Goal: Transaction & Acquisition: Purchase product/service

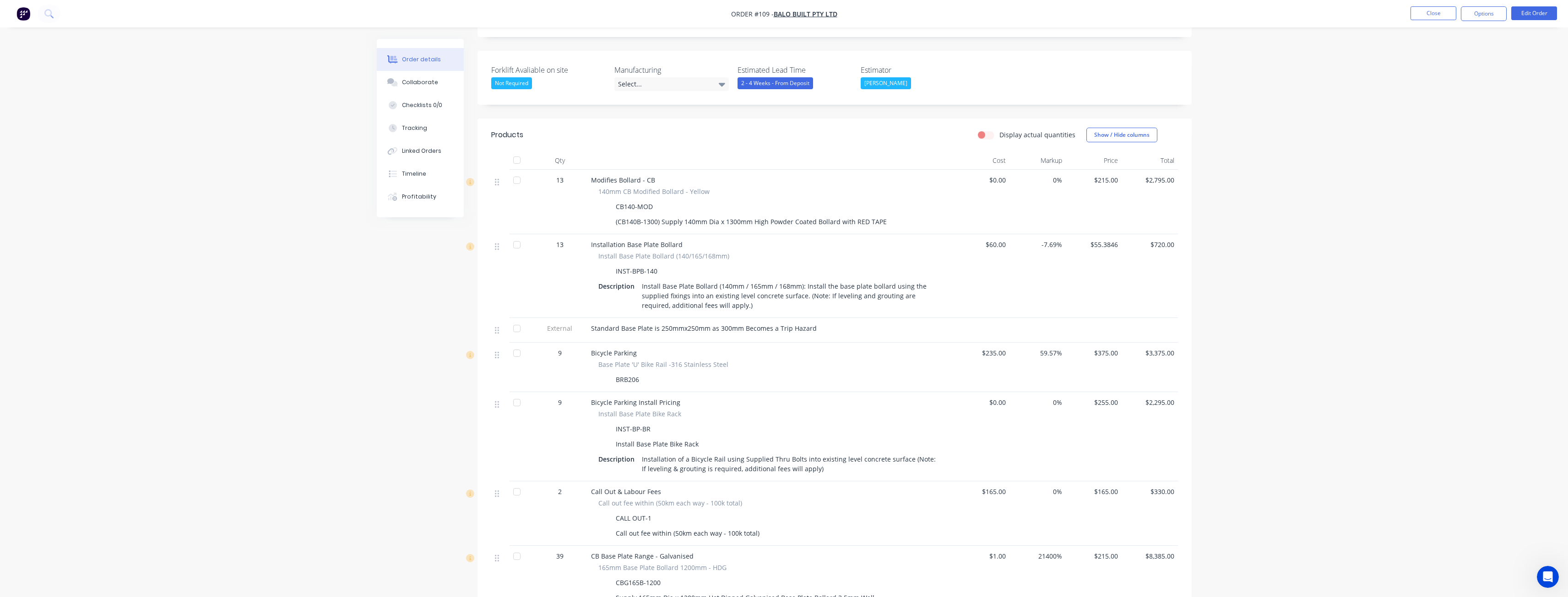
scroll to position [229, 0]
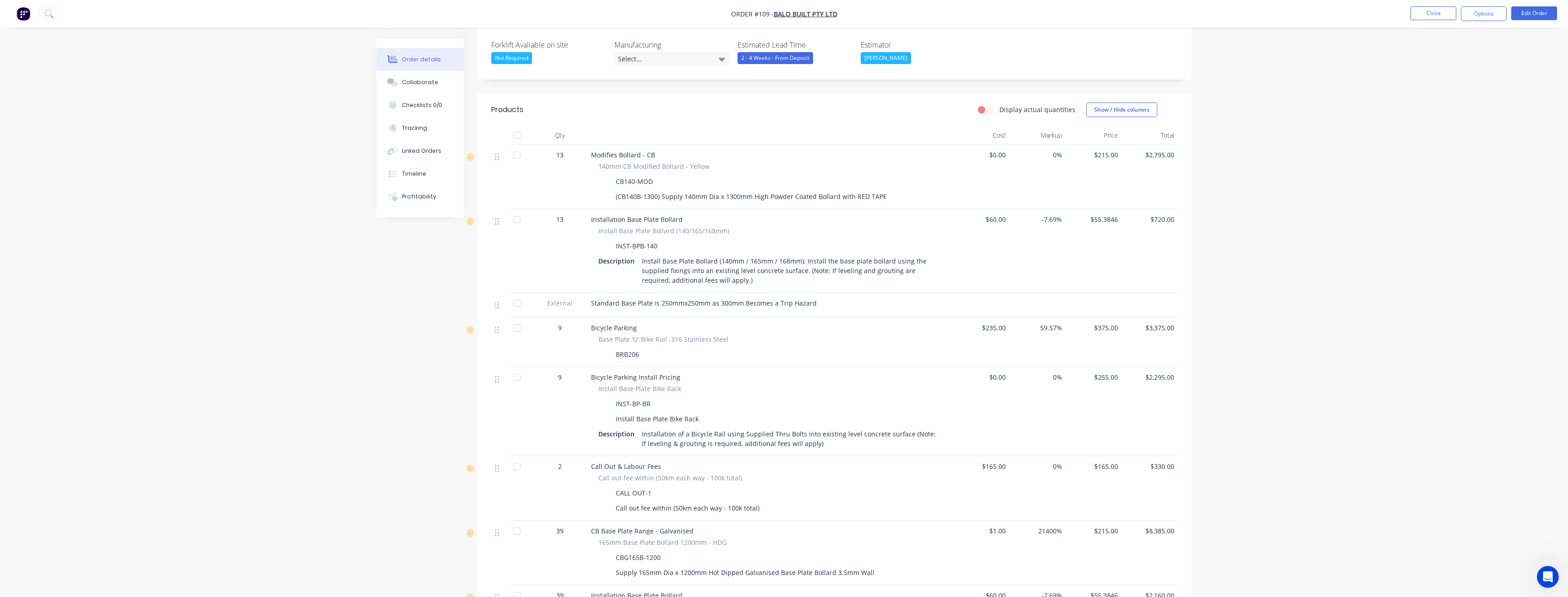
click at [23, 10] on img "button" at bounding box center [23, 14] width 14 height 14
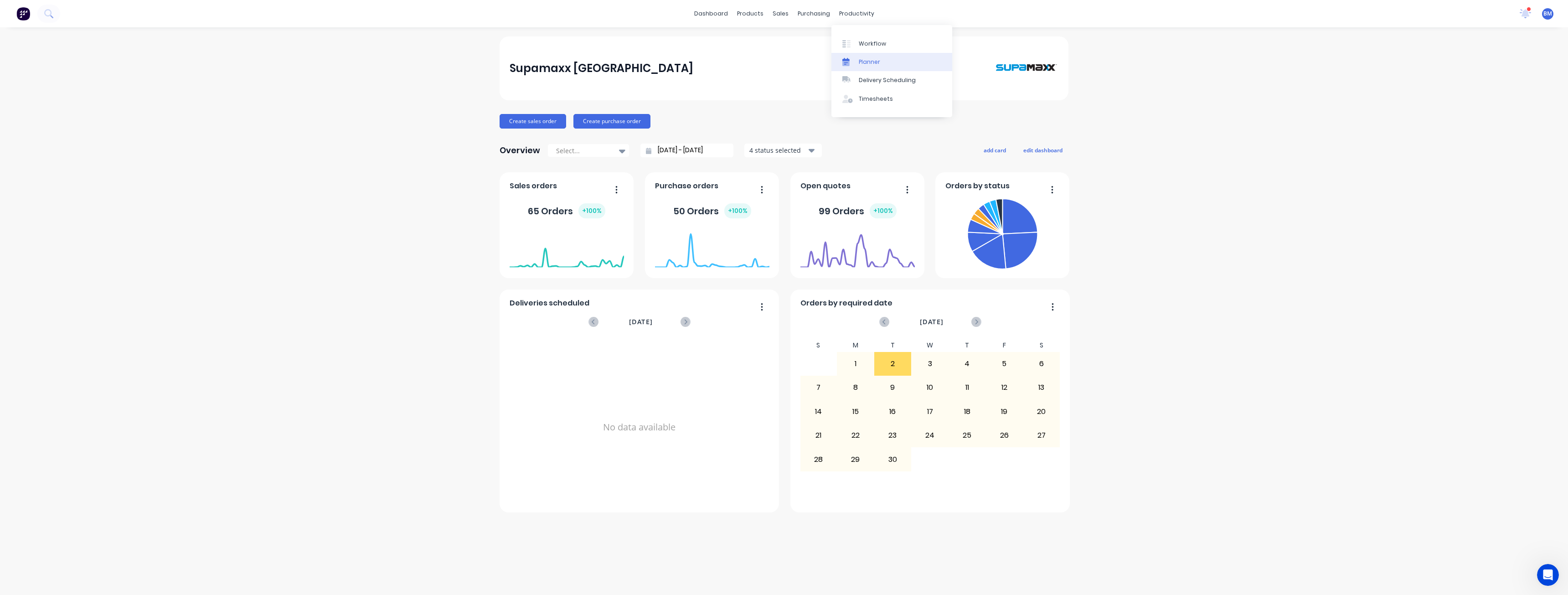
click at [866, 62] on div "Planner" at bounding box center [869, 62] width 22 height 8
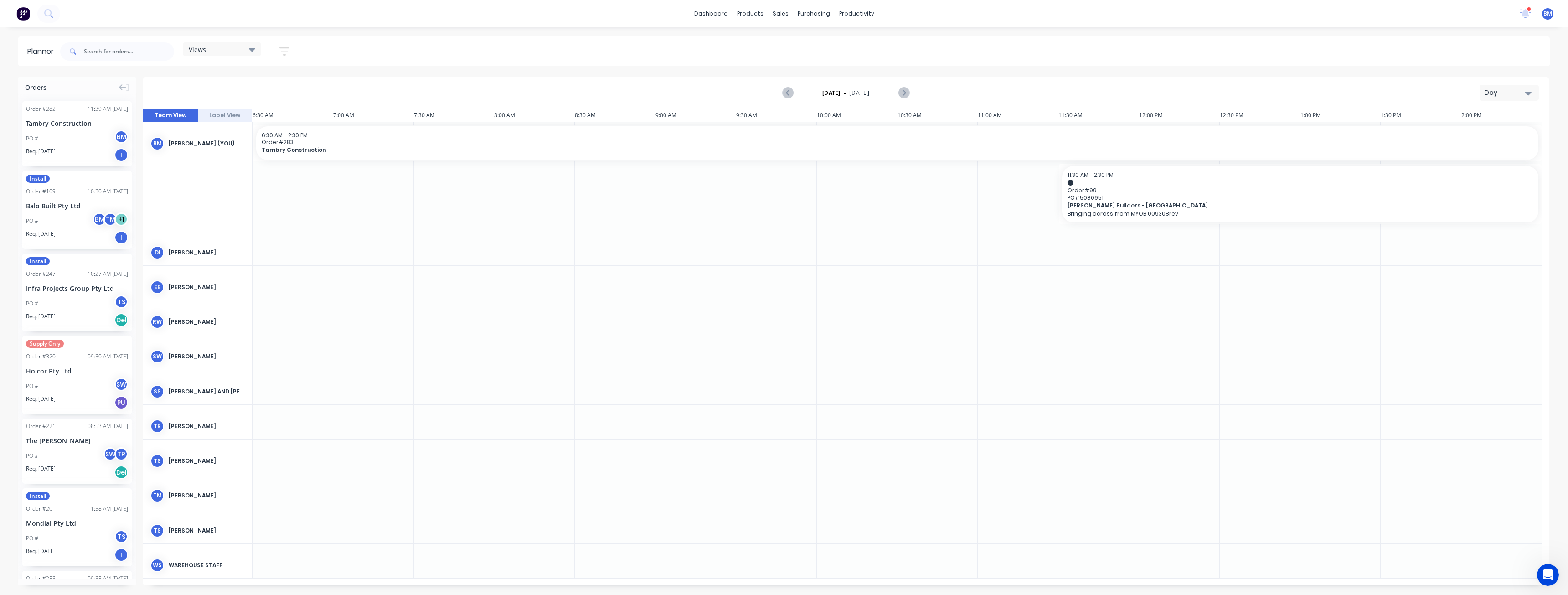
click at [1505, 93] on div "Day" at bounding box center [1506, 93] width 42 height 10
click at [1485, 155] on div "Month" at bounding box center [1493, 154] width 90 height 18
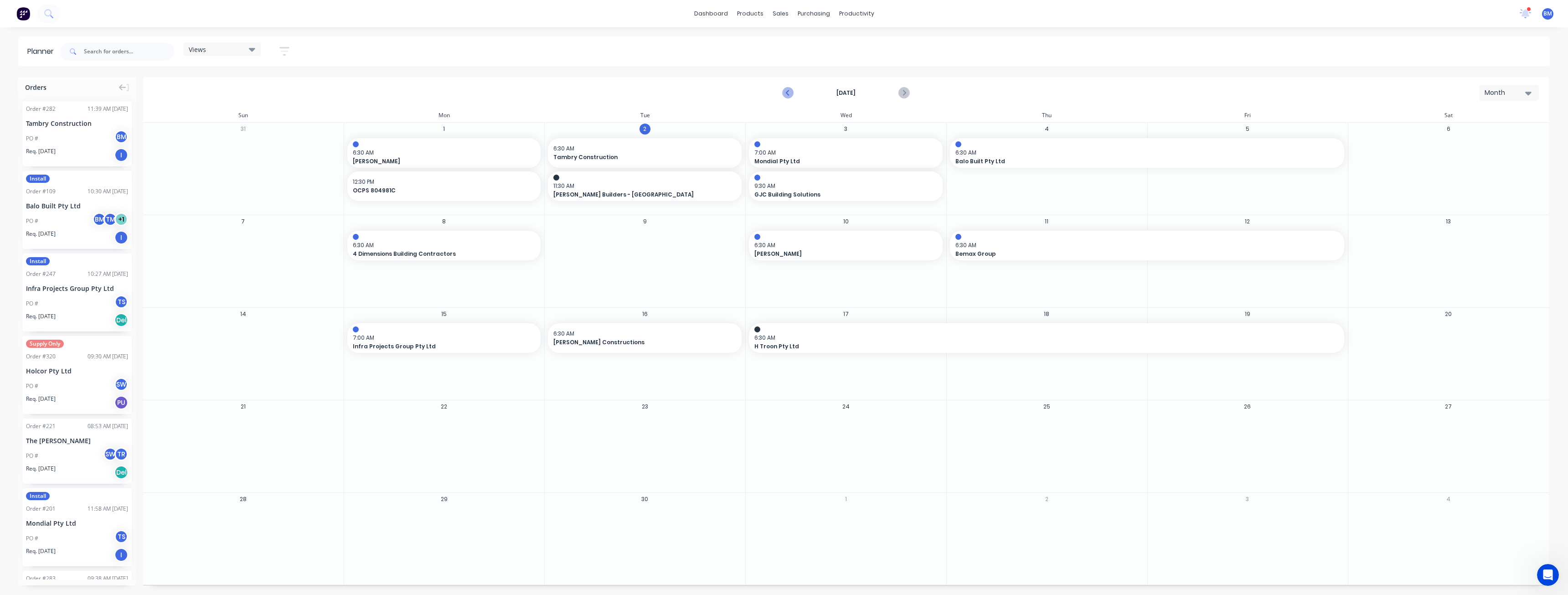
click at [787, 93] on icon "Previous page" at bounding box center [788, 93] width 4 height 7
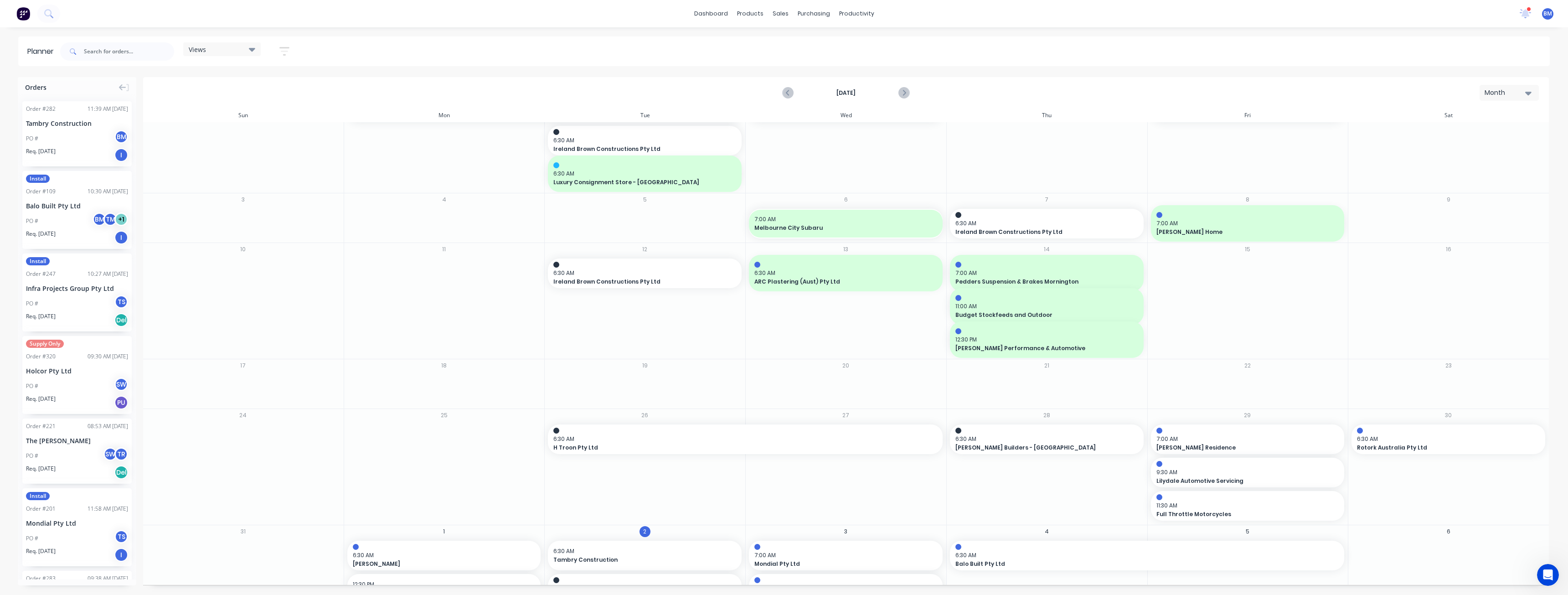
scroll to position [68, 0]
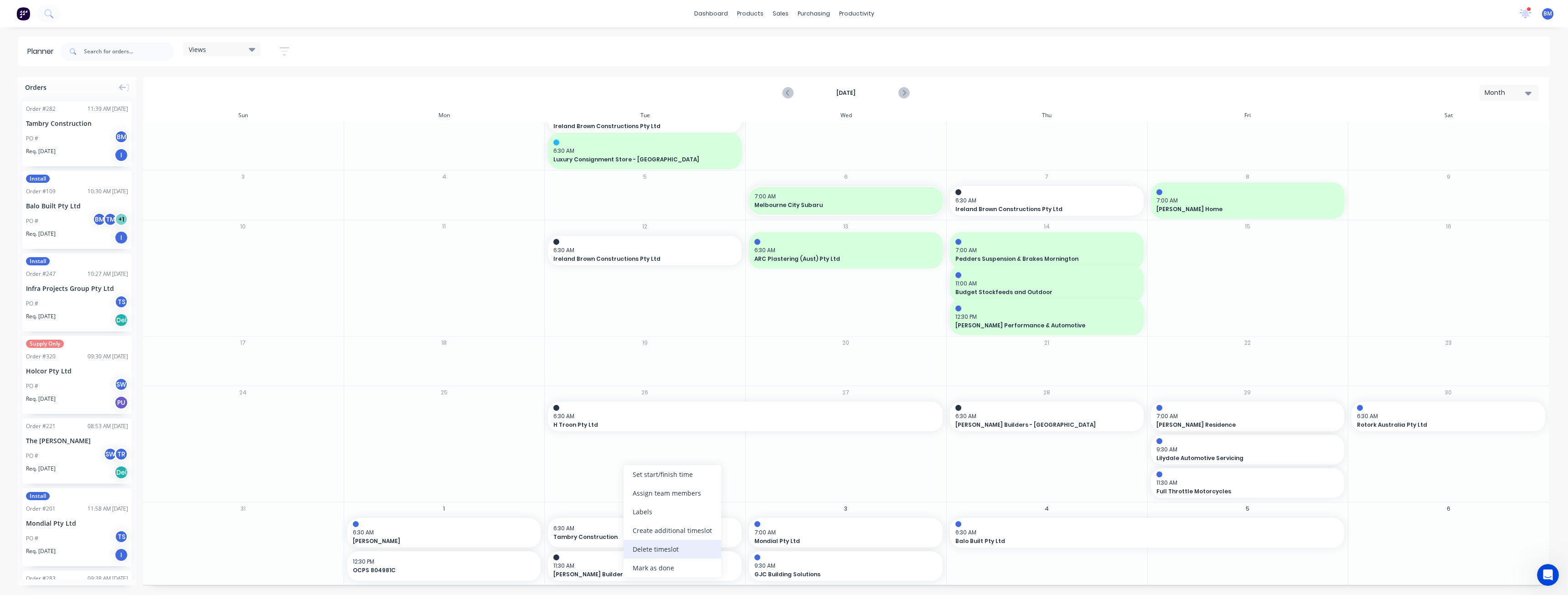
click at [652, 547] on div "Delete timeslot" at bounding box center [672, 549] width 98 height 18
drag, startPoint x: 74, startPoint y: 123, endPoint x: 607, endPoint y: 548, distance: 681.7
drag, startPoint x: 73, startPoint y: 124, endPoint x: 579, endPoint y: 545, distance: 658.2
click at [588, 535] on span "11:30 AM" at bounding box center [642, 533] width 178 height 8
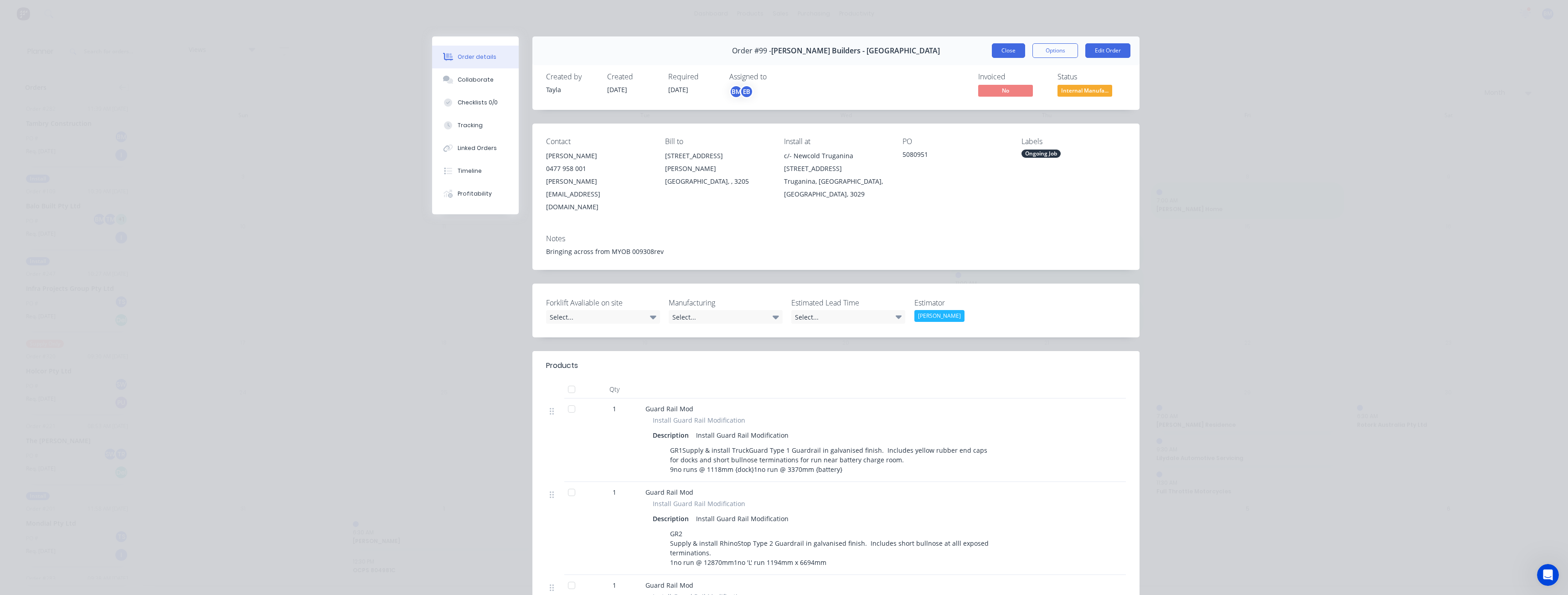
click at [1009, 48] on button "Close" at bounding box center [1009, 50] width 34 height 14
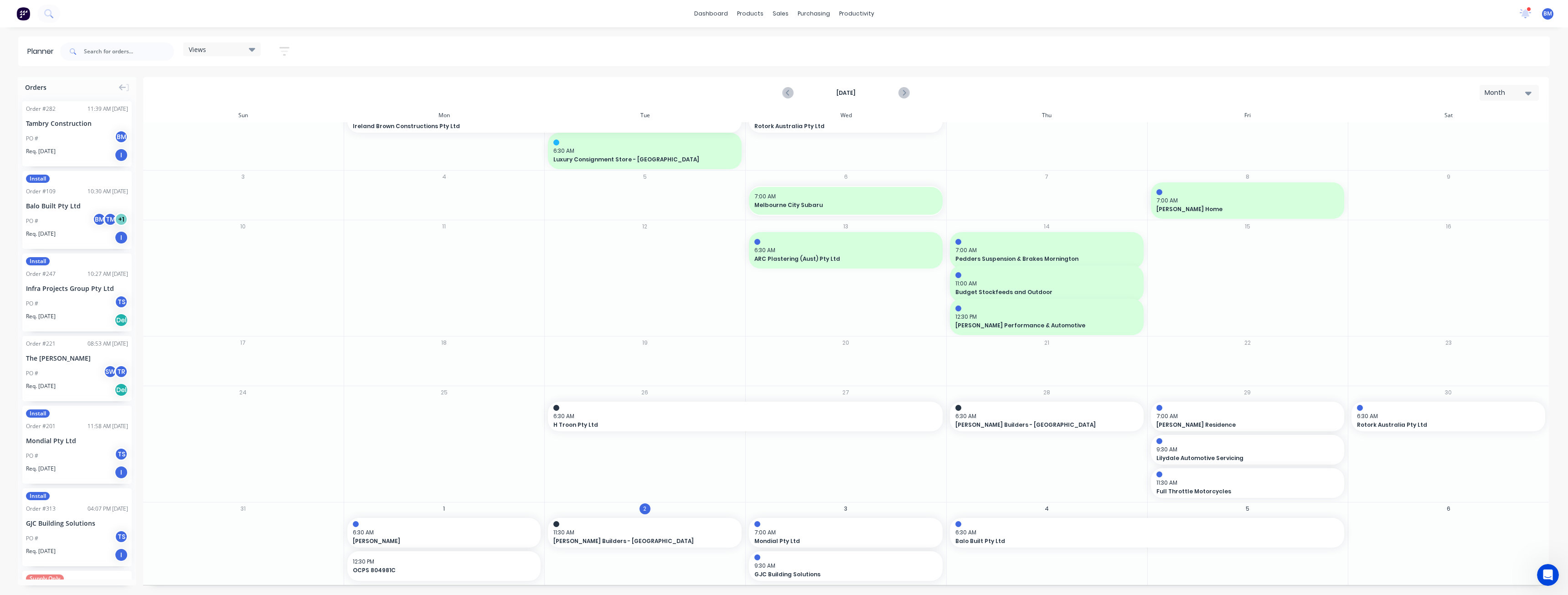
scroll to position [35, 0]
click at [641, 413] on span "6:30 AM" at bounding box center [743, 416] width 379 height 8
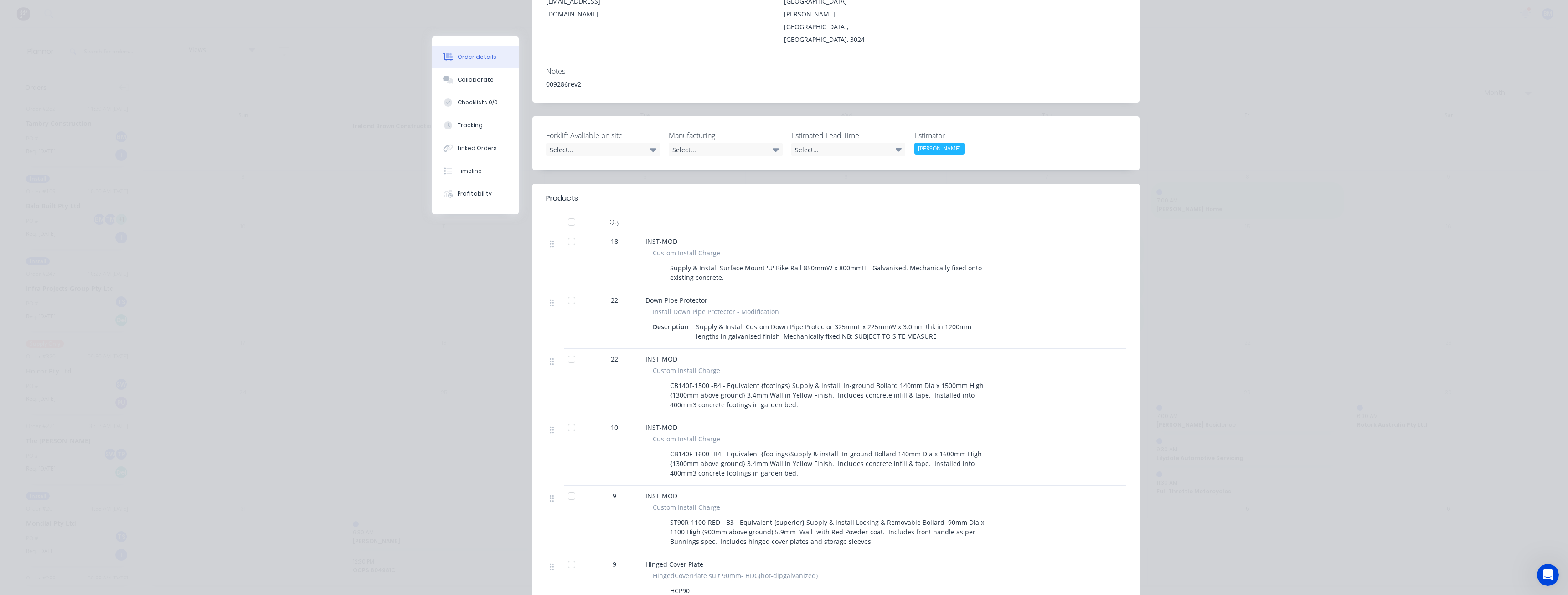
scroll to position [183, 0]
drag, startPoint x: 672, startPoint y: 360, endPoint x: 720, endPoint y: 357, distance: 48.1
click at [720, 376] on div "CB140F-1500 -B4 - Equivalent {footings} Supply & install In-ground Bollard 140m…" at bounding box center [831, 392] width 329 height 32
click at [971, 376] on div "CB140F-1500 -B4 - Equivalent {footings} Supply & install In-ground Bollard 140m…" at bounding box center [831, 392] width 329 height 32
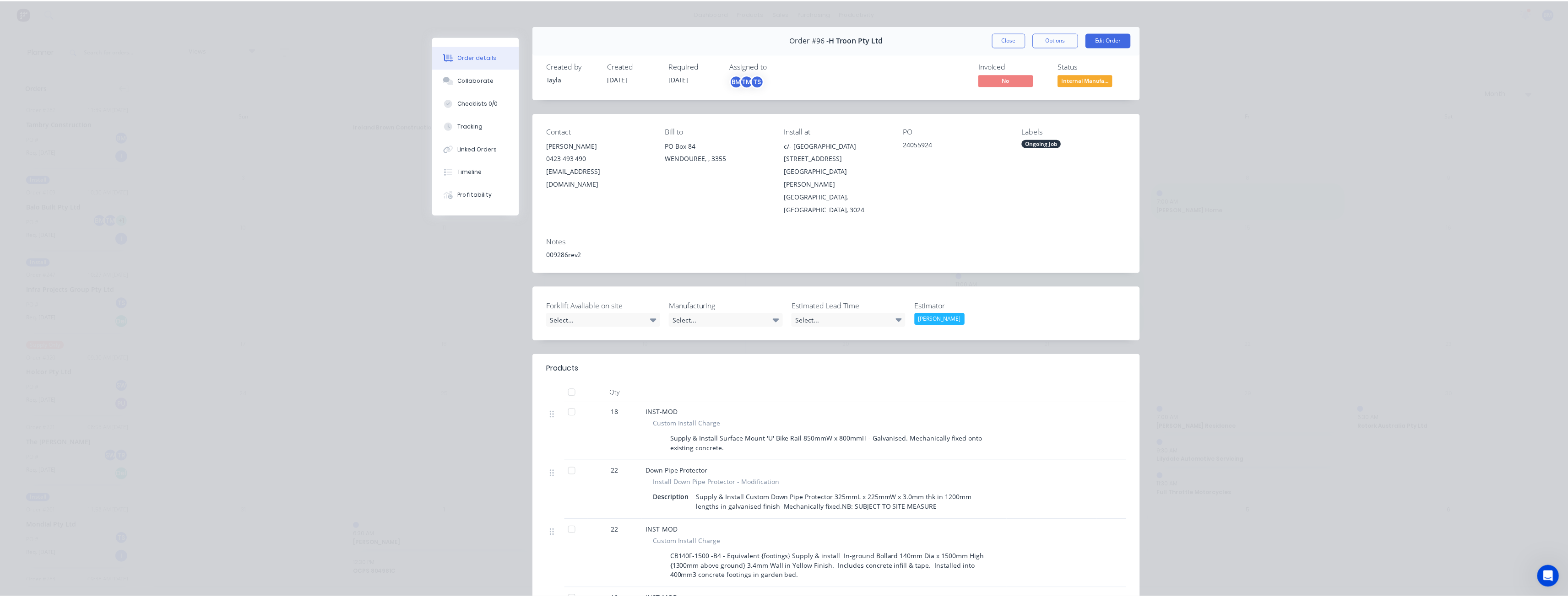
scroll to position [0, 0]
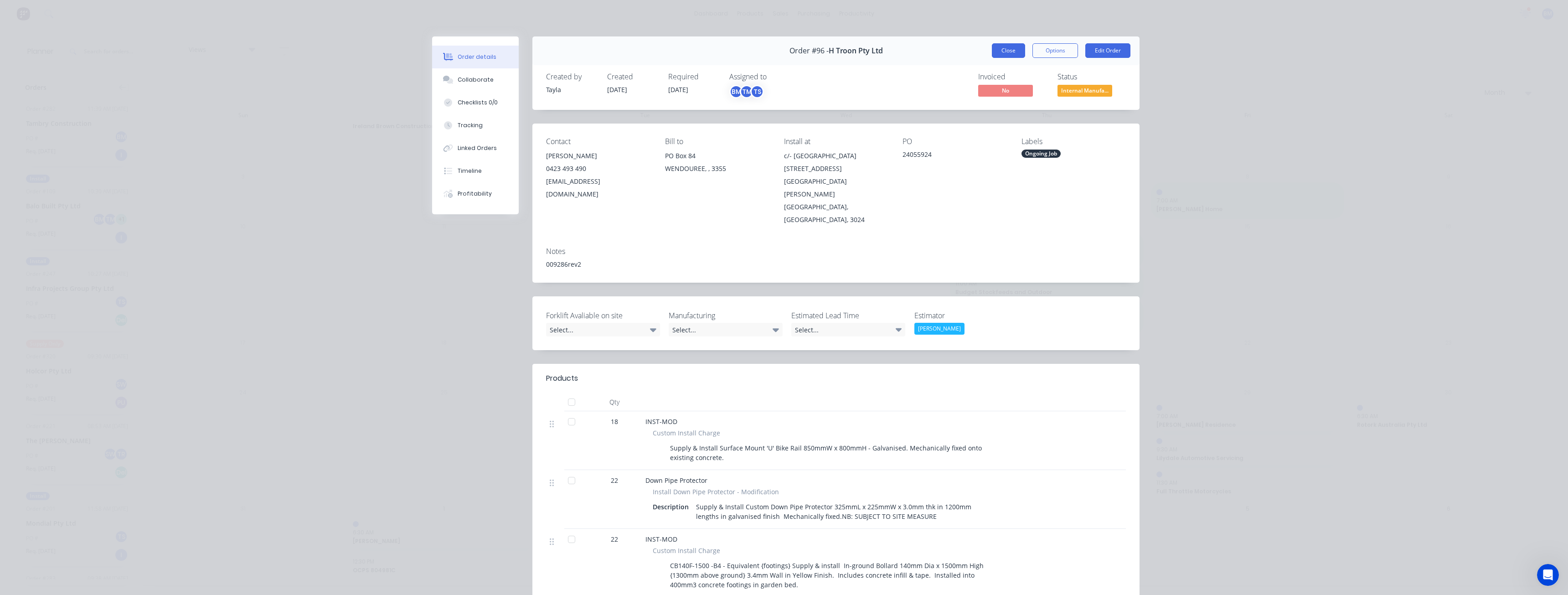
click at [1003, 49] on button "Close" at bounding box center [1009, 50] width 34 height 14
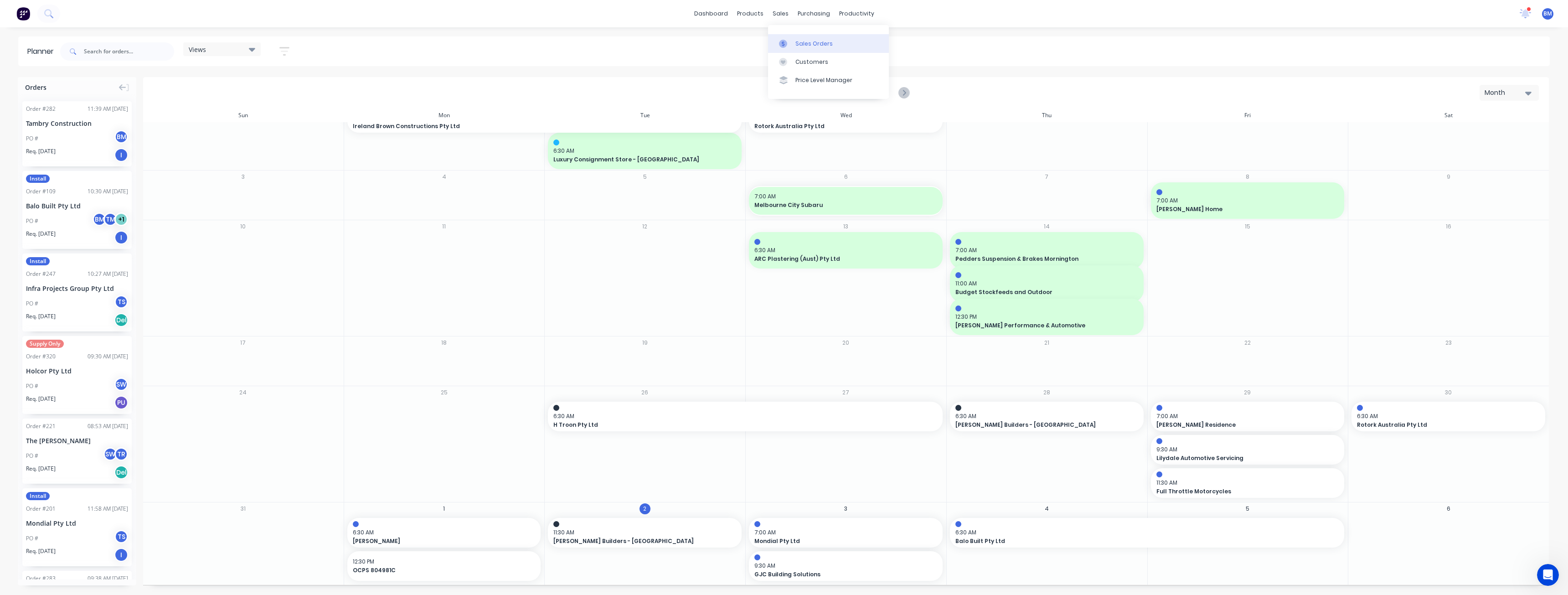
click at [797, 43] on div "Sales Orders" at bounding box center [814, 44] width 38 height 8
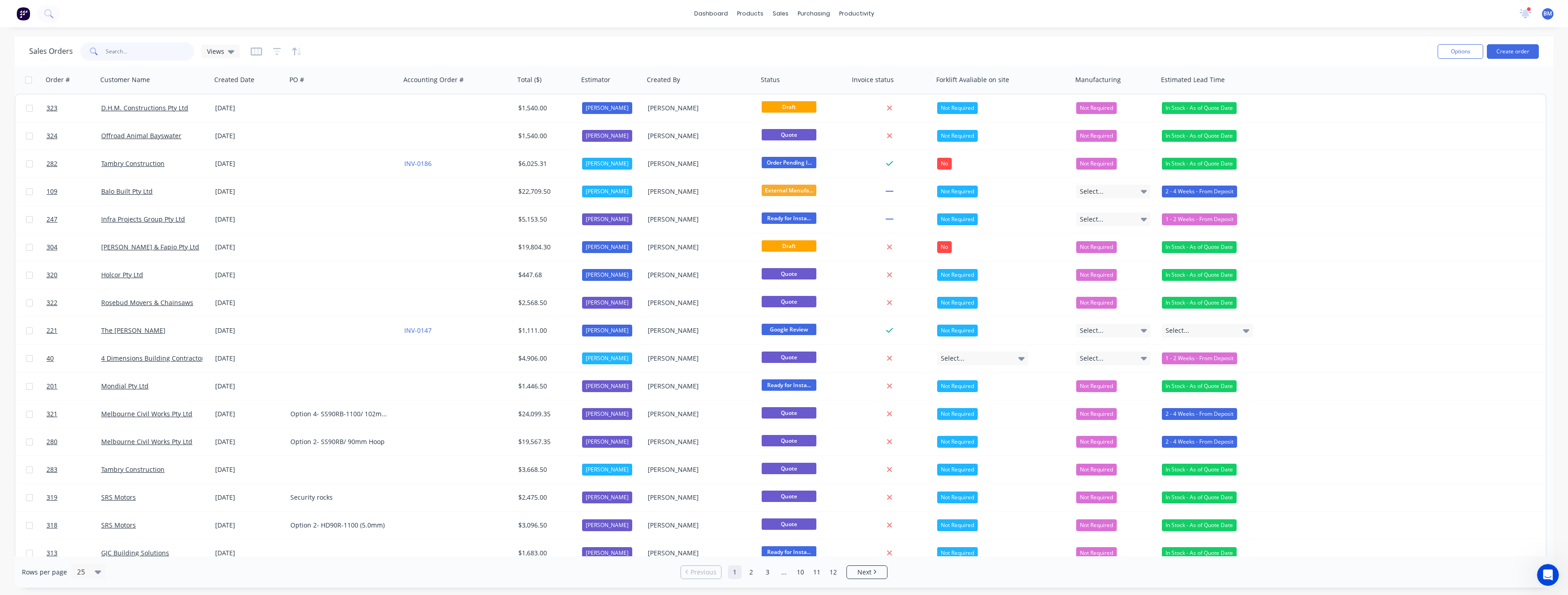
click at [152, 54] on input "text" at bounding box center [150, 51] width 89 height 18
type input "coles"
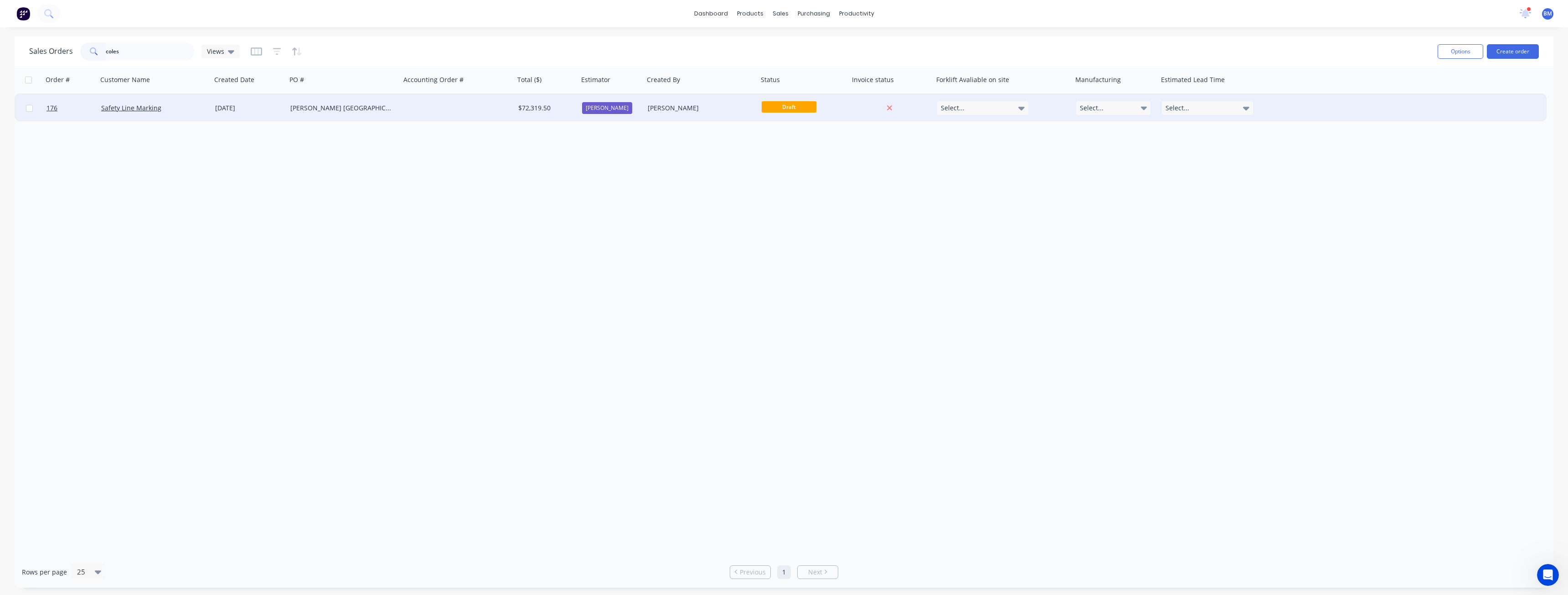
click at [389, 104] on div "[PERSON_NAME] [GEOGRAPHIC_DATA] Tender" at bounding box center [341, 107] width 101 height 9
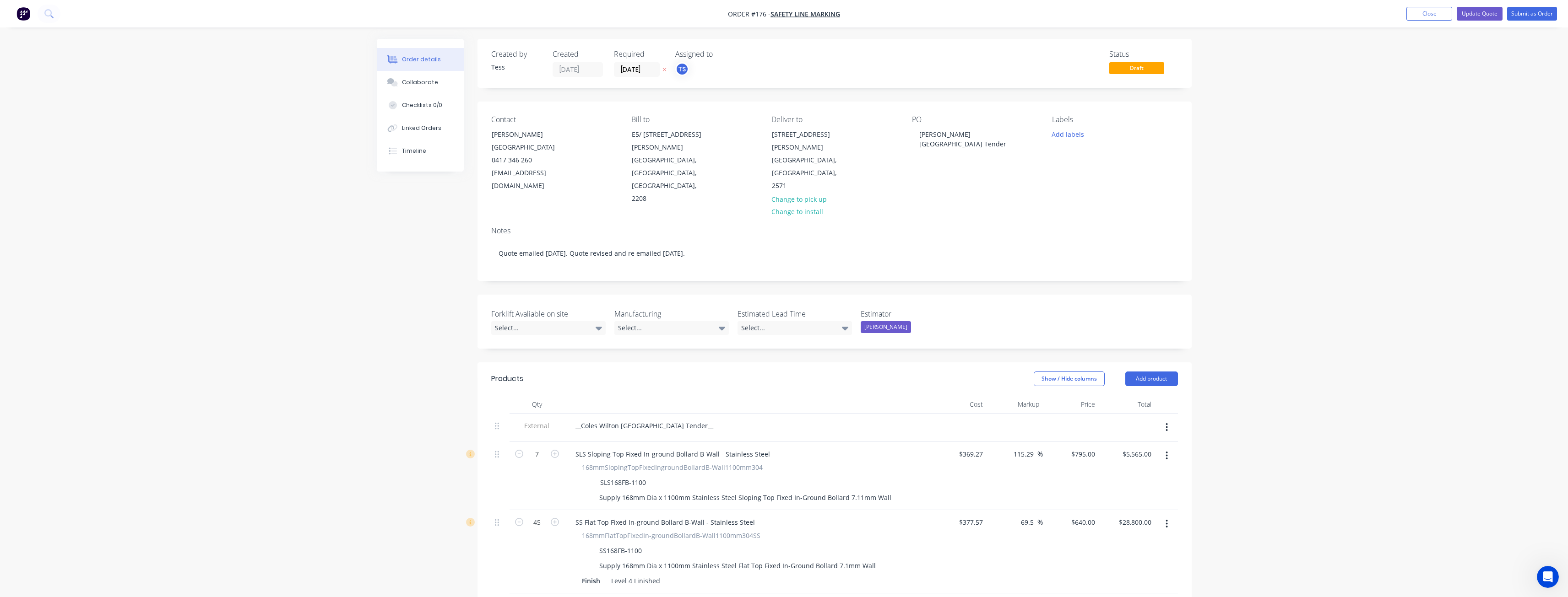
click at [22, 11] on img "button" at bounding box center [23, 14] width 14 height 14
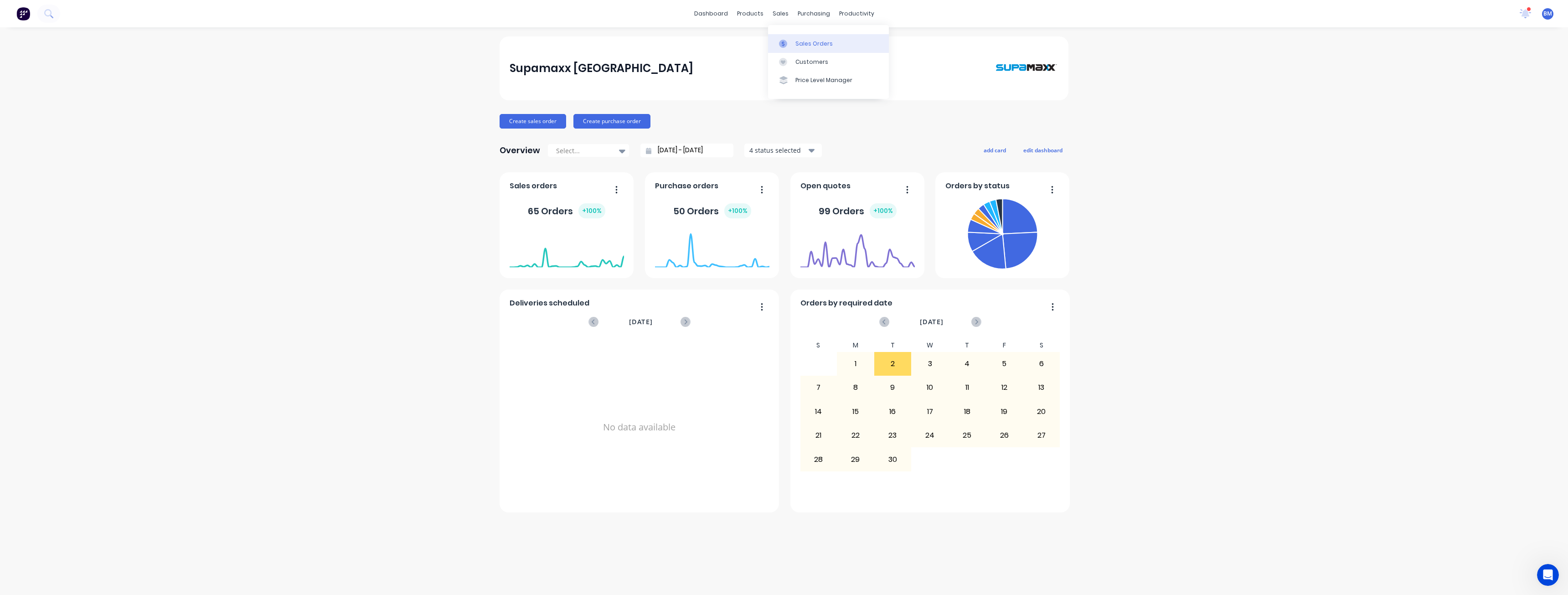
click at [804, 43] on div "Sales Orders" at bounding box center [814, 44] width 38 height 8
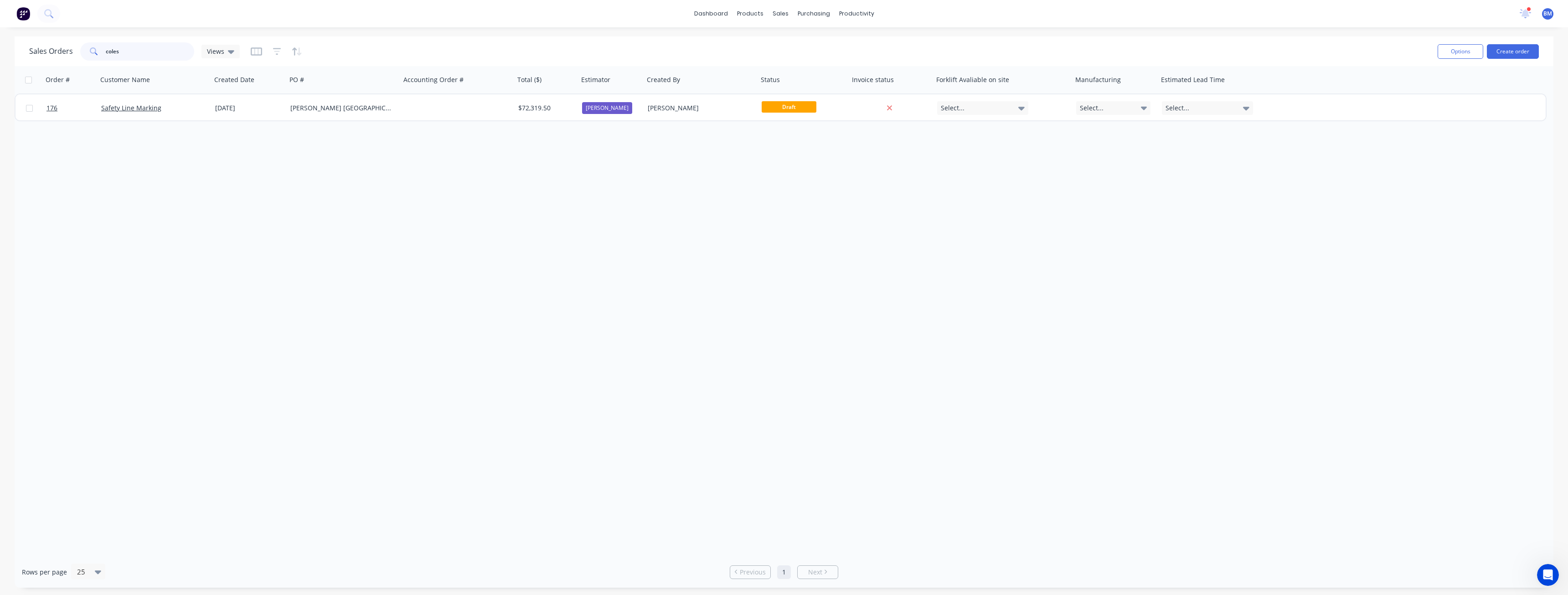
drag, startPoint x: 127, startPoint y: 55, endPoint x: 65, endPoint y: 55, distance: 62.0
click at [65, 55] on div "Sales Orders coles Views" at bounding box center [134, 51] width 211 height 18
type input "hutch"
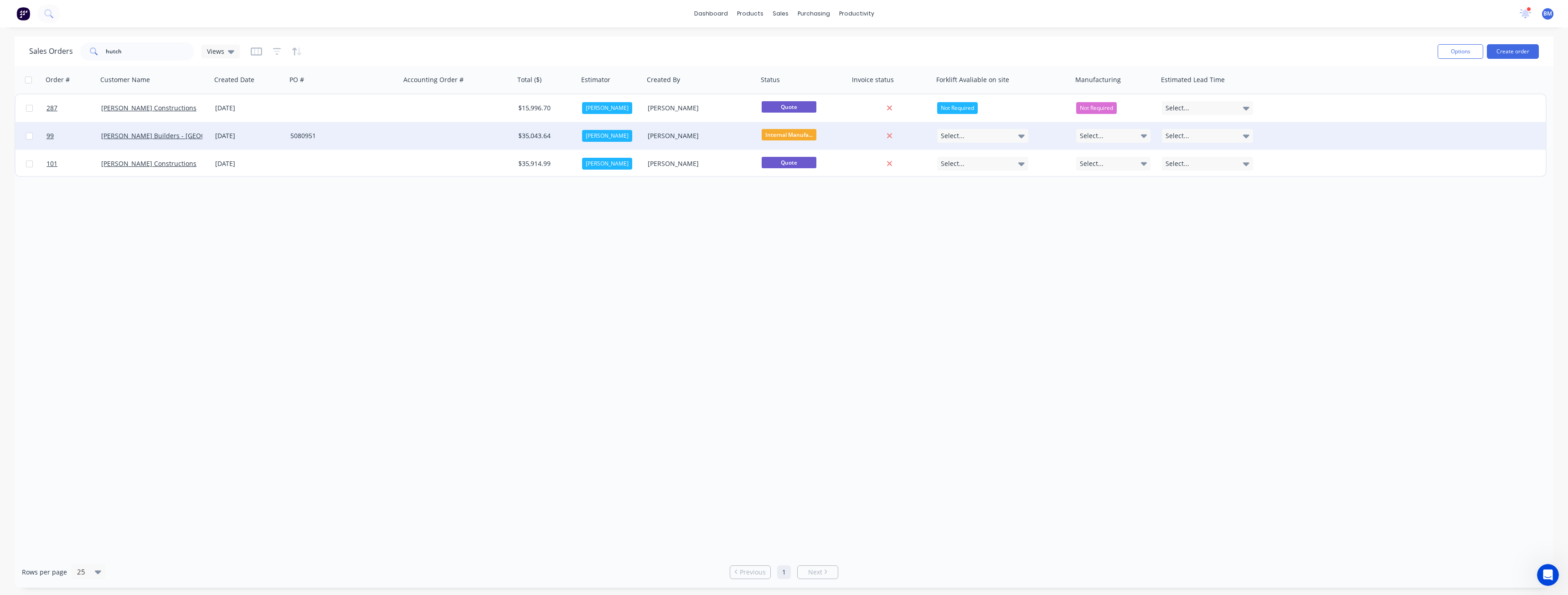
click at [424, 131] on div at bounding box center [458, 136] width 114 height 27
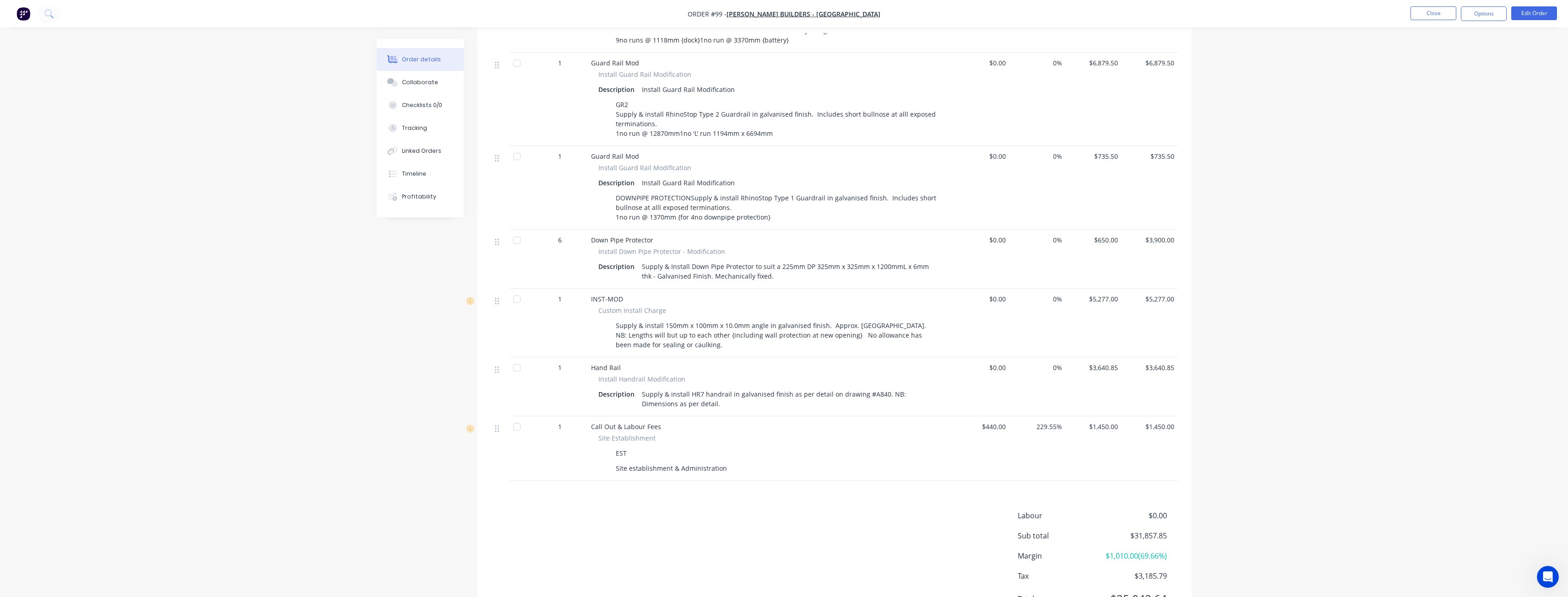
scroll to position [451, 0]
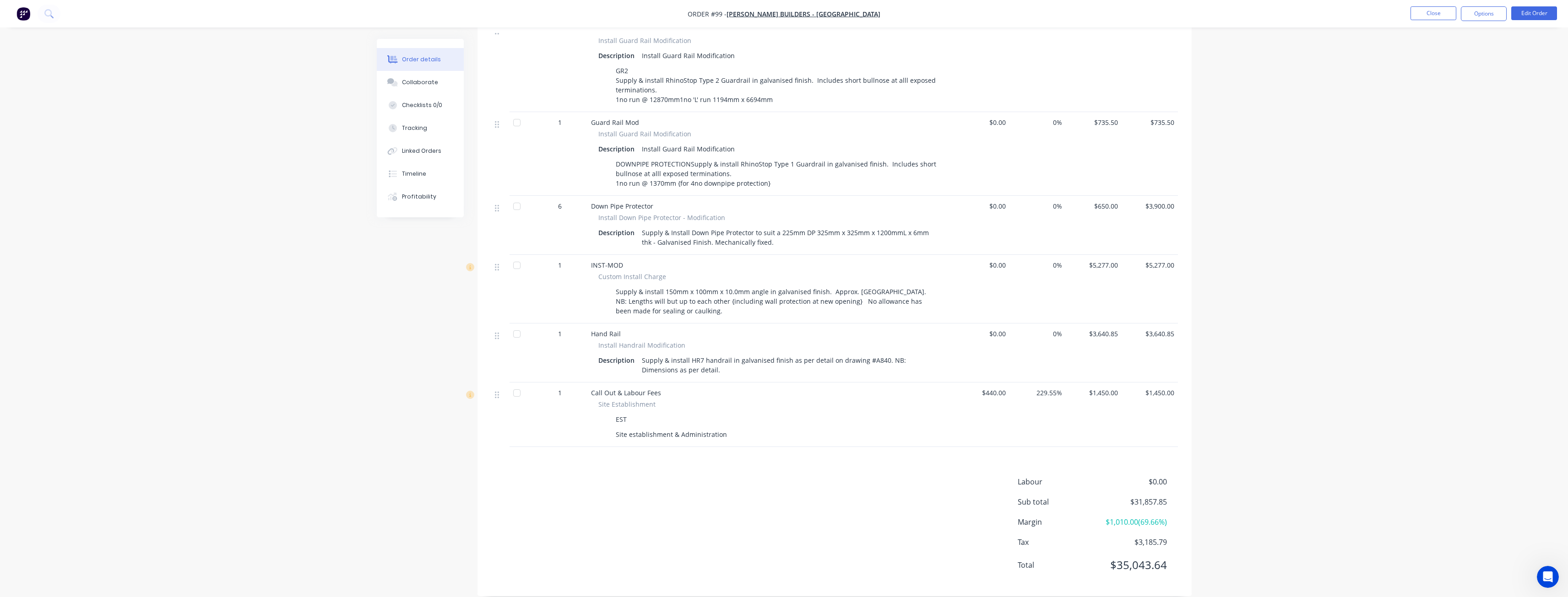
click at [343, 288] on div "Order details Collaborate Checklists 0/0 Tracking Linked Orders Timeline Profit…" at bounding box center [784, 80] width 1568 height 1061
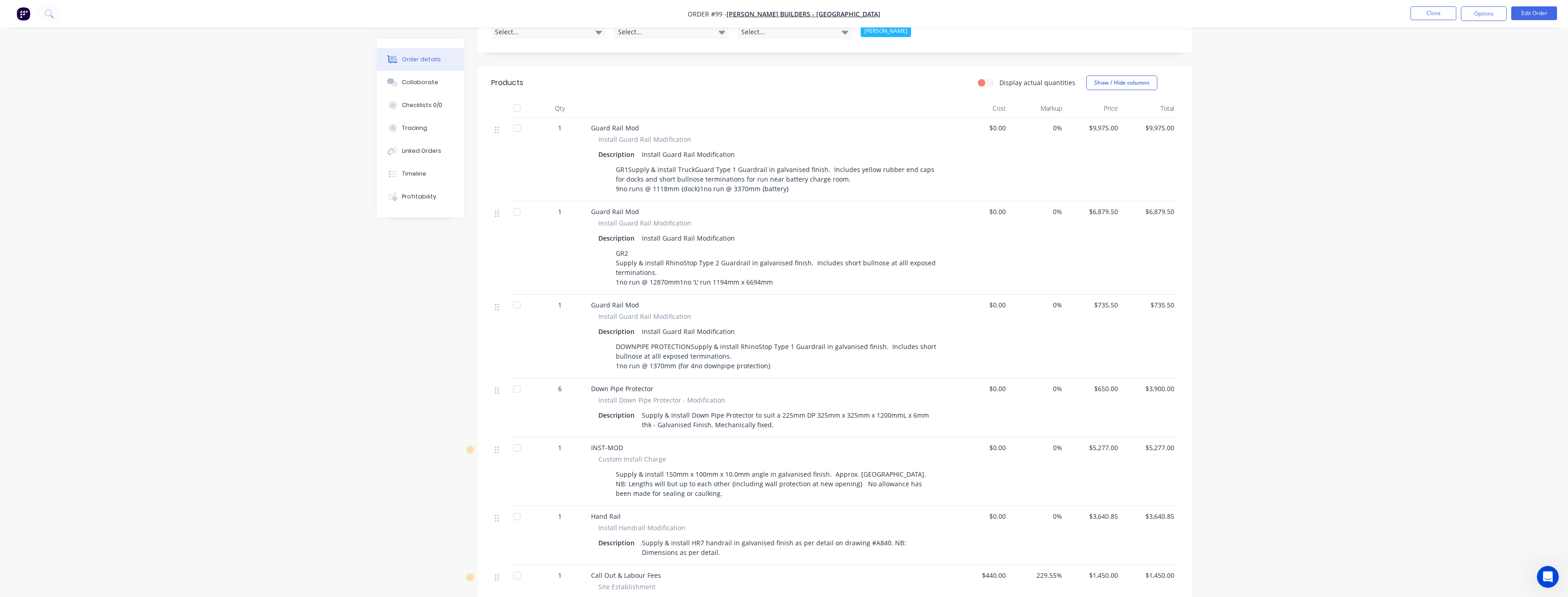
scroll to position [268, 0]
click at [24, 11] on img "button" at bounding box center [23, 14] width 14 height 14
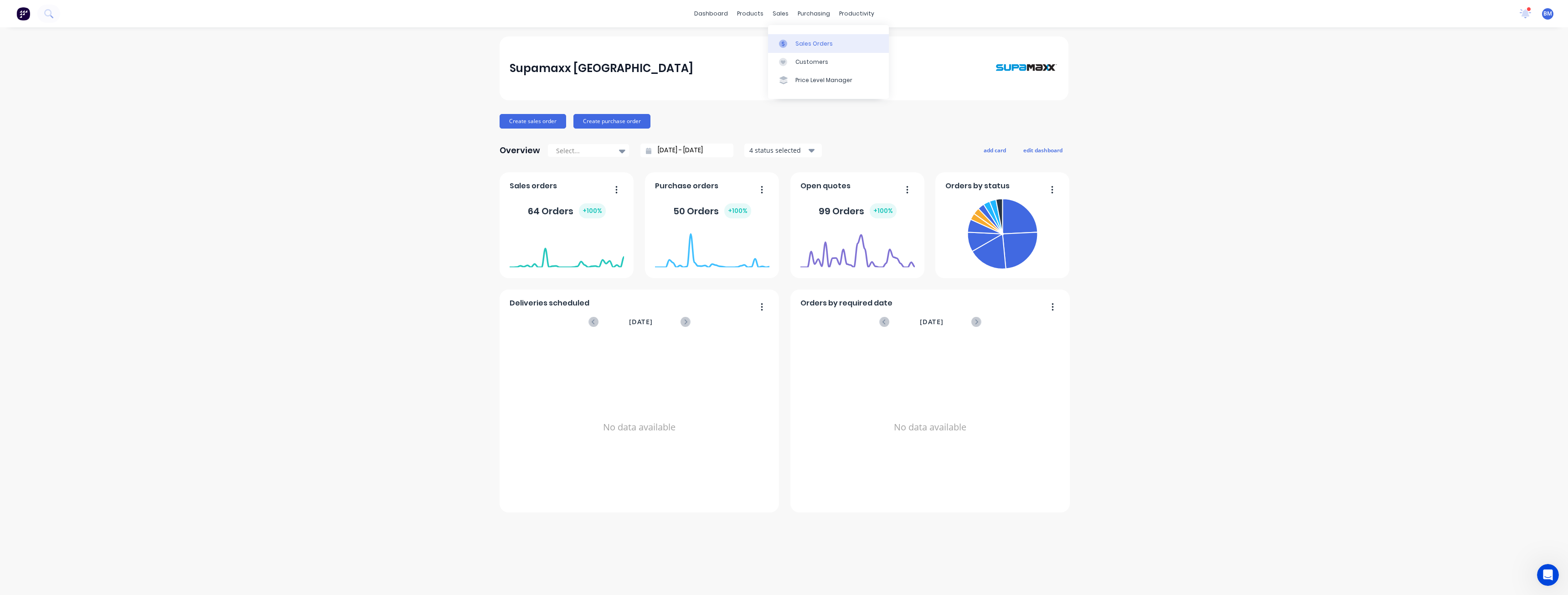
click at [801, 48] on link "Sales Orders" at bounding box center [828, 43] width 121 height 18
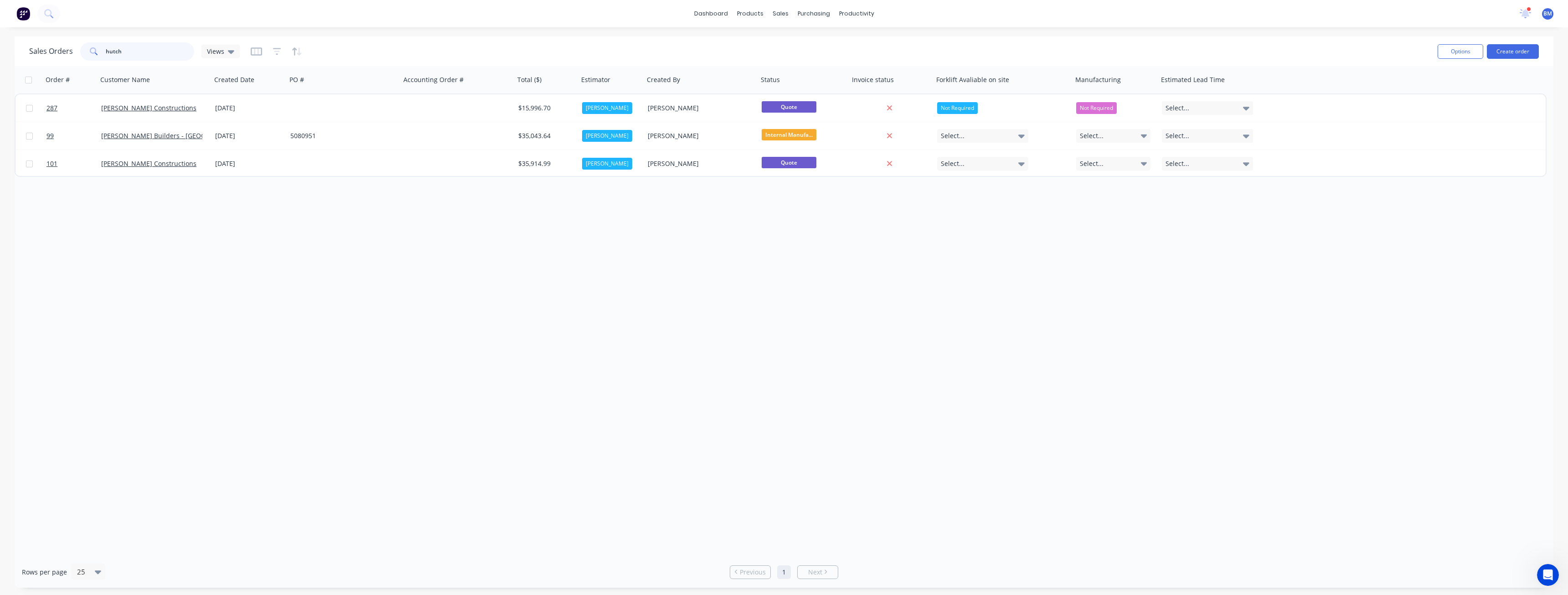
drag, startPoint x: 144, startPoint y: 55, endPoint x: 22, endPoint y: 65, distance: 122.4
click at [22, 65] on div "Sales Orders hutch Views Options Create order" at bounding box center [784, 51] width 1538 height 30
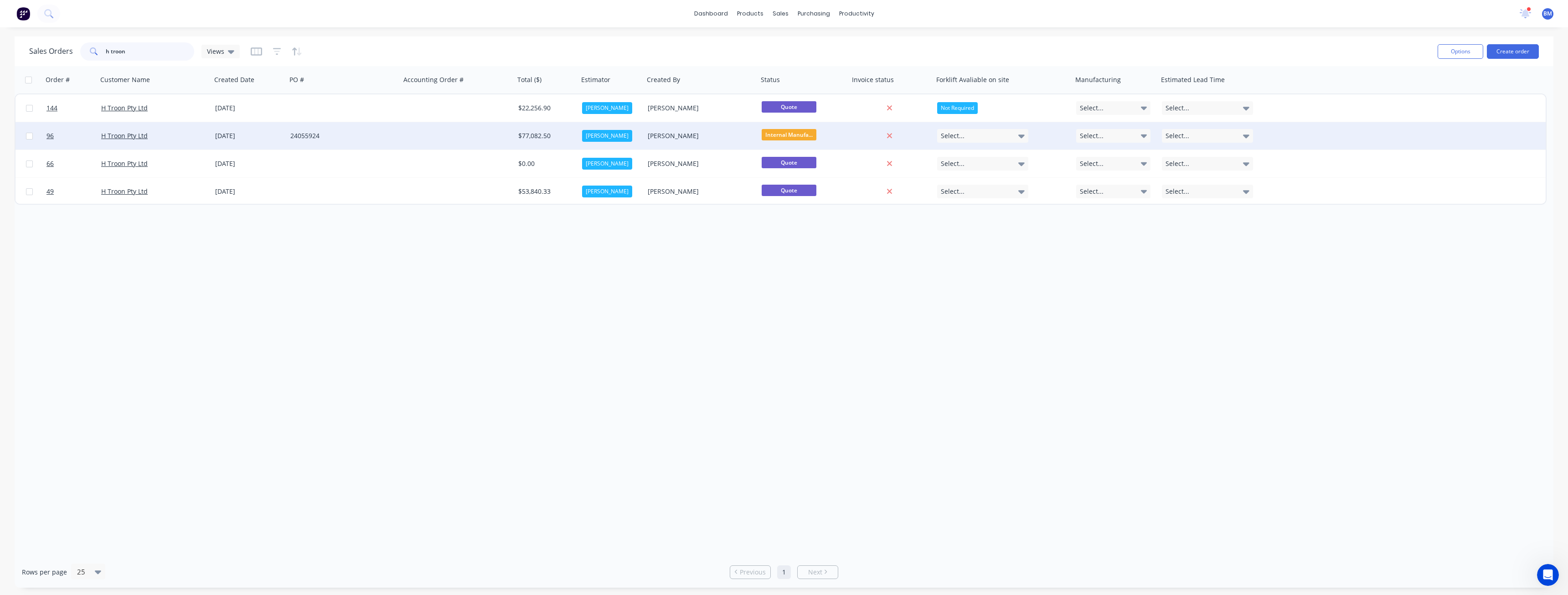
type input "h troon"
click at [311, 134] on div "24055924" at bounding box center [341, 135] width 101 height 9
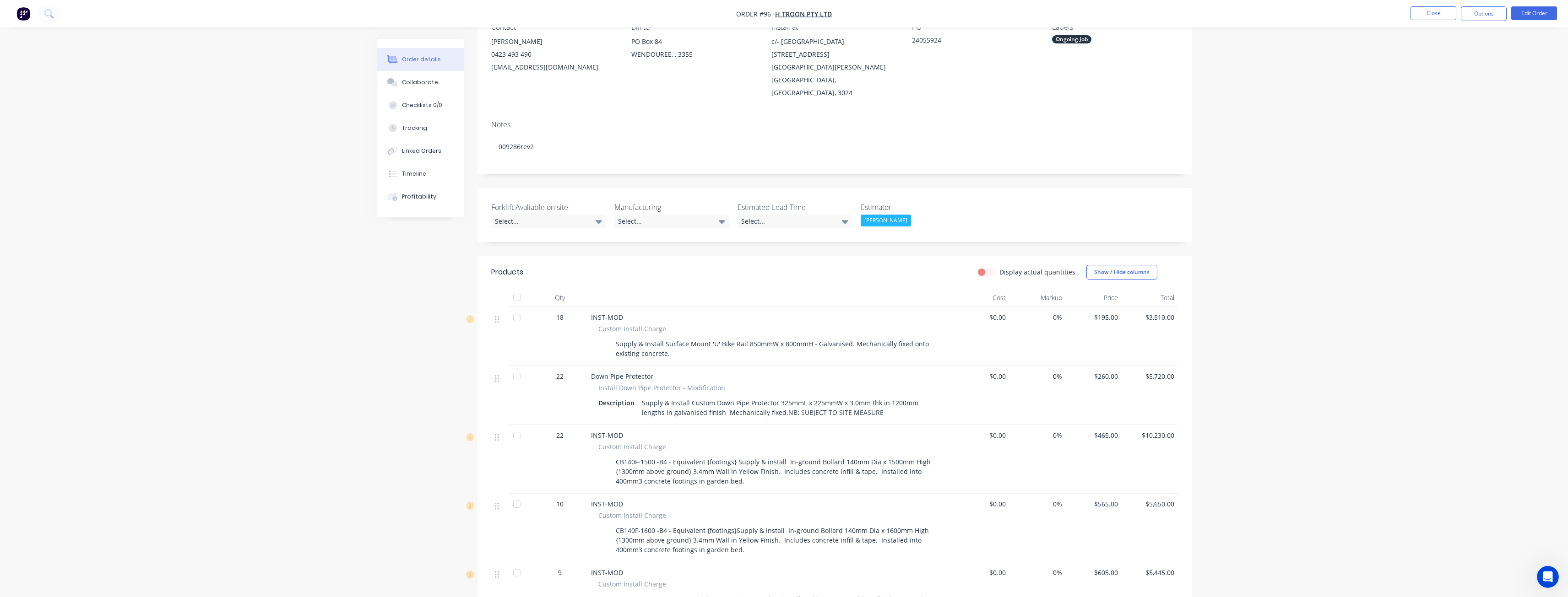
scroll to position [92, 0]
click at [414, 169] on button "Timeline" at bounding box center [421, 174] width 87 height 22
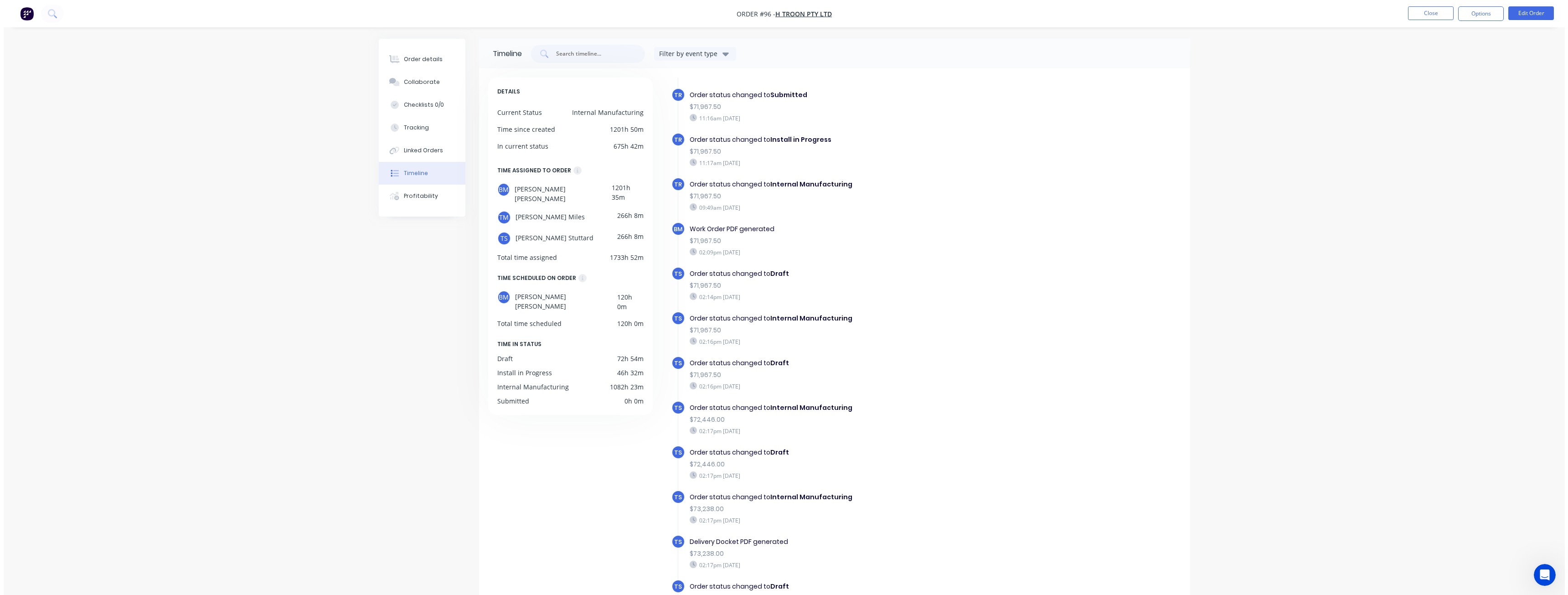
scroll to position [91, 0]
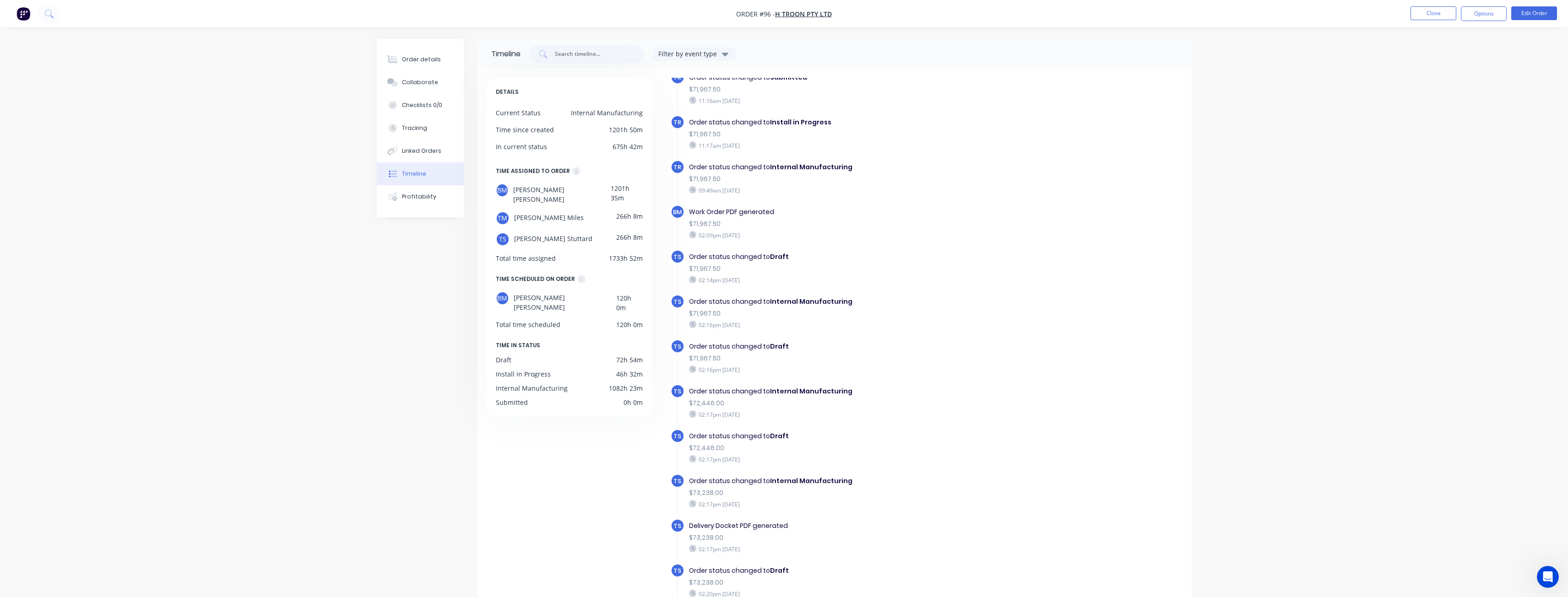
click at [491, 272] on div "DETAILS Current Status Internal Manufacturing Time since created 1201h 50m In c…" at bounding box center [569, 247] width 166 height 338
click at [332, 264] on div "Order details Collaborate Checklists 0/0 Tracking Linked Orders Timeline Profit…" at bounding box center [784, 329] width 1568 height 659
click at [21, 9] on img "button" at bounding box center [23, 14] width 14 height 14
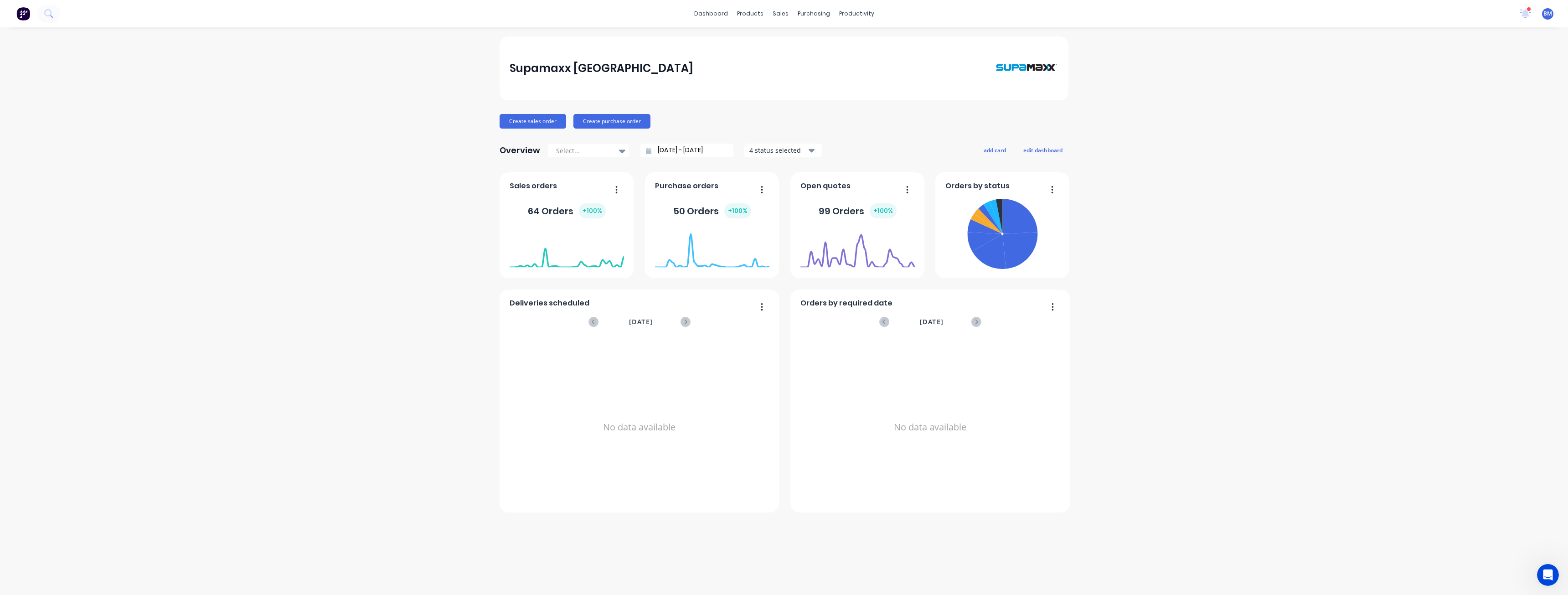
click at [335, 302] on div "Supamaxx Australia Create sales order Create purchase order Overview Select... …" at bounding box center [784, 312] width 1568 height 549
click at [803, 42] on div "Sales Orders" at bounding box center [814, 44] width 38 height 8
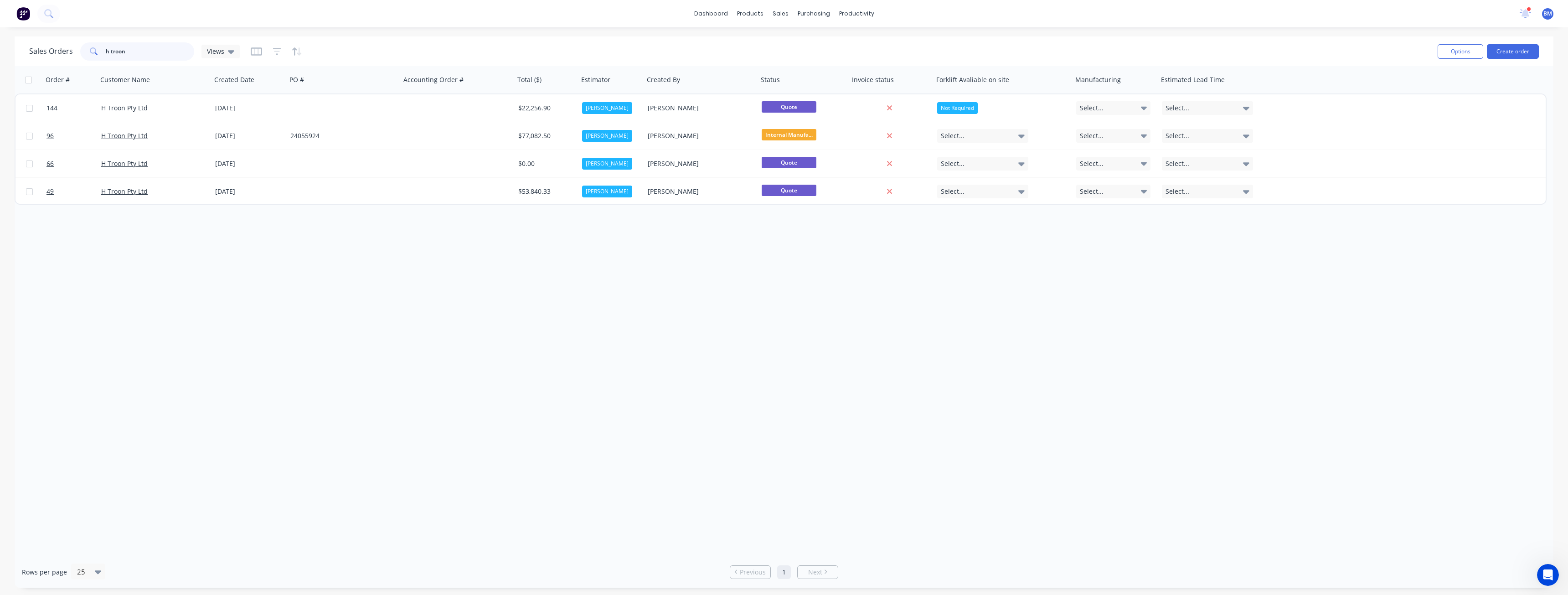
drag, startPoint x: 132, startPoint y: 51, endPoint x: 64, endPoint y: 62, distance: 68.9
click at [64, 62] on div "Sales Orders h troon Views Options Create order" at bounding box center [784, 51] width 1538 height 30
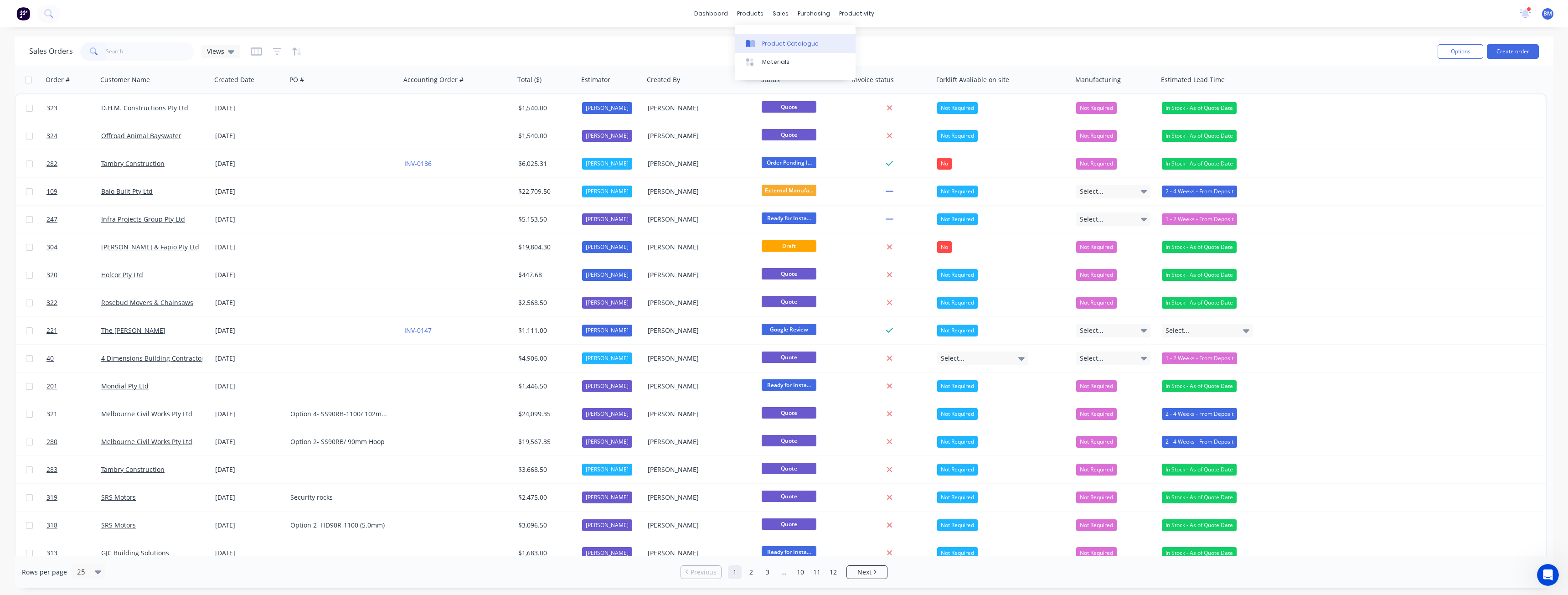
click at [769, 44] on div "Product Catalogue" at bounding box center [790, 44] width 57 height 8
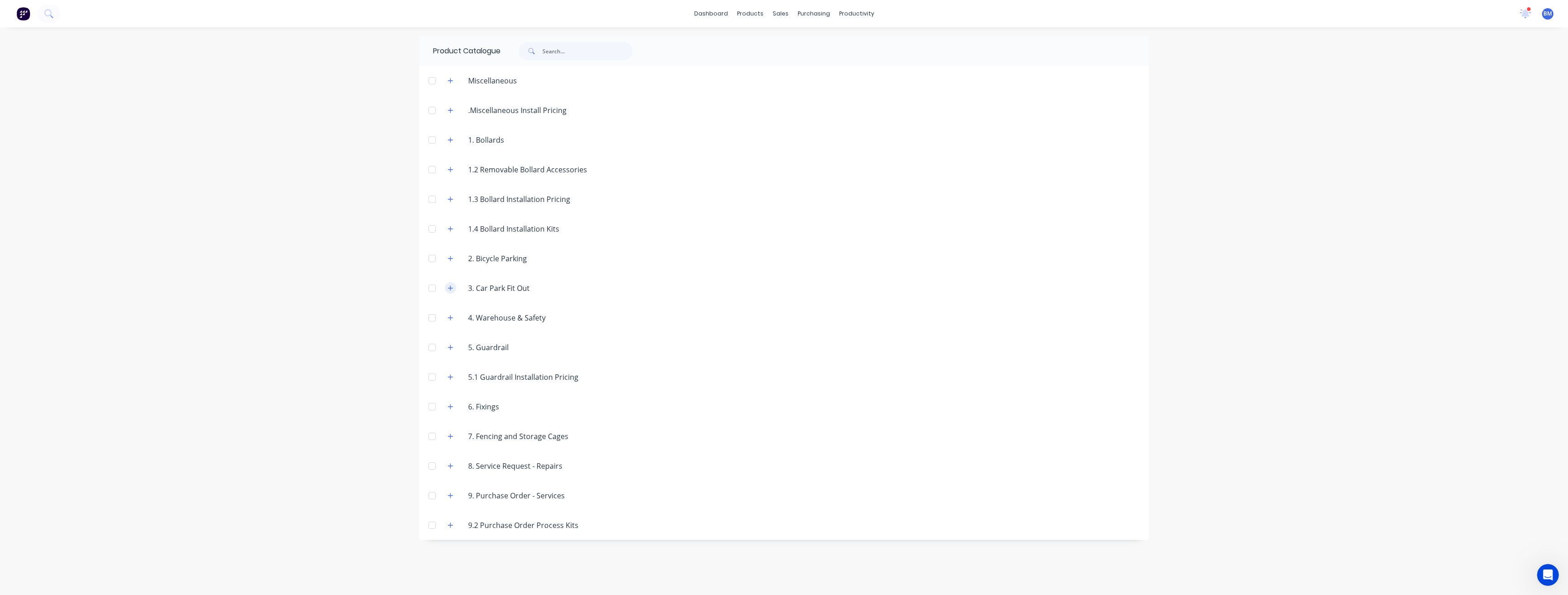
click at [449, 288] on icon "button" at bounding box center [450, 288] width 6 height 6
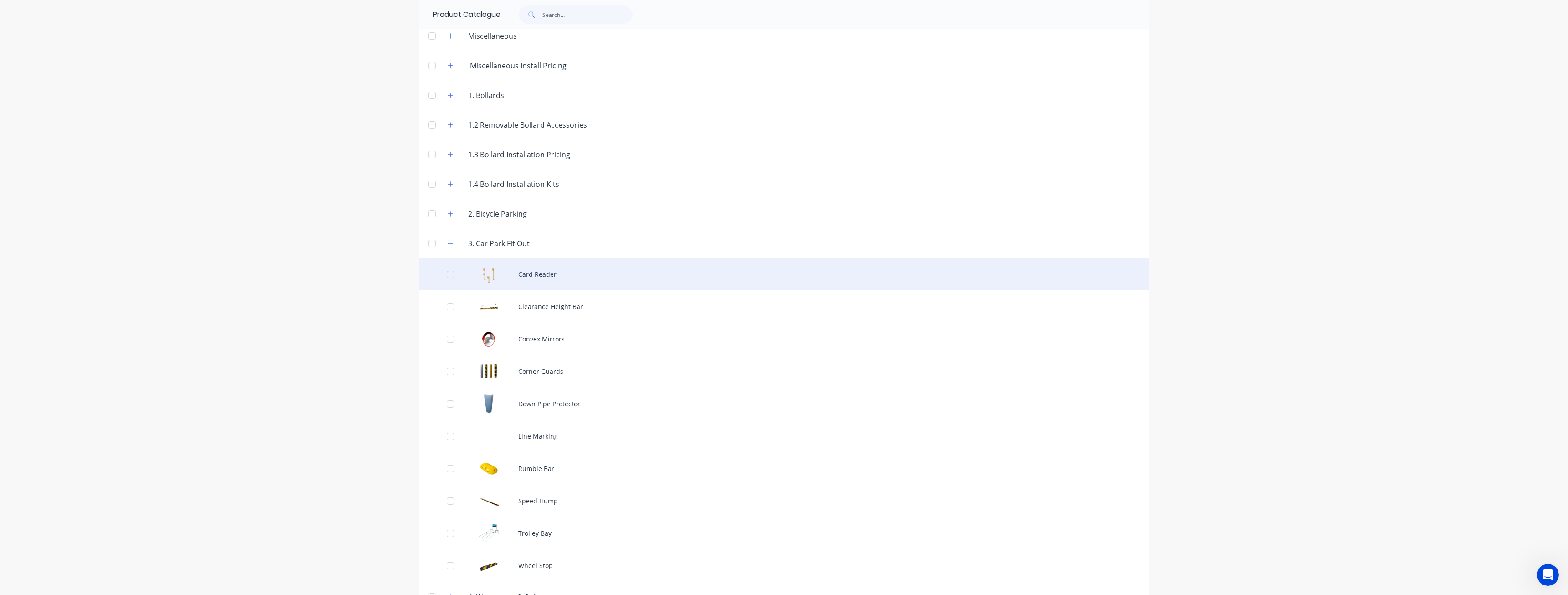
scroll to position [46, 0]
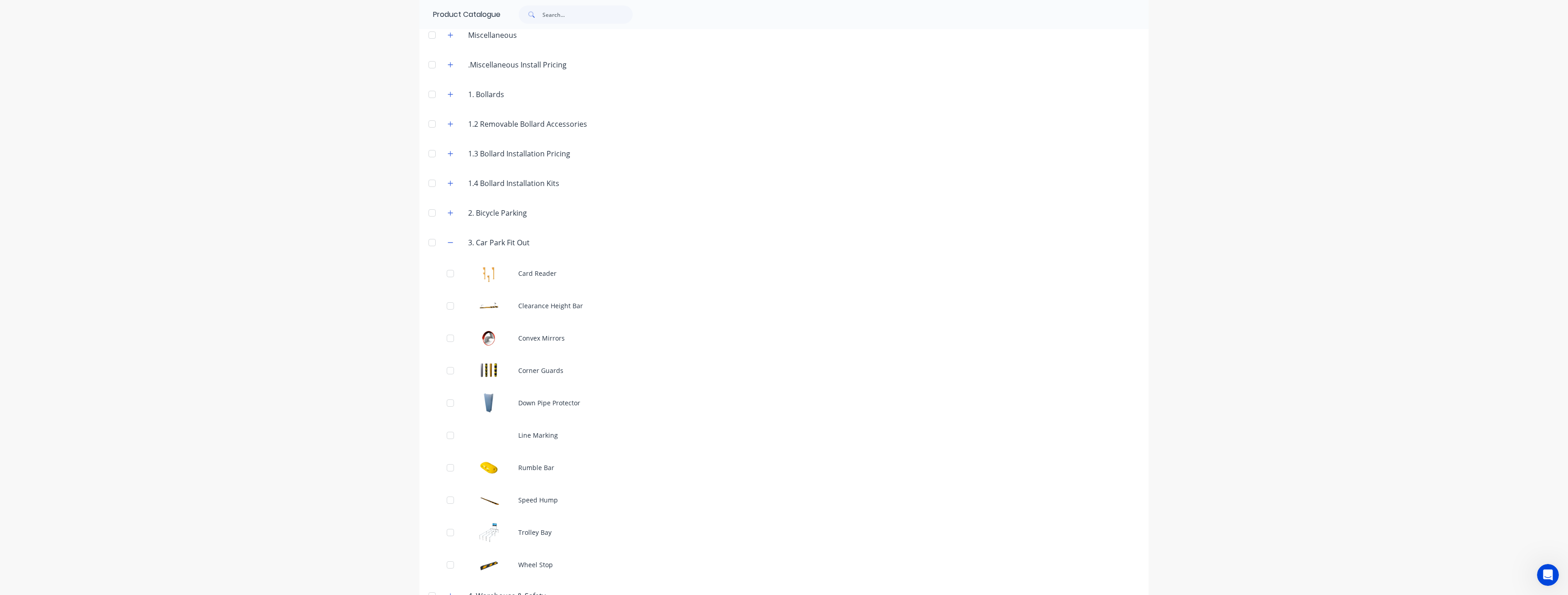
click at [447, 243] on icon "button" at bounding box center [450, 243] width 6 height 6
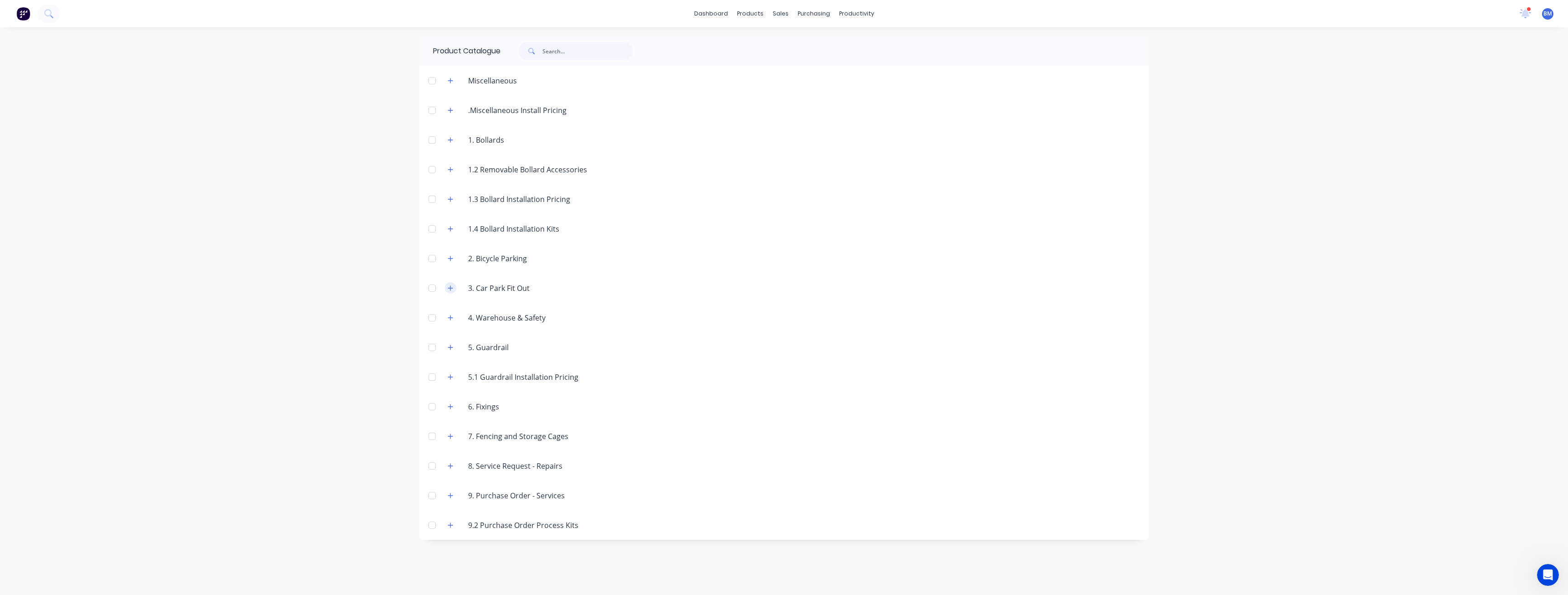
click at [451, 287] on icon "button" at bounding box center [451, 287] width 5 height 5
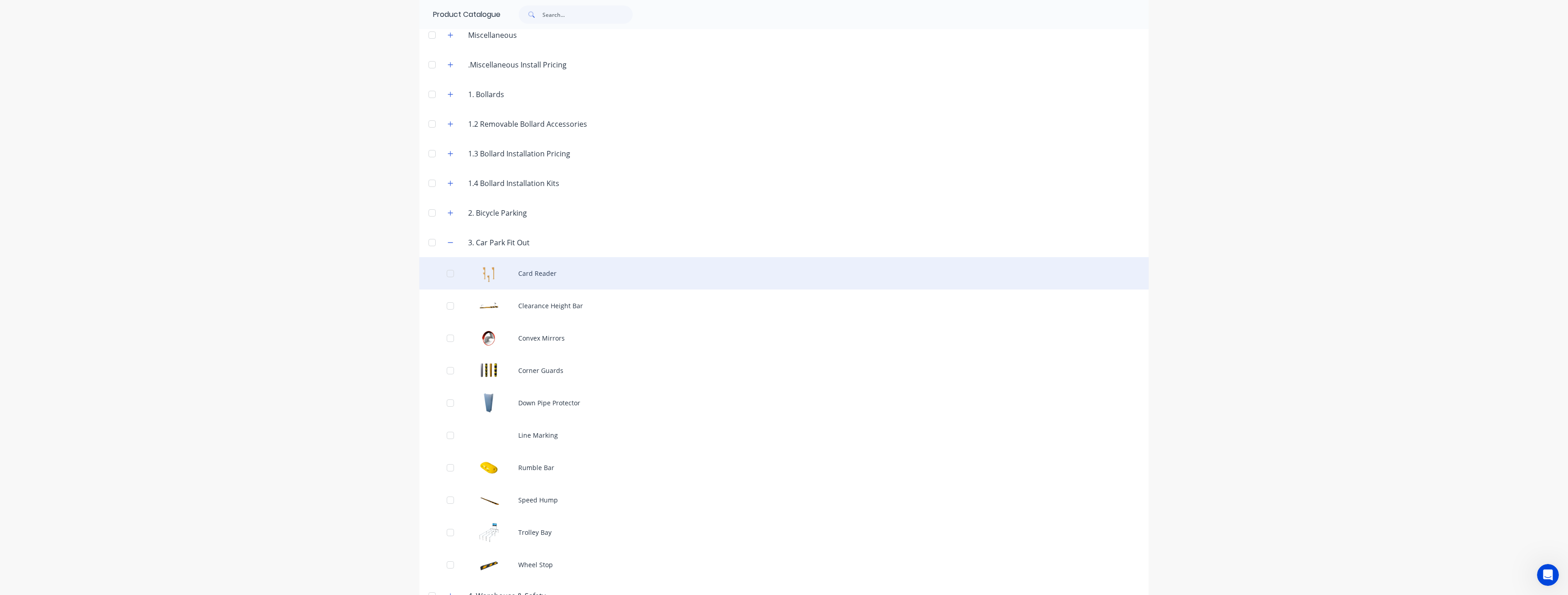
scroll to position [91, 0]
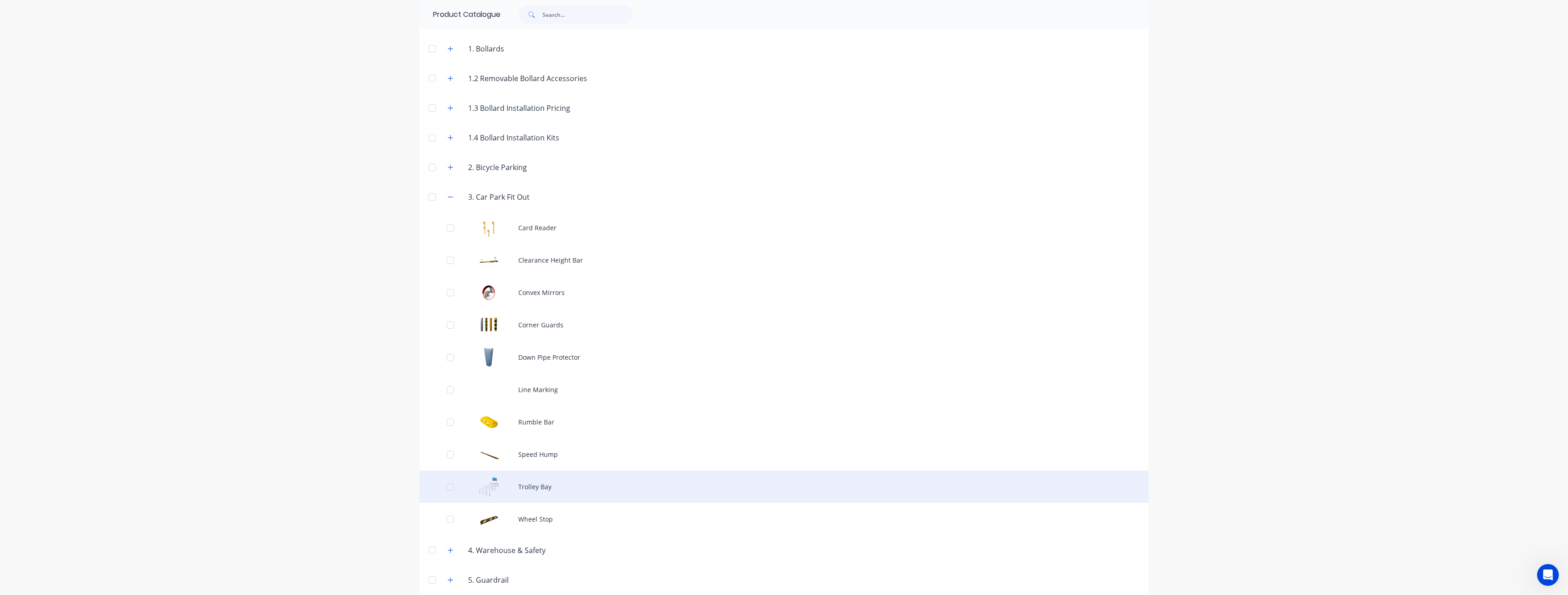
click at [530, 491] on div "Trolley Bay" at bounding box center [784, 487] width 729 height 32
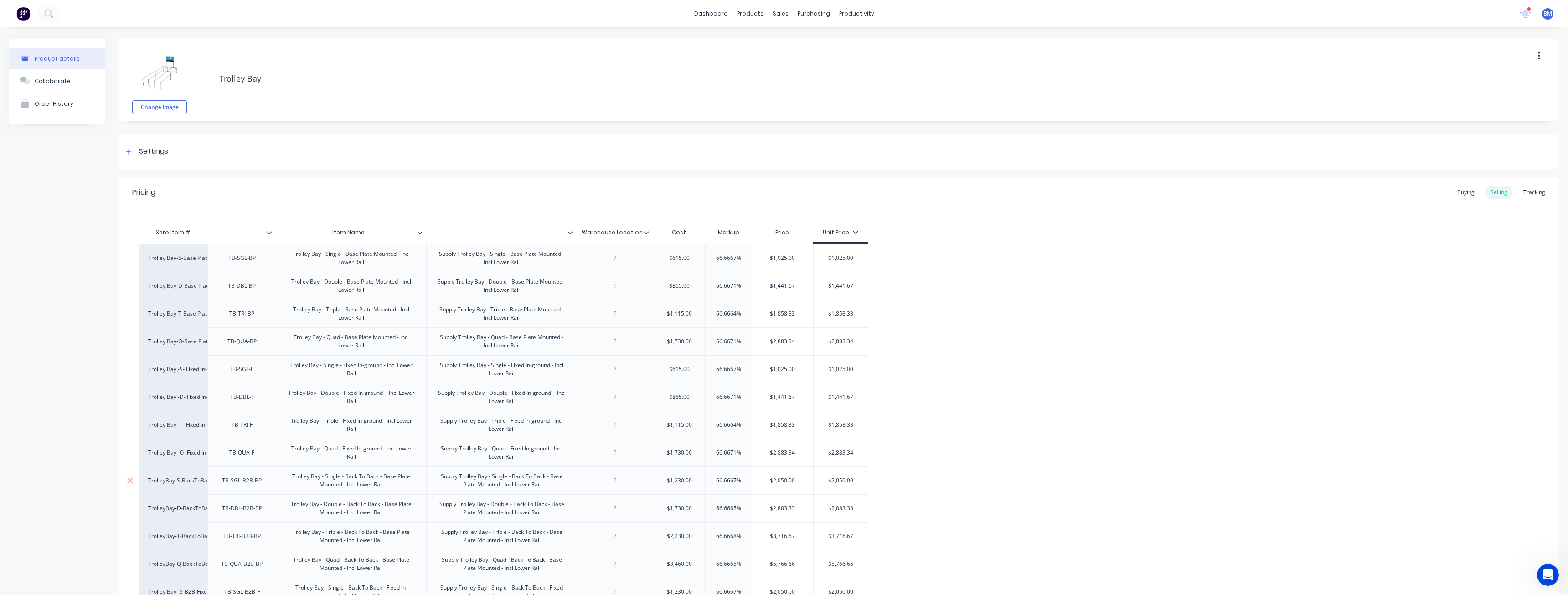
type textarea "x"
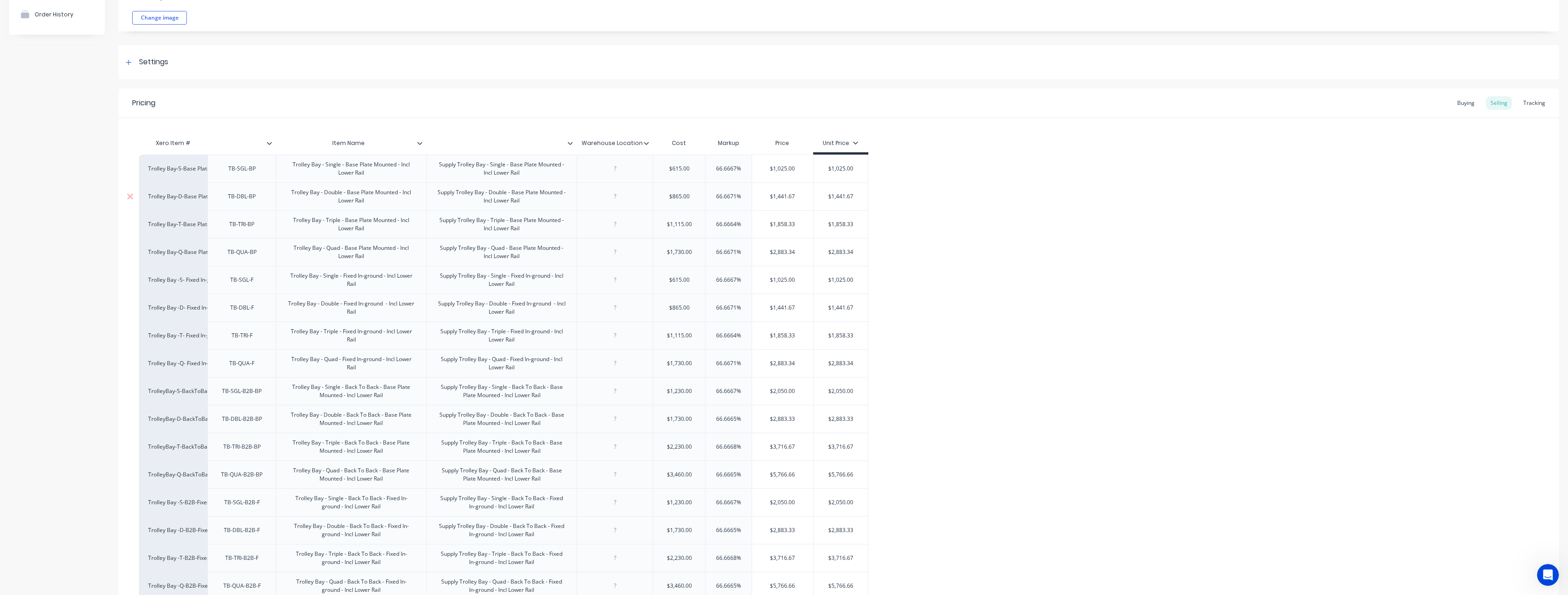
scroll to position [91, 0]
click at [471, 101] on div "Pricing Buying Selling Tracking" at bounding box center [838, 101] width 1440 height 30
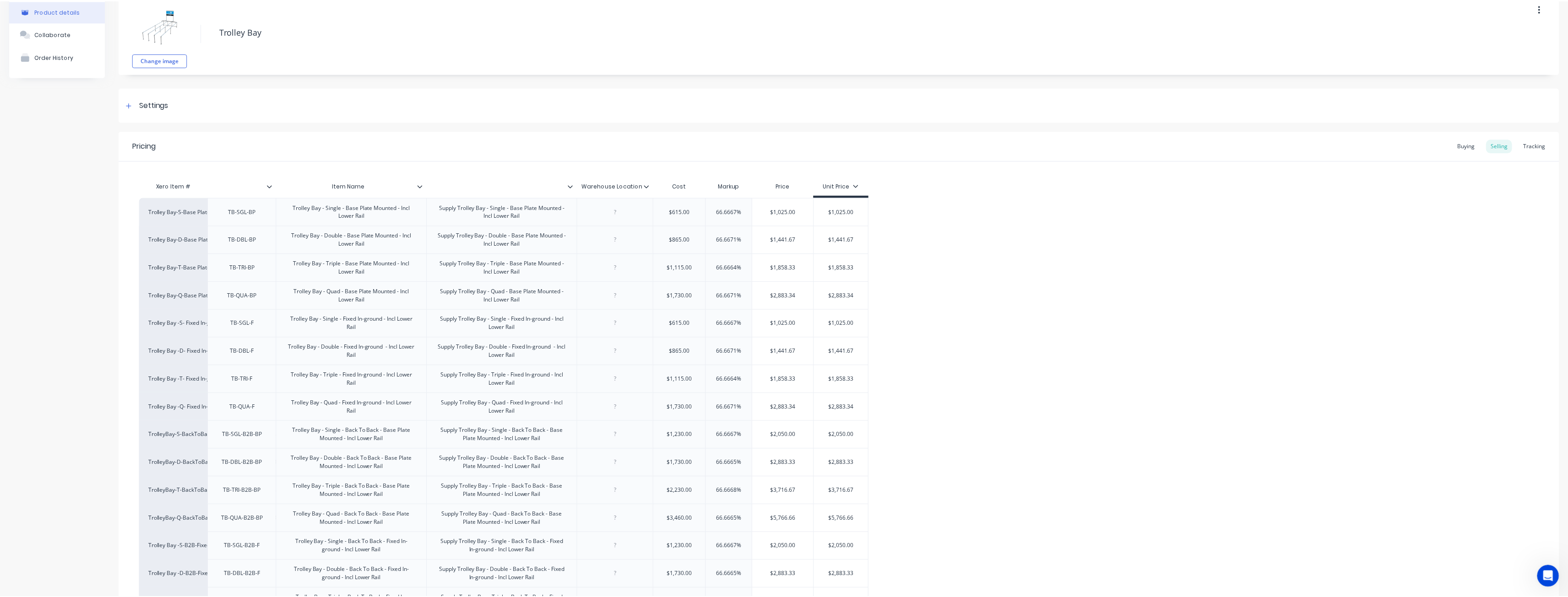
scroll to position [0, 0]
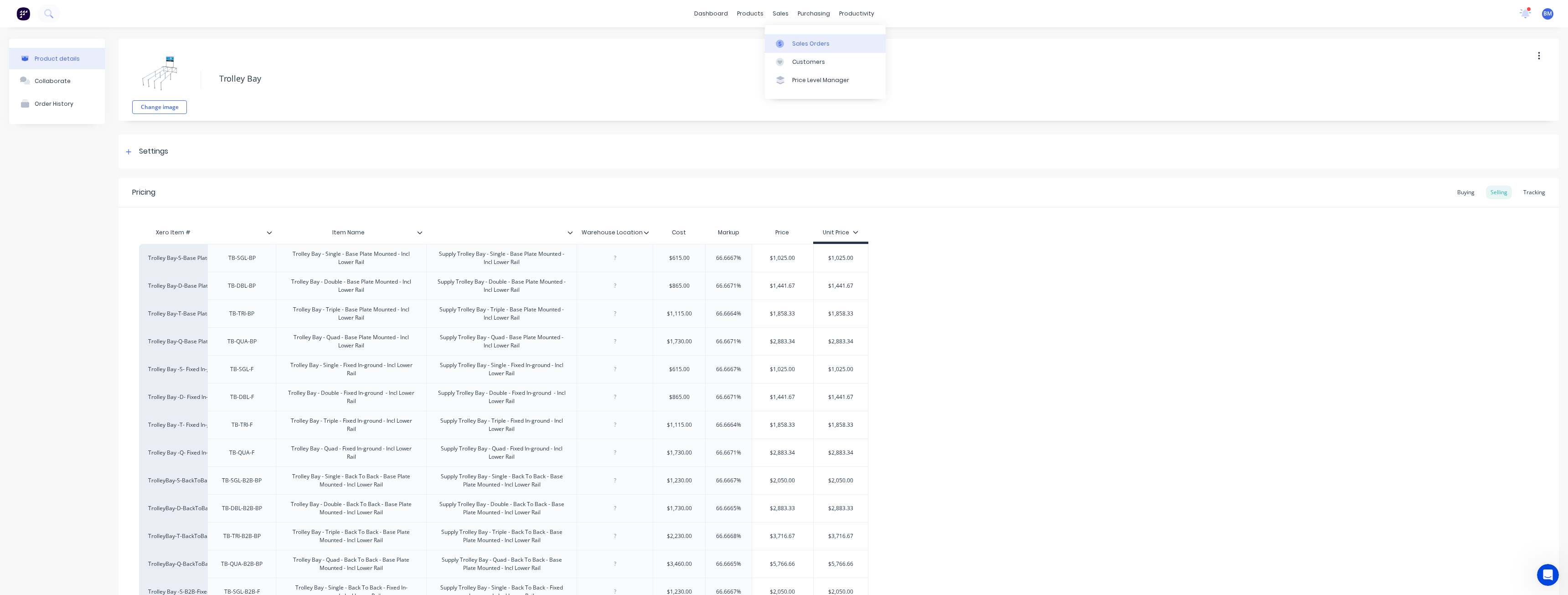
click at [796, 40] on div "Sales Orders" at bounding box center [811, 44] width 38 height 8
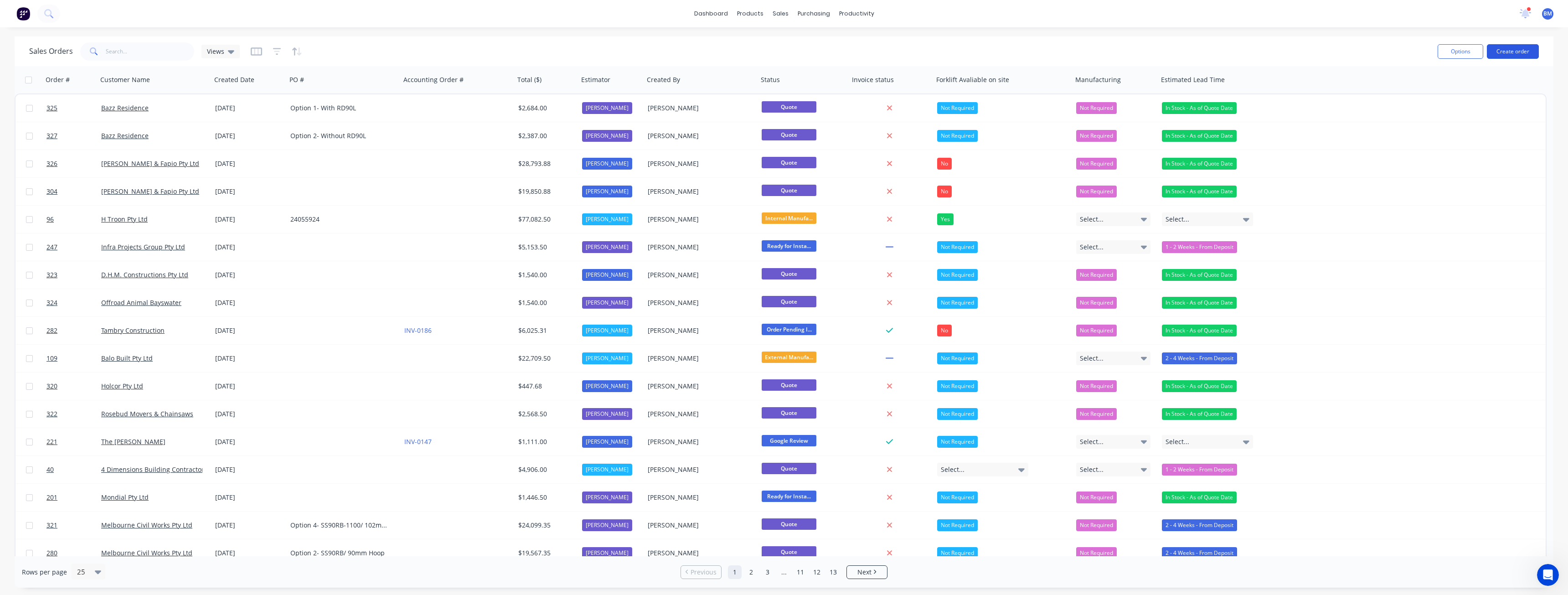
click at [1508, 46] on button "Create order" at bounding box center [1513, 51] width 52 height 14
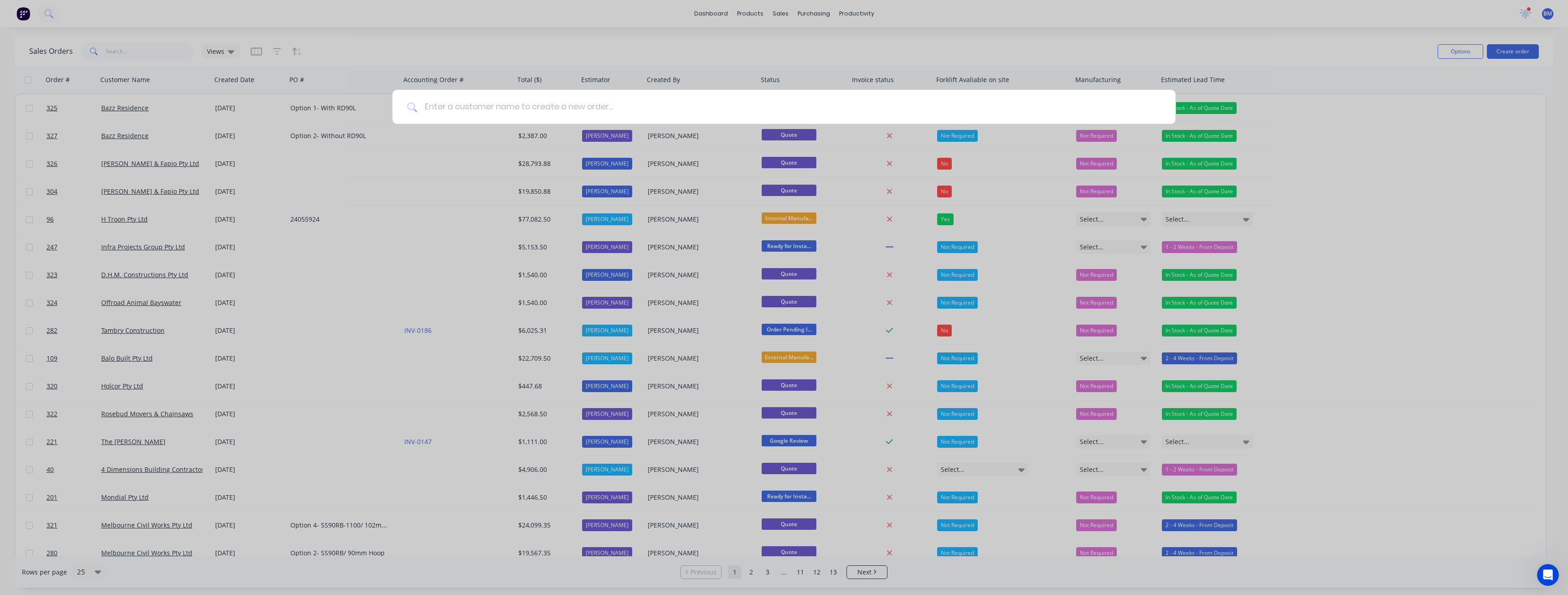
click at [466, 110] on input at bounding box center [788, 107] width 744 height 34
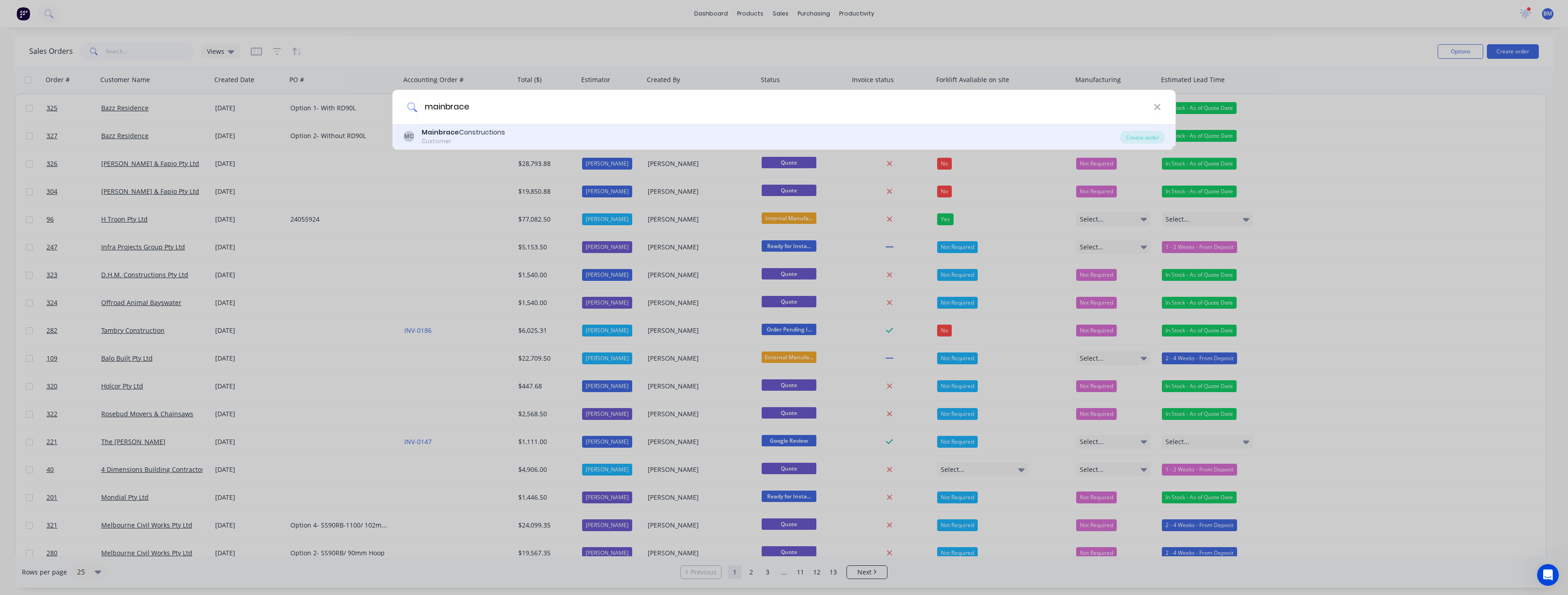
type input "mainbrace"
click at [480, 136] on div "Mainbrace Constructions" at bounding box center [463, 132] width 83 height 10
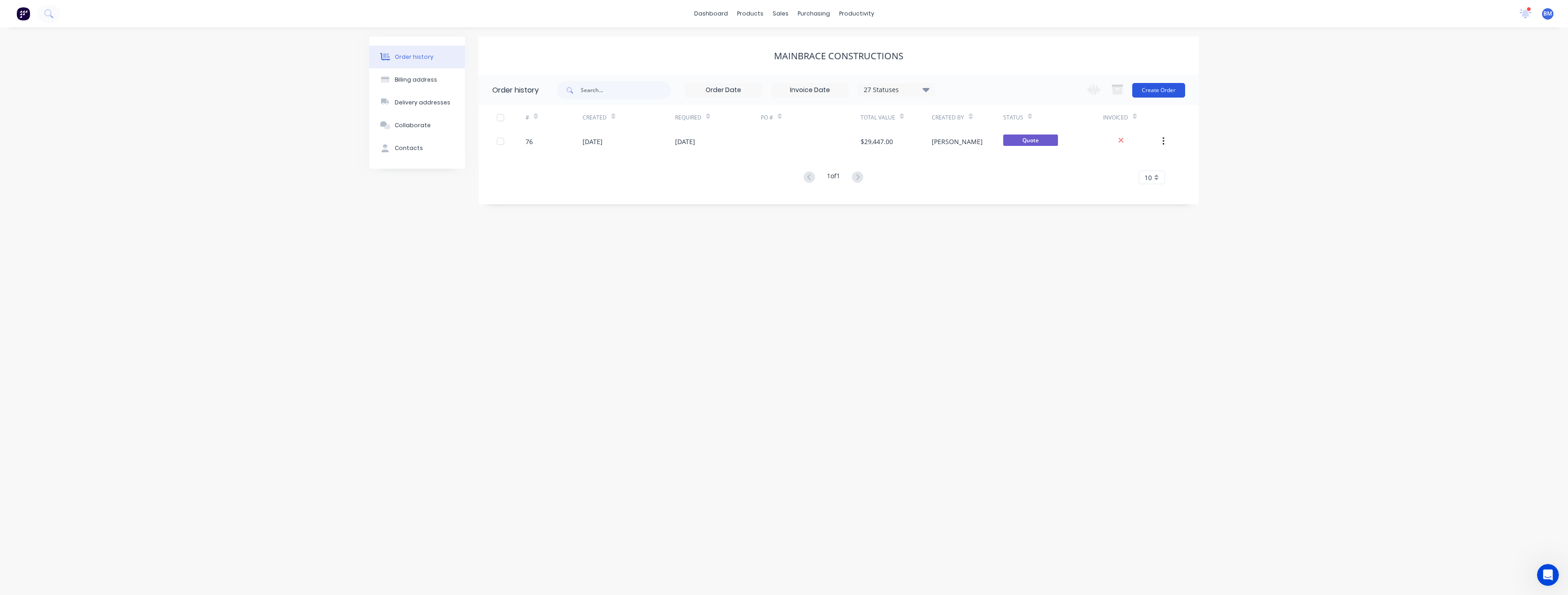
click at [1157, 86] on button "Create Order" at bounding box center [1158, 90] width 53 height 14
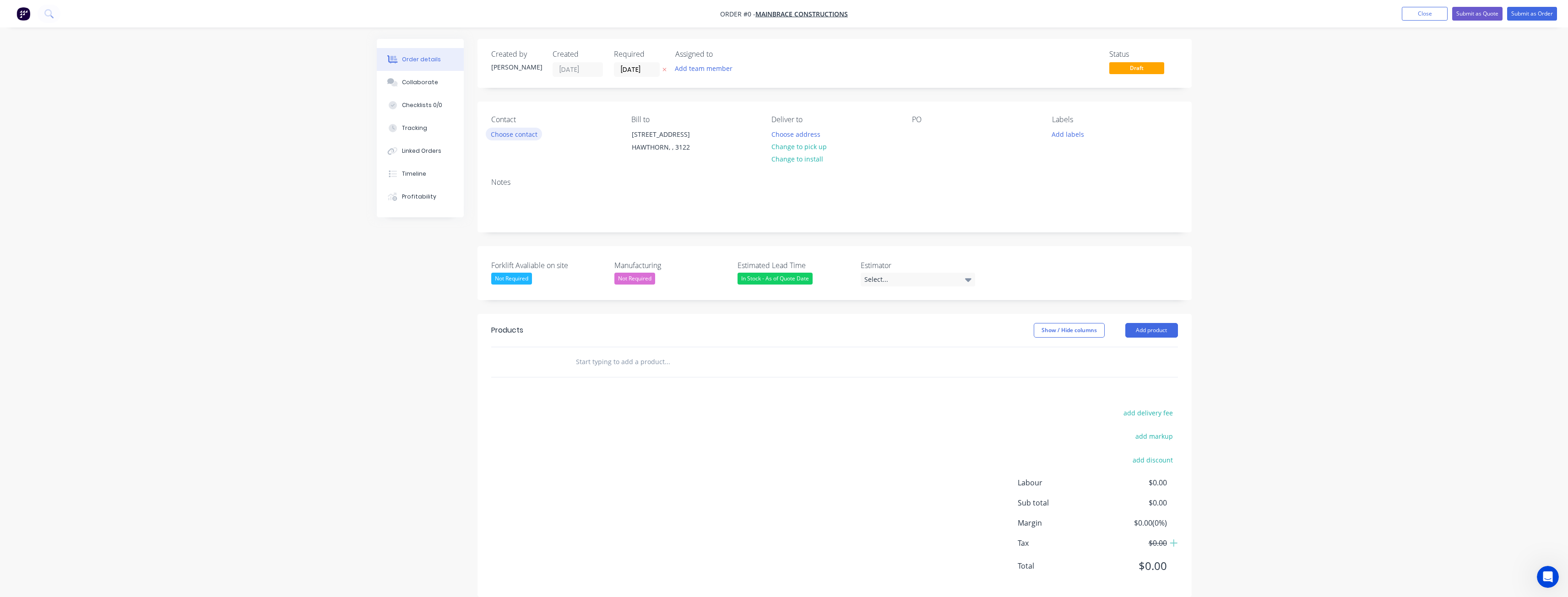
click at [507, 133] on button "Choose contact" at bounding box center [514, 133] width 56 height 12
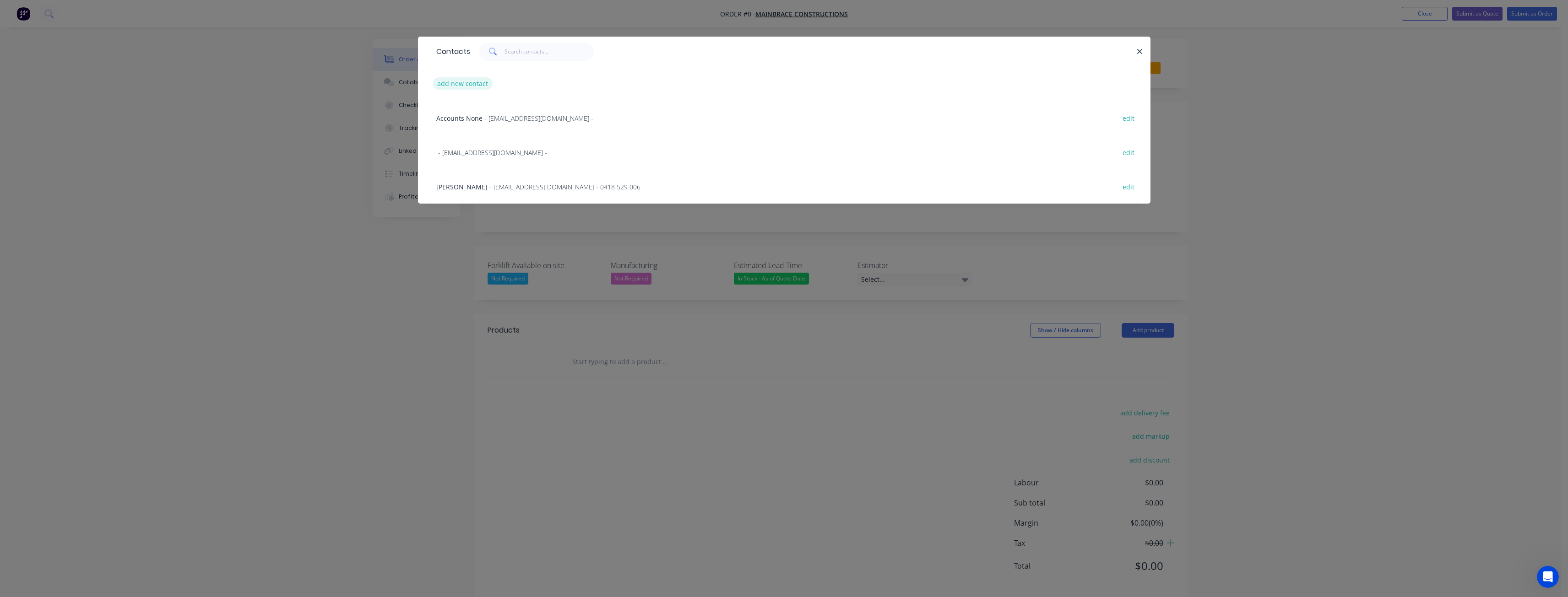
click at [458, 80] on button "add new contact" at bounding box center [462, 83] width 60 height 12
select select "AU"
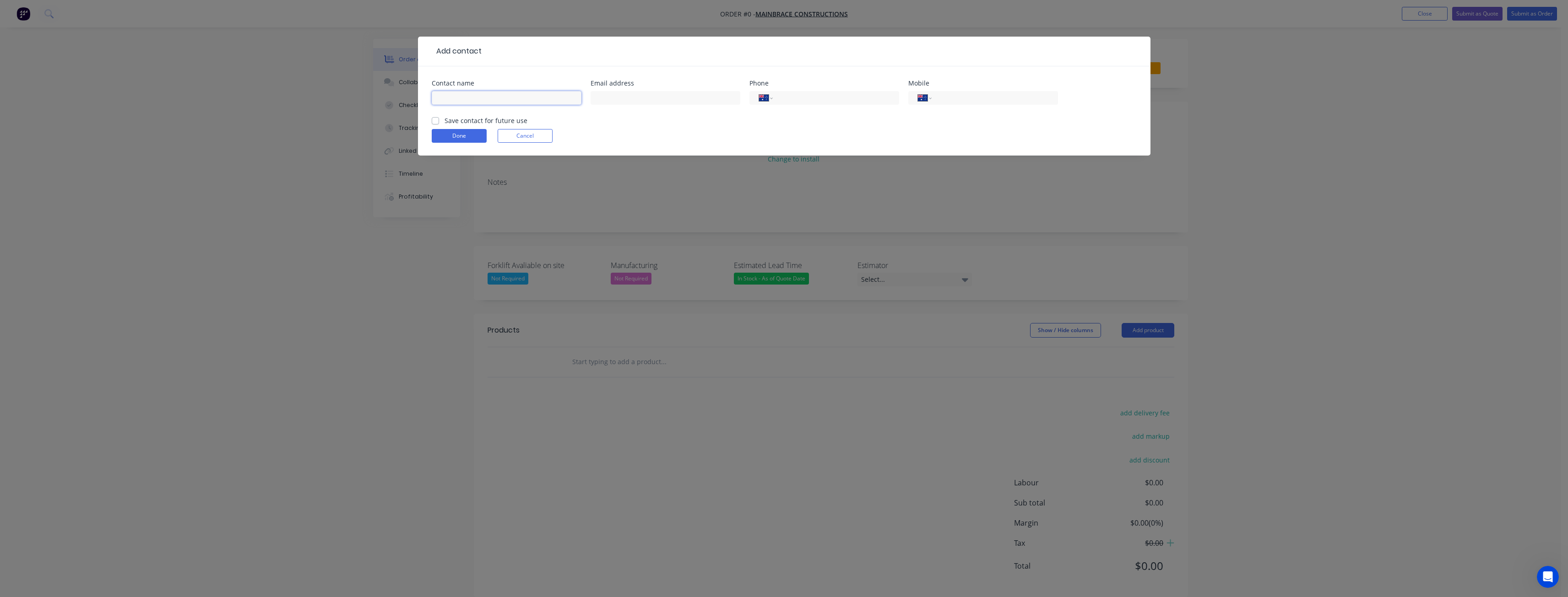
click at [443, 95] on input "text" at bounding box center [507, 97] width 150 height 14
type input "Christine Tran"
click at [635, 96] on input "text" at bounding box center [666, 97] width 150 height 14
click at [630, 96] on input "text" at bounding box center [666, 97] width 150 height 14
paste input "ctran@mainbrace.com.au"
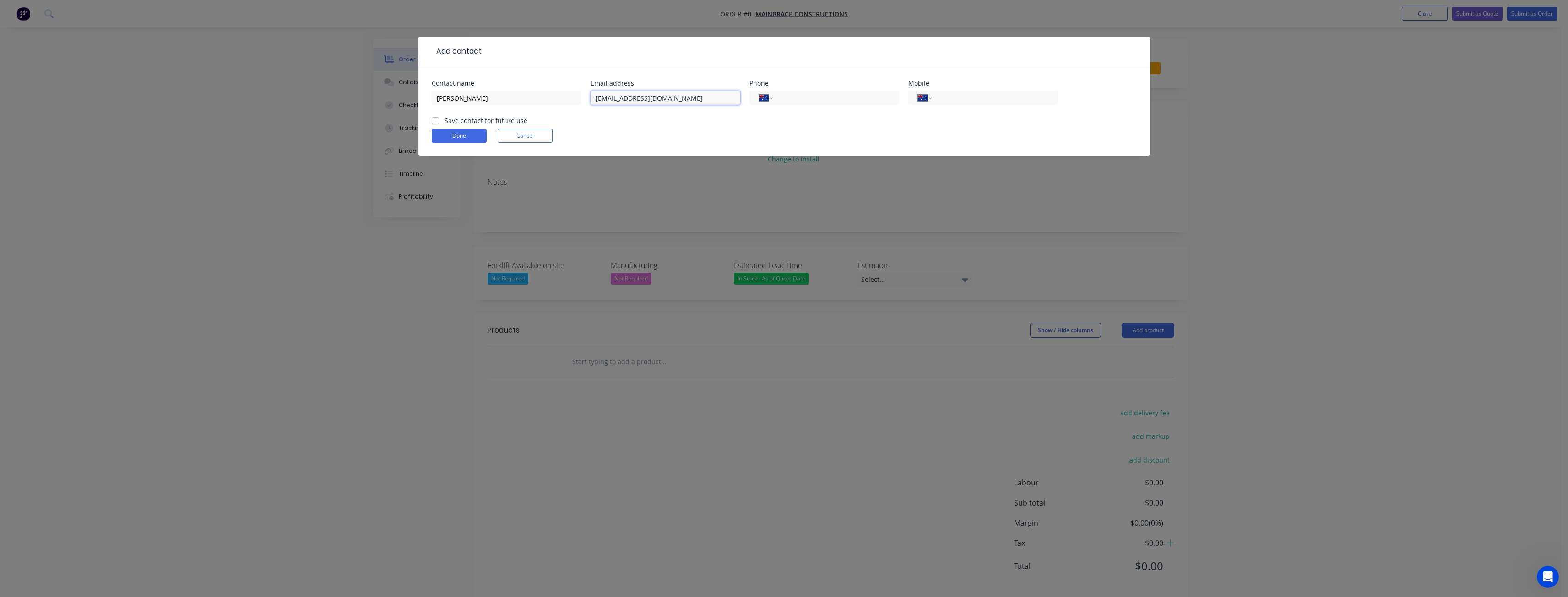
type input "ctran@mainbrace.com.au"
click at [701, 124] on form "Contact name Christine Tran Email address ctran@mainbrace.com.au Phone Internat…" at bounding box center [784, 118] width 705 height 76
click at [961, 99] on input "tel" at bounding box center [993, 98] width 110 height 10
paste input "0428 052 361"
type input "0428 052 361"
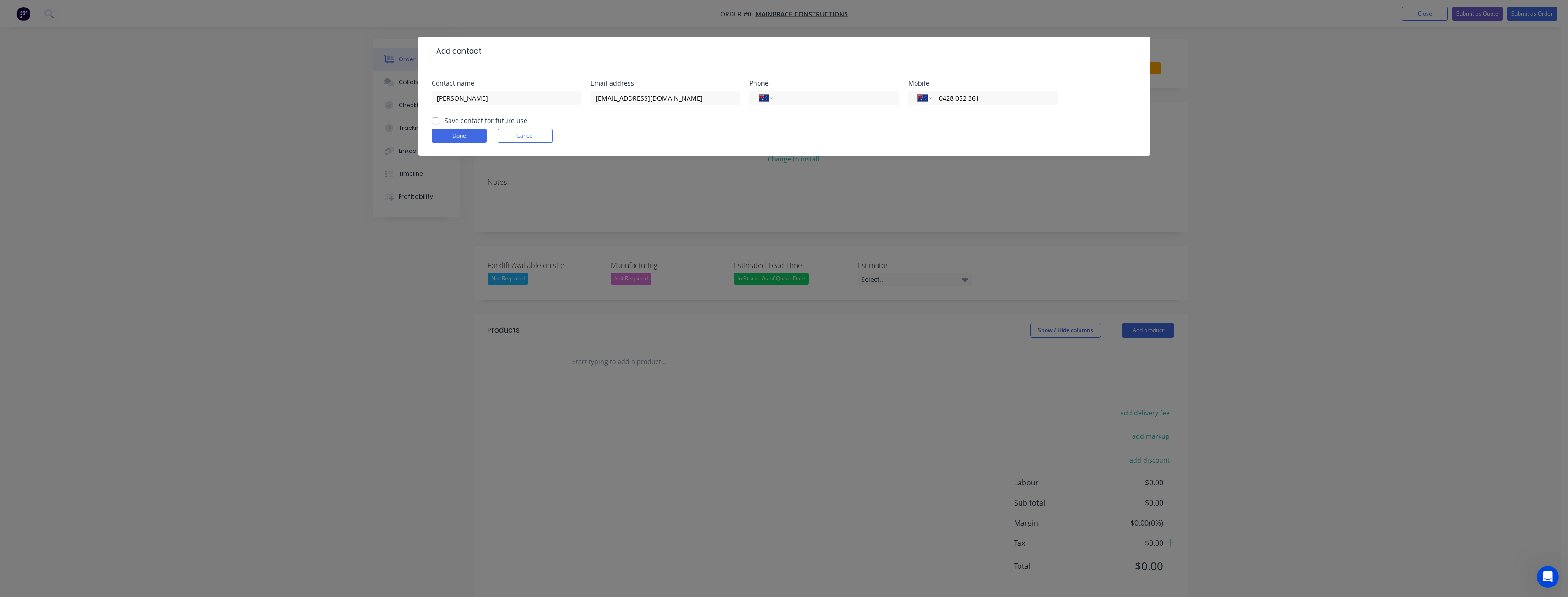
click at [930, 124] on form "Contact name Christine Tran Email address ctran@mainbrace.com.au Phone Internat…" at bounding box center [784, 118] width 705 height 76
click at [445, 118] on label "Save contact for future use" at bounding box center [486, 121] width 83 height 10
click at [436, 118] on input "Save contact for future use" at bounding box center [435, 120] width 7 height 9
checkbox input "true"
click at [453, 137] on button "Done" at bounding box center [459, 136] width 55 height 14
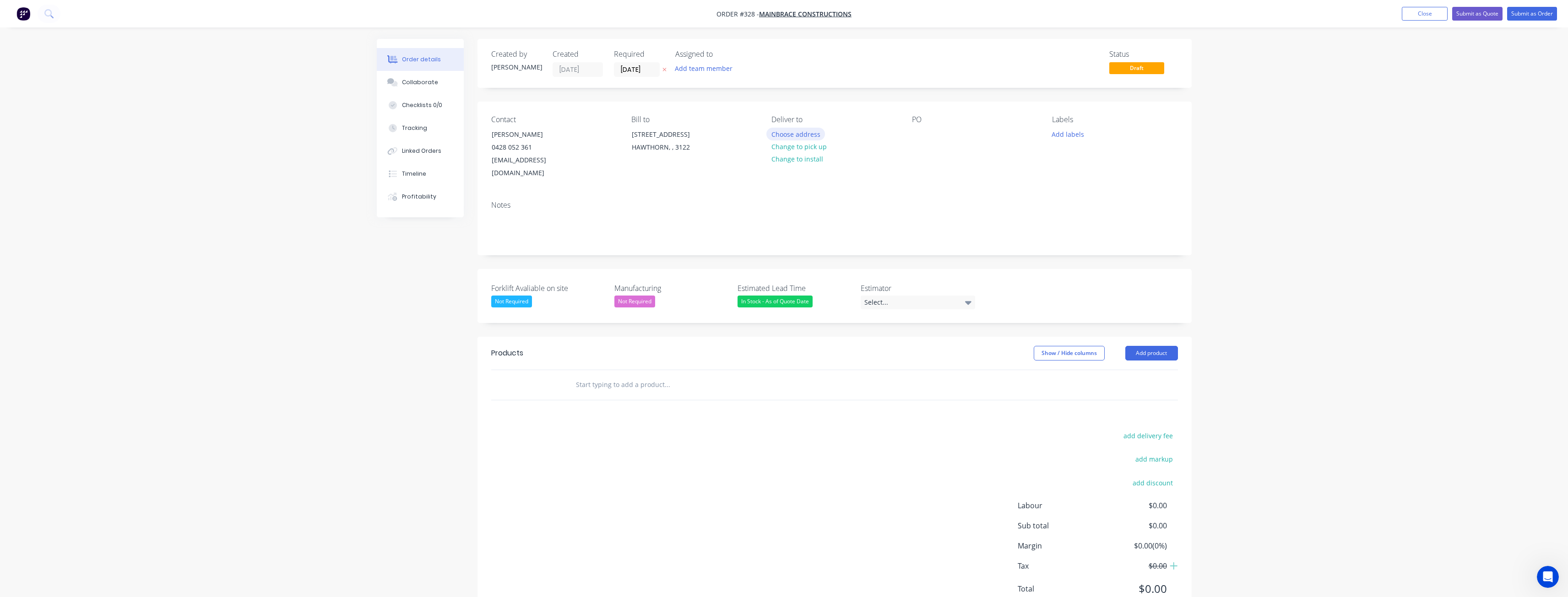
click at [796, 134] on button "Choose address" at bounding box center [795, 133] width 59 height 12
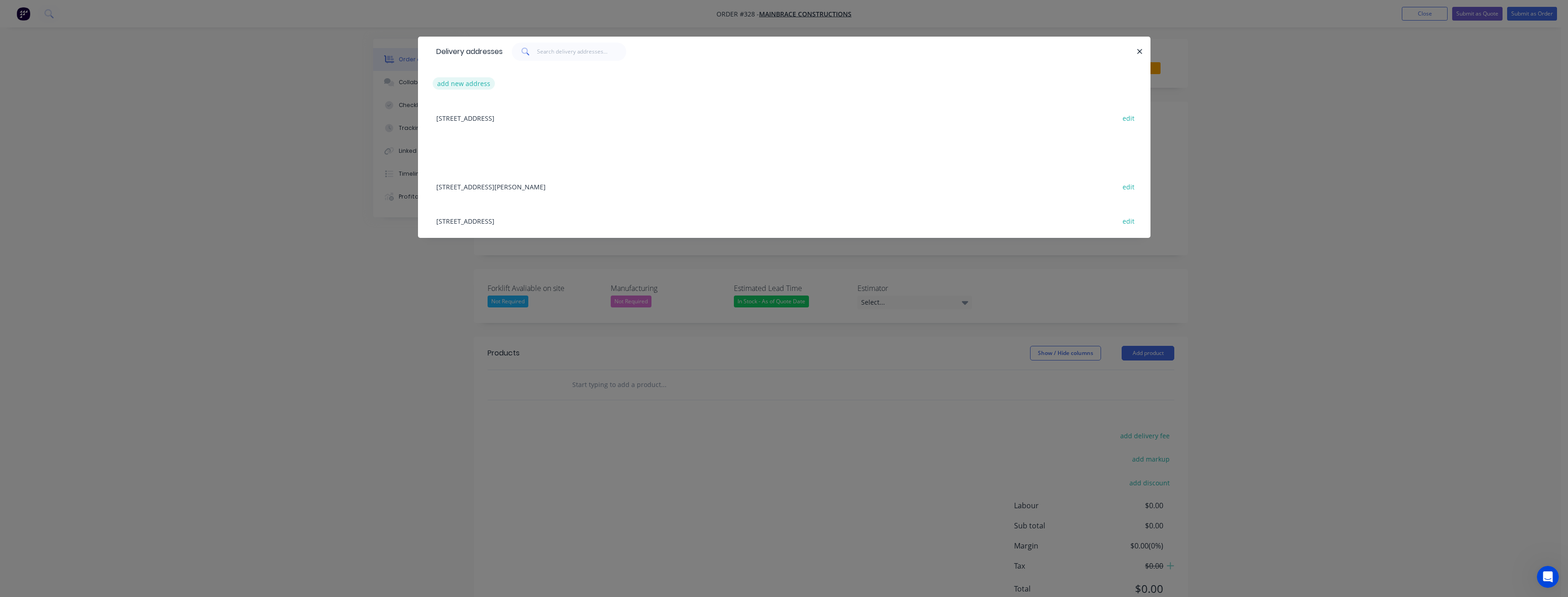
click at [470, 82] on button "add new address" at bounding box center [464, 83] width 63 height 12
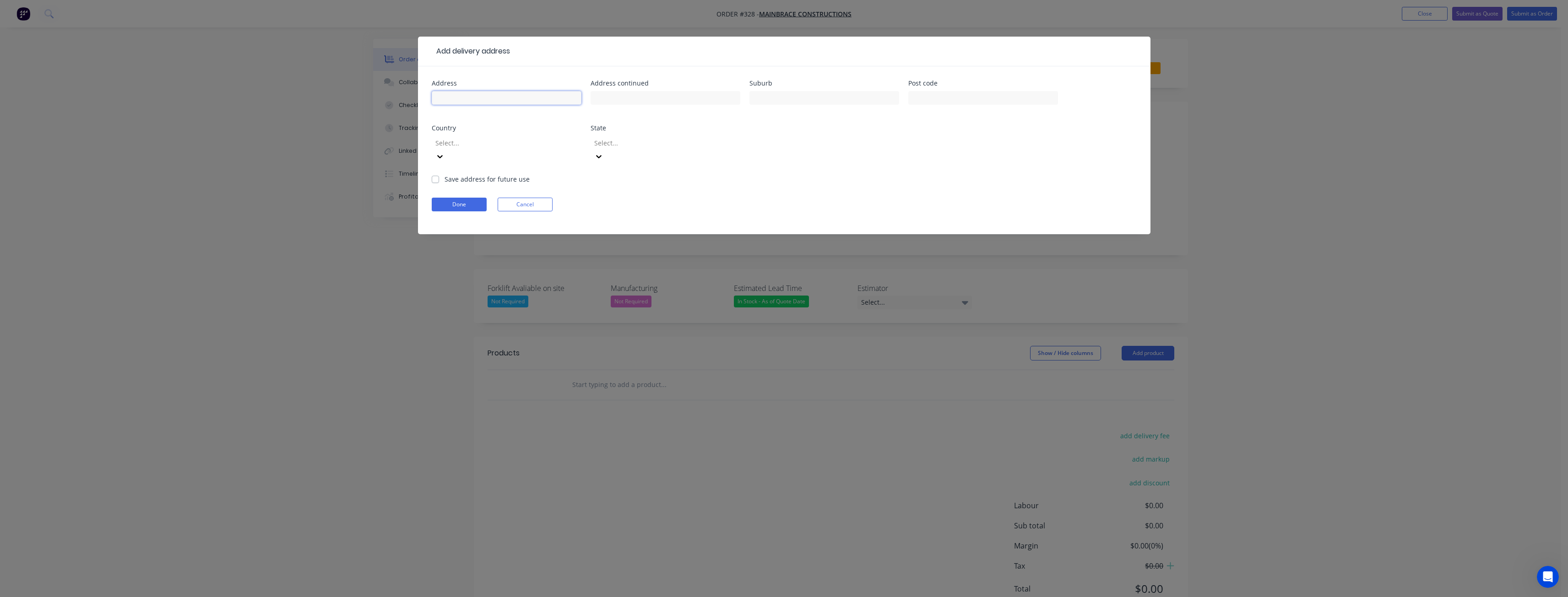
click at [464, 98] on input "text" at bounding box center [507, 97] width 150 height 14
type input "[STREET_ADDRESS]"
click at [632, 100] on input "text" at bounding box center [666, 97] width 150 height 14
type input "Wilton"
click at [799, 98] on input "text" at bounding box center [824, 97] width 150 height 14
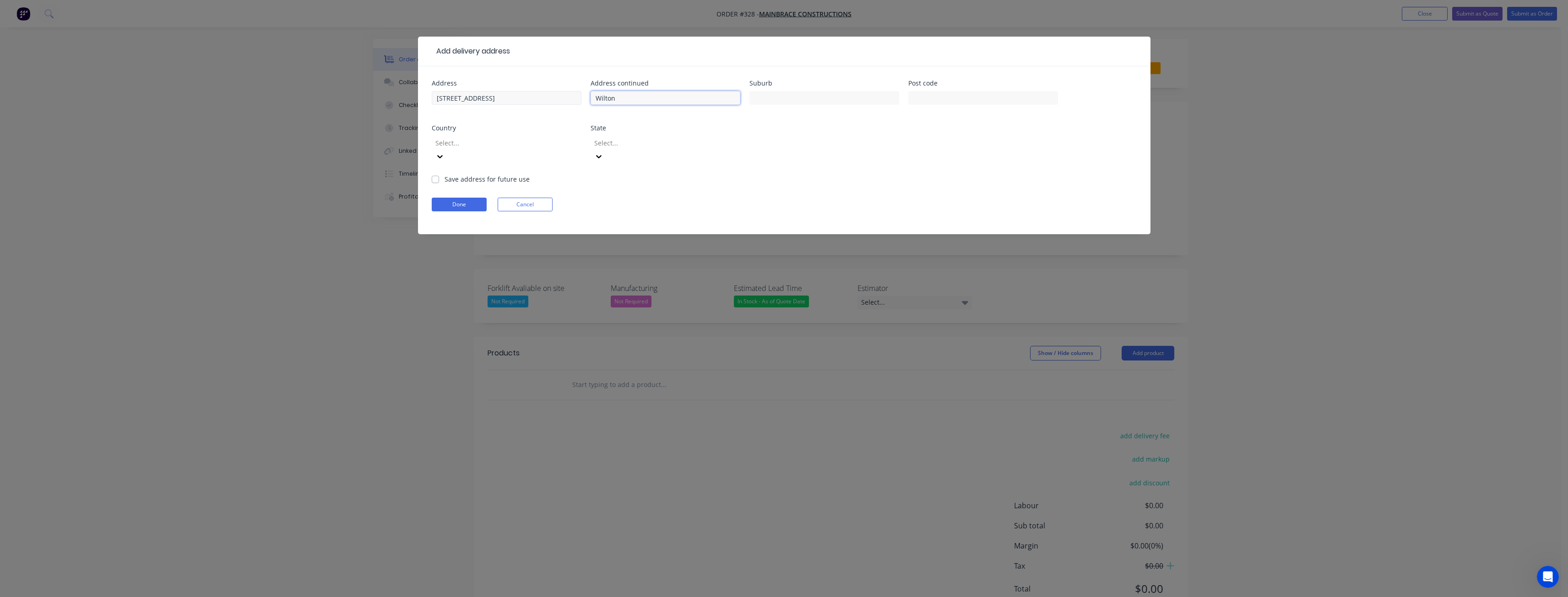
drag, startPoint x: 622, startPoint y: 97, endPoint x: 547, endPoint y: 99, distance: 75.0
click at [547, 99] on div "Address 30 Pembroke Parade Address continued Wilton Suburb Post code Country Se…" at bounding box center [784, 127] width 705 height 94
click at [766, 97] on input "text" at bounding box center [824, 97] width 150 height 14
paste input "Wilton"
type input "Wilton"
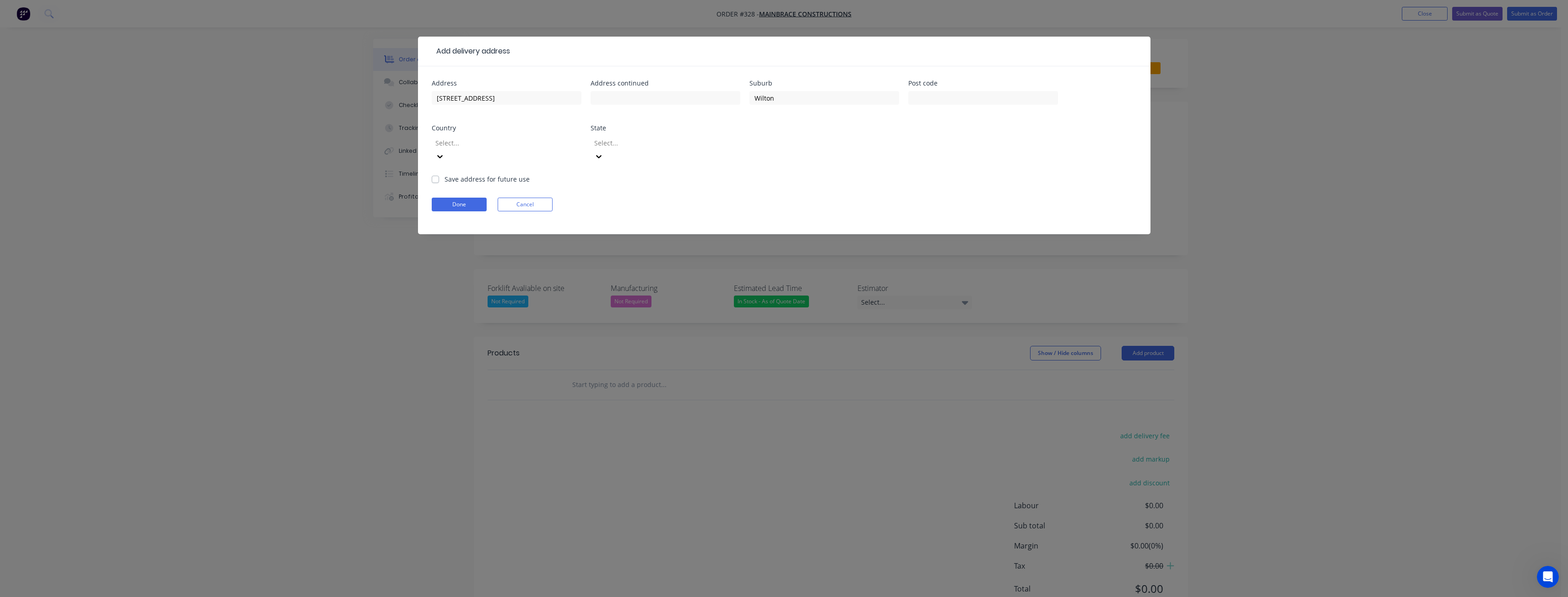
click at [798, 133] on div "Address 30 Pembroke Parade Address continued Suburb Wilton Post code Country Se…" at bounding box center [784, 127] width 705 height 94
click at [445, 152] on icon at bounding box center [440, 156] width 9 height 9
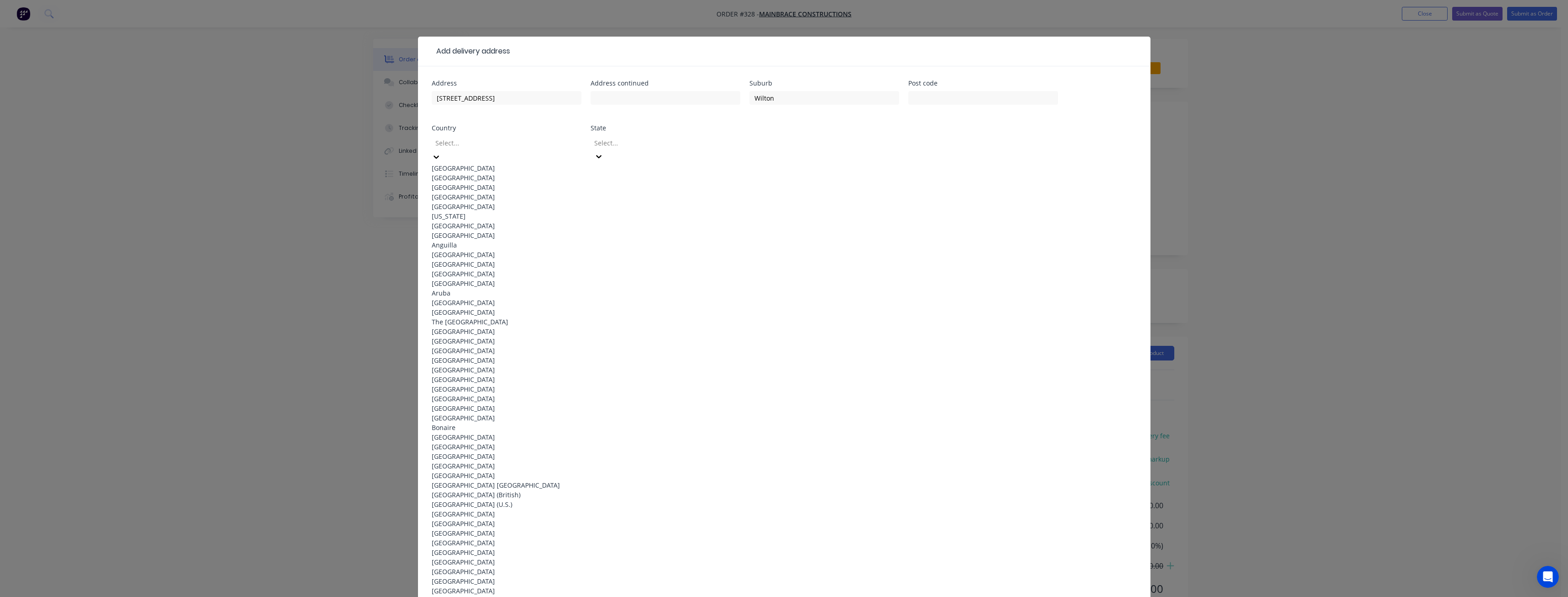
click at [556, 163] on div "Australia" at bounding box center [507, 168] width 150 height 10
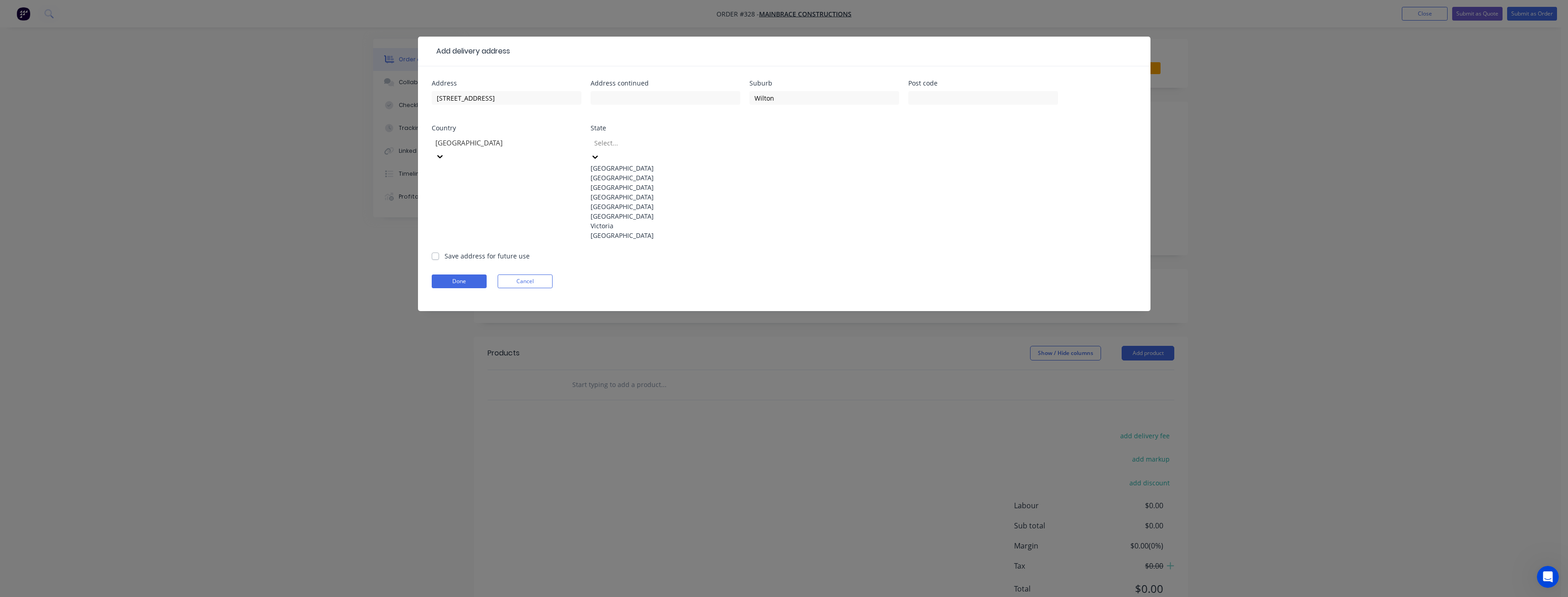
click at [648, 146] on div at bounding box center [659, 143] width 132 height 11
drag, startPoint x: 607, startPoint y: 263, endPoint x: 636, endPoint y: 227, distance: 46.2
click at [608, 231] on div "Victoria" at bounding box center [666, 226] width 150 height 10
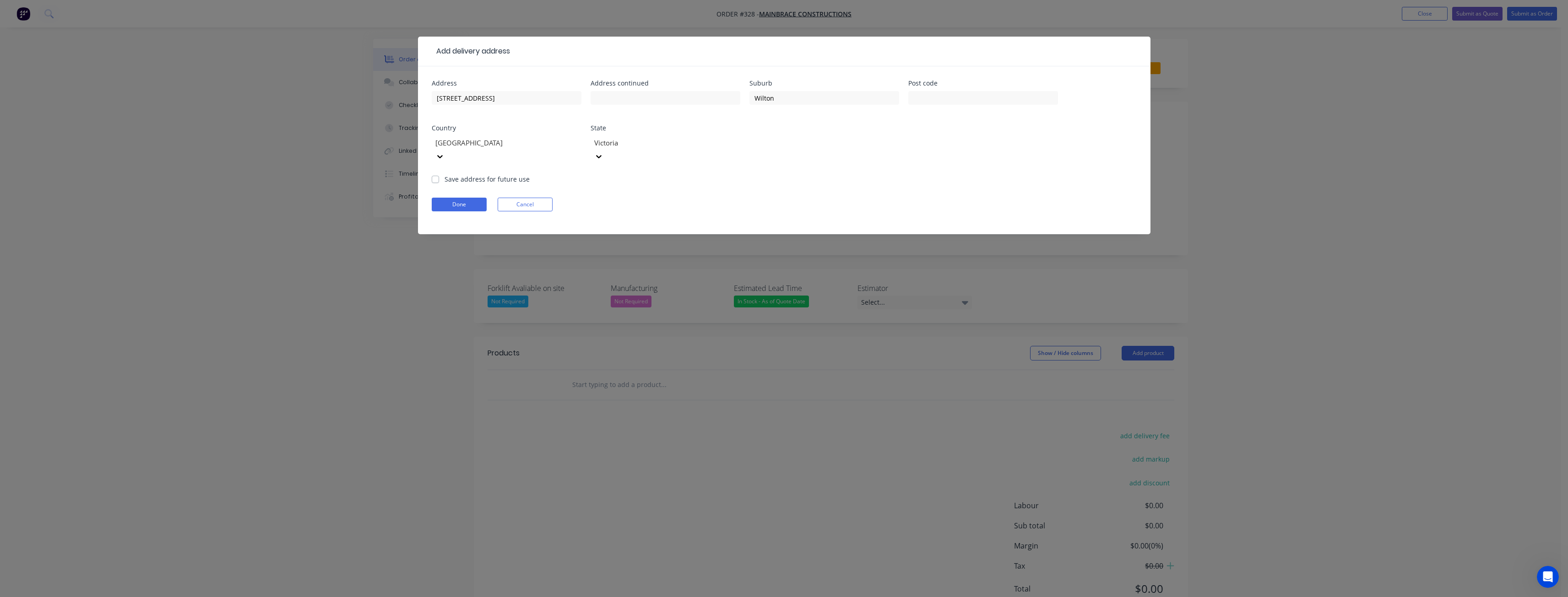
click at [708, 179] on form "Address 30 Pembroke Parade Address continued Suburb Wilton Post code Country Au…" at bounding box center [784, 157] width 705 height 154
click at [445, 174] on label "Save address for future use" at bounding box center [487, 179] width 85 height 10
click at [436, 174] on input "Save address for future use" at bounding box center [435, 178] width 7 height 9
checkbox input "true"
click at [613, 179] on form "Address 30 Pembroke Parade Address continued Suburb Wilton Post code Country Au…" at bounding box center [784, 157] width 705 height 154
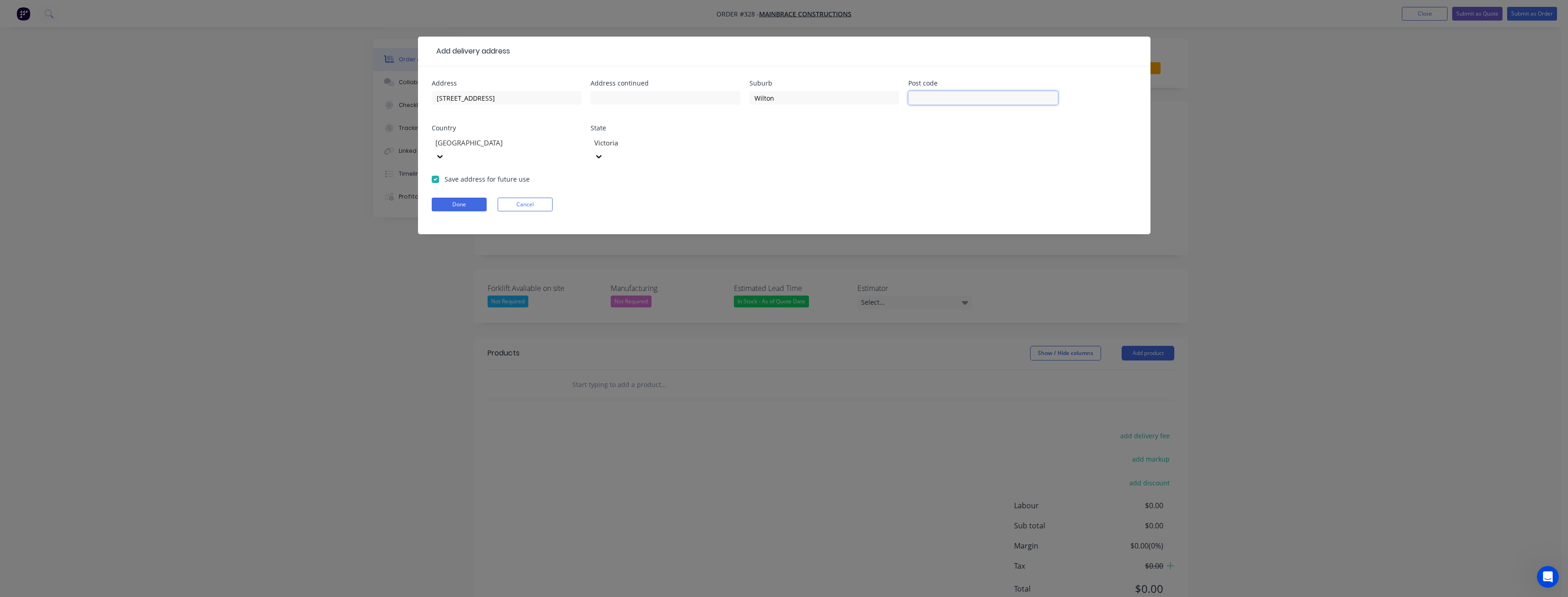
click at [928, 96] on input "text" at bounding box center [983, 97] width 150 height 14
type input "2571"
click at [846, 157] on div "Address 30 Pembroke Parade Address continued Suburb Wilton Post code 2571 Count…" at bounding box center [784, 127] width 705 height 94
click at [463, 198] on button "Done" at bounding box center [459, 204] width 55 height 14
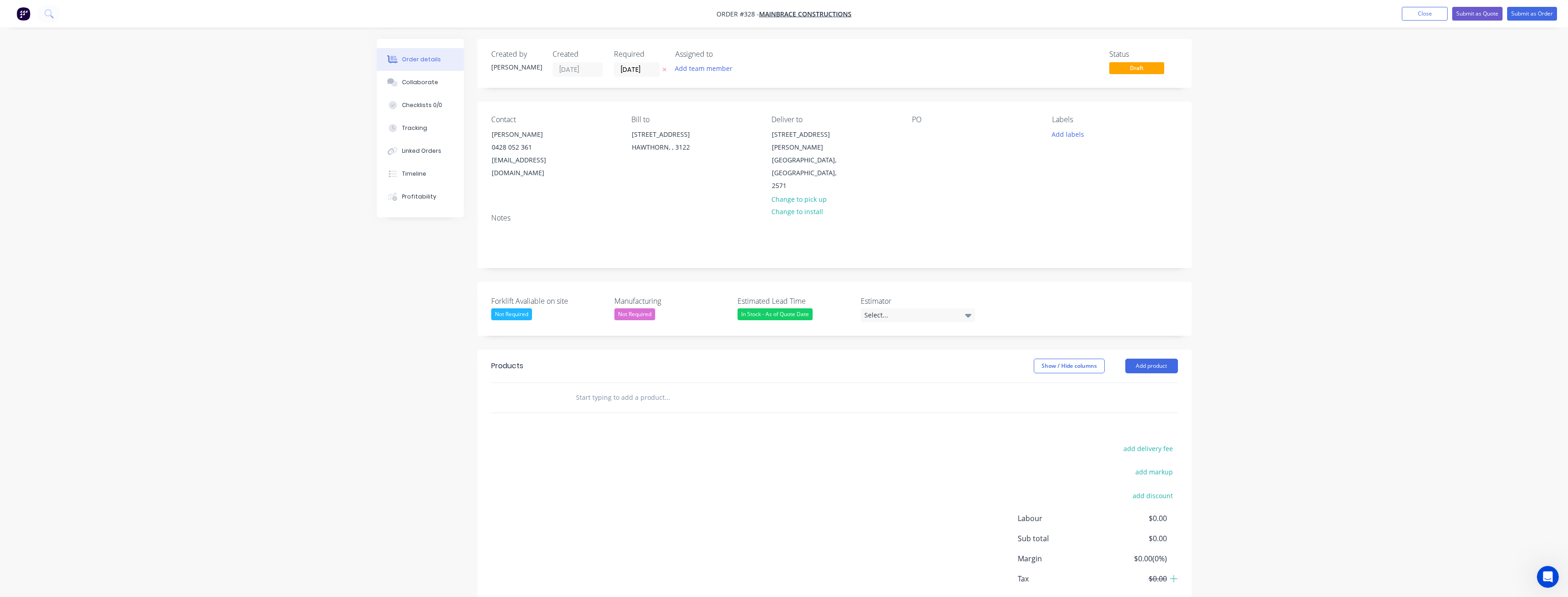
click at [515, 309] on div "Not Required" at bounding box center [511, 314] width 41 height 12
click at [590, 296] on label "Forklift Avaliable on site" at bounding box center [548, 301] width 114 height 11
click at [624, 309] on div "Not Required" at bounding box center [634, 314] width 41 height 12
click at [627, 326] on div "button" at bounding box center [625, 327] width 18 height 18
click at [592, 309] on div "Not Required" at bounding box center [548, 314] width 114 height 12
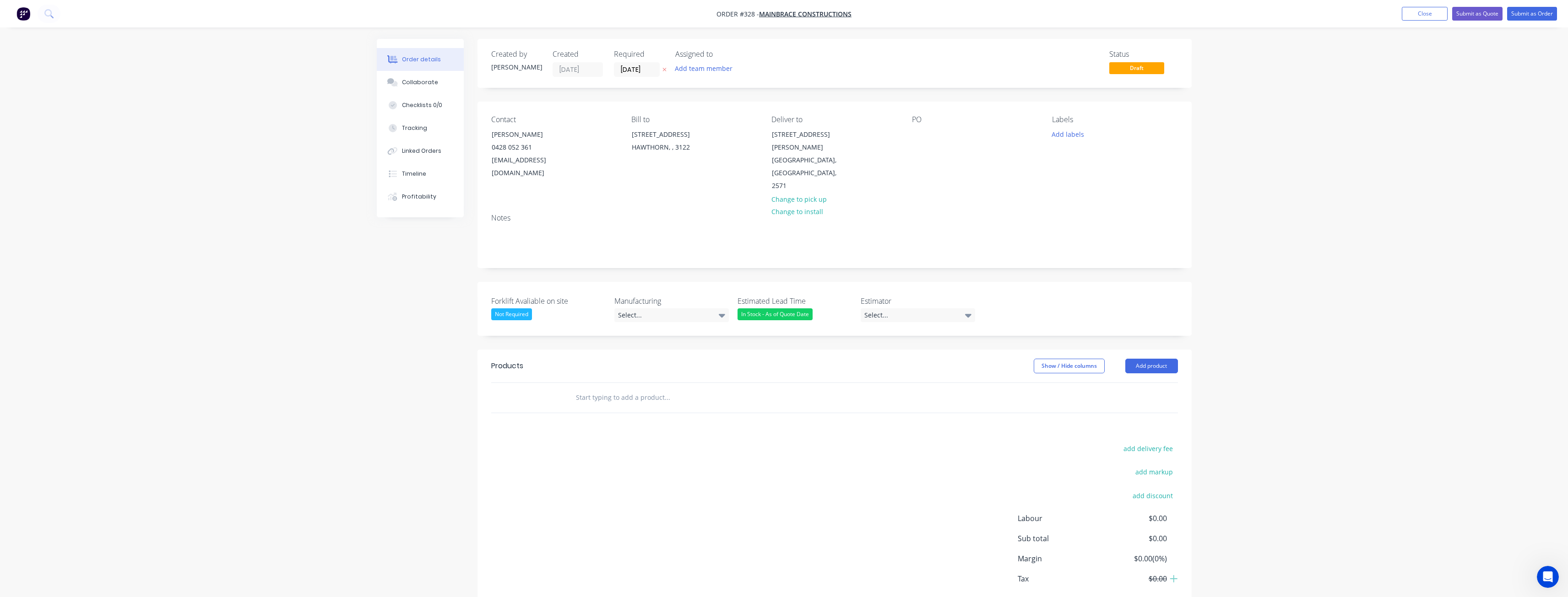
click at [589, 296] on label "Forklift Avaliable on site" at bounding box center [548, 301] width 114 height 11
click at [773, 309] on div "In Stock - As of Quote Date" at bounding box center [774, 314] width 75 height 12
click at [770, 363] on div "2 - 4 Weeks - From Deposit" at bounding box center [782, 362] width 76 height 12
click at [728, 282] on div "Forklift Avaliable on site Not Required Manufacturing Select... Estimated Lead …" at bounding box center [835, 309] width 714 height 54
click at [913, 309] on div "Select..." at bounding box center [918, 315] width 114 height 14
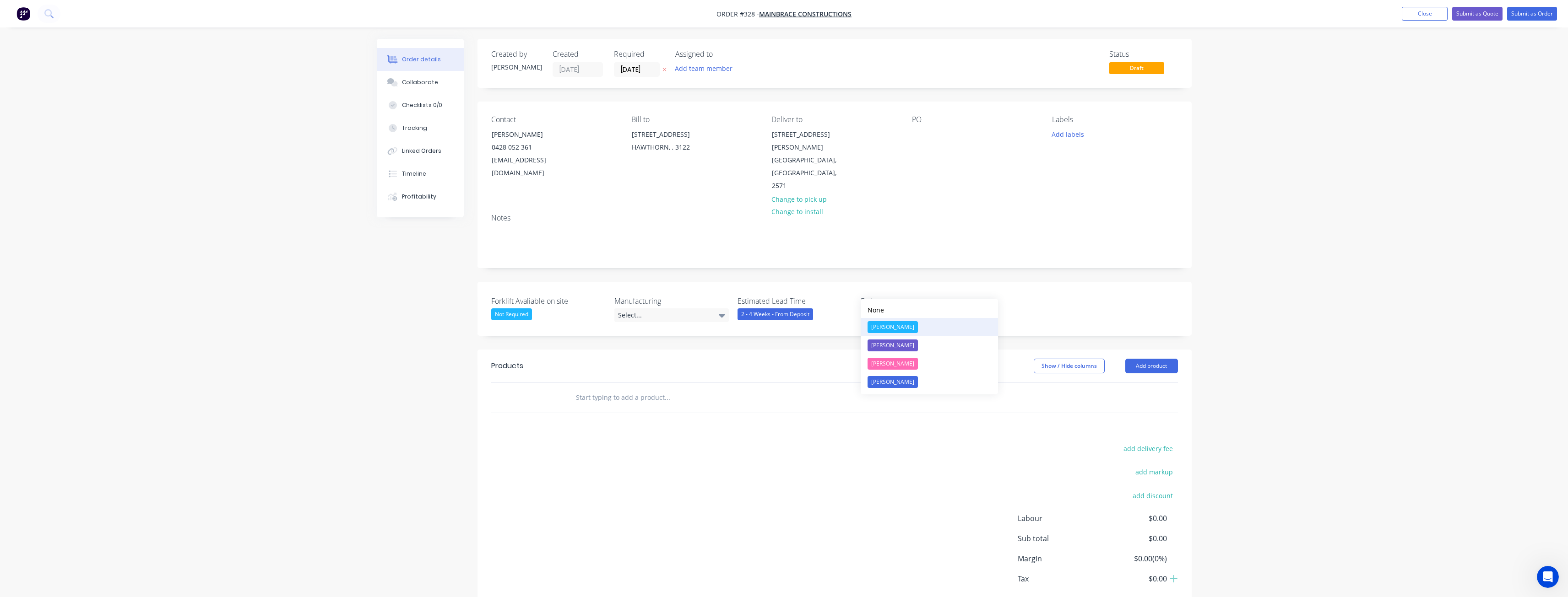
click at [896, 324] on div "Budd Martin" at bounding box center [893, 327] width 51 height 12
click at [922, 153] on div "PO" at bounding box center [975, 153] width 125 height 77
click at [689, 65] on button "Add team member" at bounding box center [704, 67] width 68 height 12
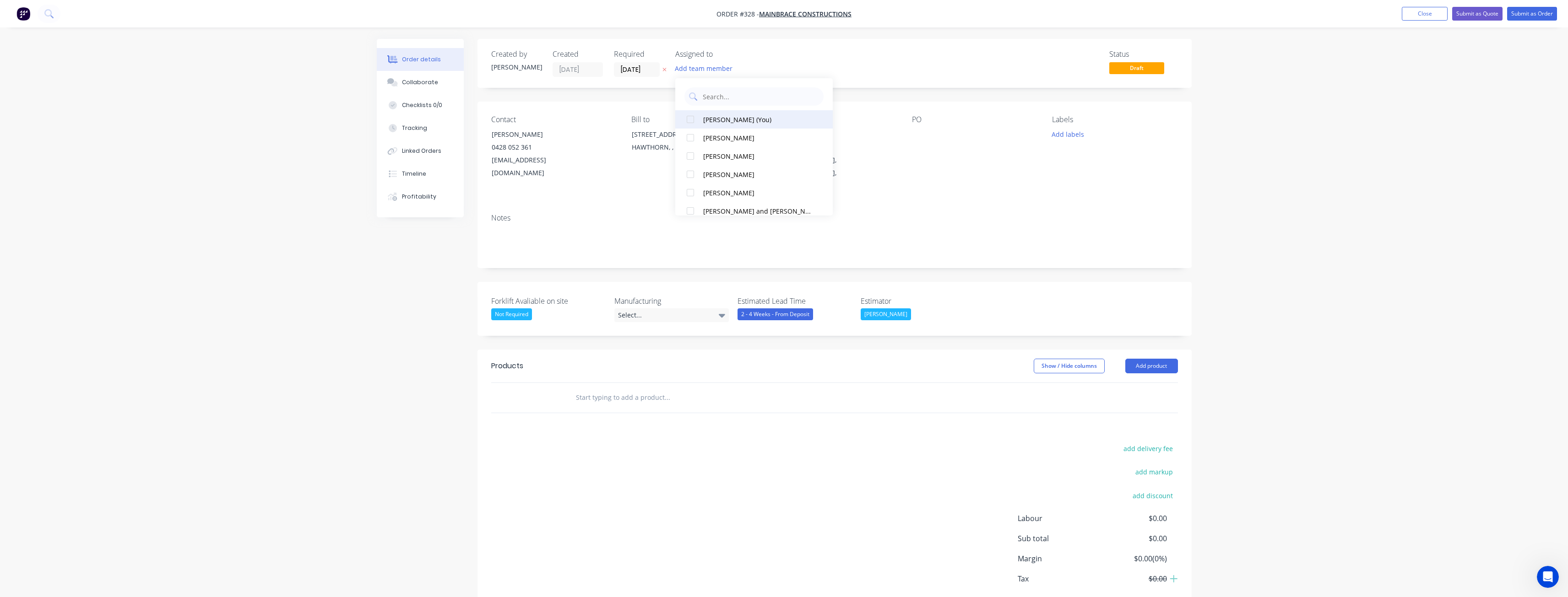
click at [692, 116] on div at bounding box center [690, 119] width 18 height 18
click at [615, 175] on div "Contact Christine Tran 0428 052 361 ctran@mainbrace.com.au Bill to Suite 2, Lev…" at bounding box center [835, 153] width 714 height 104
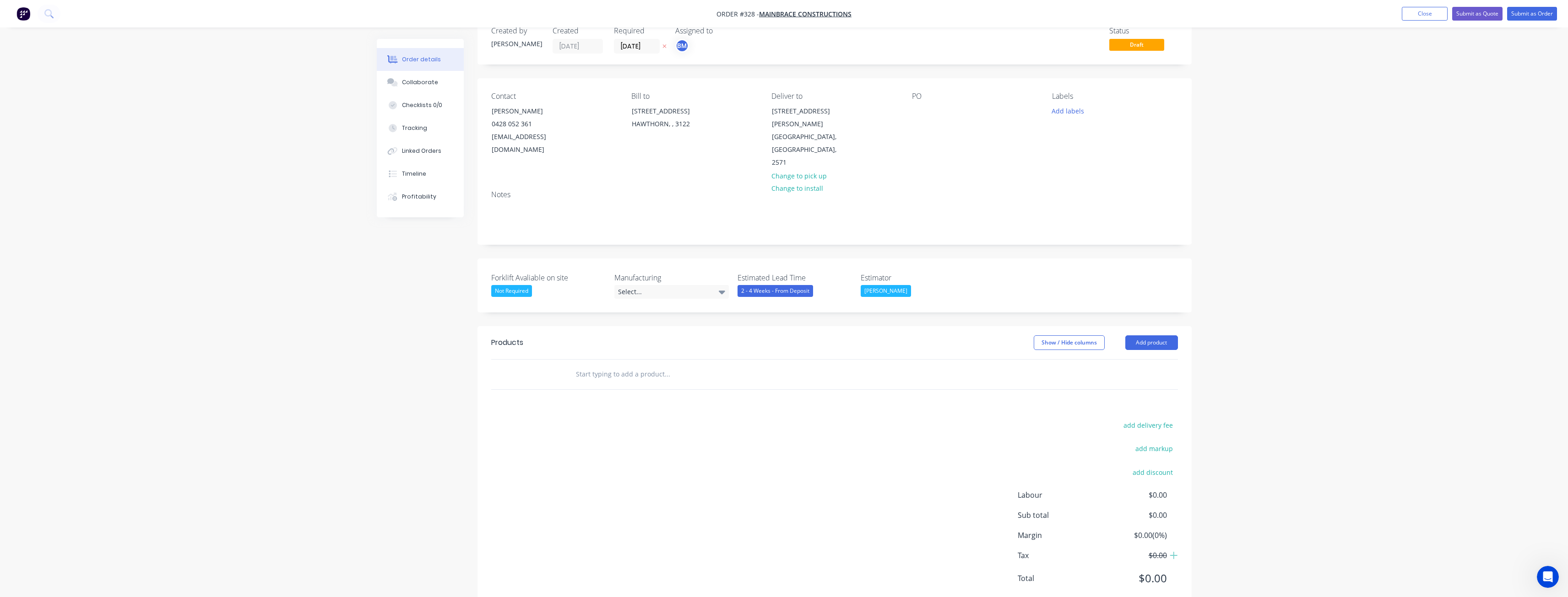
scroll to position [24, 0]
click at [618, 365] on input "text" at bounding box center [667, 374] width 183 height 18
click at [1155, 335] on button "Add product" at bounding box center [1151, 342] width 52 height 14
click at [1115, 487] on div "Notes (External)" at bounding box center [1135, 493] width 71 height 14
click at [597, 382] on div at bounding box center [601, 389] width 66 height 14
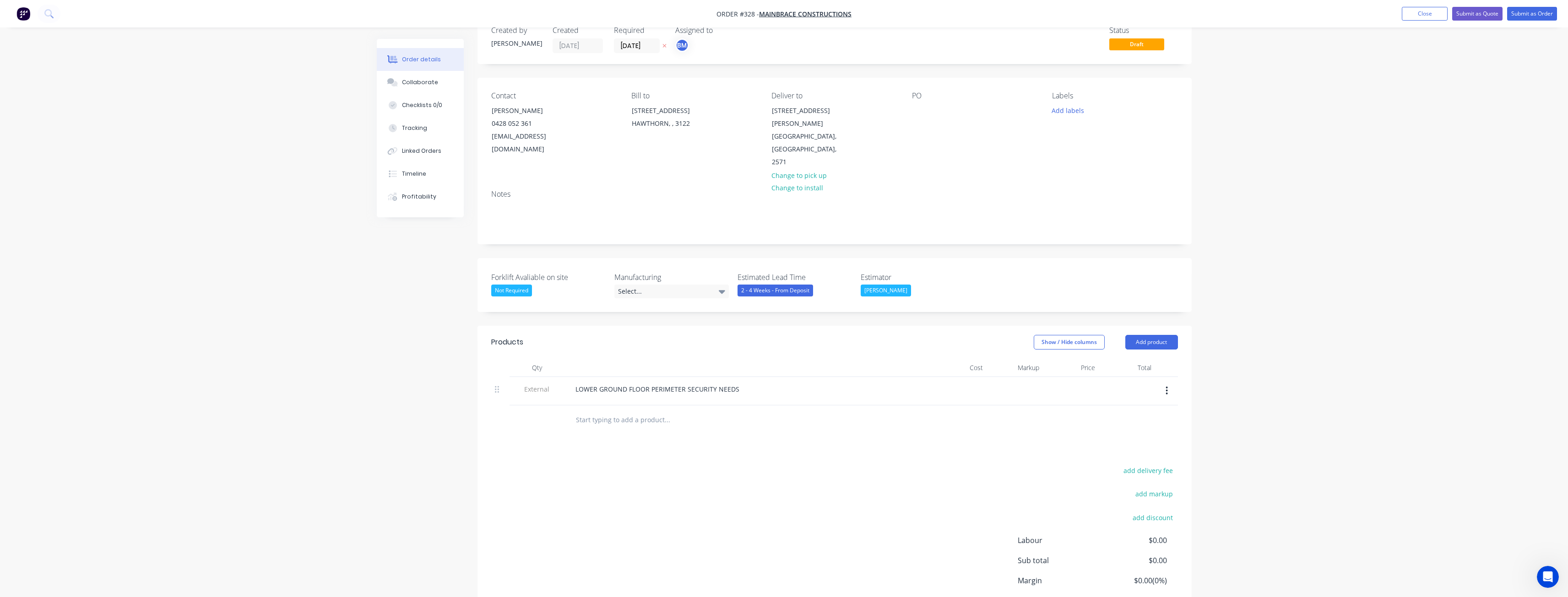
click at [733, 411] on input "text" at bounding box center [667, 419] width 183 height 18
click at [738, 382] on div "LOWER GROUND FLOOR PERIMETER SECURITY NEEDS" at bounding box center [658, 389] width 179 height 14
click at [734, 411] on input "text" at bounding box center [667, 419] width 183 height 18
click at [1154, 335] on button "Add product" at bounding box center [1151, 342] width 52 height 14
click at [1133, 358] on div "Product catalogue" at bounding box center [1135, 365] width 71 height 14
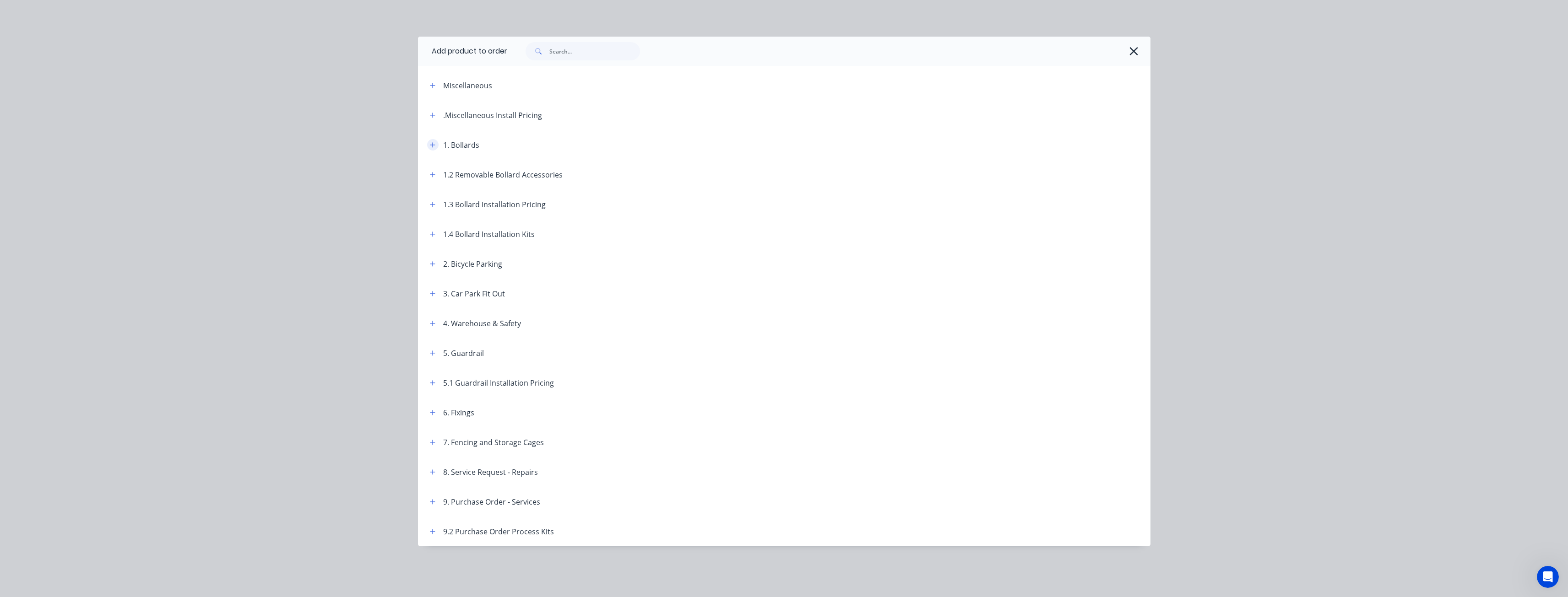
click at [432, 144] on icon "button" at bounding box center [433, 145] width 6 height 6
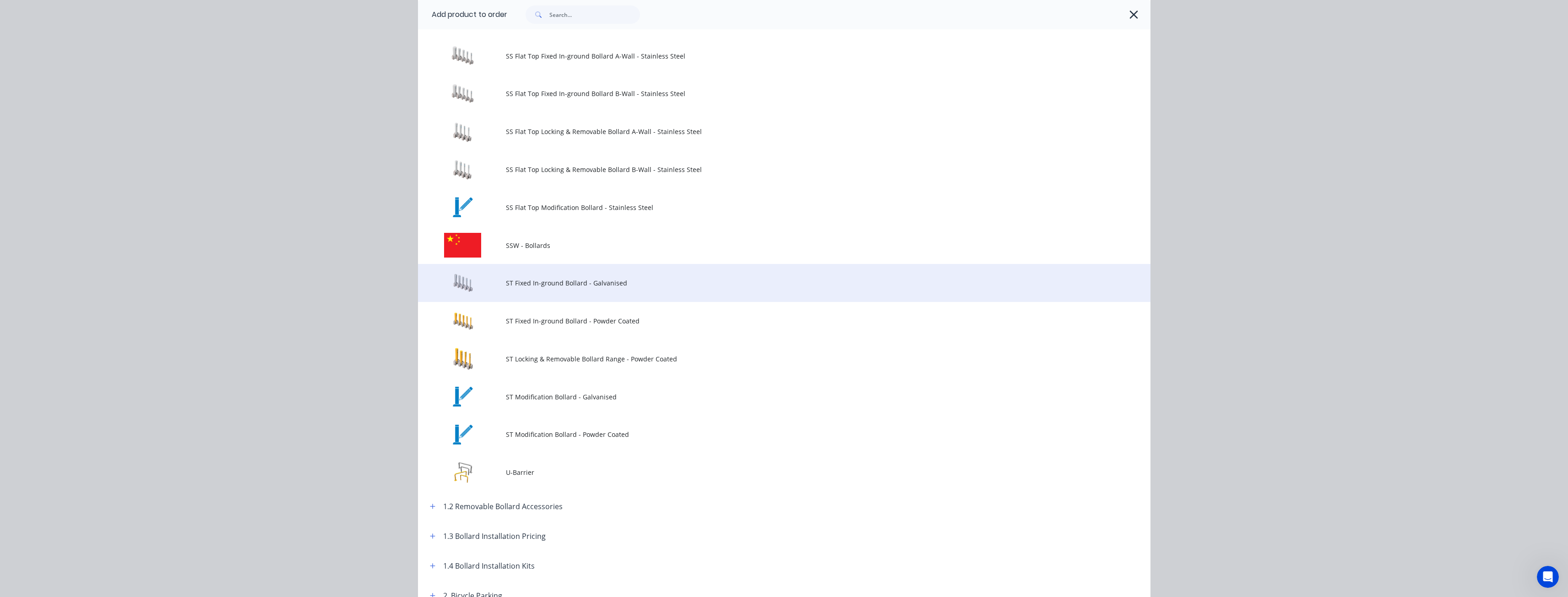
scroll to position [1053, 0]
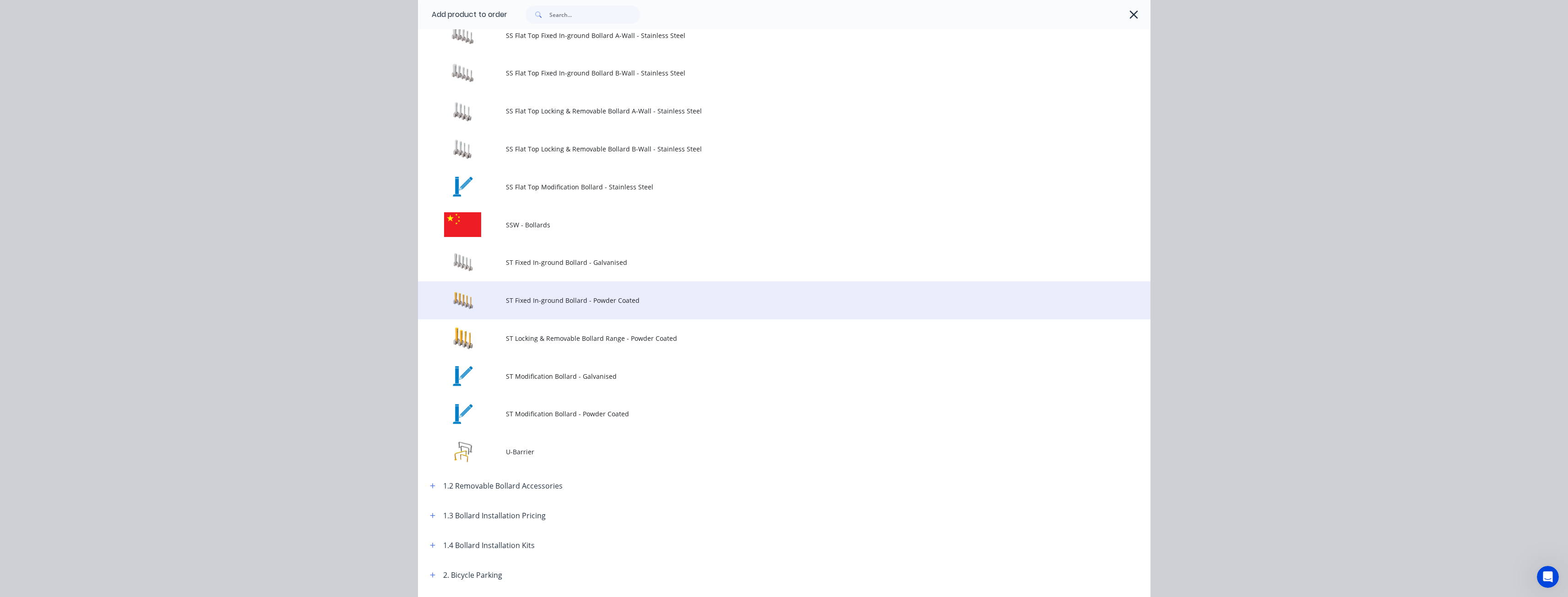
click at [539, 301] on span "ST Fixed In-ground Bollard - Powder Coated" at bounding box center [763, 301] width 515 height 10
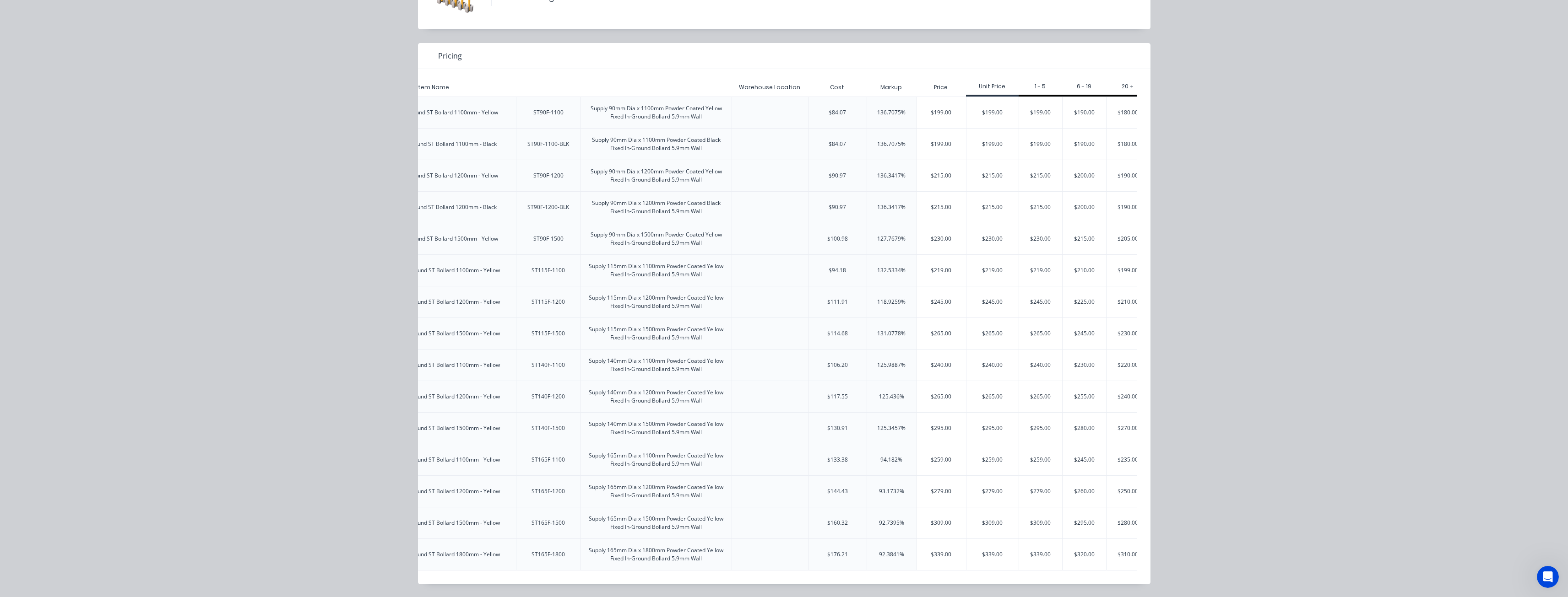
scroll to position [0, 144]
click at [1123, 448] on div "$235.00" at bounding box center [1127, 460] width 43 height 31
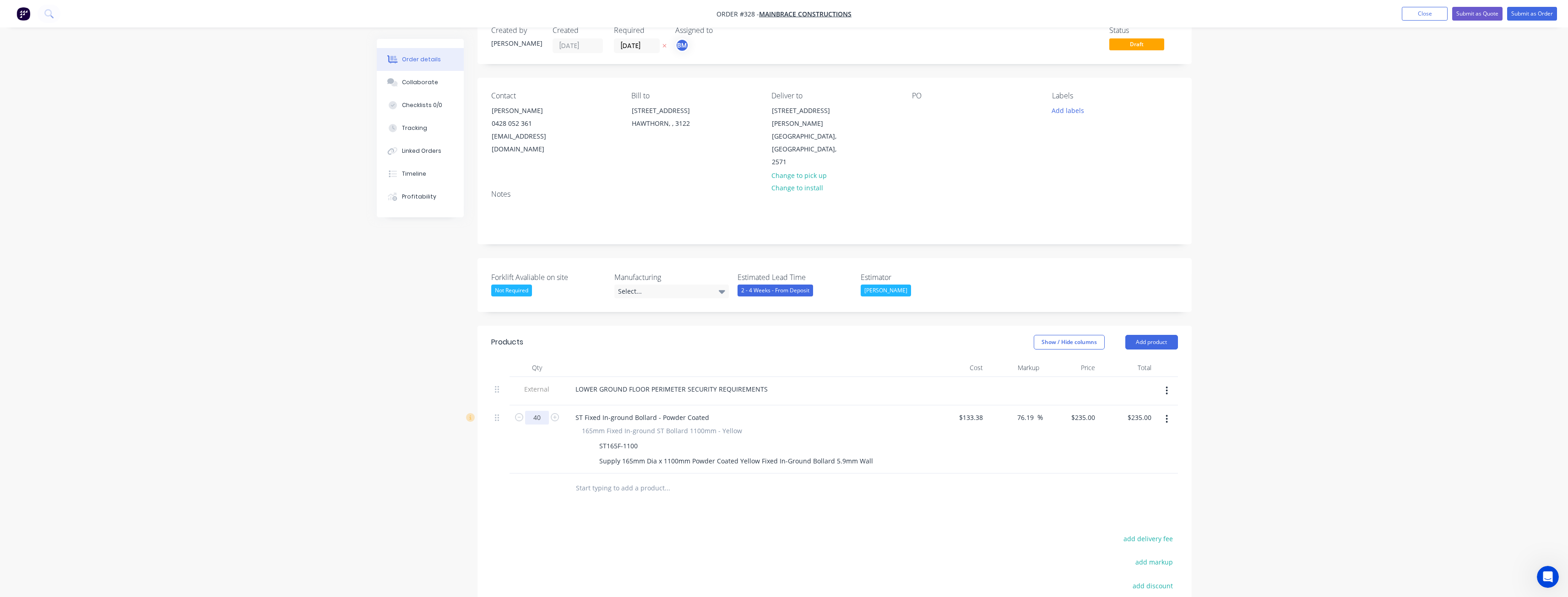
type input "40"
type input "$9,400.00"
click at [510, 502] on div "Products Show / Hide columns Add product Qty Cost Markup Price Total External L…" at bounding box center [835, 524] width 714 height 397
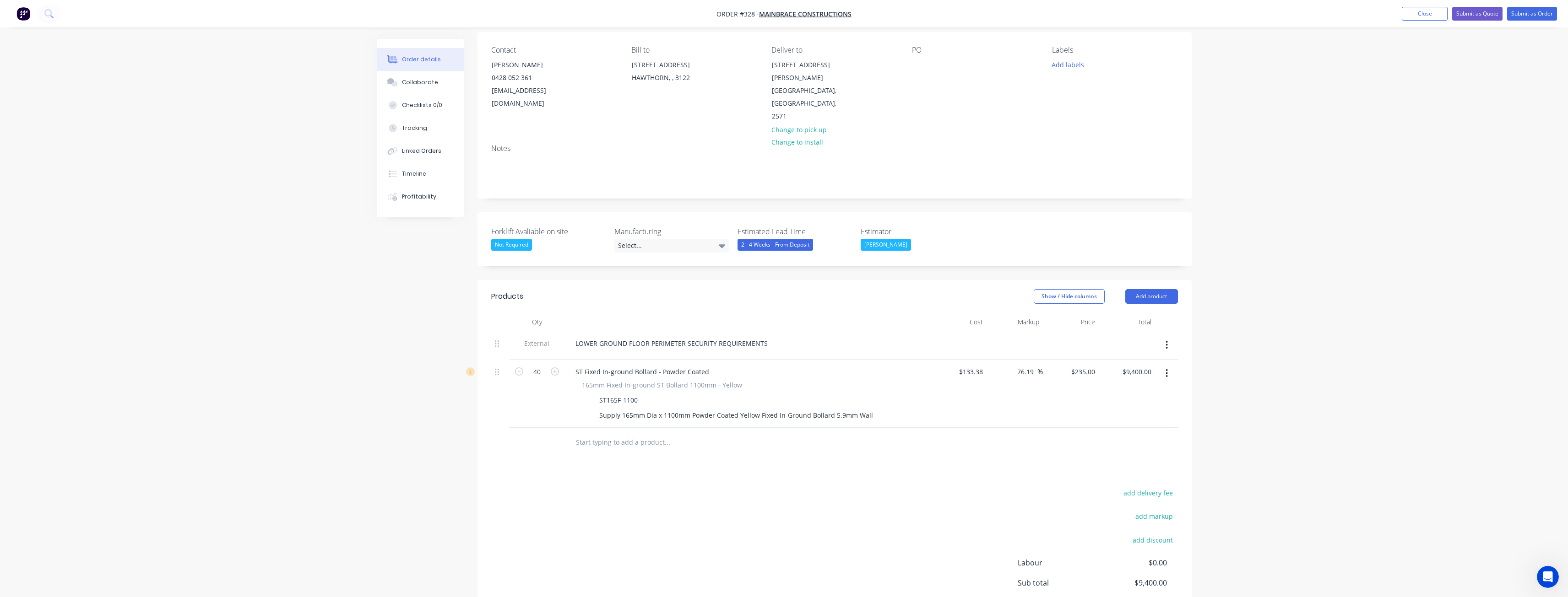
scroll to position [115, 0]
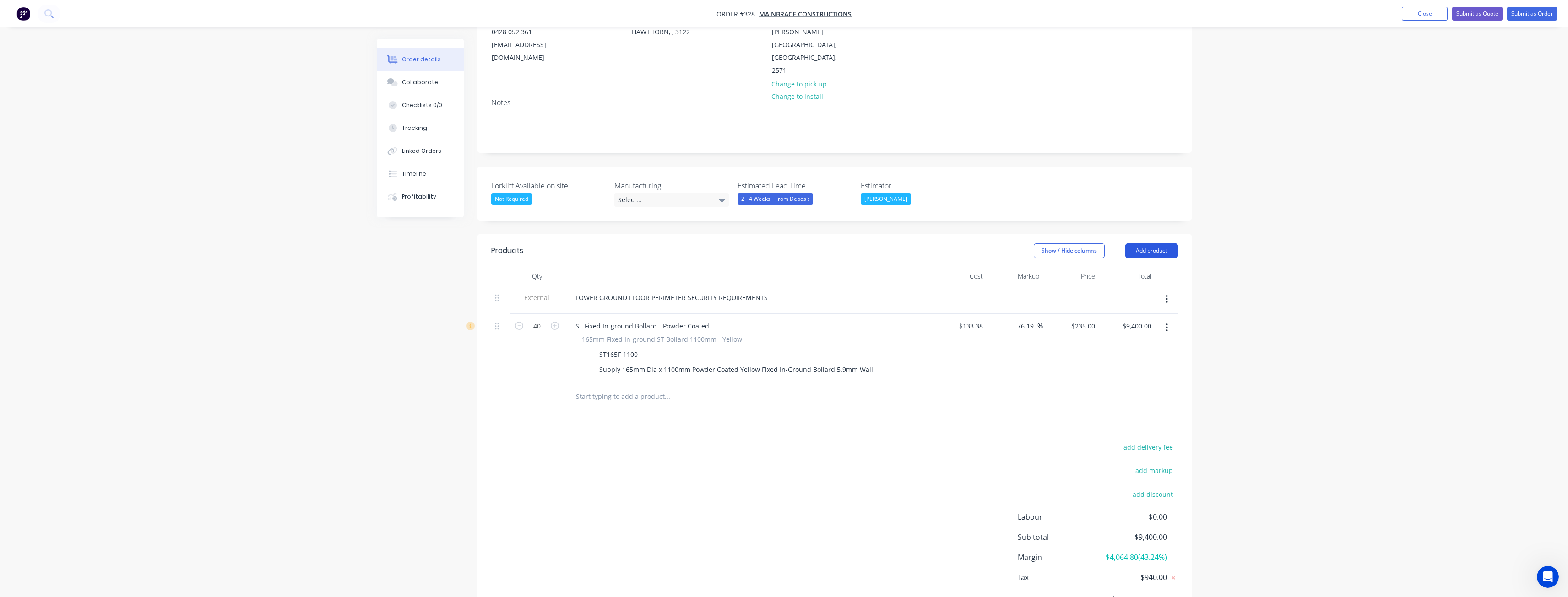
click at [1144, 243] on button "Add product" at bounding box center [1151, 251] width 52 height 14
click at [1125, 268] on div "Product catalogue" at bounding box center [1135, 274] width 71 height 14
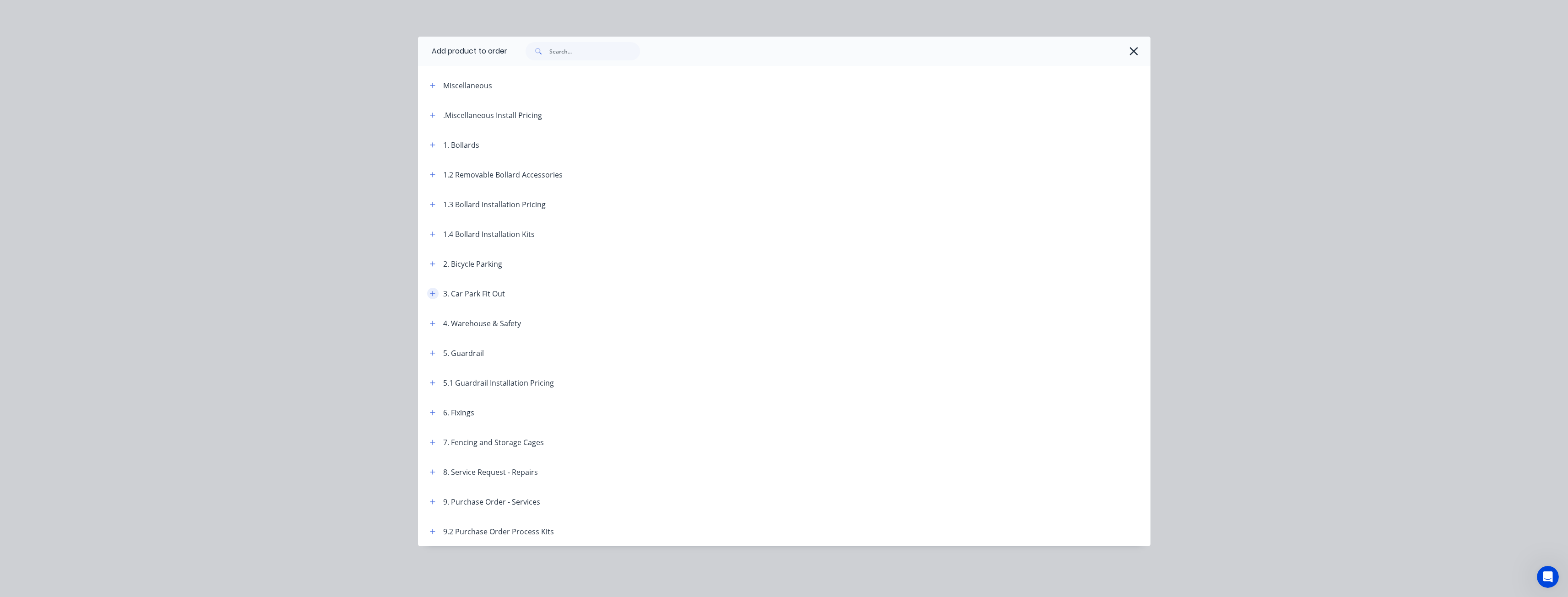
click at [435, 295] on icon "button" at bounding box center [433, 294] width 6 height 6
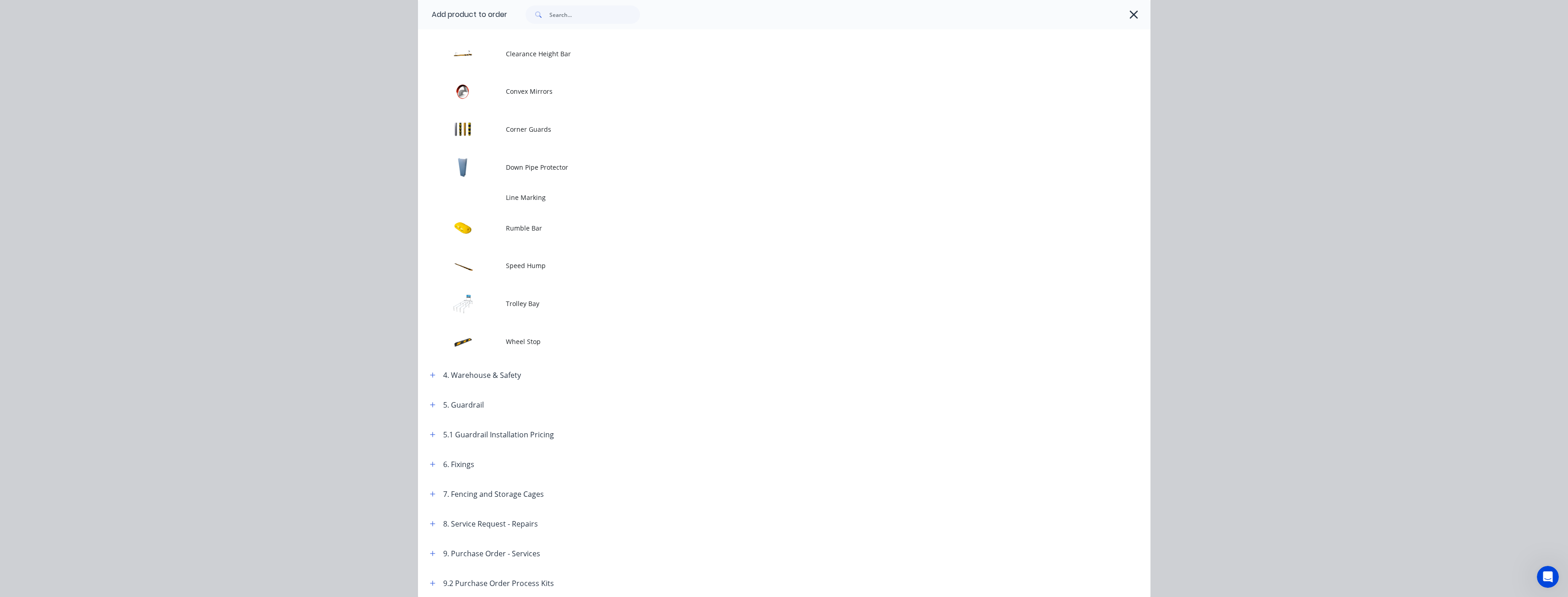
scroll to position [321, 0]
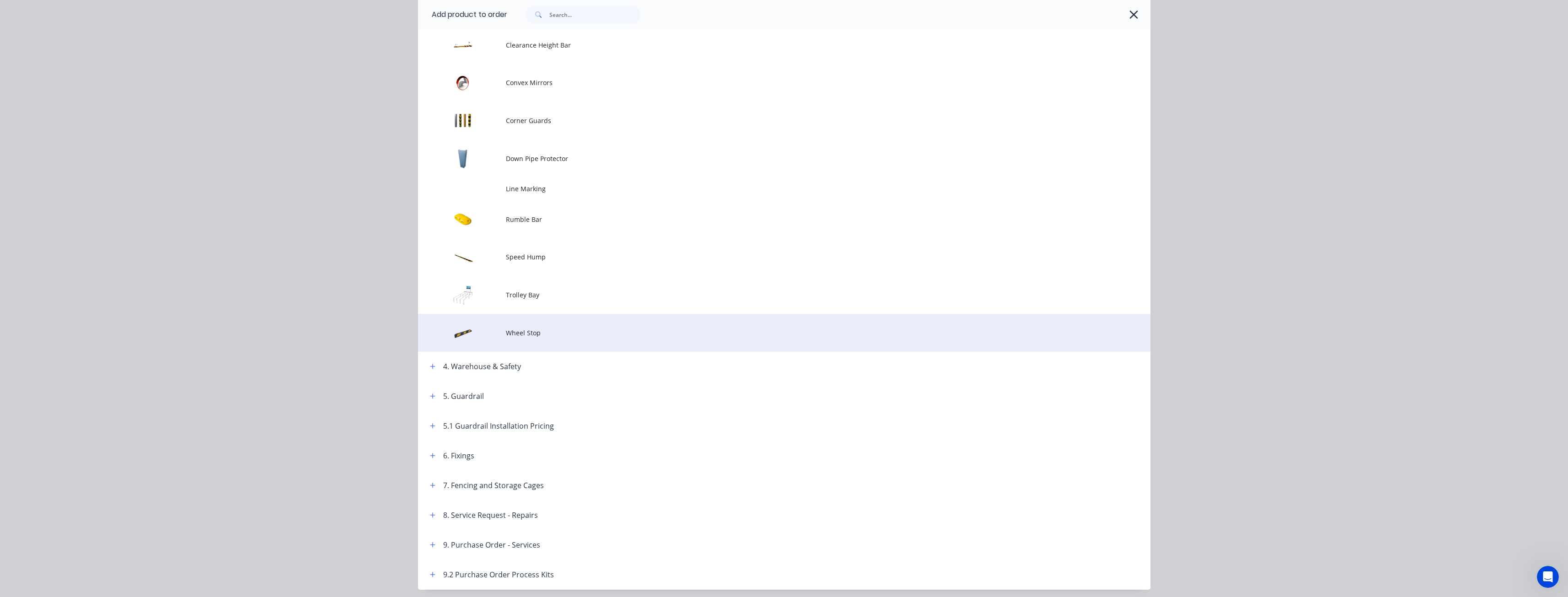
click at [513, 328] on span "Wheel Stop" at bounding box center [763, 333] width 515 height 10
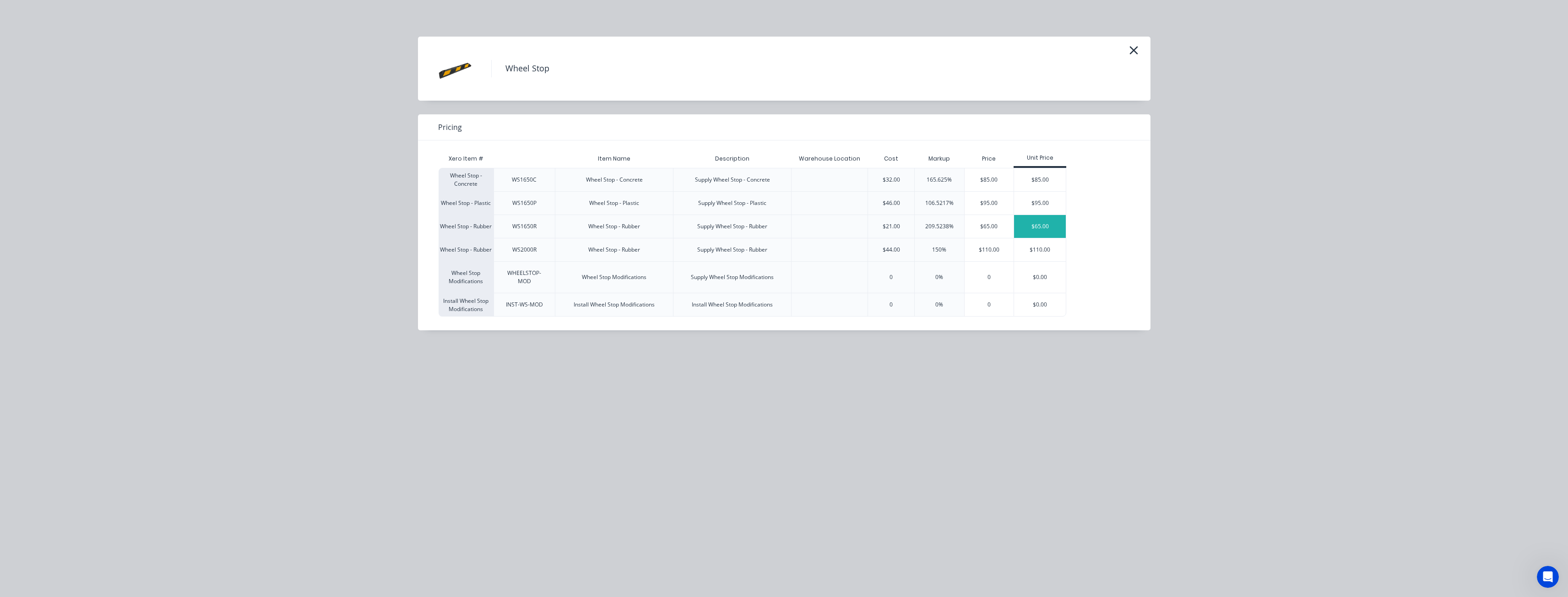
click at [1026, 220] on div "$65.00" at bounding box center [1040, 227] width 51 height 22
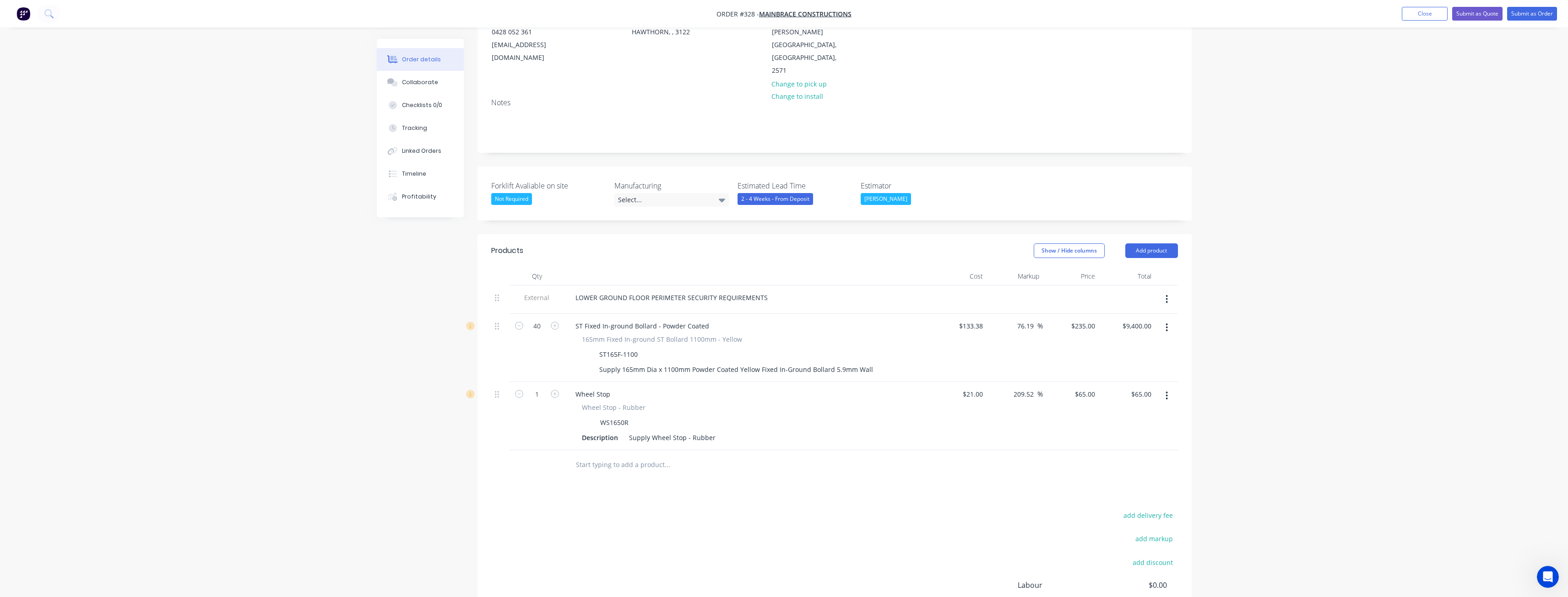
click at [1102, 382] on div "$65.00 $65.00" at bounding box center [1127, 415] width 56 height 68
click at [1095, 387] on input "65" at bounding box center [1093, 394] width 12 height 14
type input "55"
type input "161.9"
type input "$55.00"
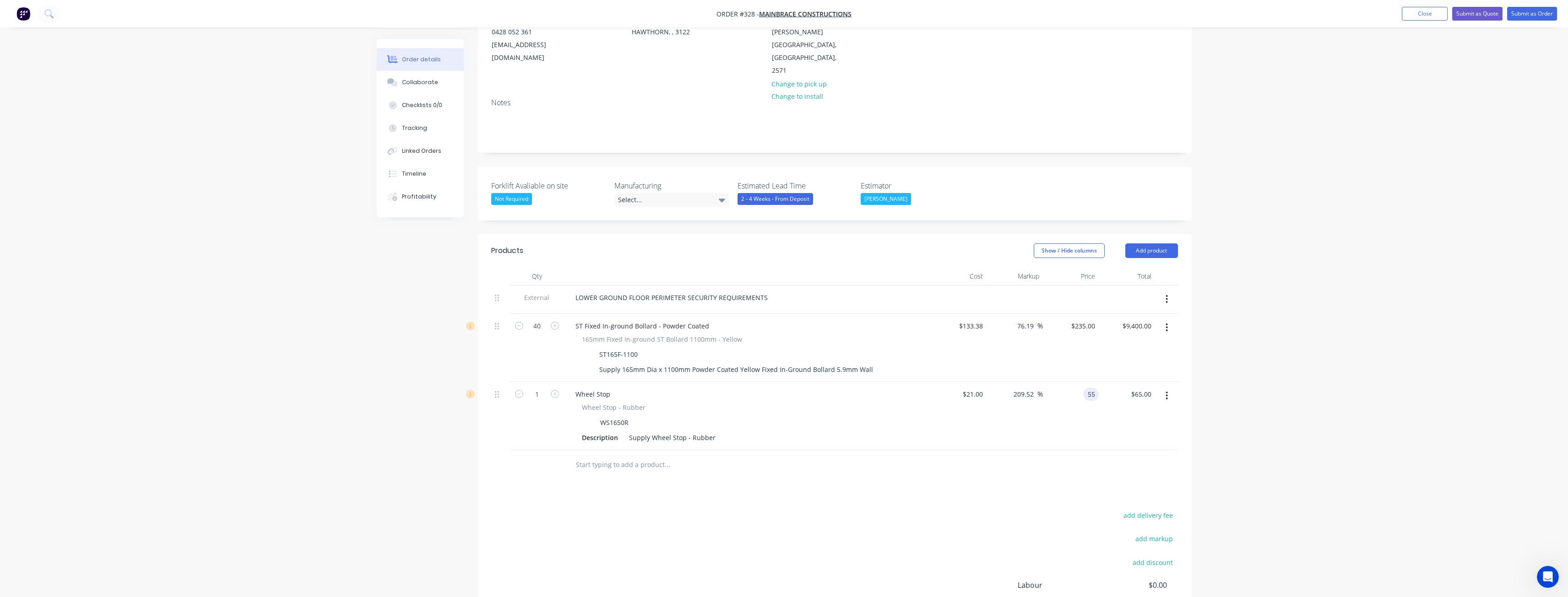
type input "$55.00"
click at [842, 452] on div at bounding box center [729, 464] width 330 height 30
click at [540, 333] on input "1" at bounding box center [537, 325] width 24 height 14
type input "11"
type input "55"
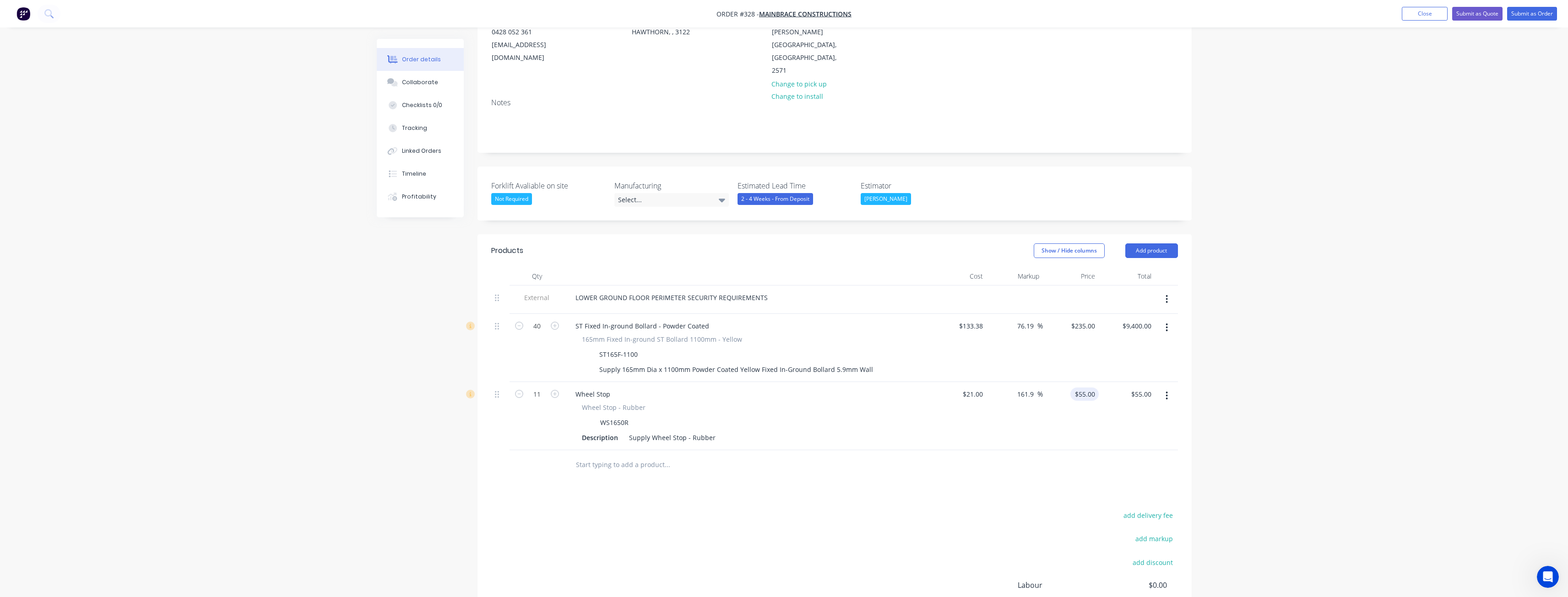
type input "$605.00"
click at [1097, 387] on input "55" at bounding box center [1093, 394] width 12 height 14
type input "60"
type input "185.71"
type input "$60.00"
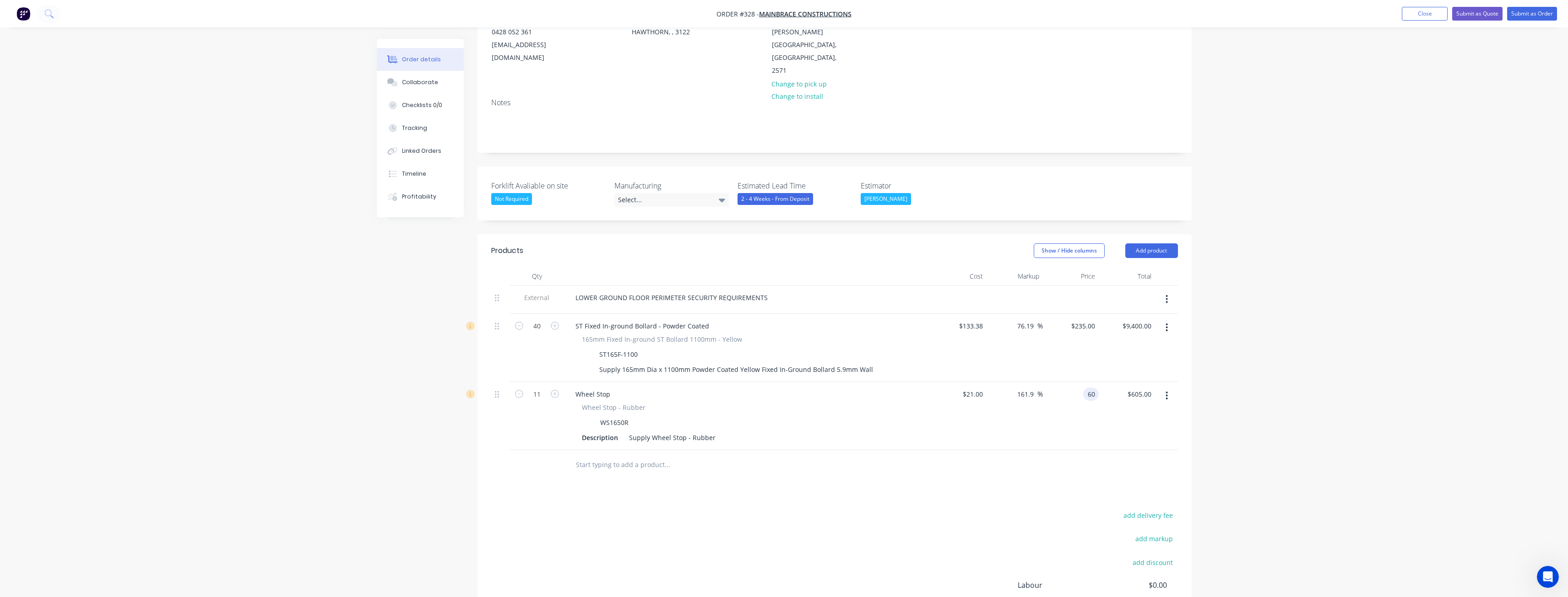
type input "$660.00"
click at [793, 509] on div "add delivery fee add markup add discount Labour $0.00 Sub total $10,060.00 Marg…" at bounding box center [835, 598] width 687 height 177
click at [1155, 243] on button "Add product" at bounding box center [1151, 251] width 52 height 14
click at [1139, 268] on div "Product catalogue" at bounding box center [1135, 274] width 71 height 14
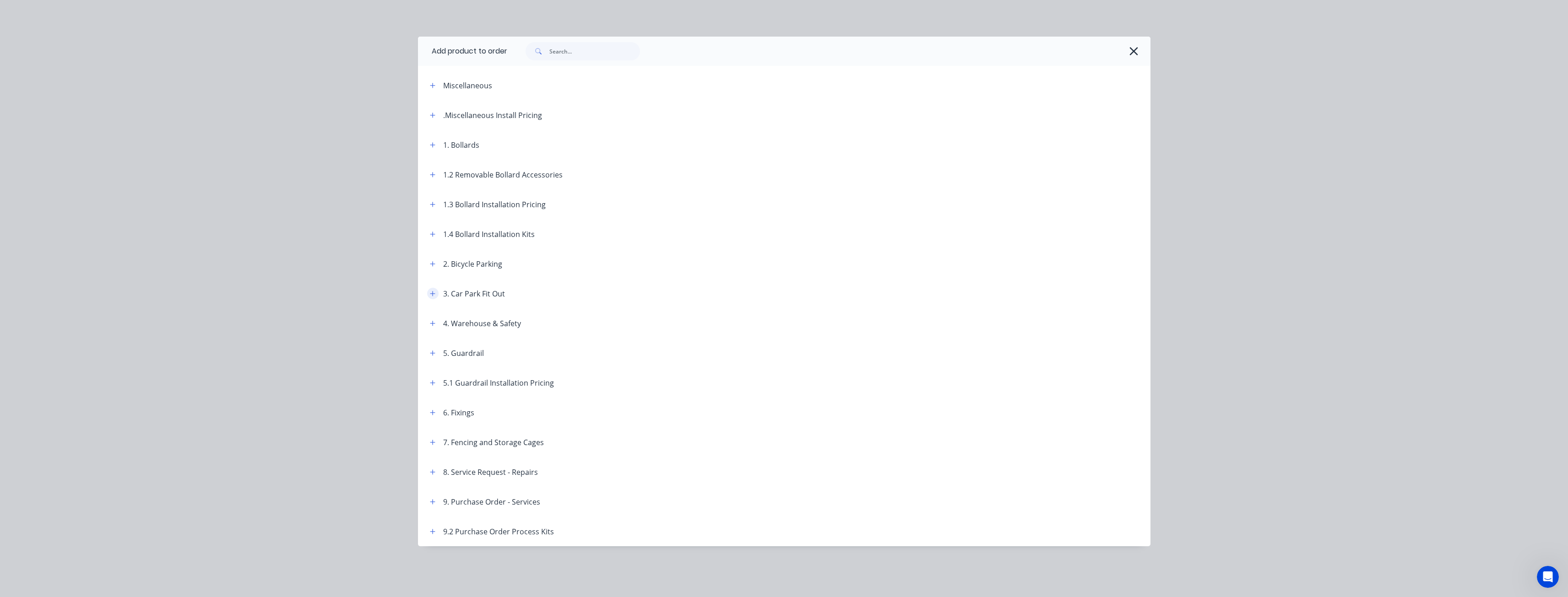
click at [434, 292] on icon "button" at bounding box center [433, 294] width 6 height 6
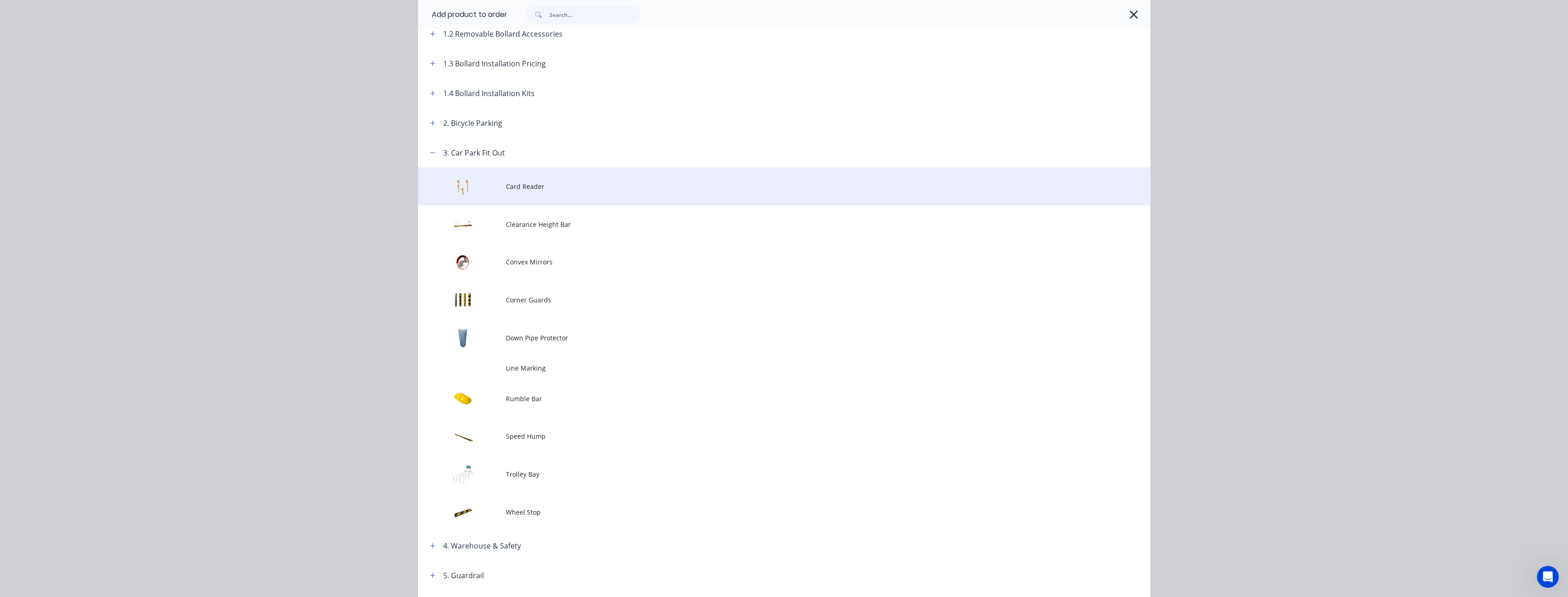
scroll to position [183, 0]
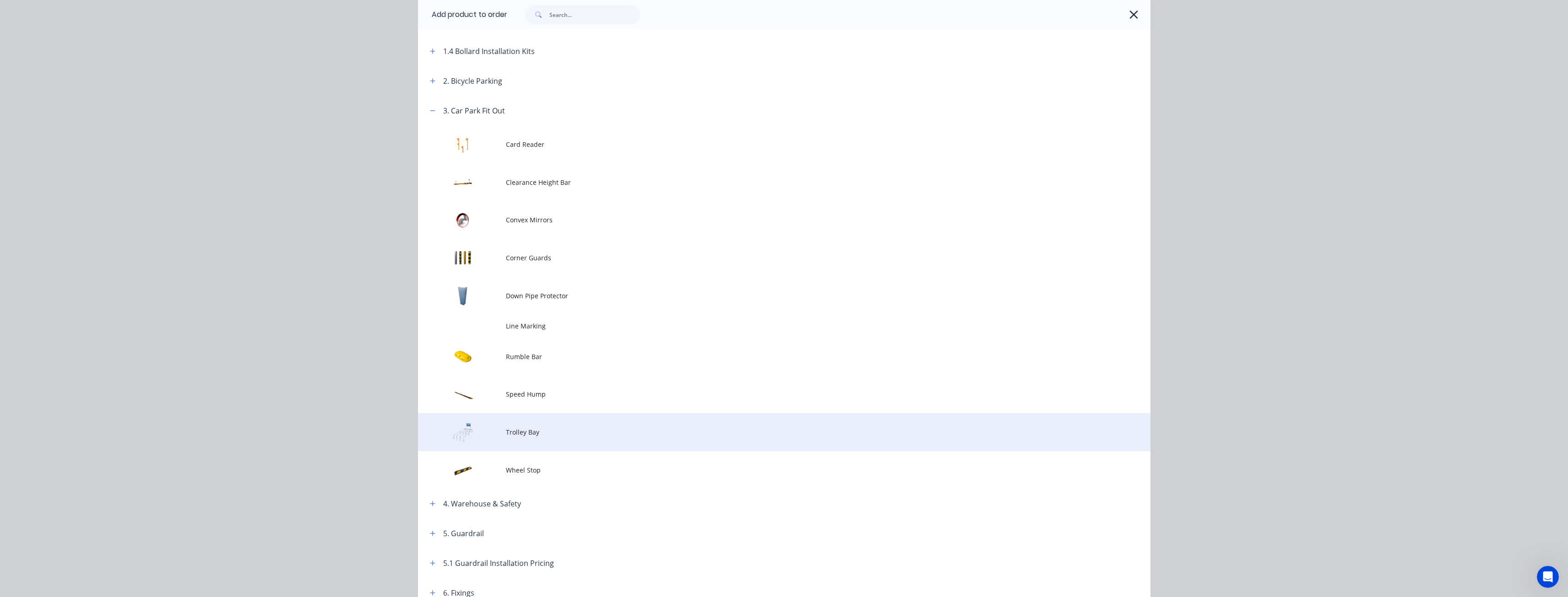
click at [523, 431] on span "Trolley Bay" at bounding box center [763, 432] width 515 height 10
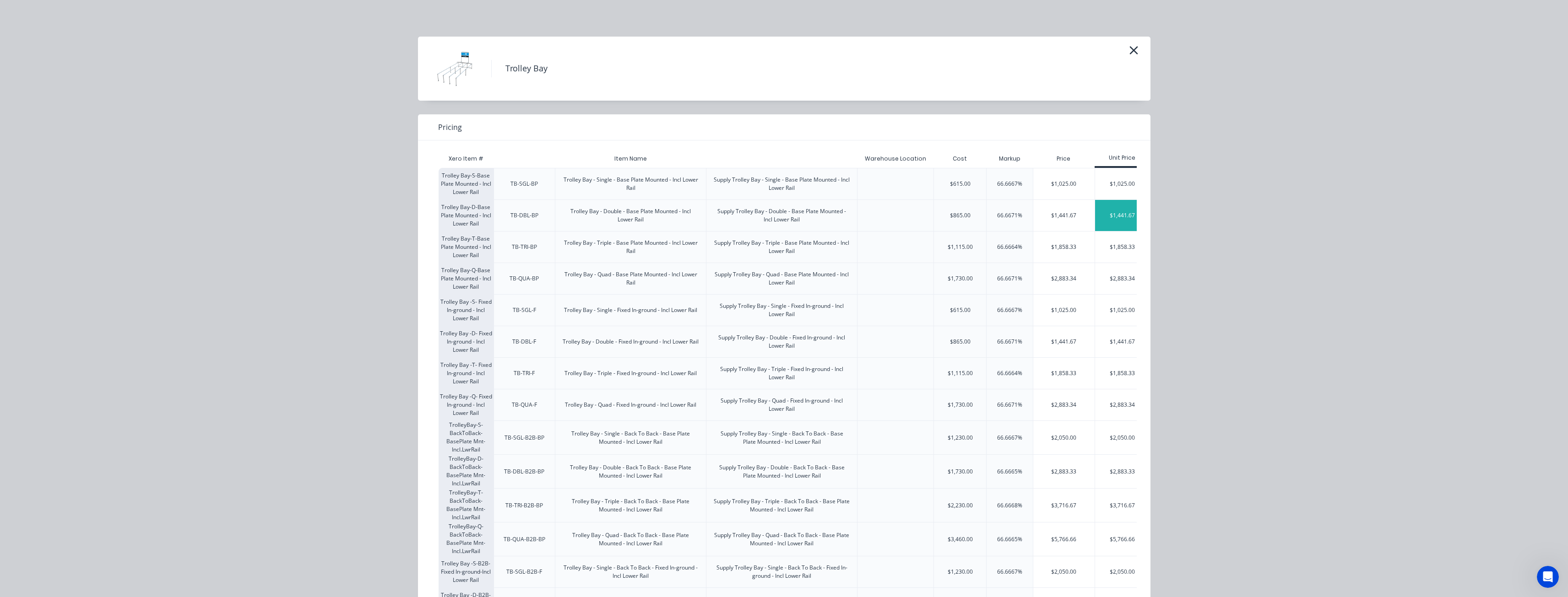
click at [1105, 210] on div "$1,441.67" at bounding box center [1123, 215] width 55 height 31
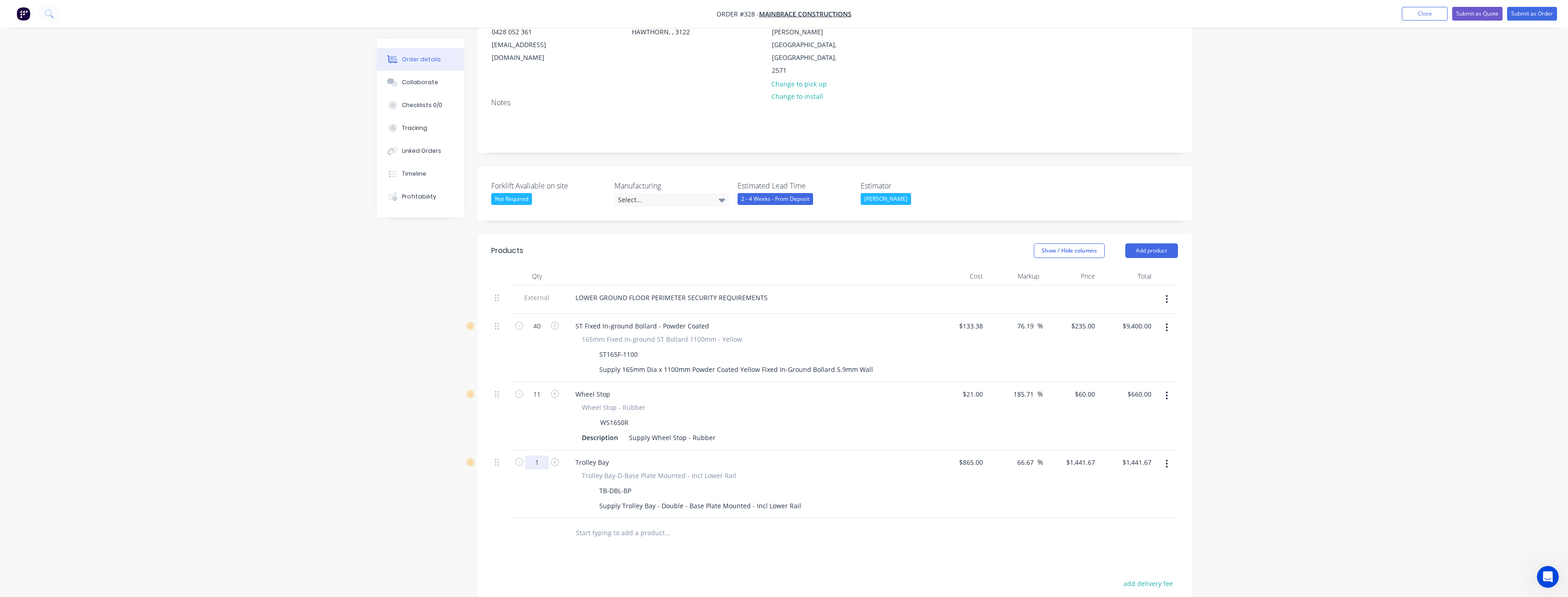
click at [543, 333] on input "1" at bounding box center [537, 325] width 24 height 14
type input "4"
type input "$5,766.68"
click at [730, 524] on input "text" at bounding box center [667, 533] width 183 height 18
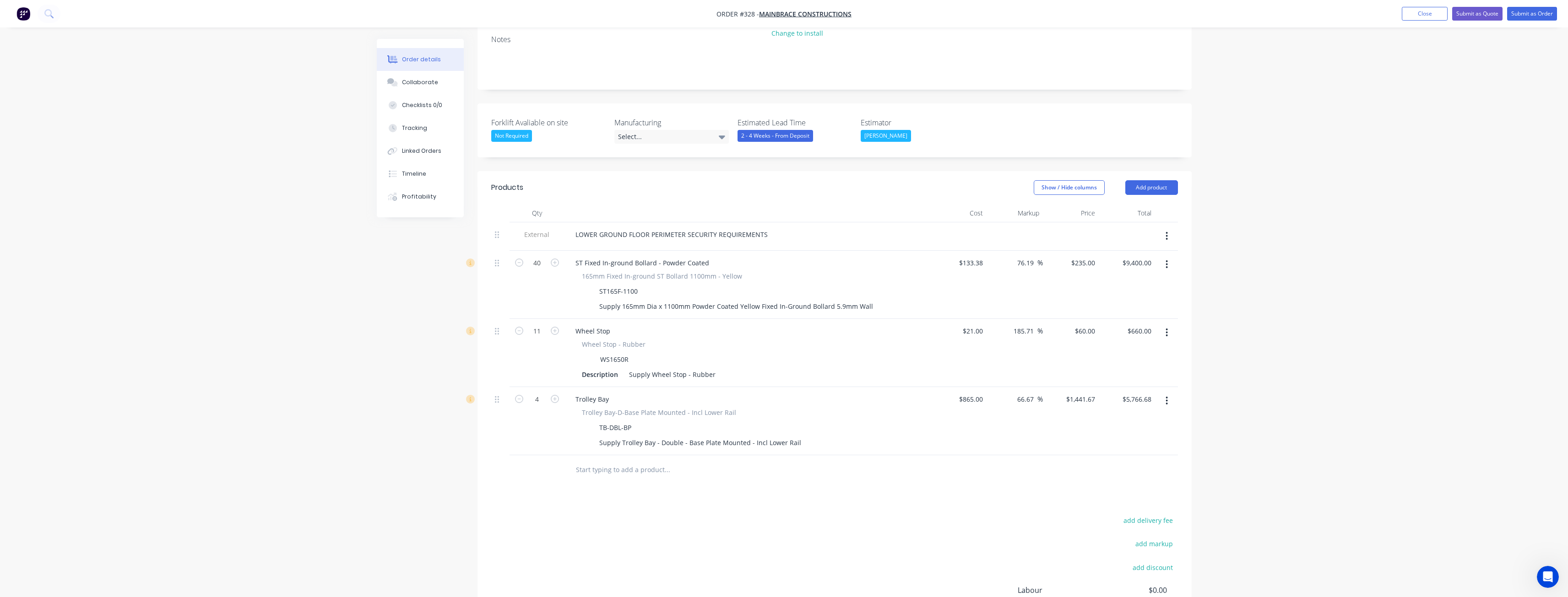
scroll to position [274, 0]
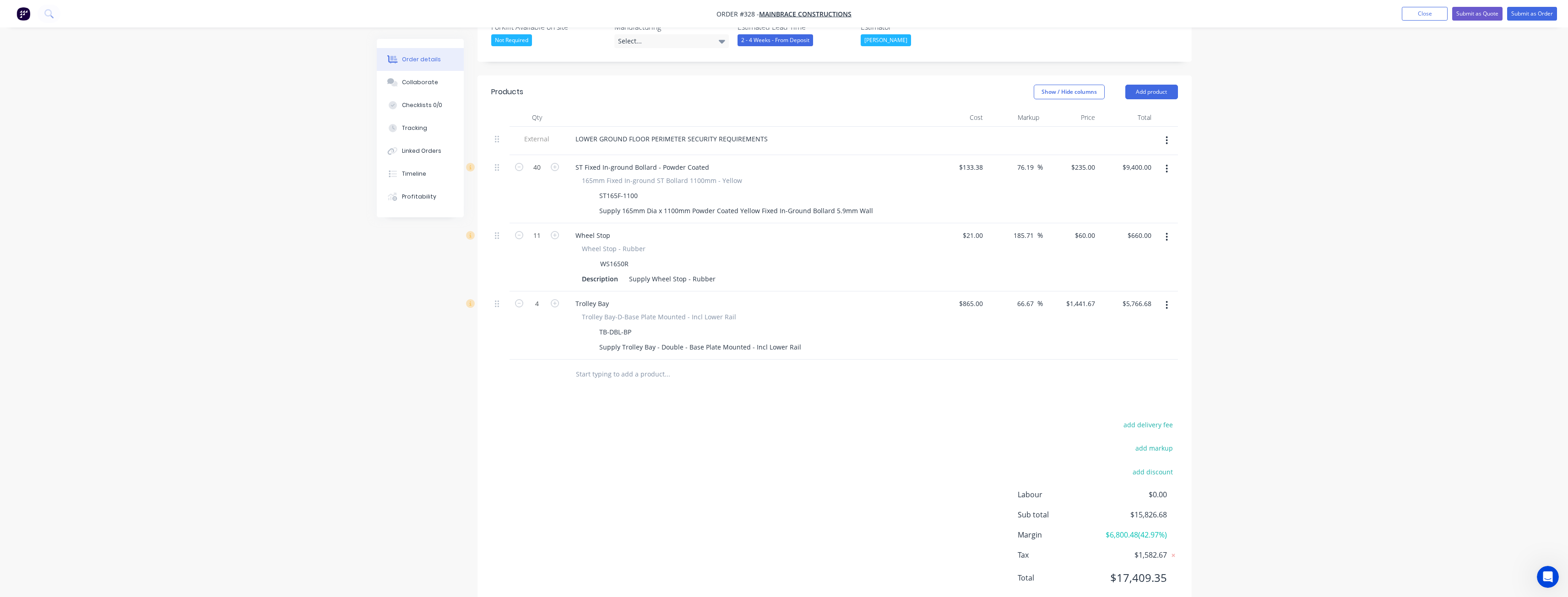
click at [615, 365] on input "text" at bounding box center [667, 374] width 183 height 18
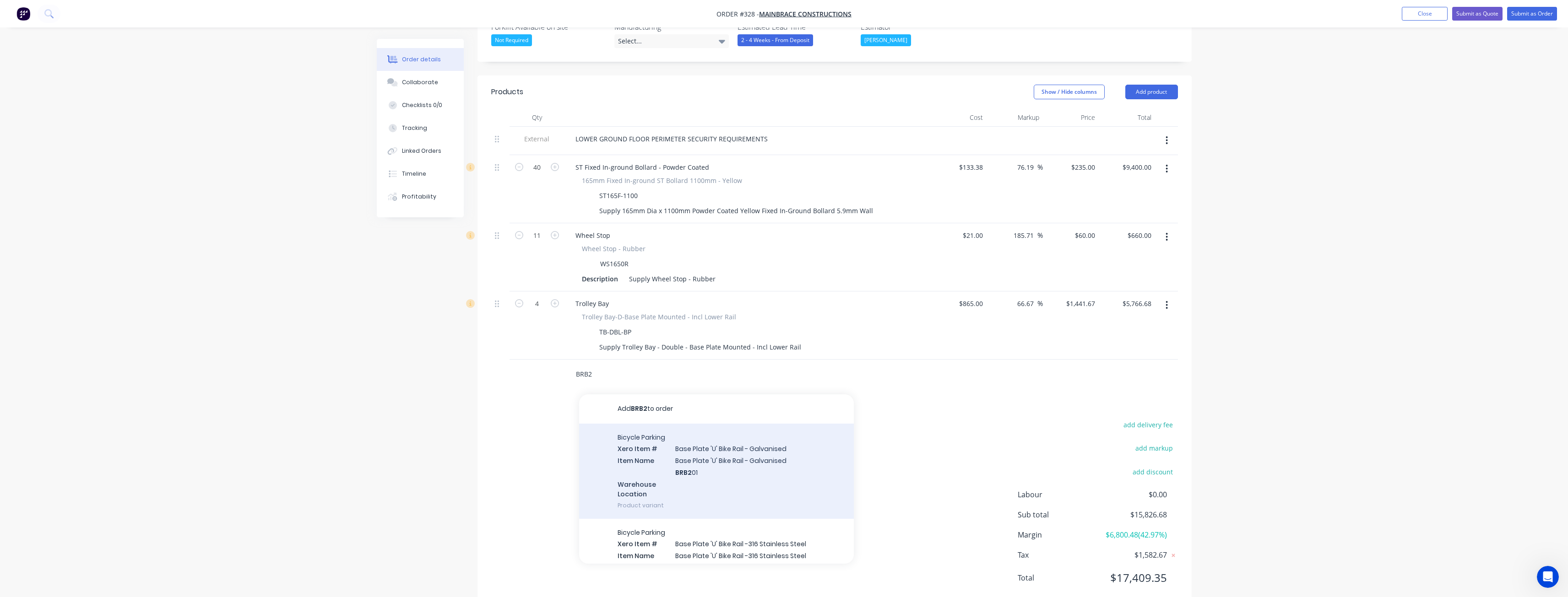
type input "BRB2"
click at [645, 423] on div "Bicycle Parking Xero Item # Base Plate 'U' Bike Rail - Galvanised Item Name Bas…" at bounding box center [716, 471] width 275 height 95
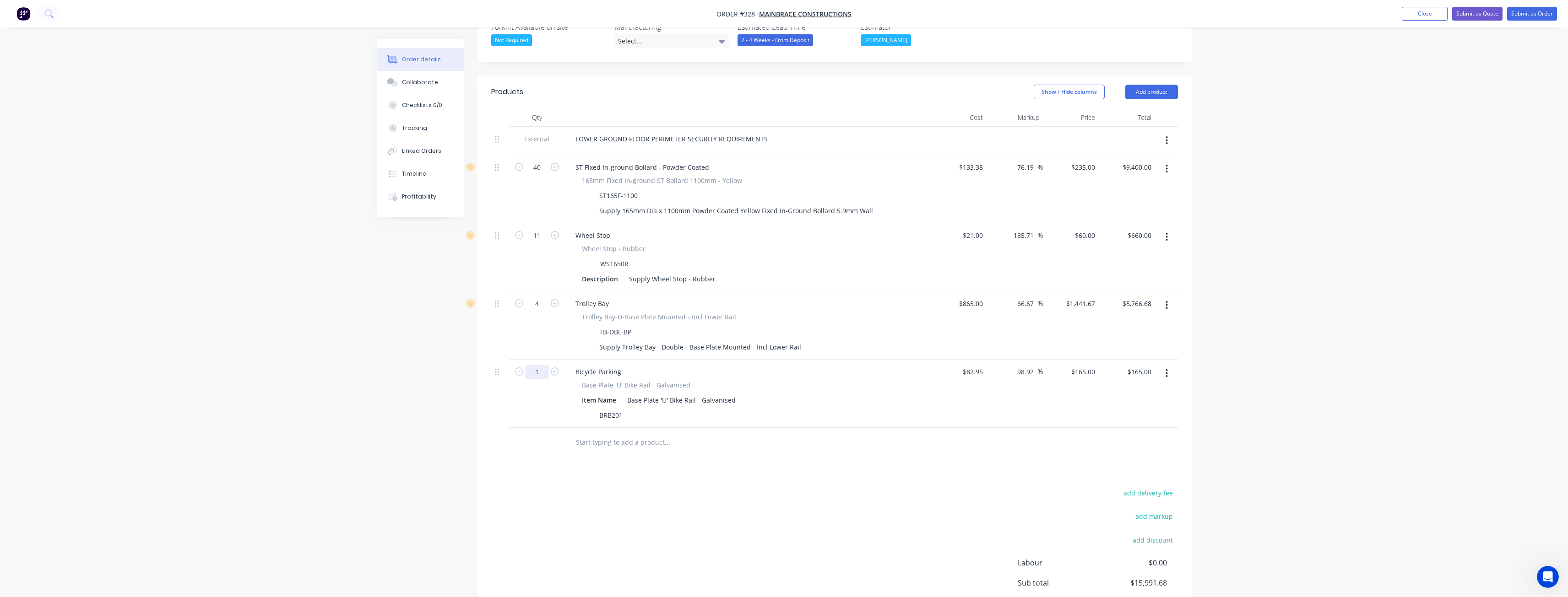
click at [543, 174] on input "1" at bounding box center [537, 167] width 24 height 14
type input "8"
type input "$1,320.00"
click at [558, 452] on div "Products Show / Hide columns Add product Qty Cost Markup Price Total External L…" at bounding box center [835, 376] width 714 height 602
click at [744, 440] on div "Products Show / Hide columns Add product Qty Cost Markup Price Total External L…" at bounding box center [835, 376] width 714 height 602
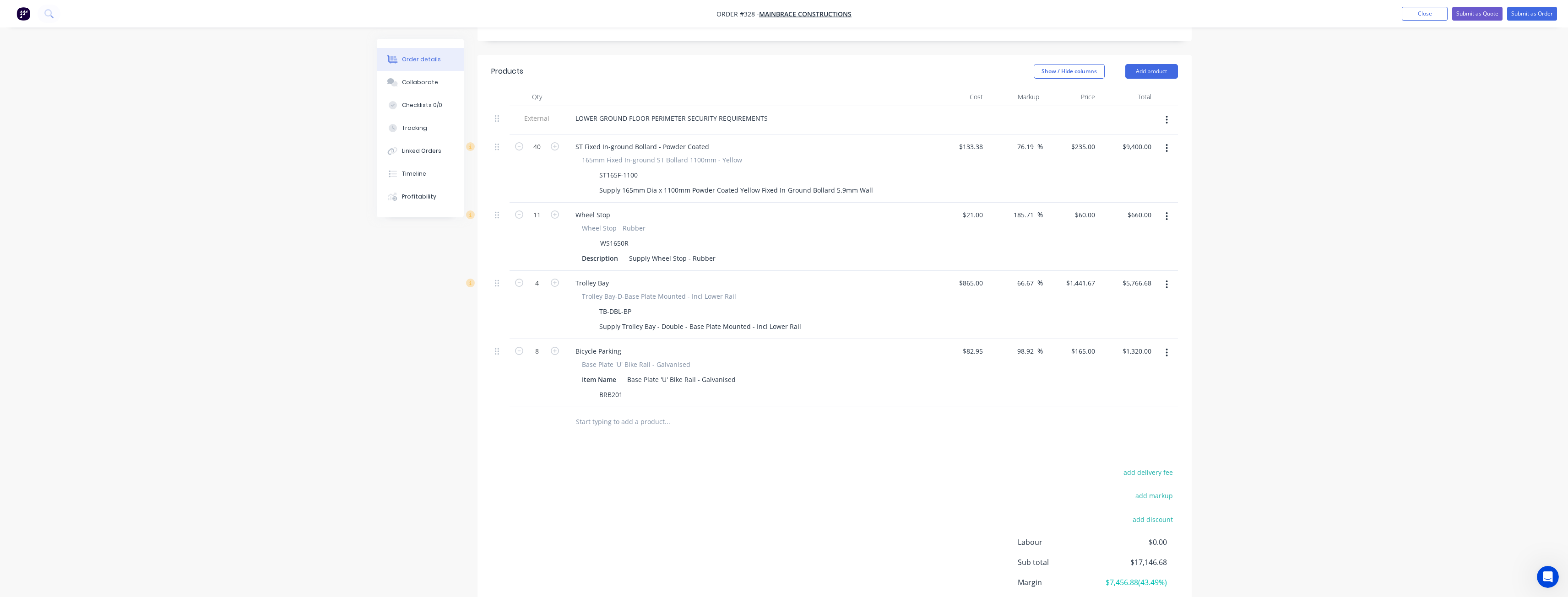
scroll to position [159, 0]
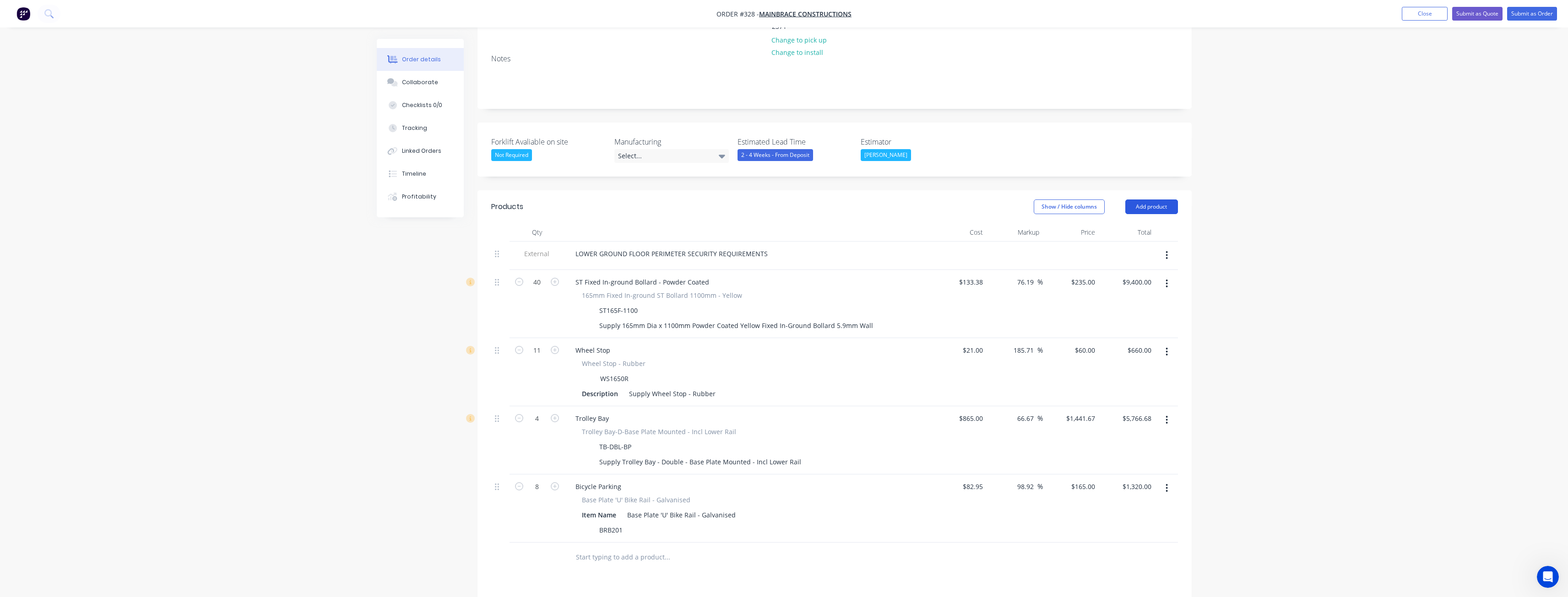
click at [1146, 199] on button "Add product" at bounding box center [1151, 206] width 52 height 14
click at [1124, 223] on div "Product catalogue" at bounding box center [1135, 230] width 71 height 14
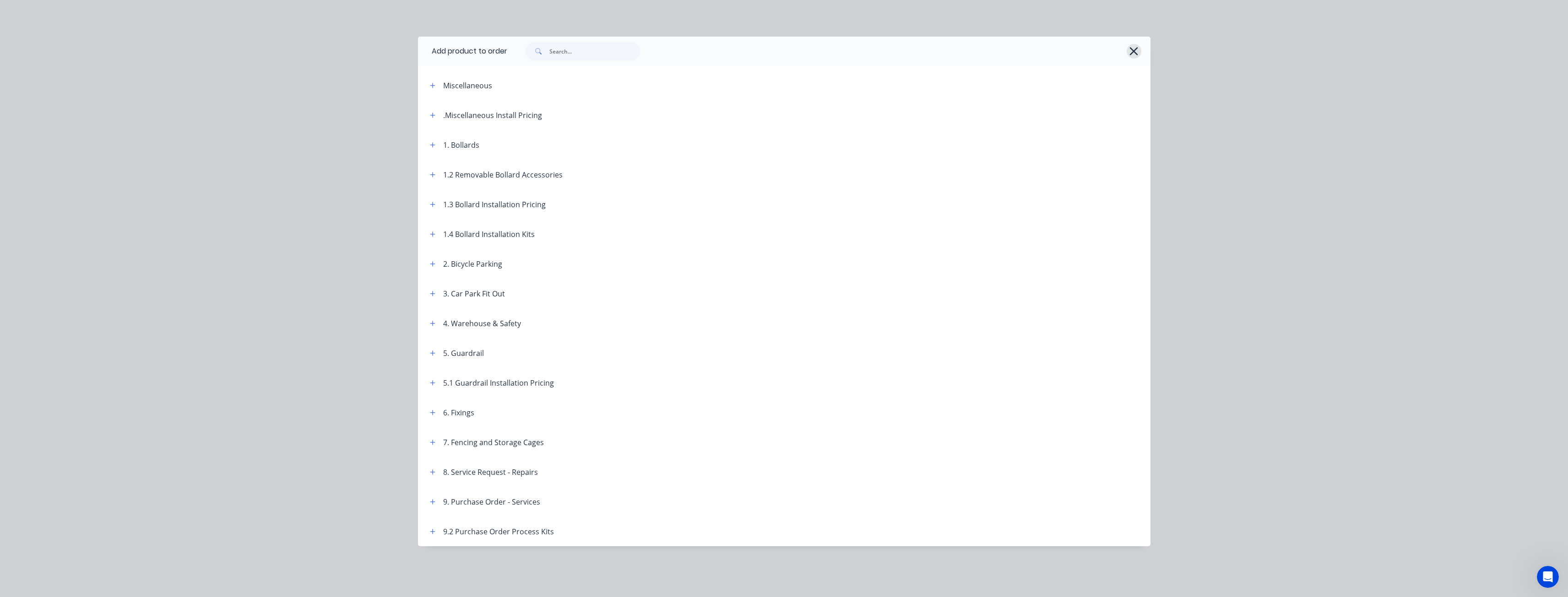
click at [1135, 47] on icon "button" at bounding box center [1134, 51] width 10 height 13
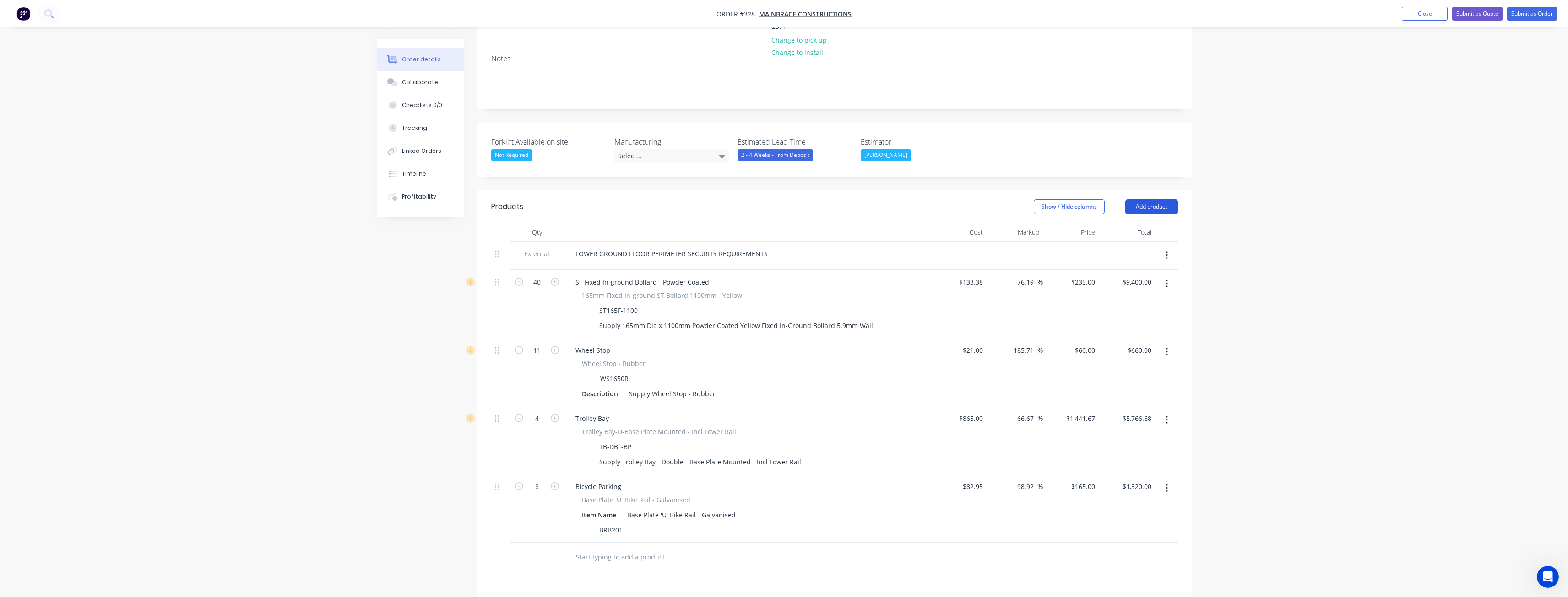
click at [1137, 199] on button "Add product" at bounding box center [1151, 206] width 52 height 14
click at [1116, 351] on div "Notes (External)" at bounding box center [1135, 358] width 71 height 14
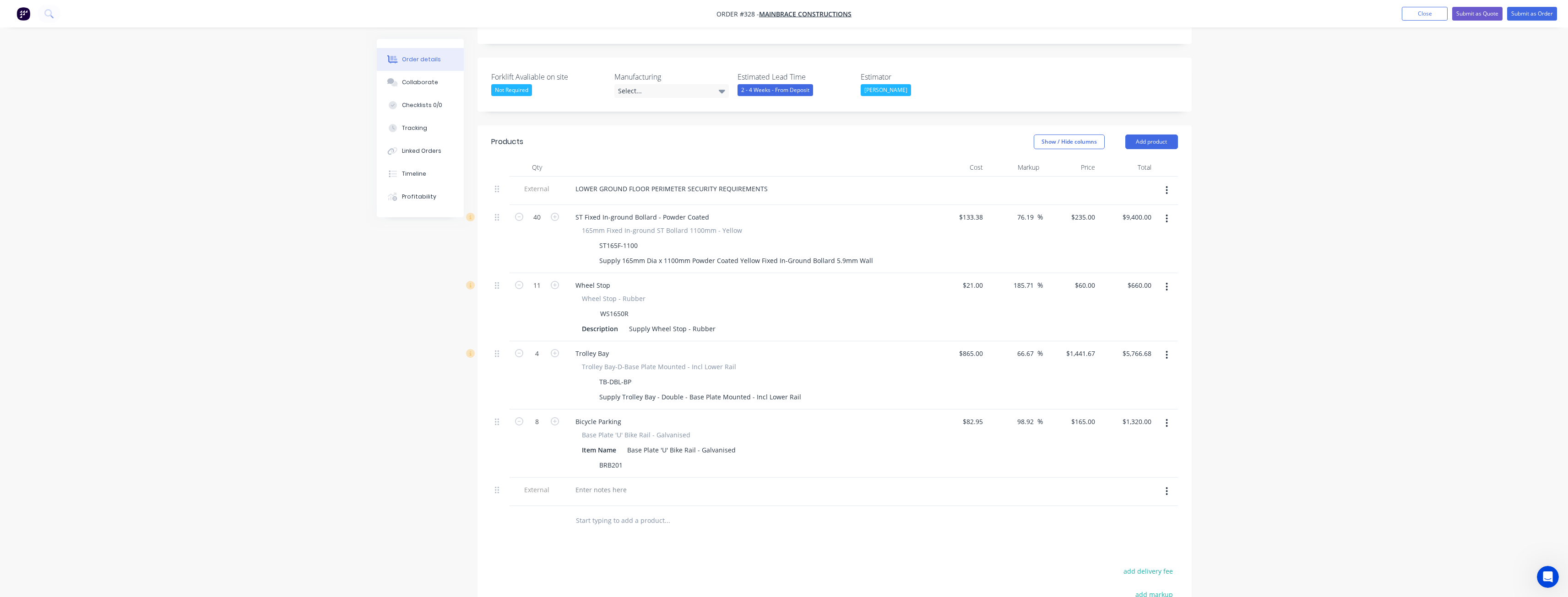
scroll to position [251, 0]
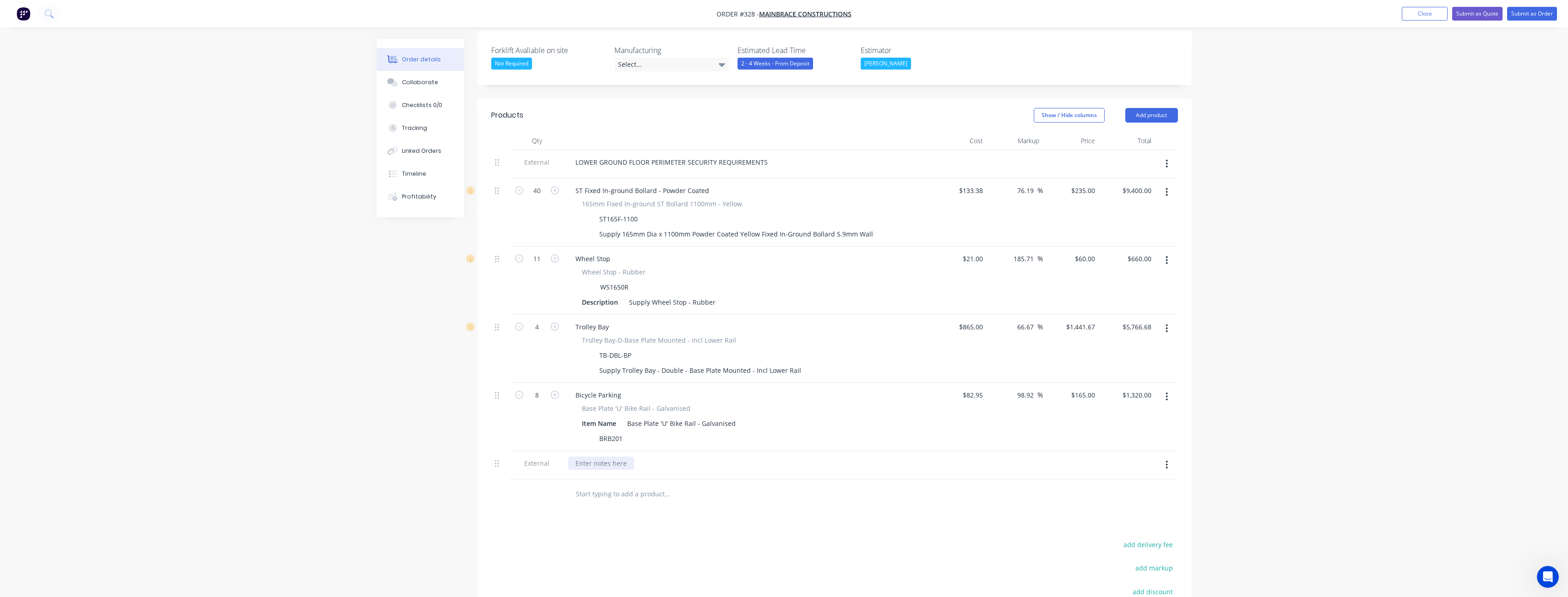
click at [614, 456] on div at bounding box center [601, 463] width 66 height 14
click at [728, 480] on div at bounding box center [729, 494] width 330 height 30
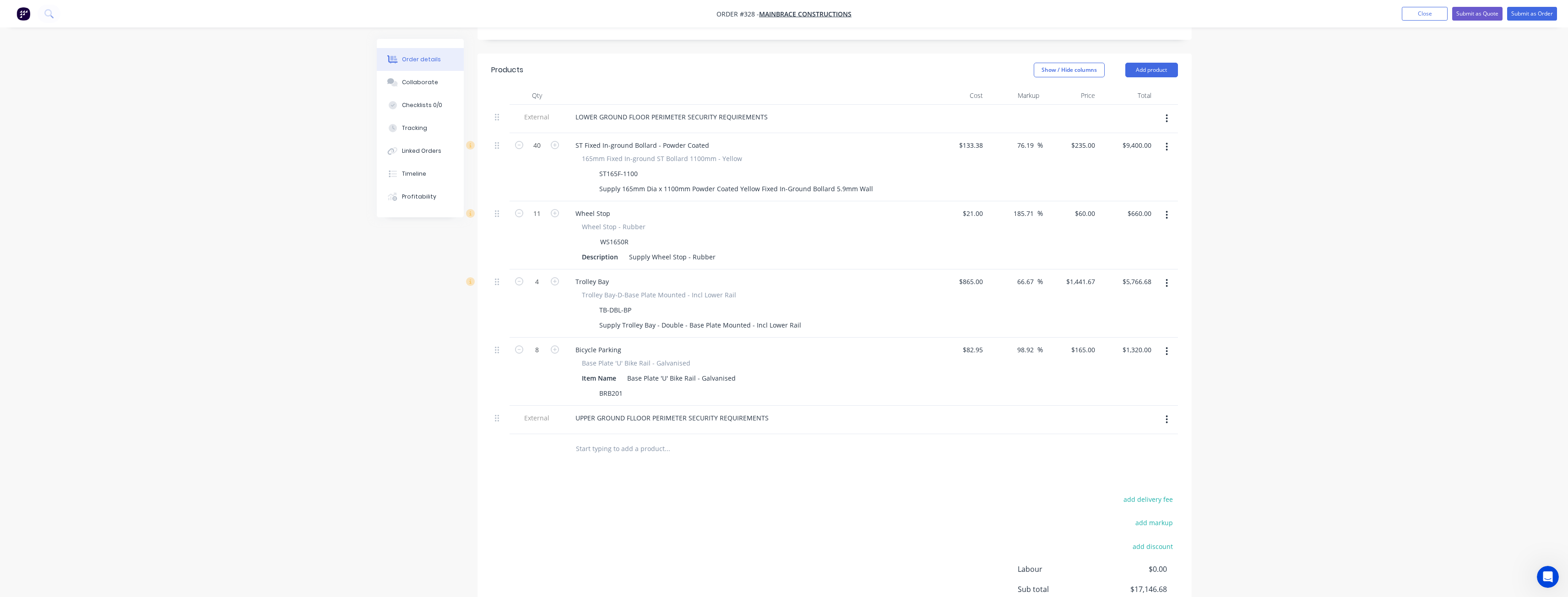
scroll to position [296, 0]
click at [1151, 62] on button "Add product" at bounding box center [1151, 69] width 52 height 14
click at [1129, 86] on div "Product catalogue" at bounding box center [1135, 92] width 71 height 14
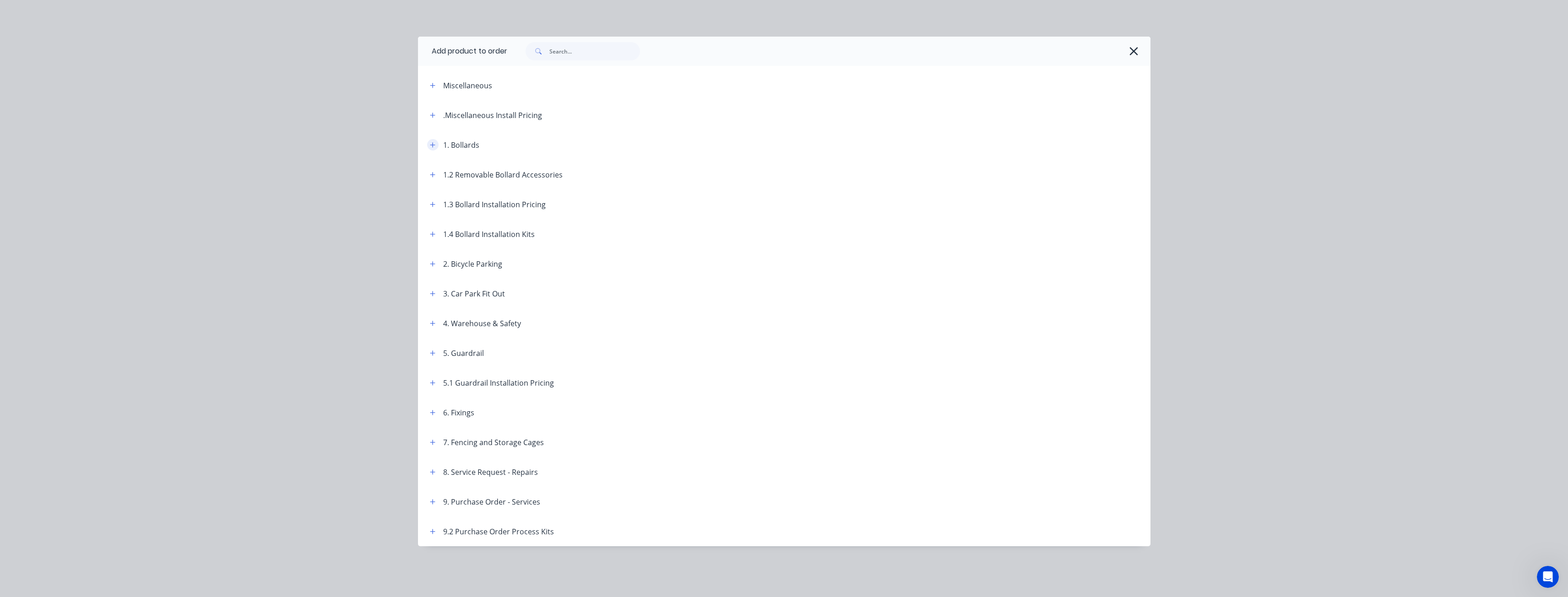
click at [432, 145] on icon "button" at bounding box center [433, 145] width 5 height 5
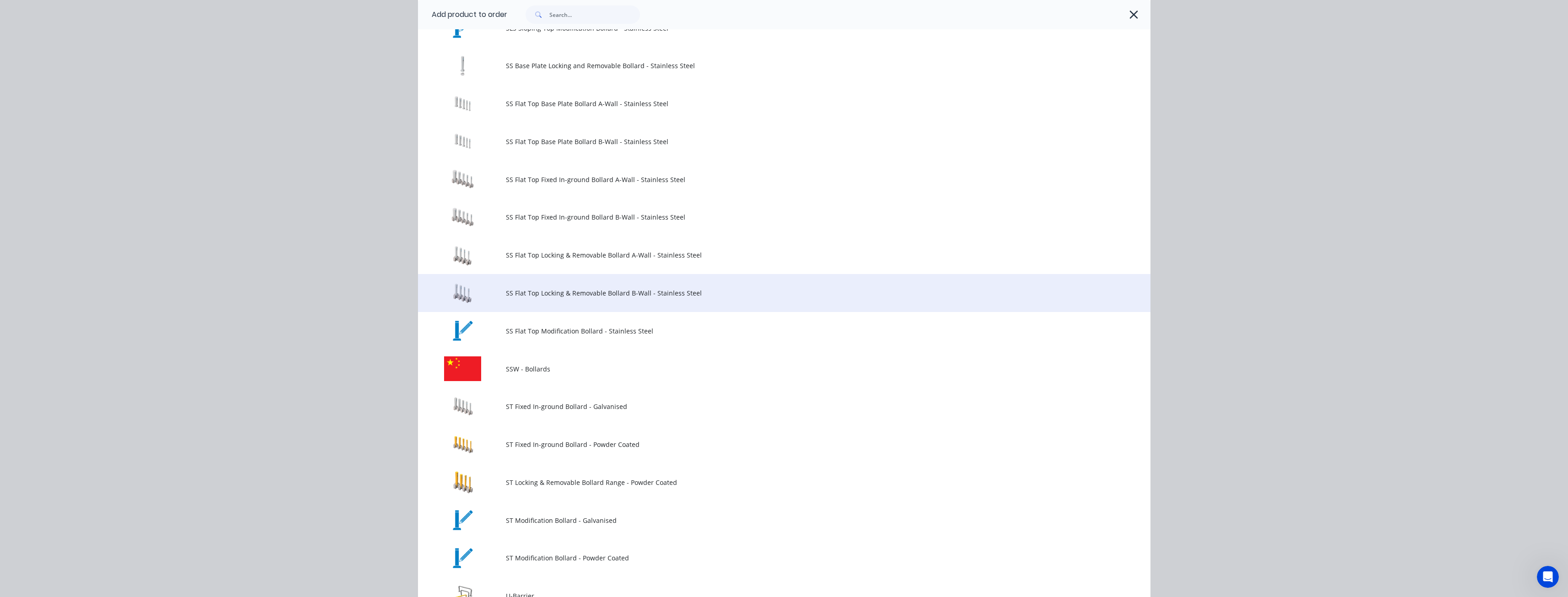
scroll to position [895, 0]
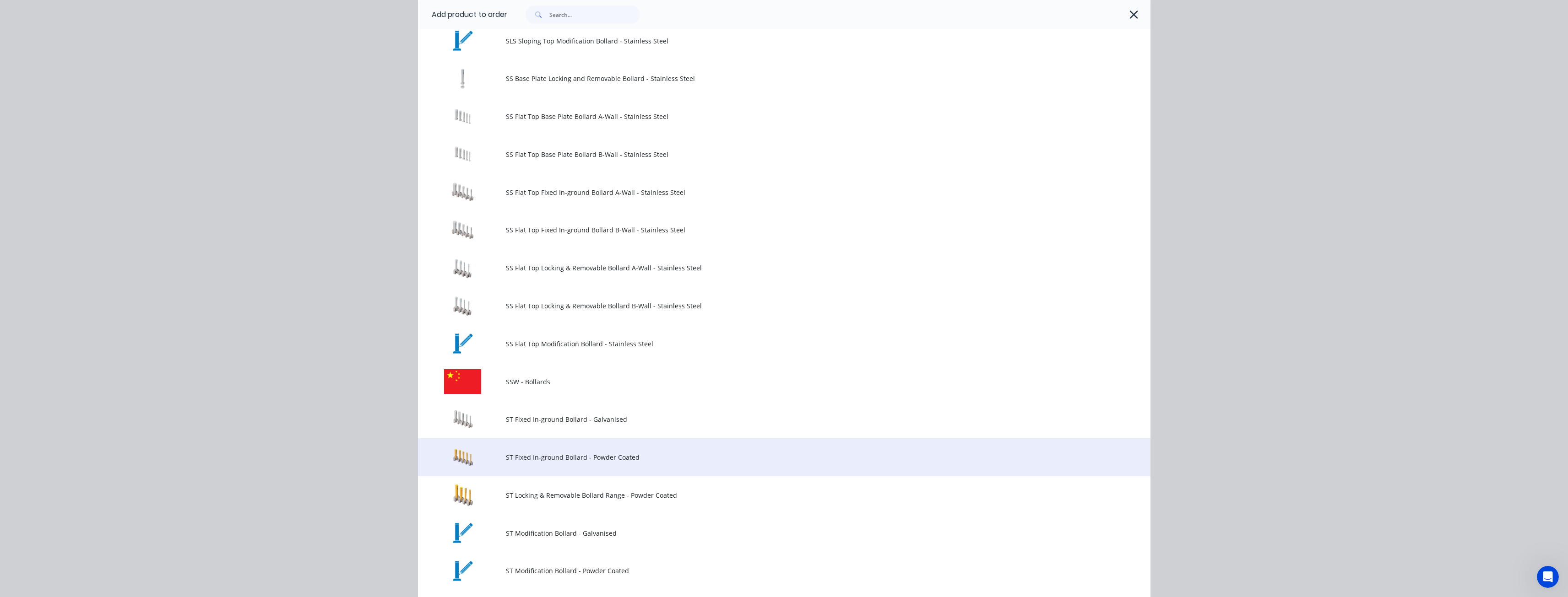
click at [539, 455] on span "ST Fixed In-ground Bollard - Powder Coated" at bounding box center [763, 457] width 515 height 10
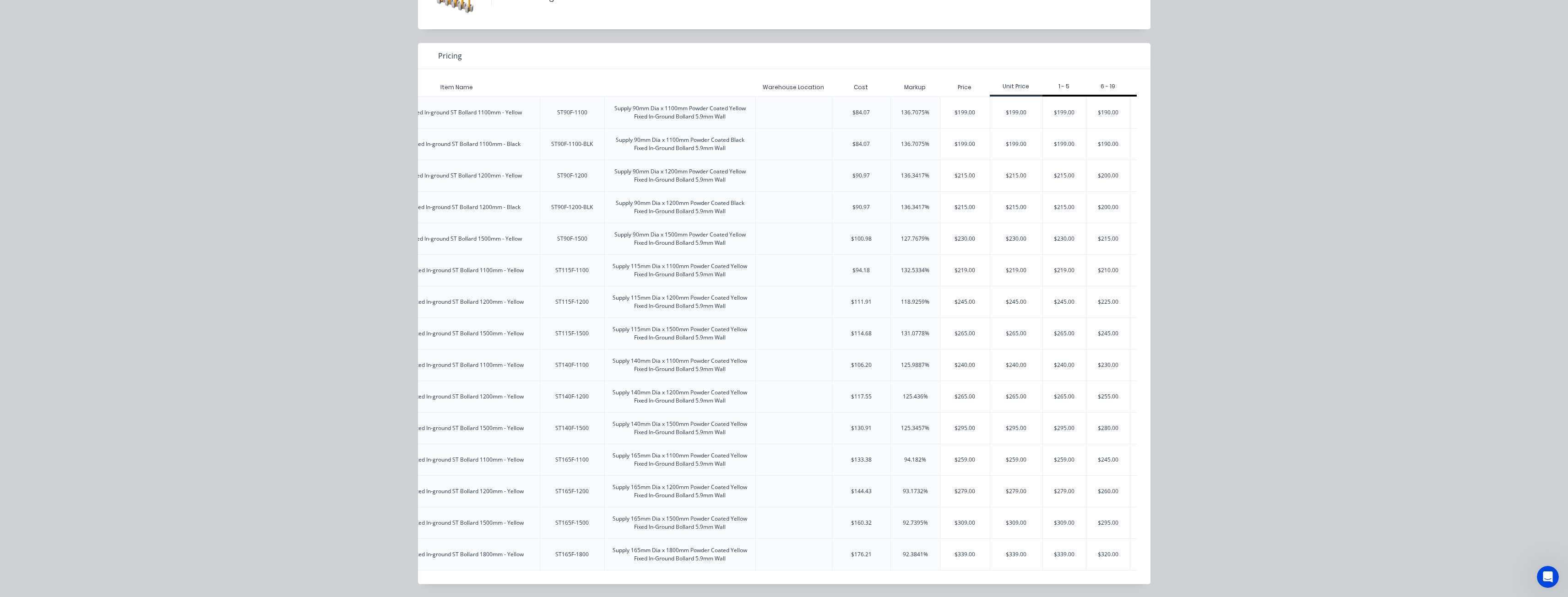
scroll to position [0, 157]
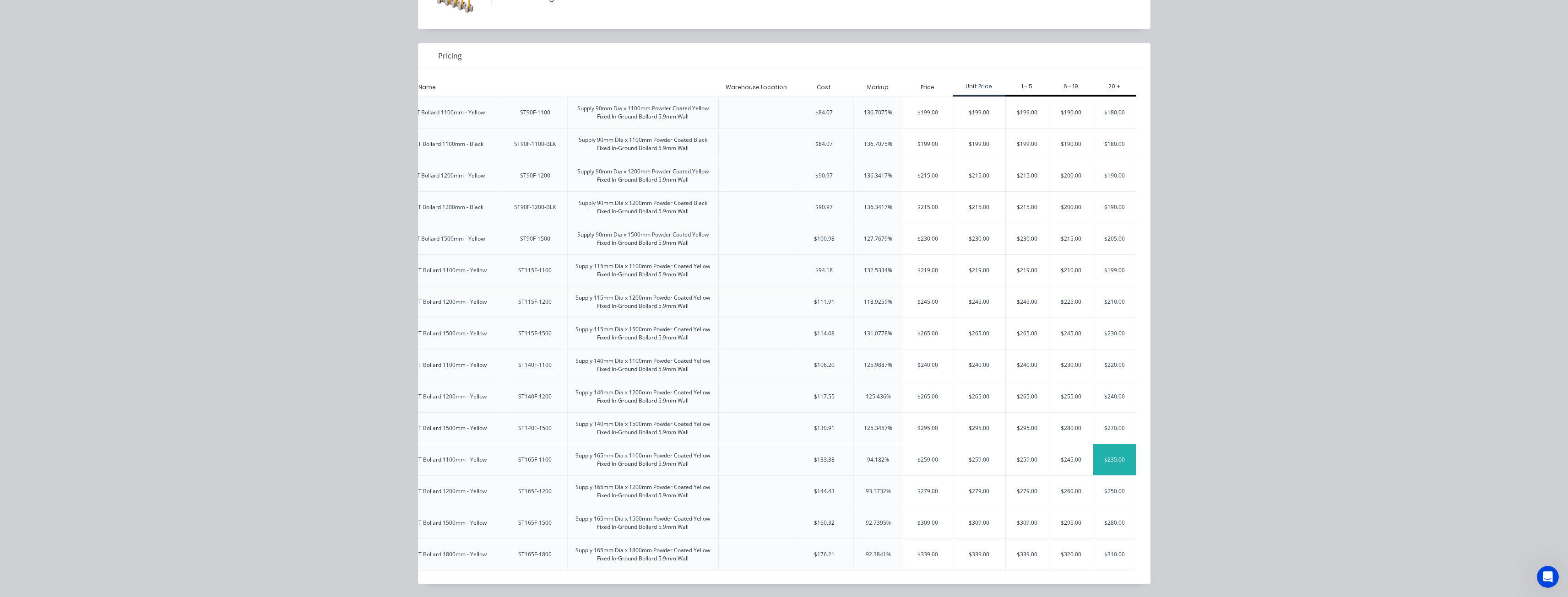
click at [1113, 449] on div "$235.00" at bounding box center [1115, 460] width 43 height 31
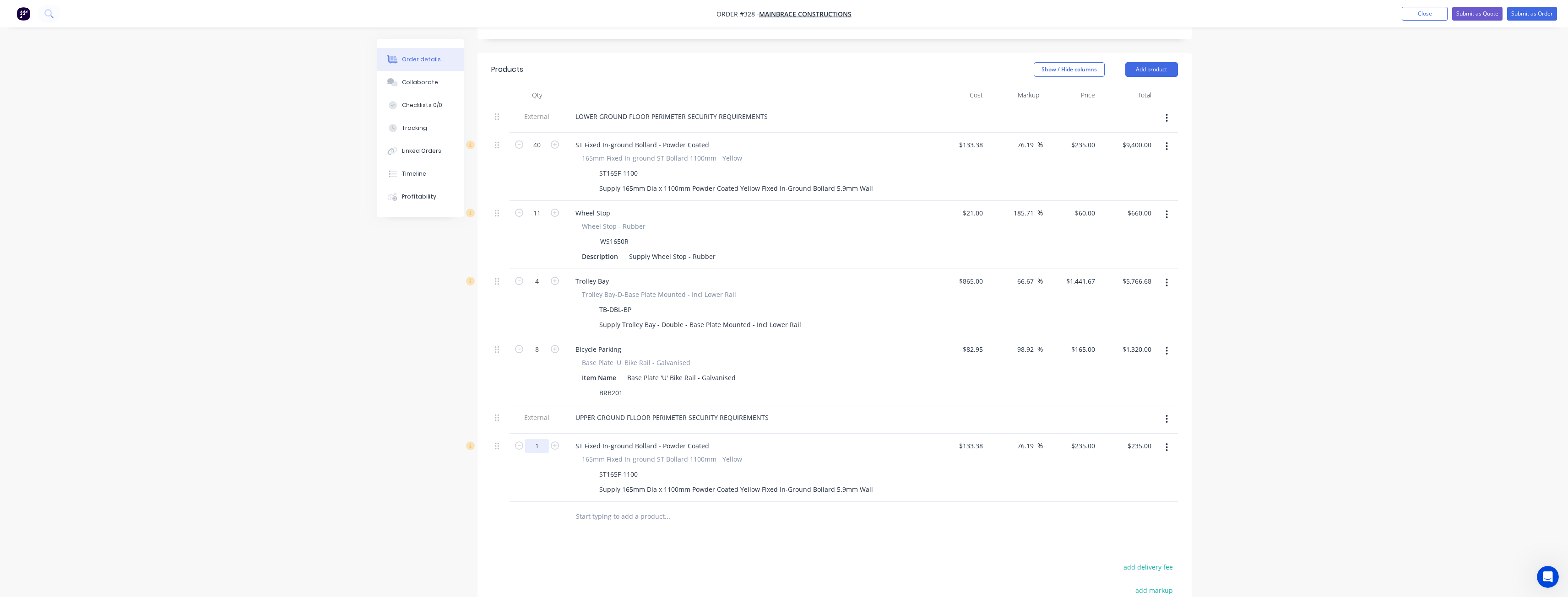
click at [546, 152] on input "1" at bounding box center [537, 145] width 24 height 14
type input "44"
type input "$10,340.00"
click at [1151, 62] on button "Add product" at bounding box center [1151, 69] width 52 height 14
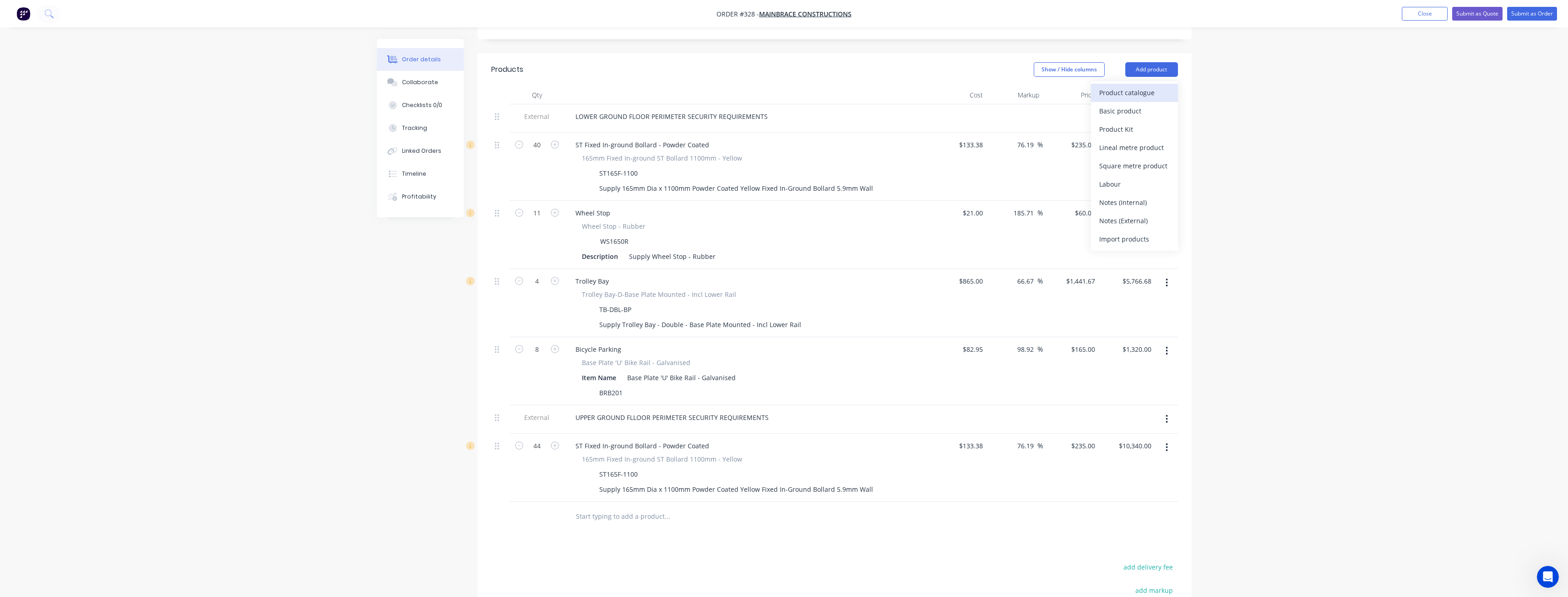
click at [1132, 86] on div "Product catalogue" at bounding box center [1135, 92] width 71 height 14
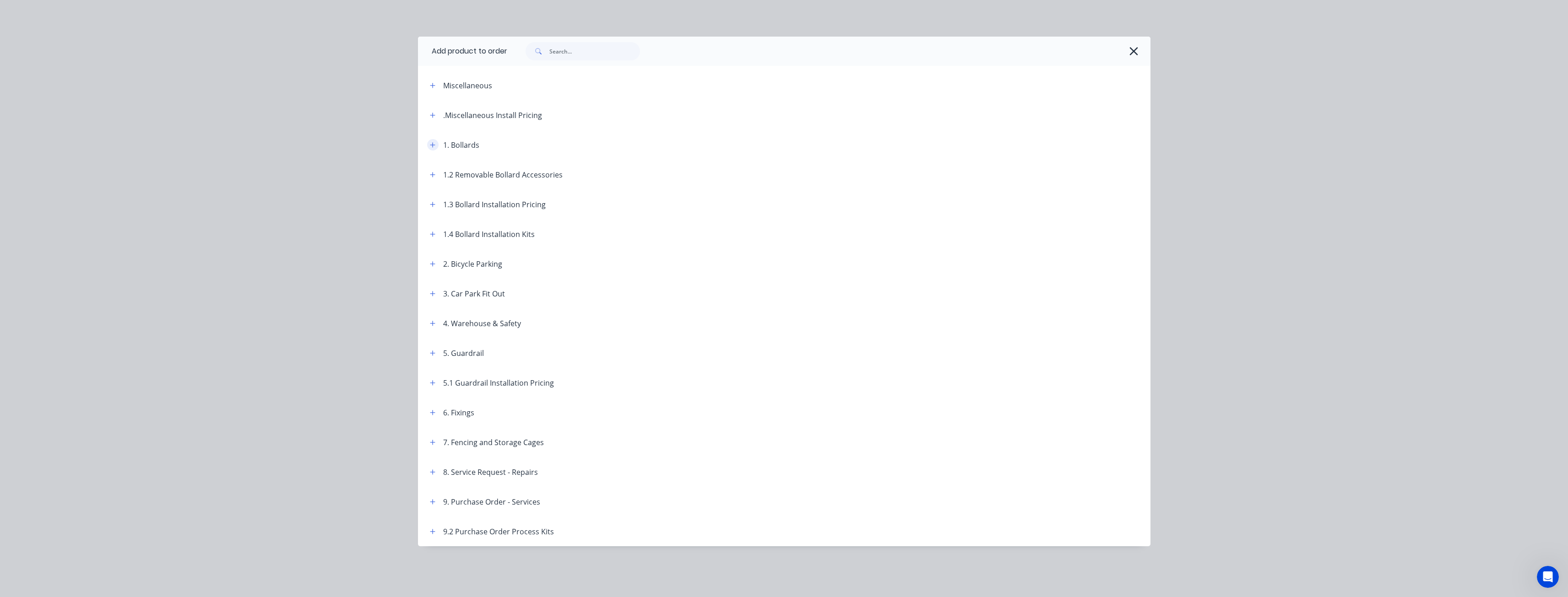
click at [432, 143] on icon "button" at bounding box center [433, 145] width 6 height 6
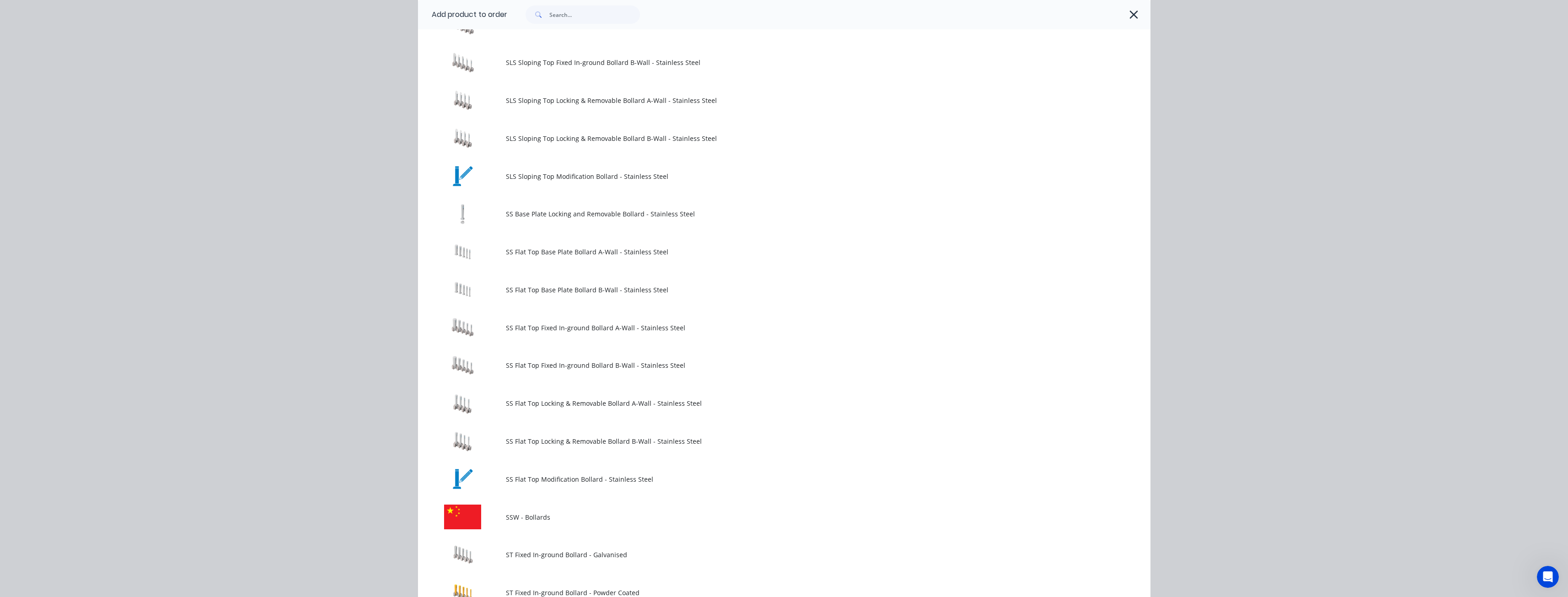
scroll to position [778, 0]
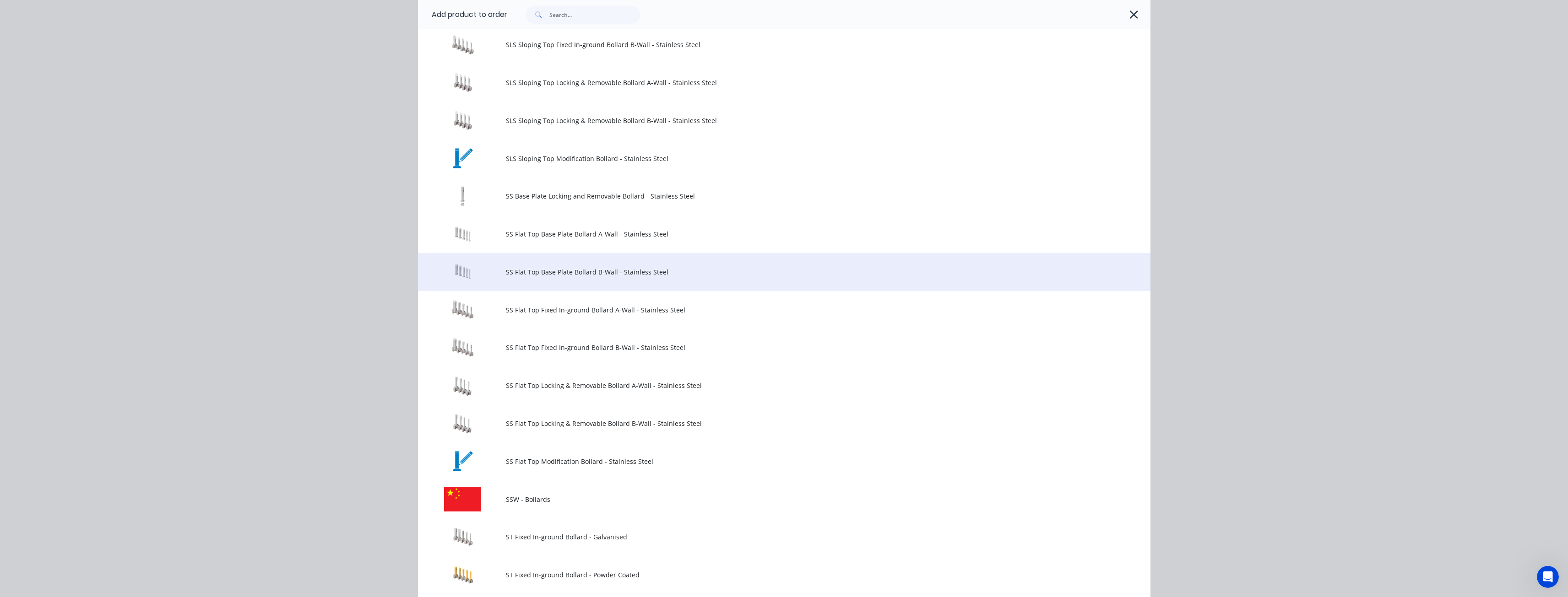
click at [553, 269] on span "SS Flat Top Base Plate Bollard B-Wall - Stainless Steel" at bounding box center [763, 272] width 515 height 10
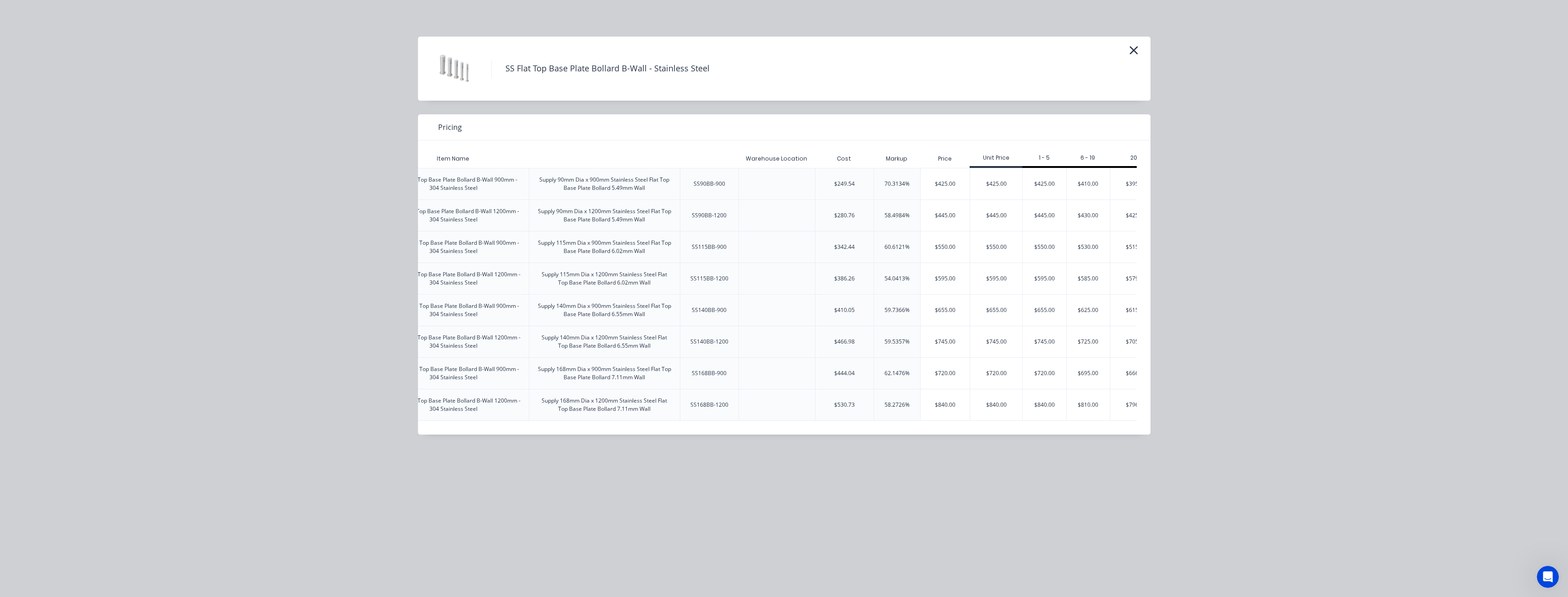
scroll to position [0, 142]
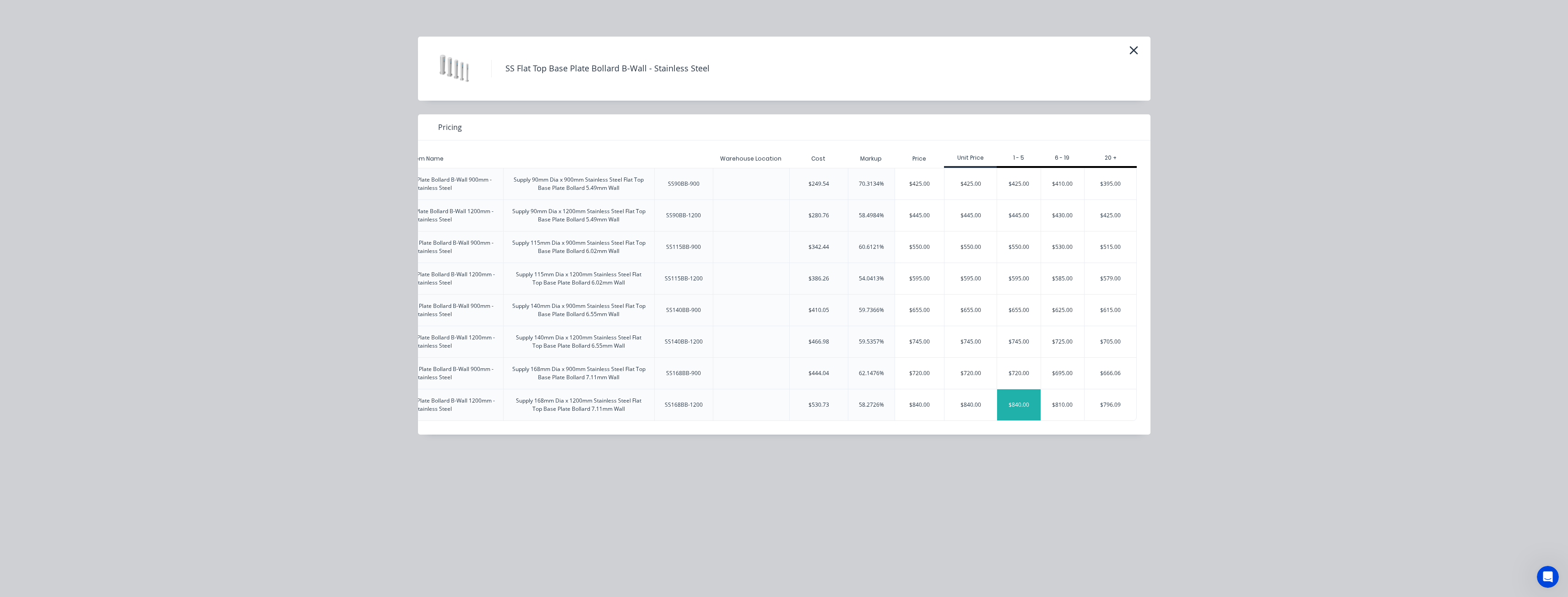
click at [1024, 401] on div "$840.00" at bounding box center [1019, 405] width 43 height 31
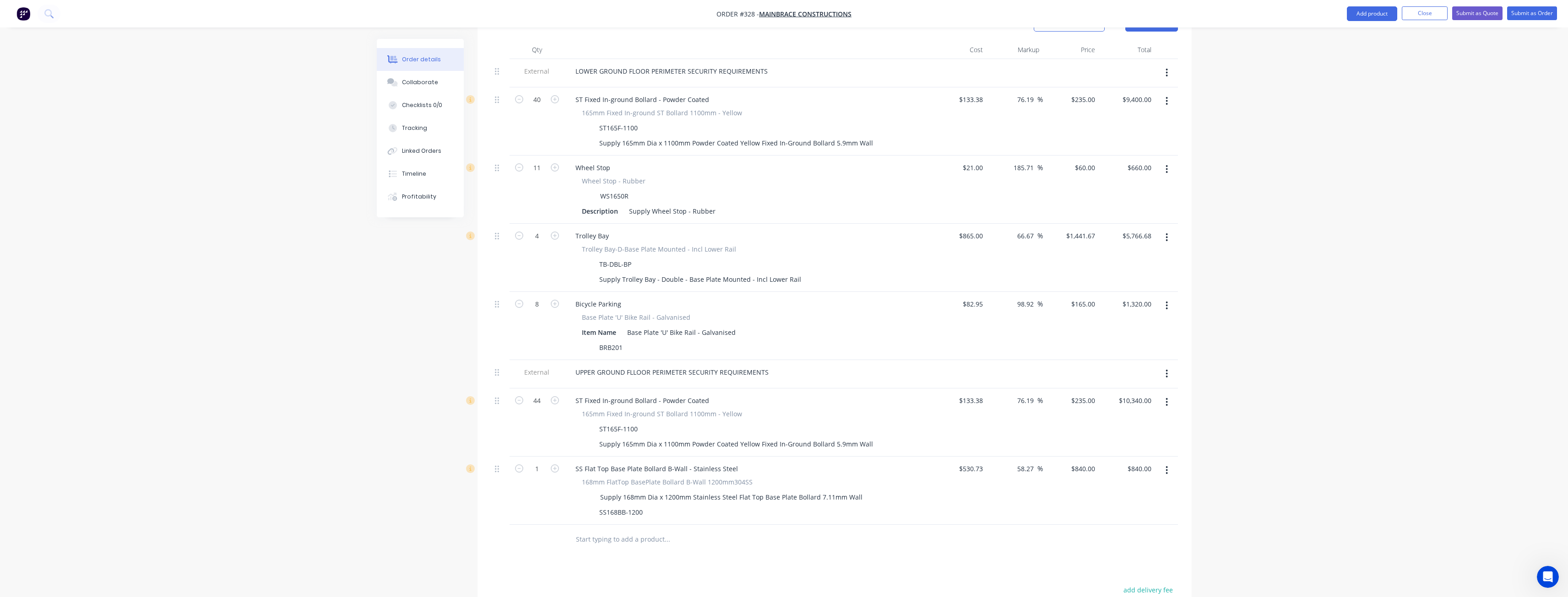
scroll to position [342, 0]
click at [1168, 466] on icon "button" at bounding box center [1167, 470] width 2 height 8
click at [1112, 542] on div "Delete" at bounding box center [1135, 549] width 71 height 14
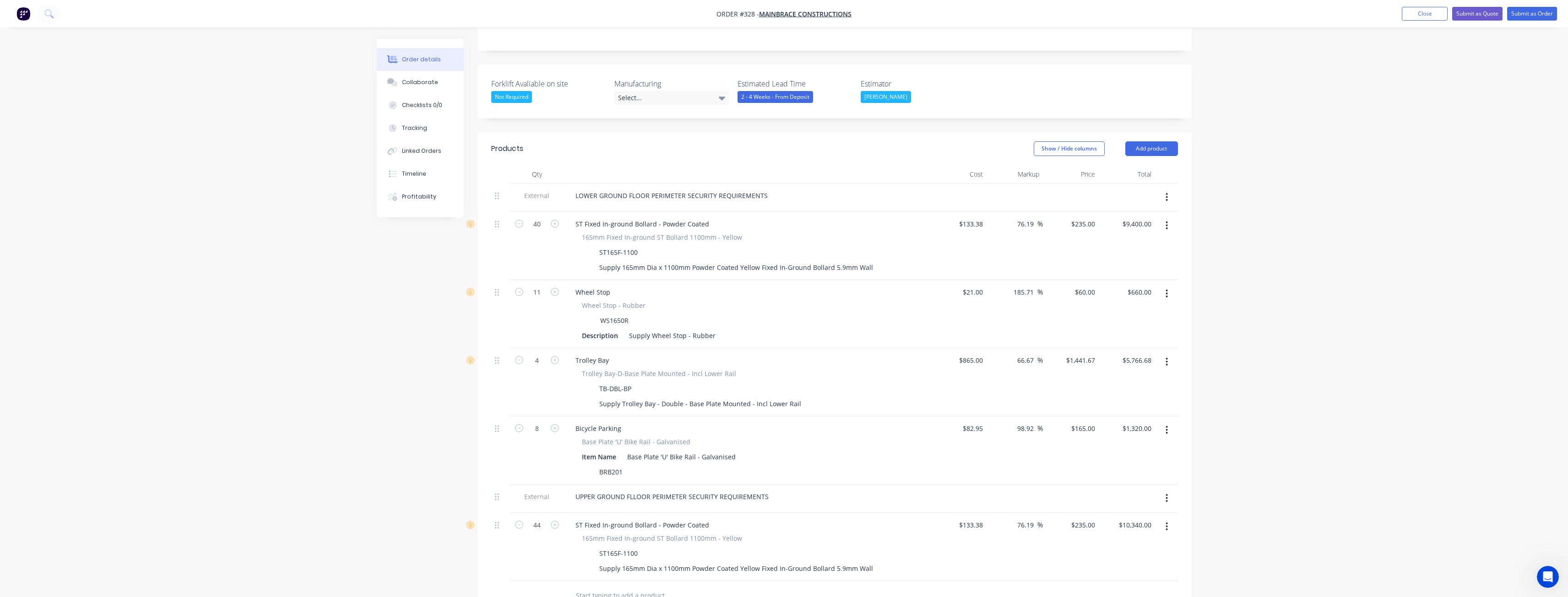
scroll to position [205, 0]
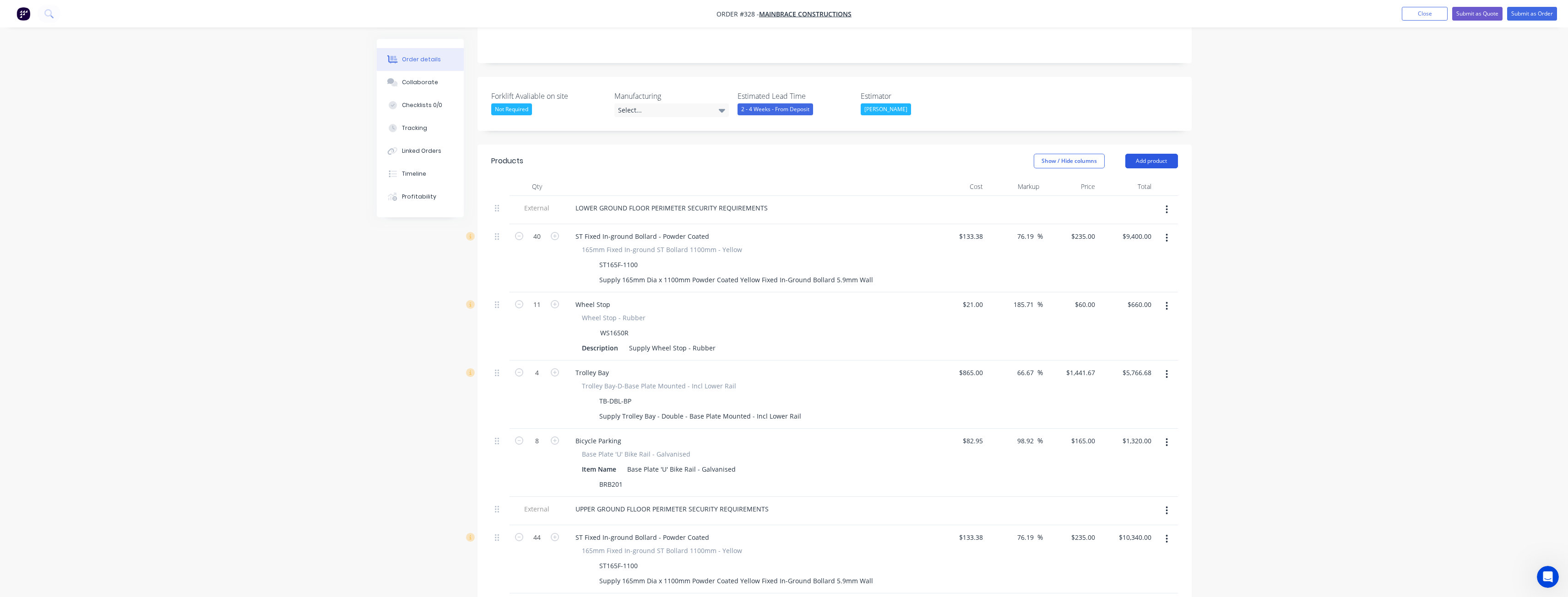
click at [1140, 153] on button "Add product" at bounding box center [1151, 161] width 52 height 14
click at [1130, 178] on div "Product catalogue" at bounding box center [1135, 184] width 71 height 14
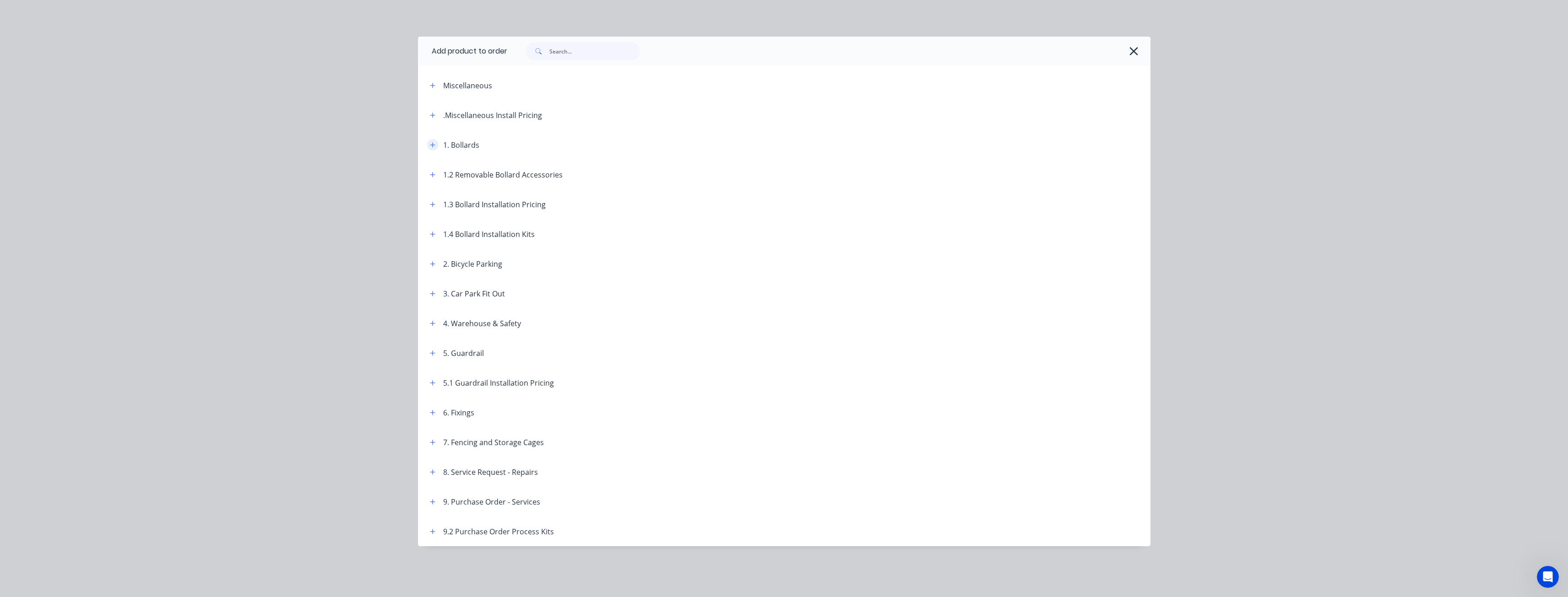
click at [433, 141] on button "button" at bounding box center [433, 145] width 11 height 11
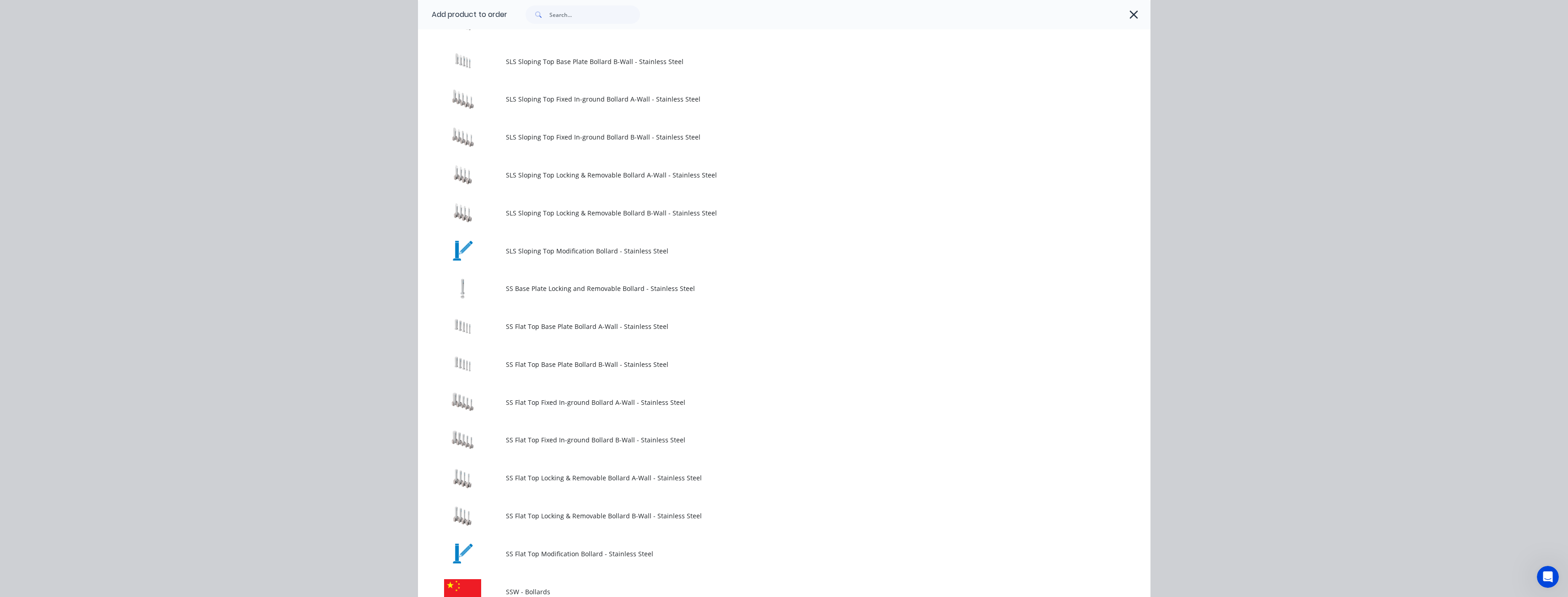
scroll to position [686, 0]
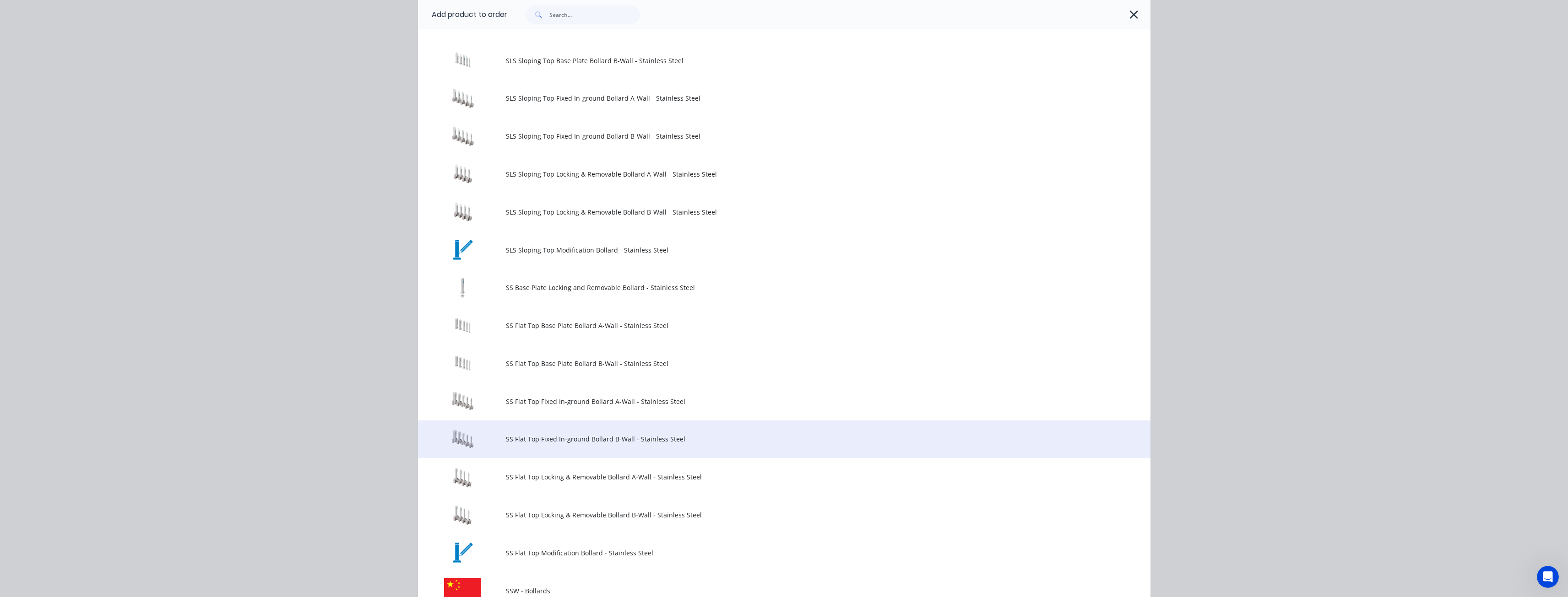
click at [578, 442] on span "SS Flat Top Fixed In-ground Bollard B-Wall - Stainless Steel" at bounding box center [763, 439] width 515 height 10
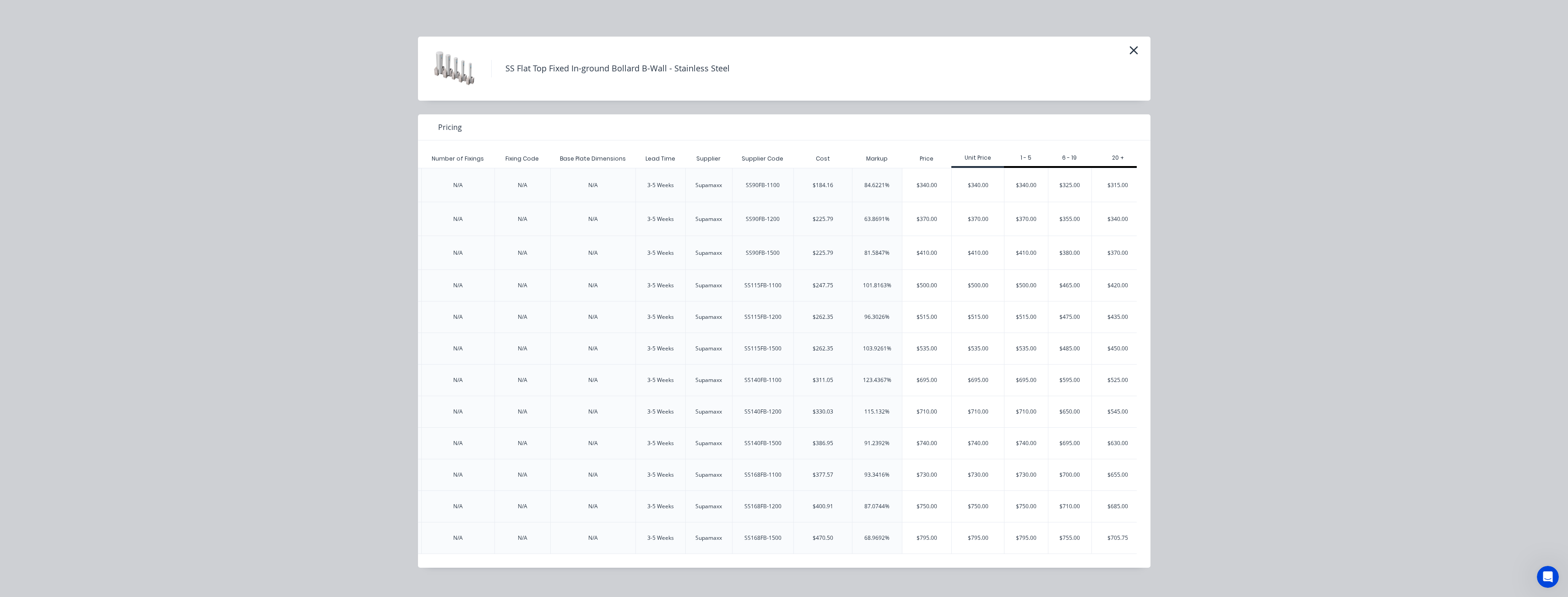
scroll to position [0, 1513]
click at [1098, 469] on div "$655.00" at bounding box center [1110, 475] width 51 height 31
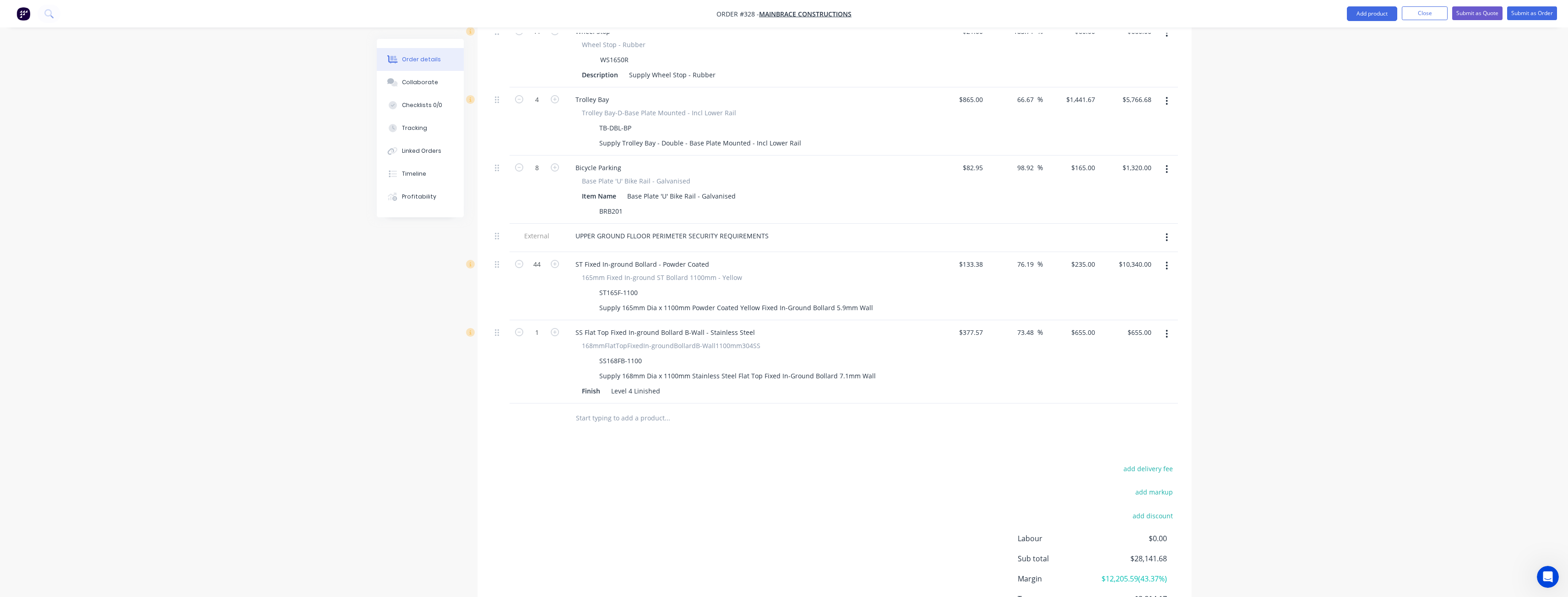
scroll to position [480, 0]
type input "46"
type input "$30,130.00"
click at [700, 416] on div "Products Show / Hide columns Add product Qty Cost Markup Price Total External L…" at bounding box center [835, 260] width 714 height 782
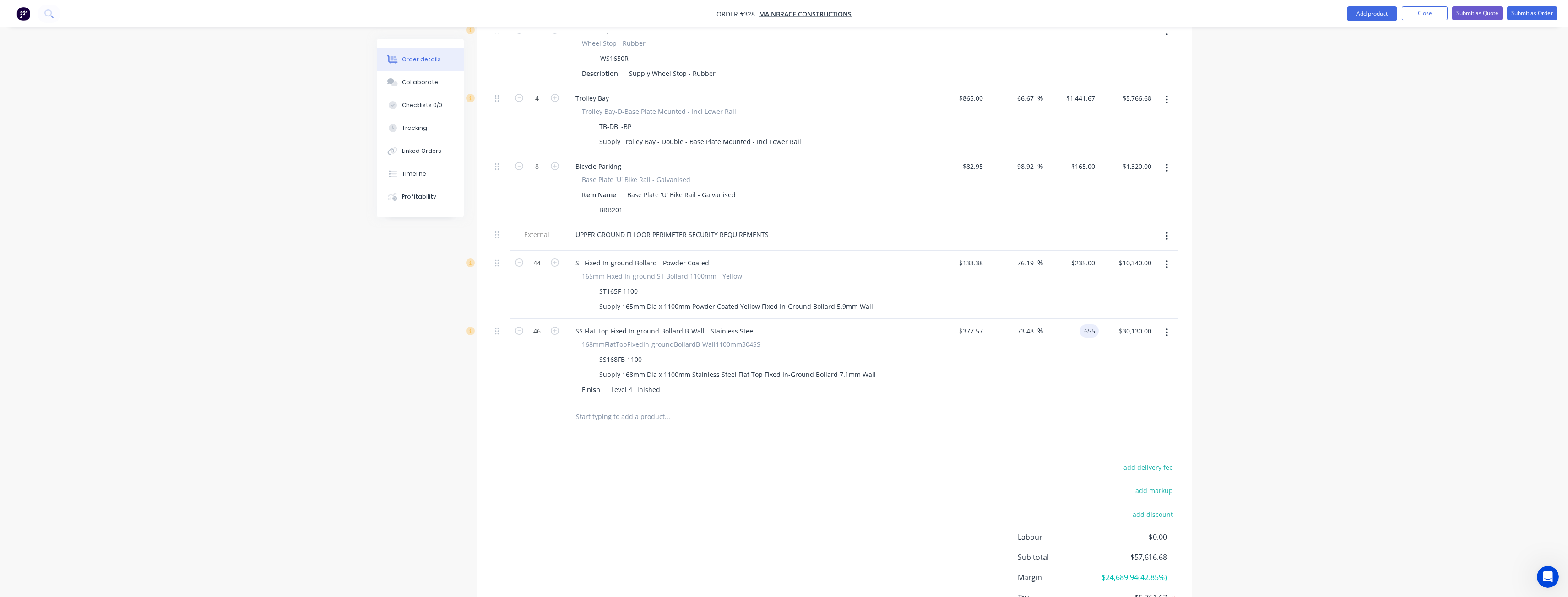
click at [1093, 325] on input "655" at bounding box center [1090, 331] width 15 height 14
type input "705"
type input "86.72"
type input "$705.00"
type input "$32,430.00"
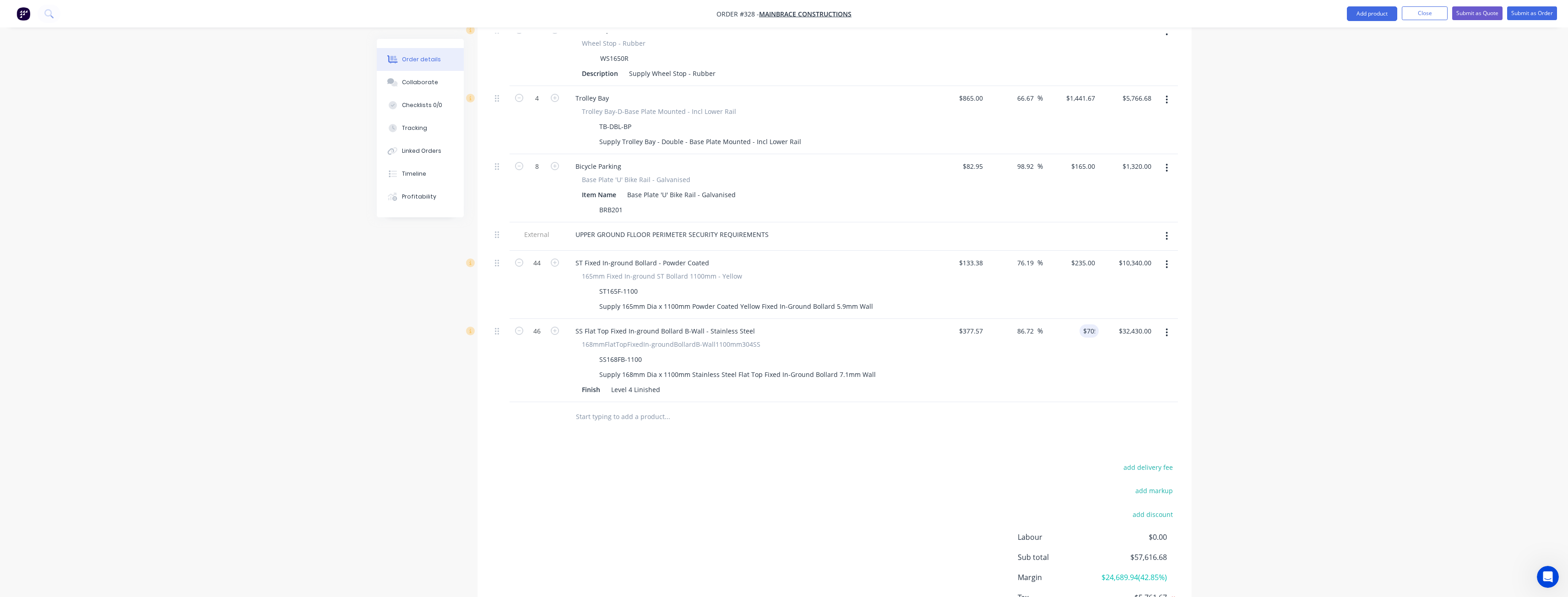
click at [769, 461] on div "add delivery fee add markup add discount Labour $0.00 Sub total $57,616.68 Marg…" at bounding box center [835, 550] width 687 height 177
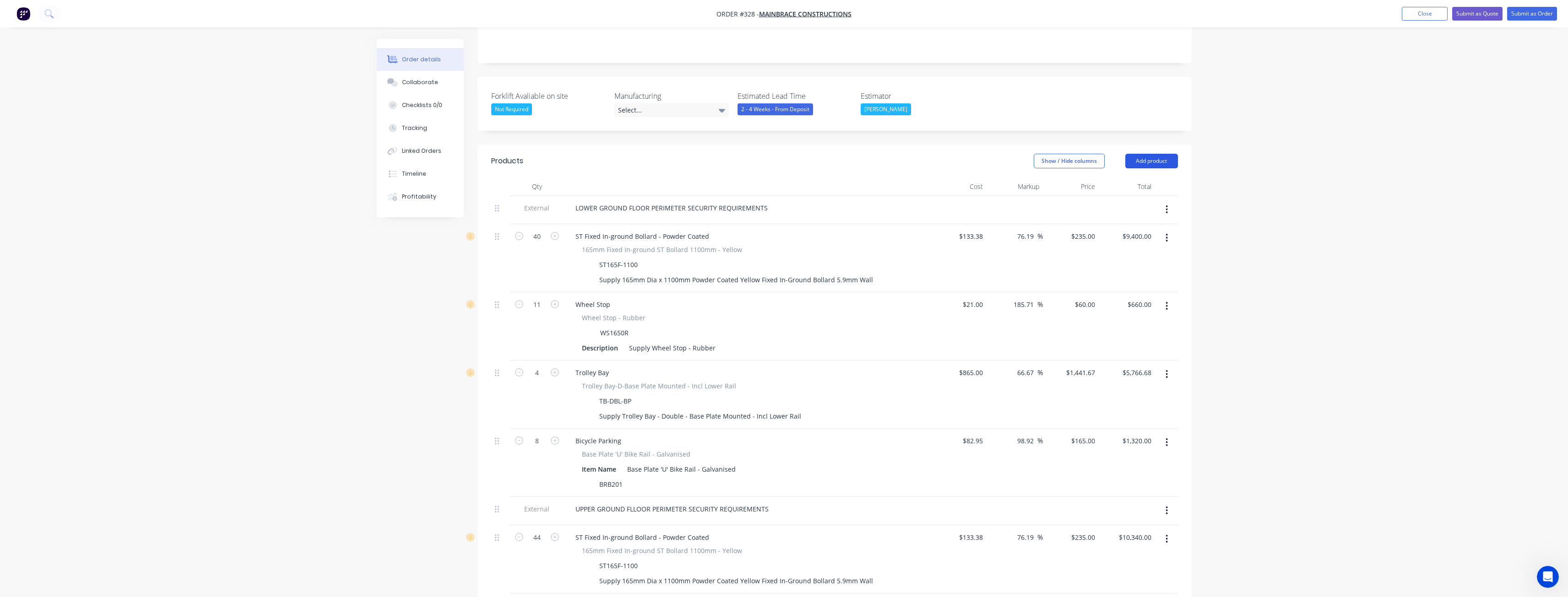
click at [1151, 153] on button "Add product" at bounding box center [1151, 161] width 52 height 14
click at [1136, 178] on div "Product catalogue" at bounding box center [1135, 184] width 71 height 14
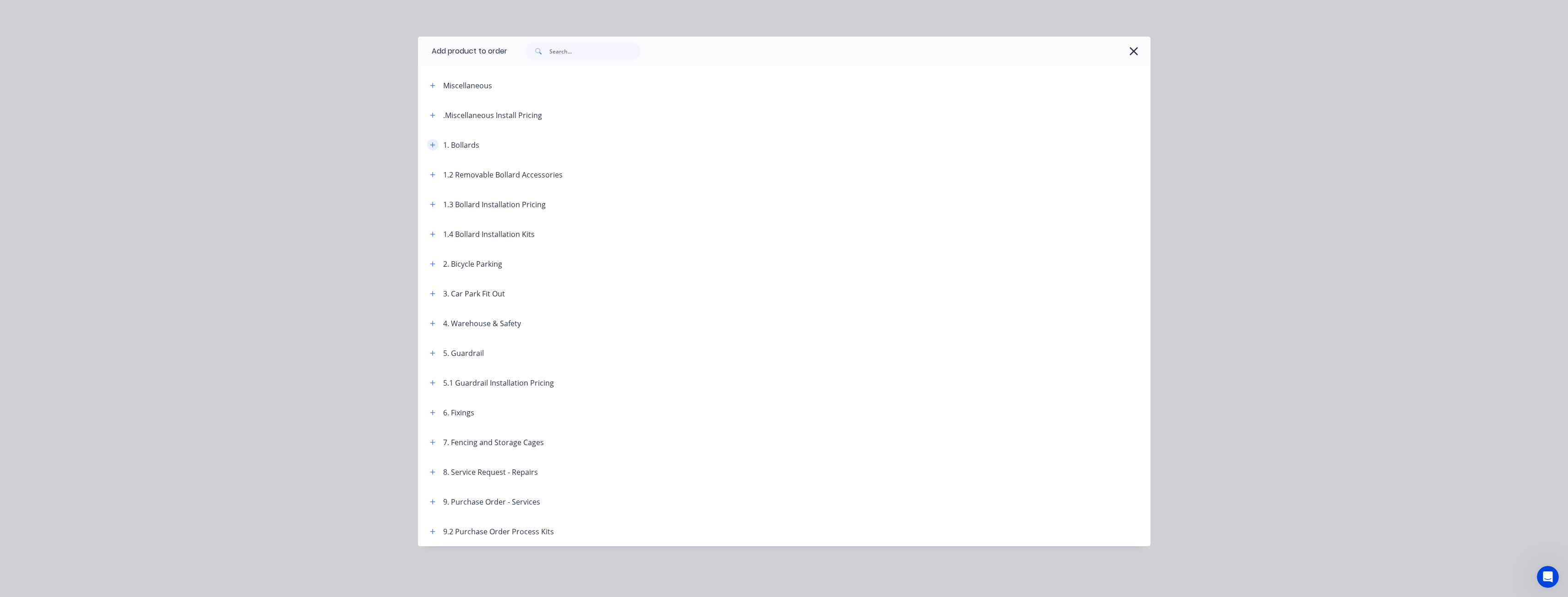
click at [429, 145] on button "button" at bounding box center [433, 145] width 11 height 11
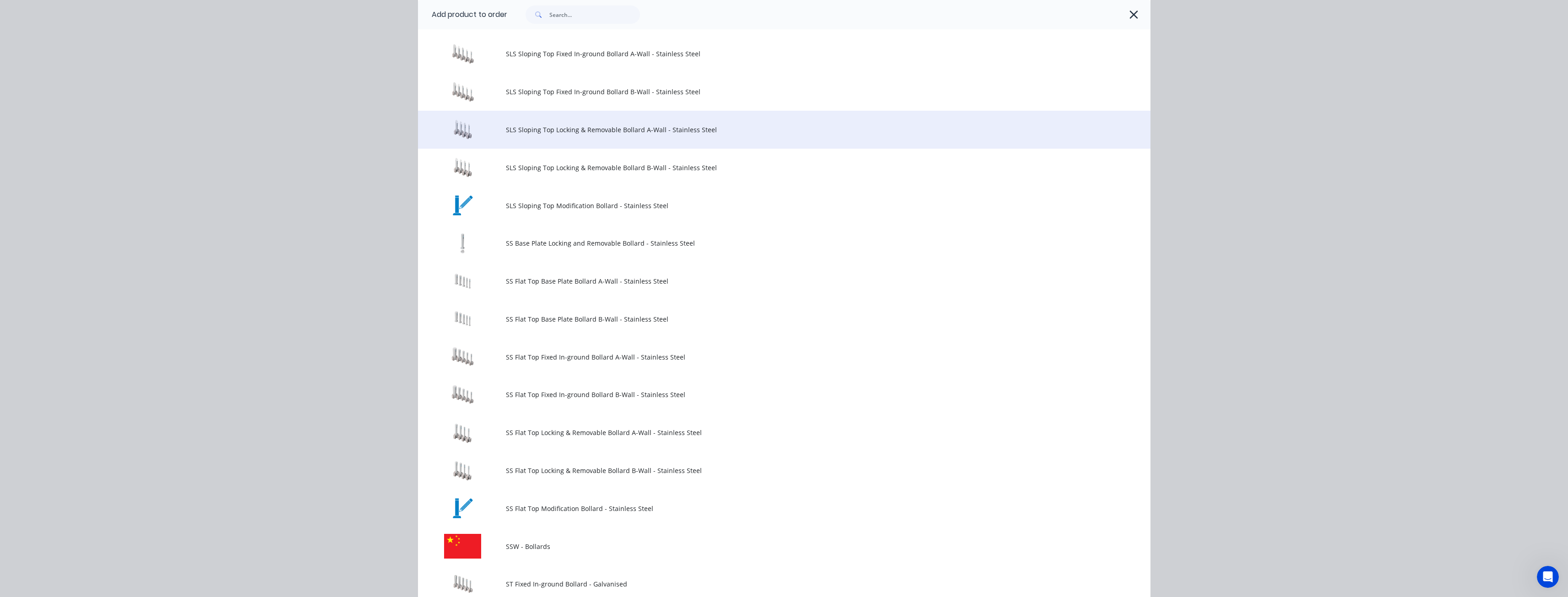
scroll to position [732, 0]
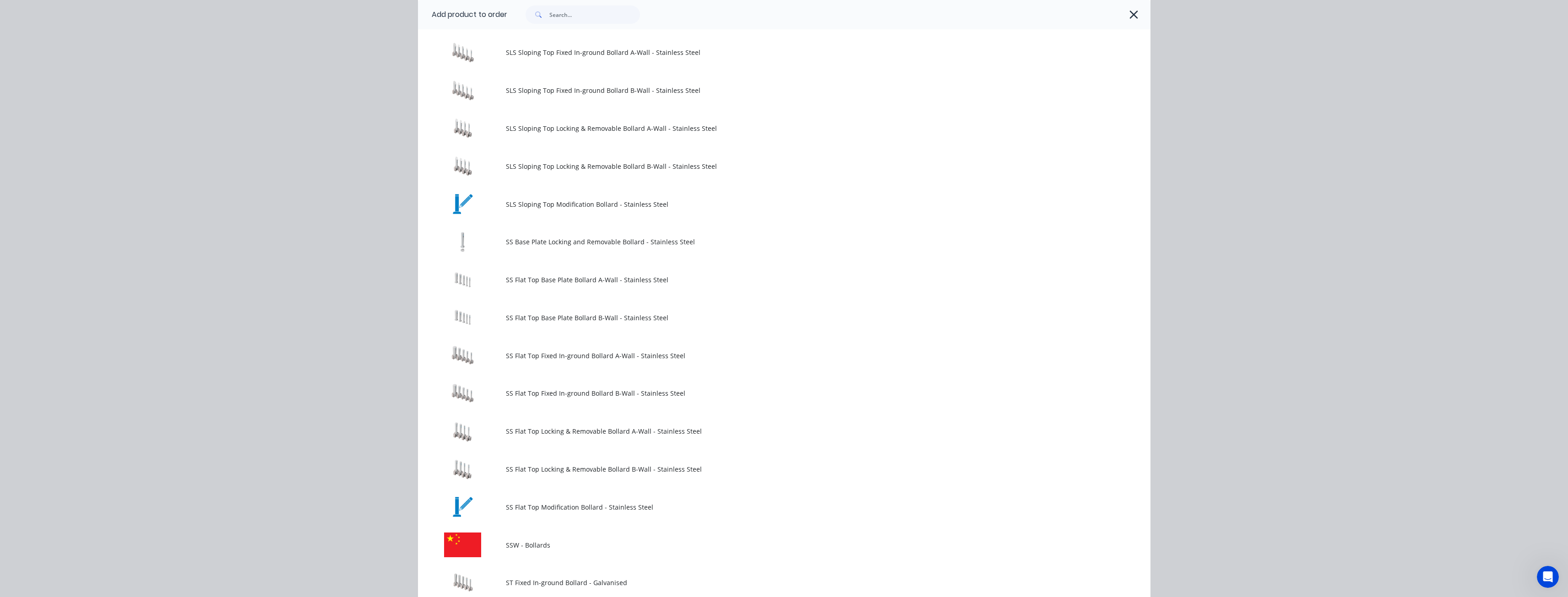
click at [572, 392] on span "SS Flat Top Fixed In-ground Bollard B-Wall - Stainless Steel" at bounding box center [763, 393] width 515 height 10
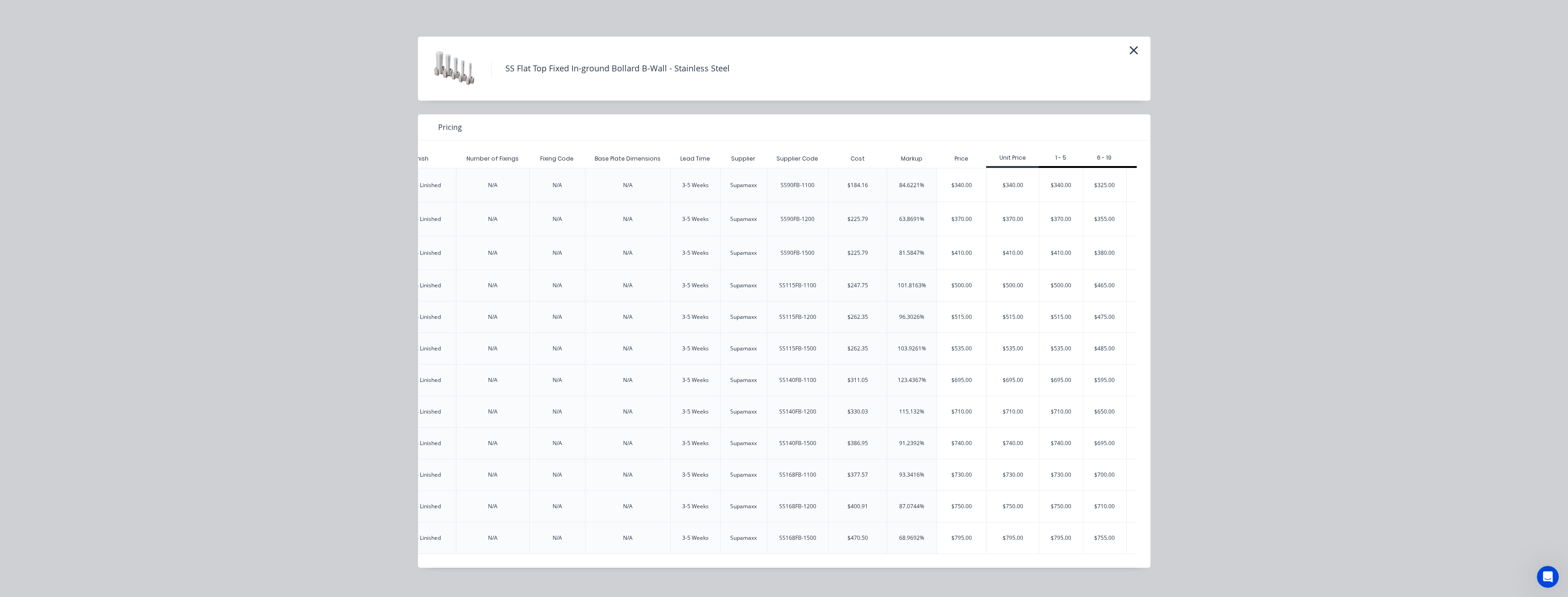
scroll to position [0, 1513]
click at [1131, 51] on icon "button" at bounding box center [1134, 51] width 10 height 13
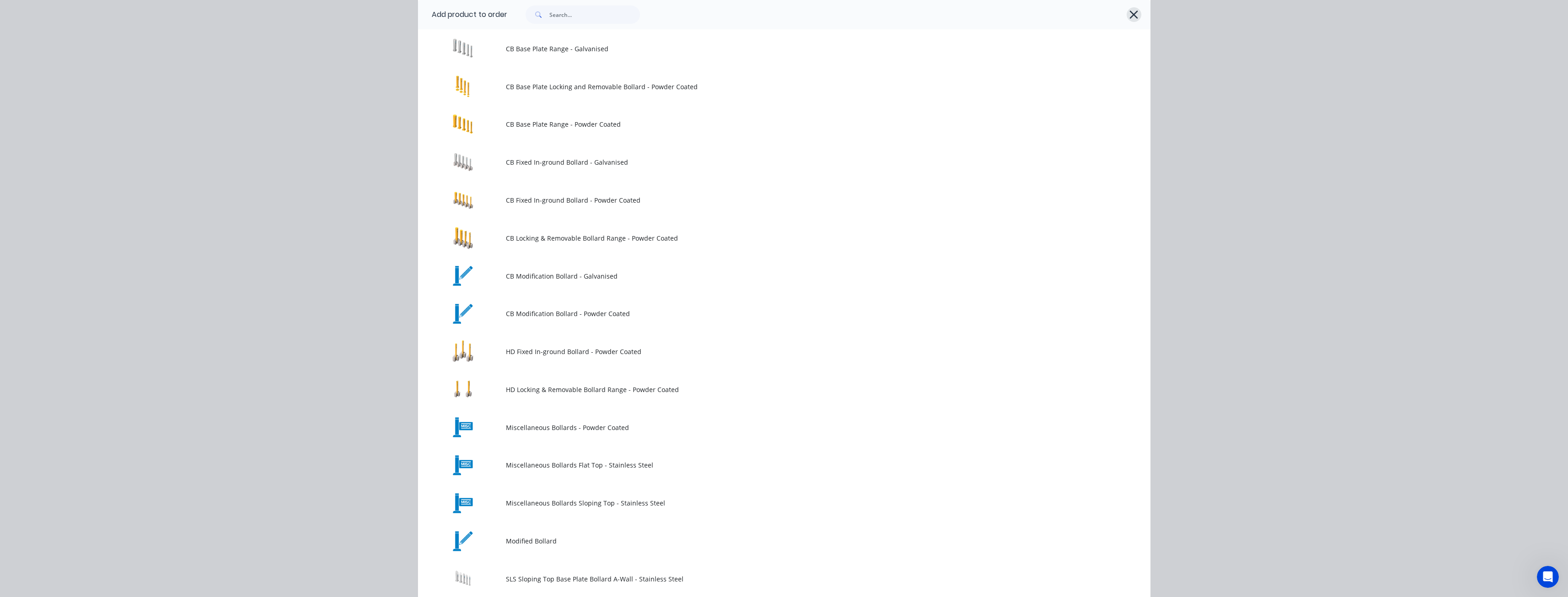
click at [1129, 12] on icon "button" at bounding box center [1134, 14] width 10 height 13
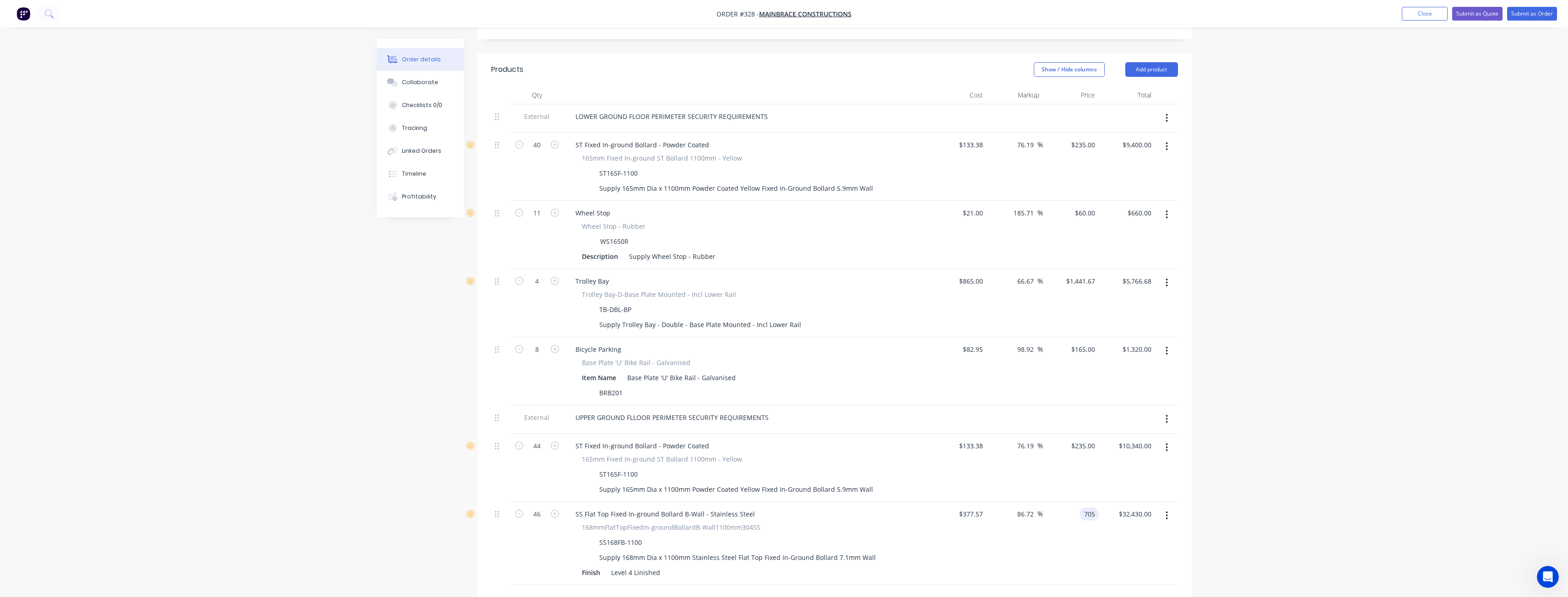
click at [1092, 508] on input "705" at bounding box center [1090, 514] width 15 height 14
type input "750"
type input "98.64"
type input "$750.00"
type input "$34,500.00"
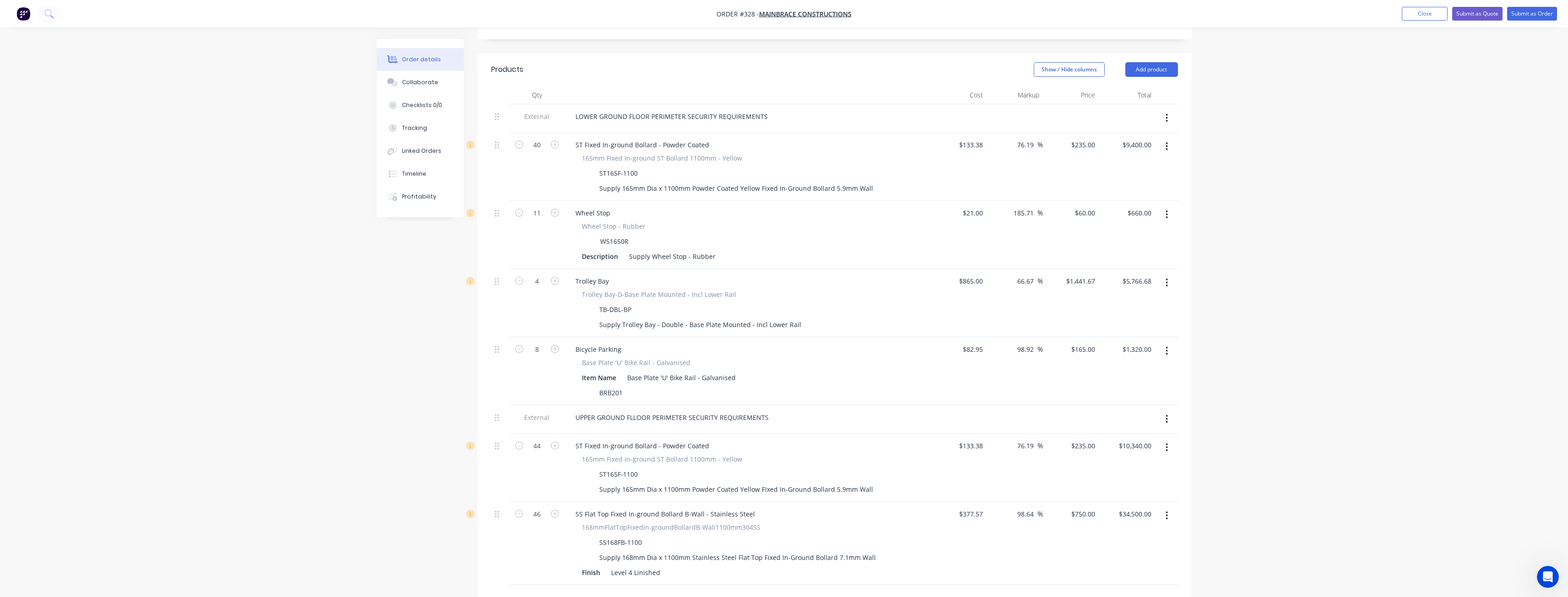
click at [1172, 585] on div at bounding box center [835, 599] width 687 height 30
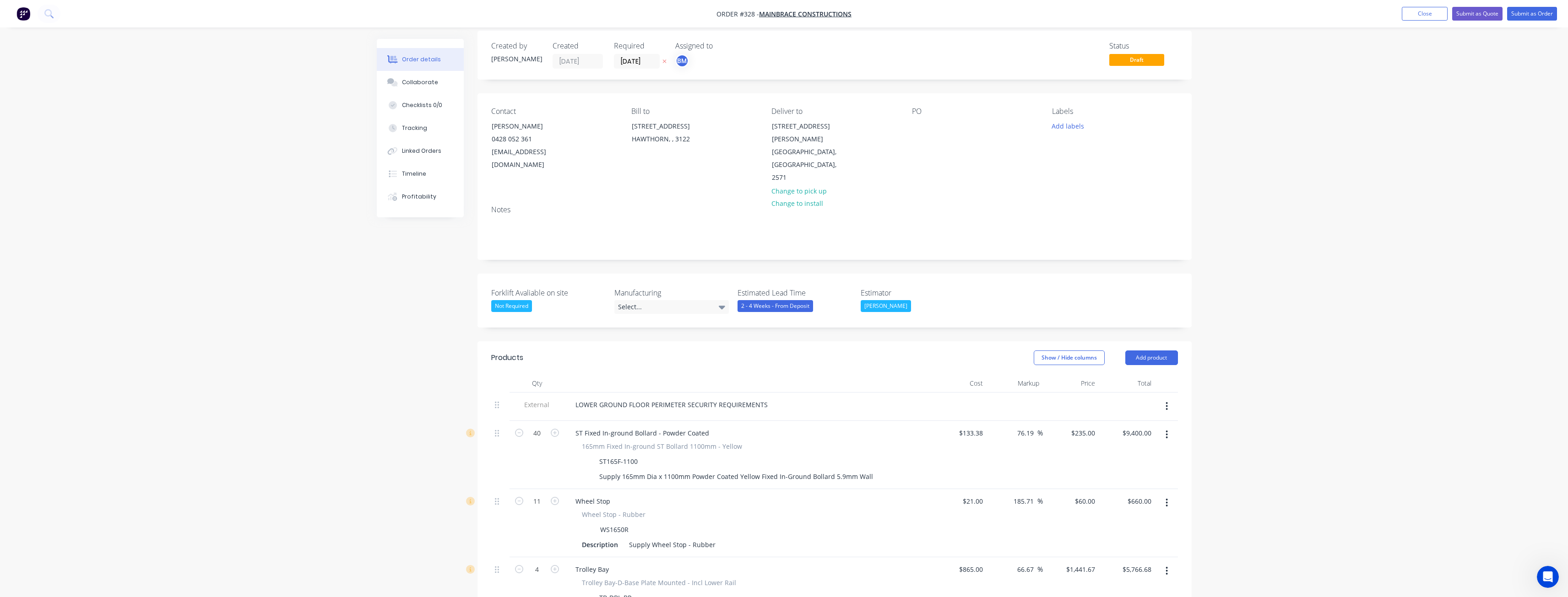
scroll to position [0, 0]
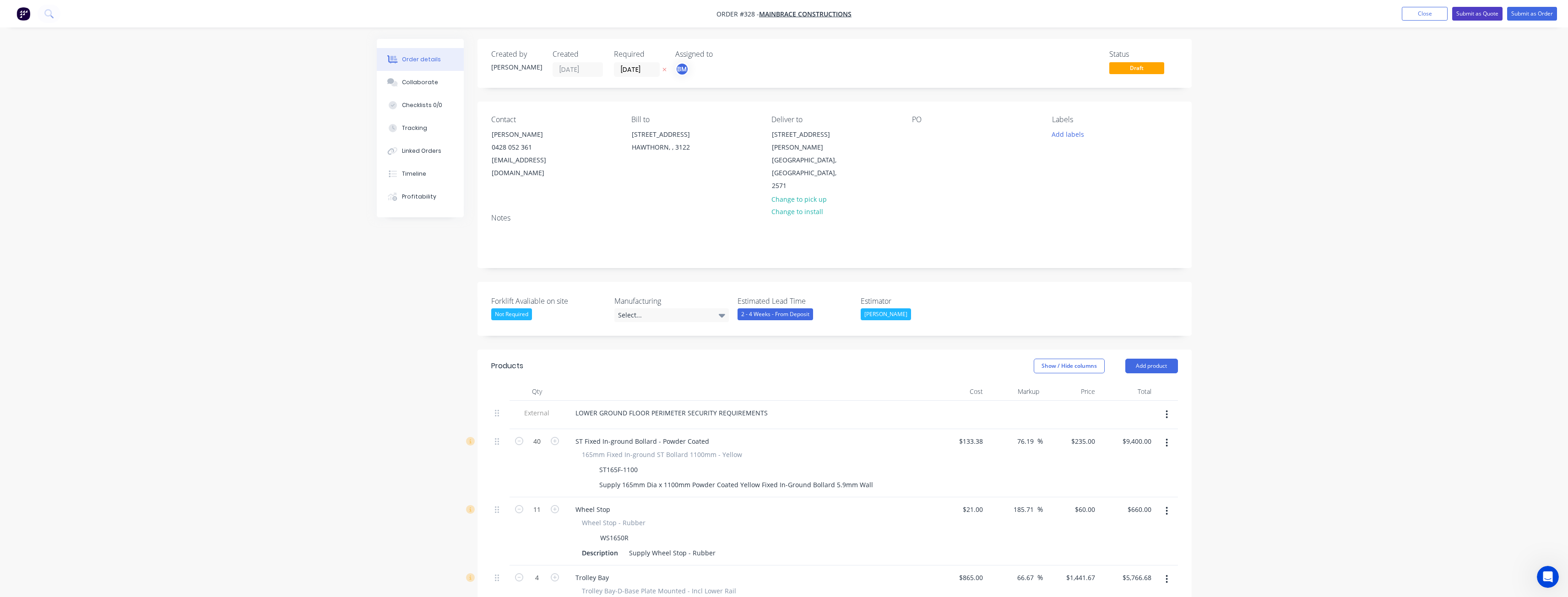
click at [1472, 10] on button "Submit as Quote" at bounding box center [1477, 14] width 51 height 14
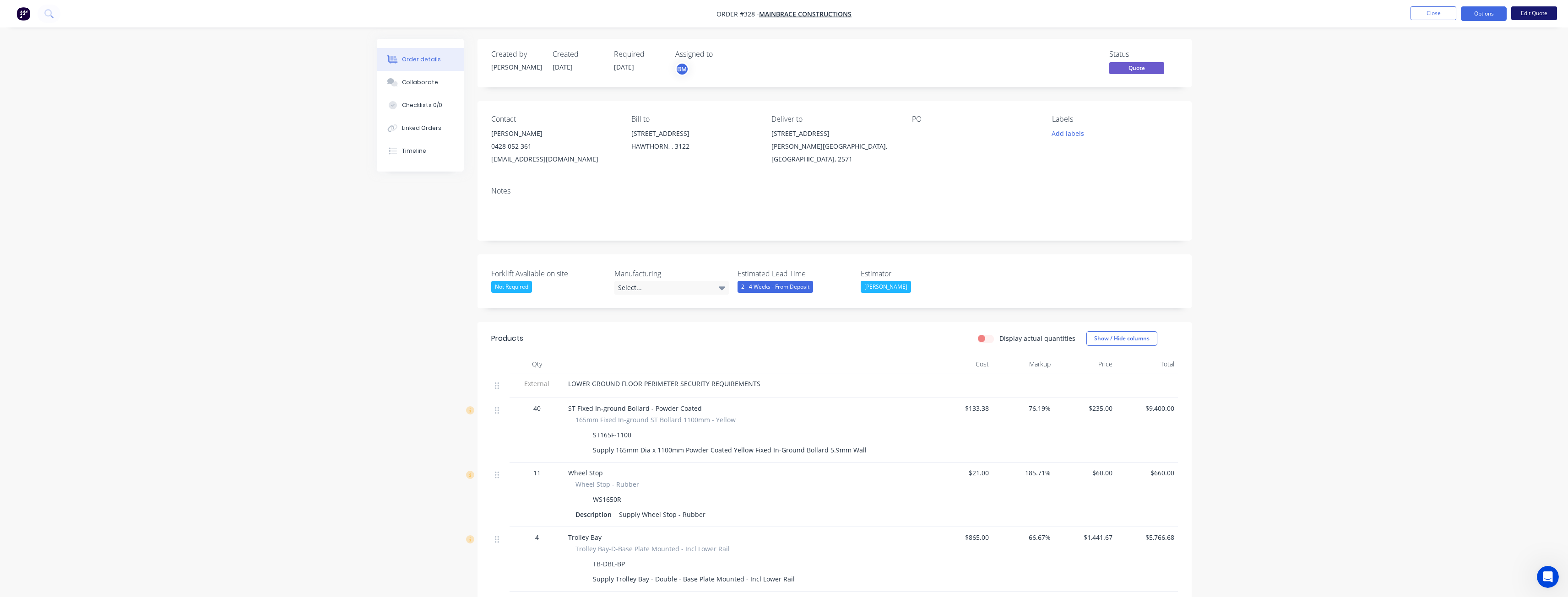
click at [1527, 9] on button "Edit Quote" at bounding box center [1534, 13] width 46 height 14
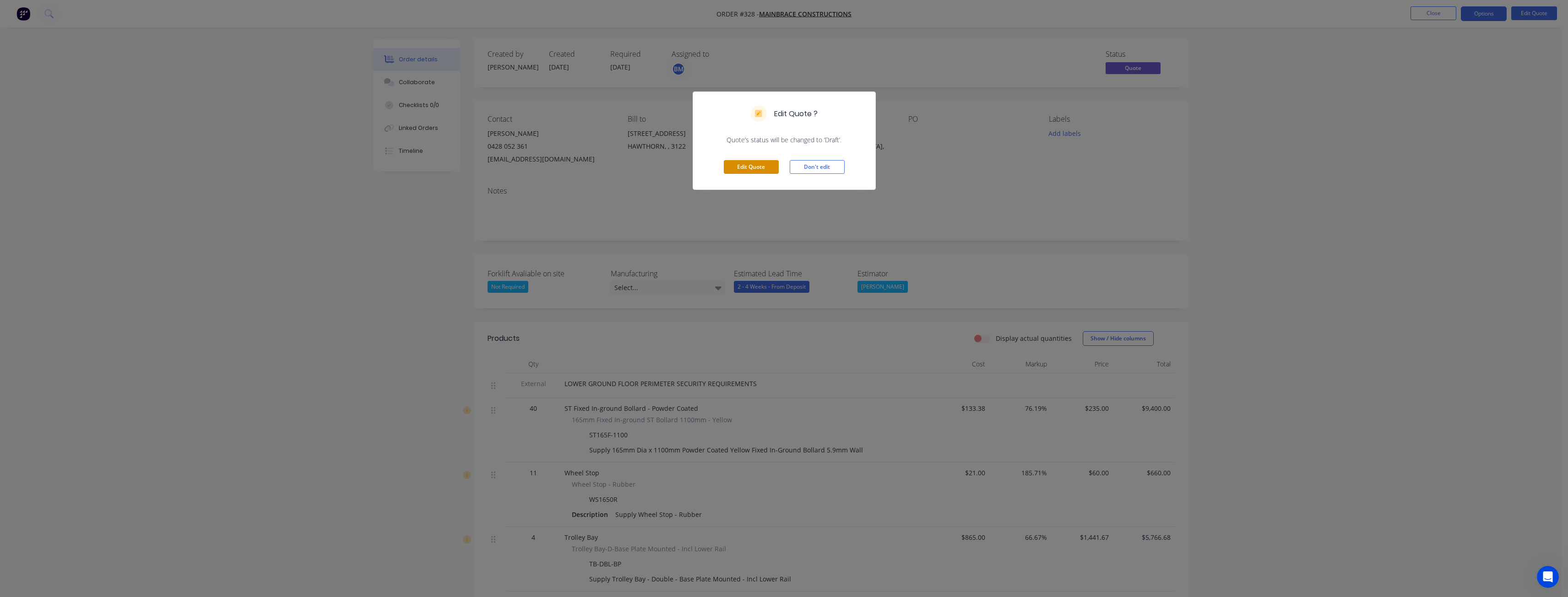
click at [761, 166] on button "Edit Quote" at bounding box center [751, 166] width 55 height 14
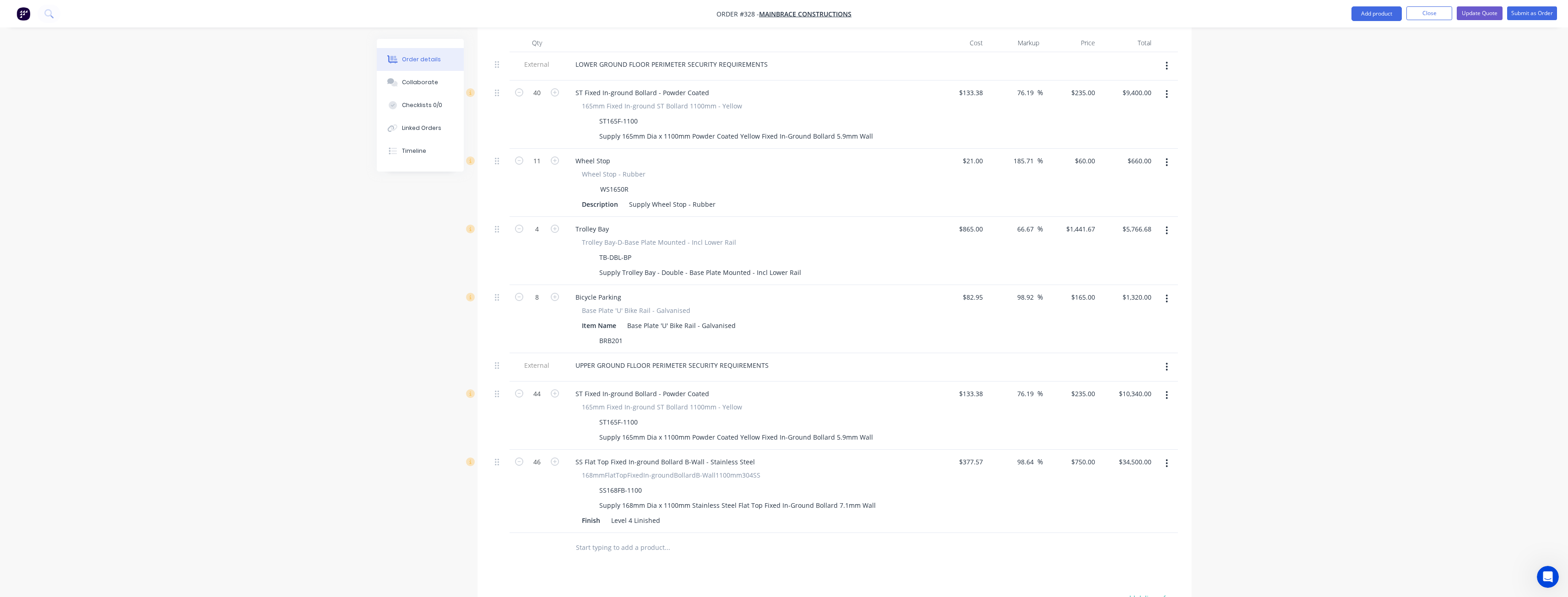
scroll to position [259, 0]
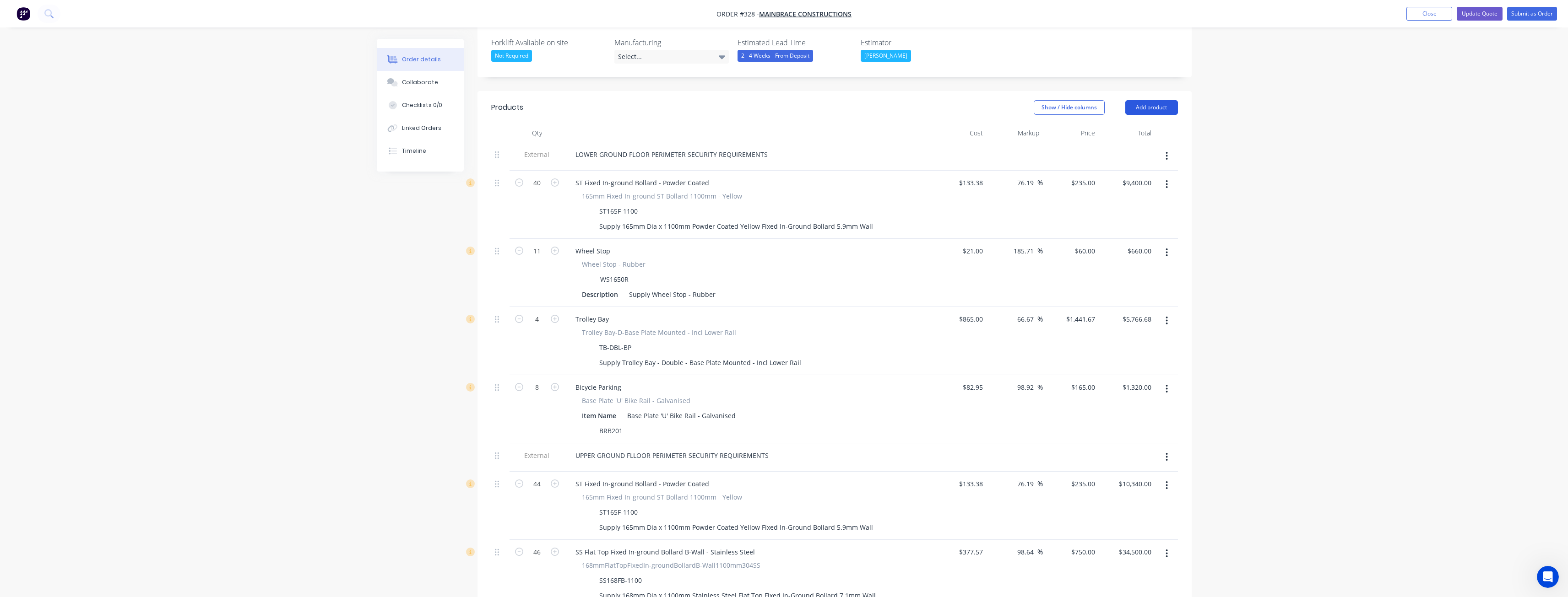
click at [1147, 100] on button "Add product" at bounding box center [1151, 108] width 52 height 14
click at [1137, 124] on div "Product catalogue" at bounding box center [1135, 130] width 71 height 14
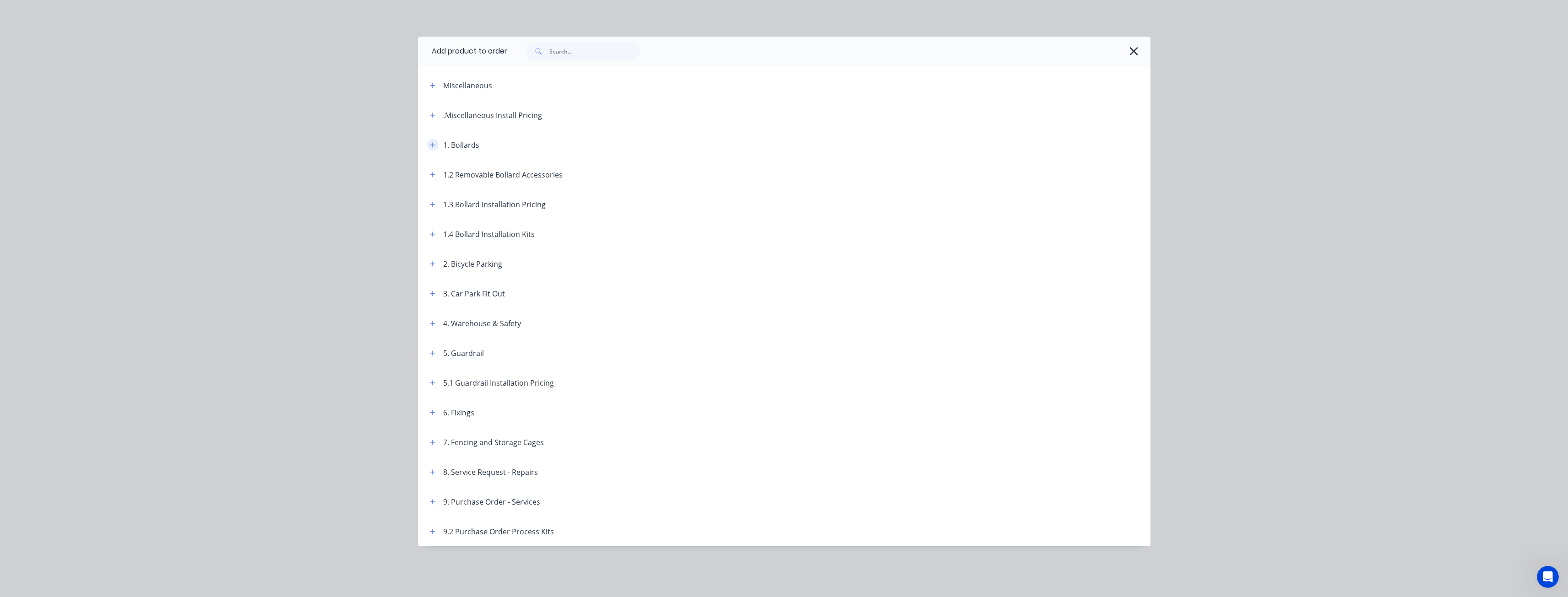
click at [433, 144] on icon "button" at bounding box center [433, 145] width 5 height 5
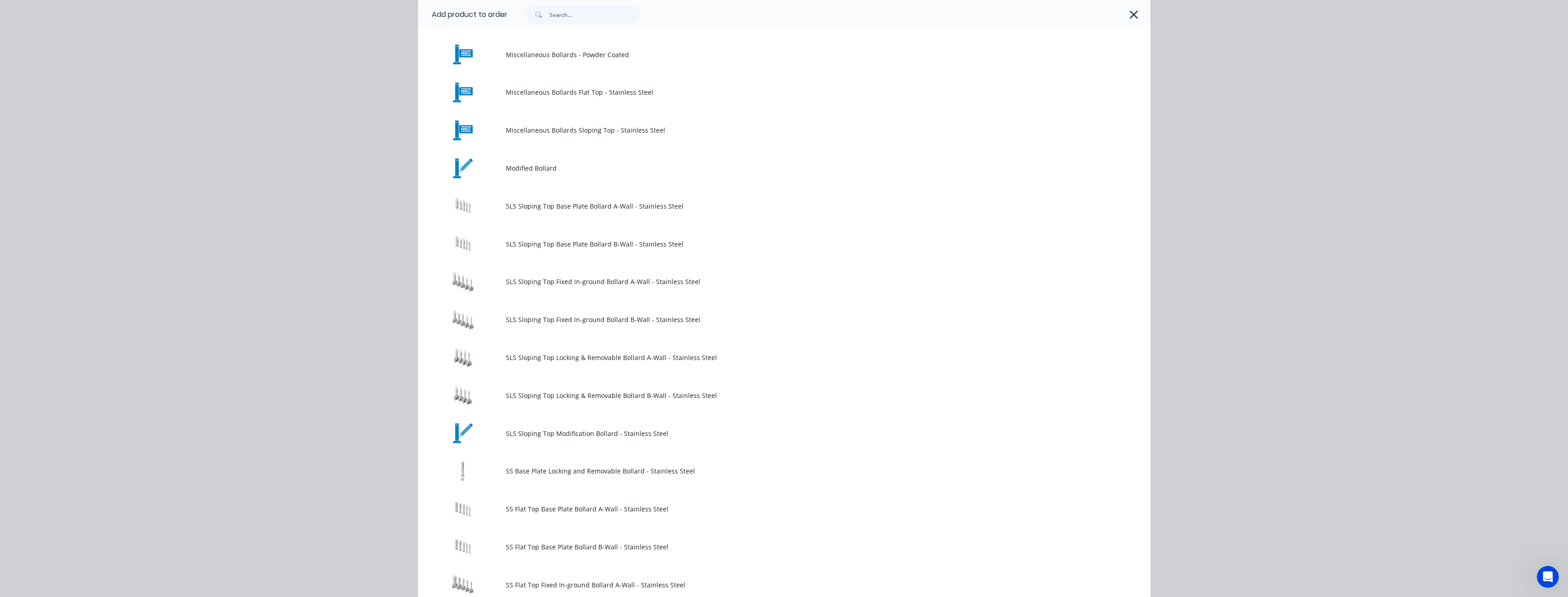
scroll to position [503, 0]
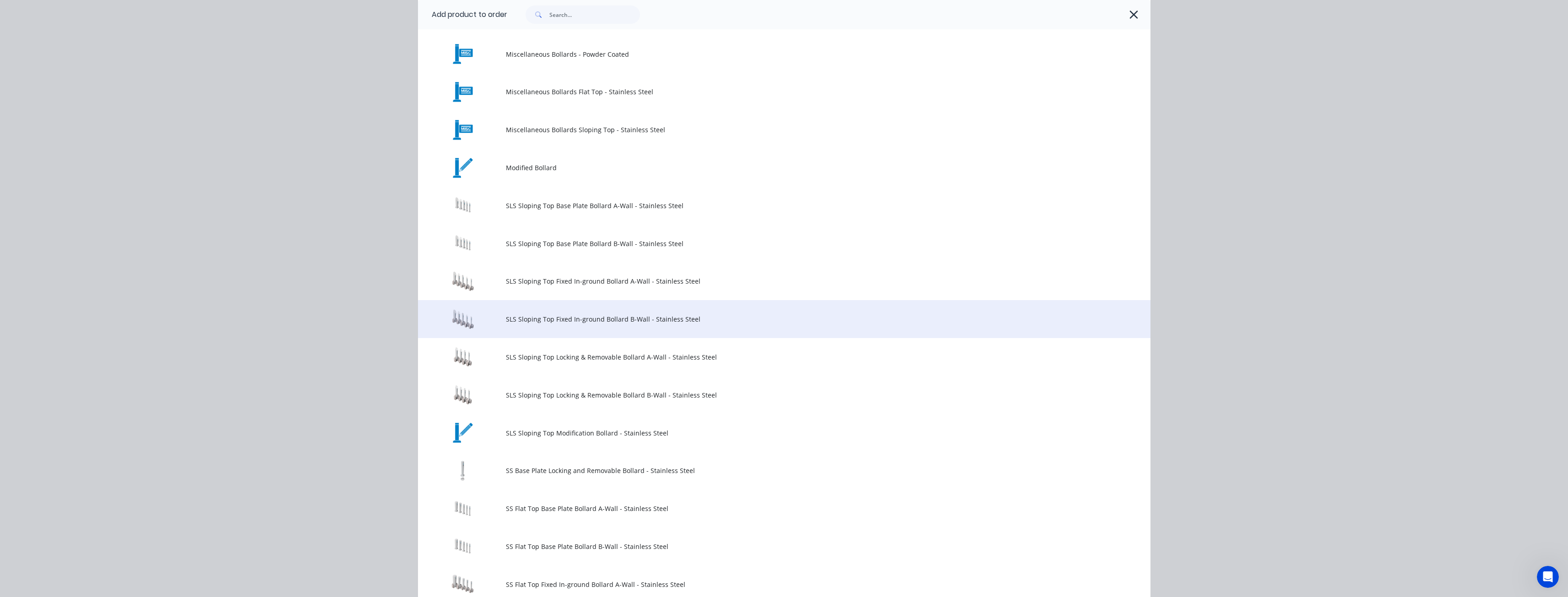
click at [584, 320] on span "SLS Sloping Top Fixed In-ground Bollard B-Wall - Stainless Steel" at bounding box center [763, 319] width 515 height 10
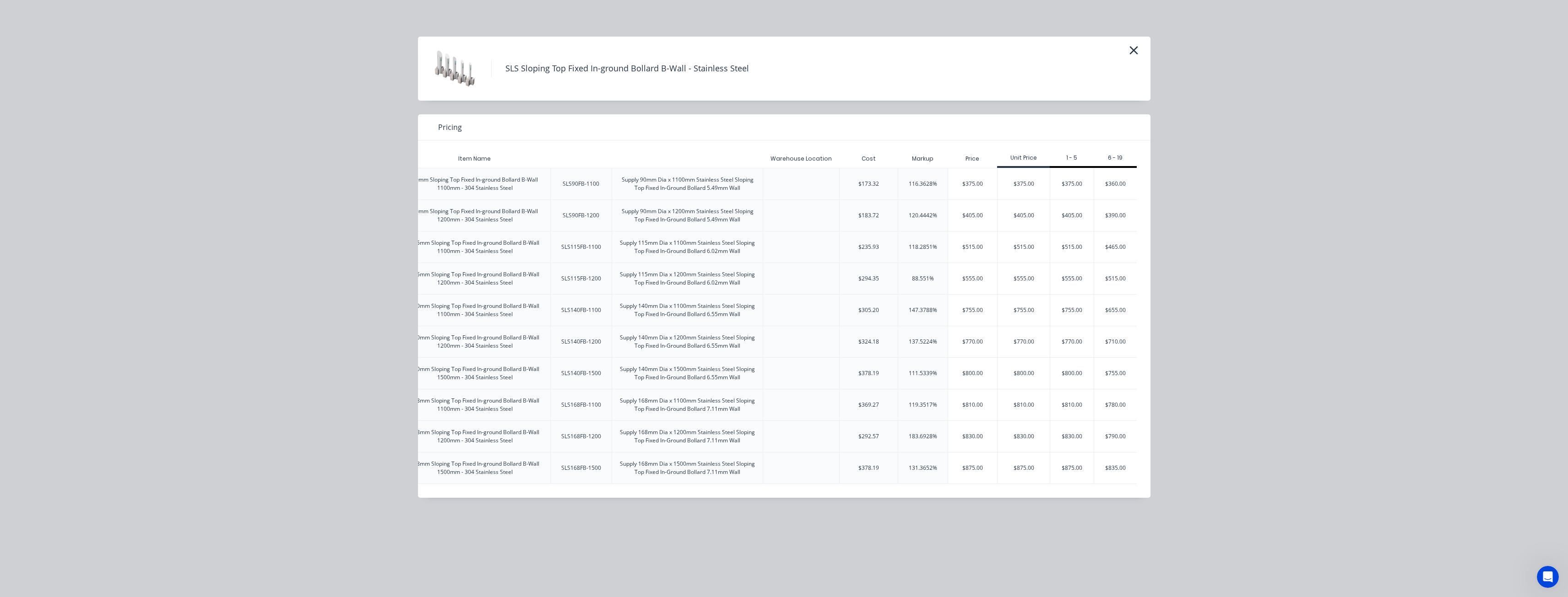
scroll to position [0, 147]
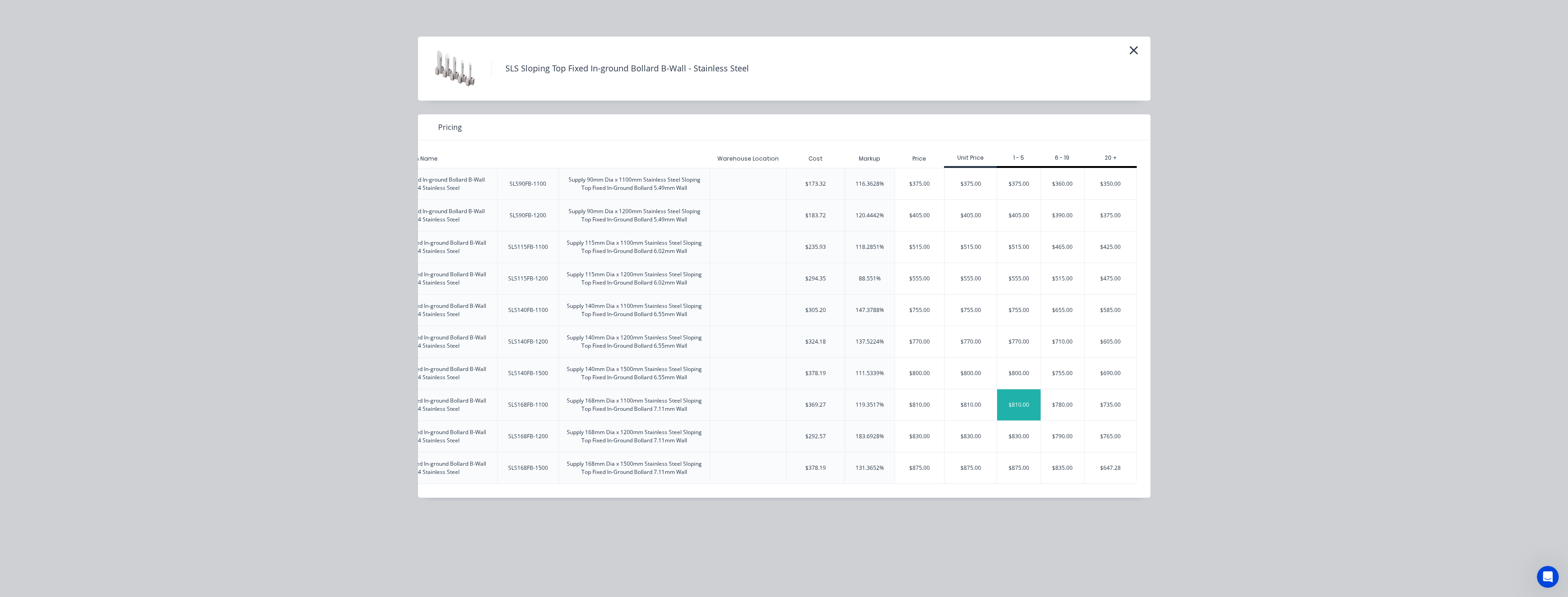
click at [1021, 406] on div "$810.00" at bounding box center [1019, 405] width 43 height 31
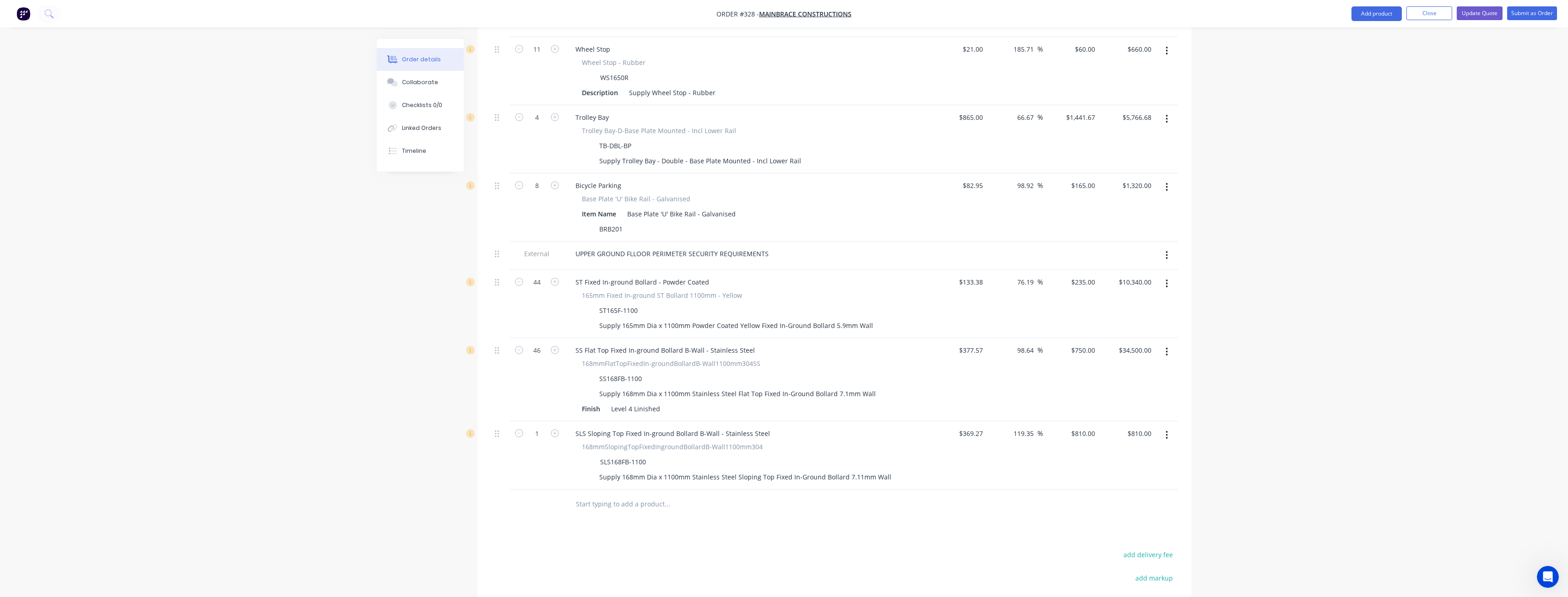
scroll to position [533, 0]
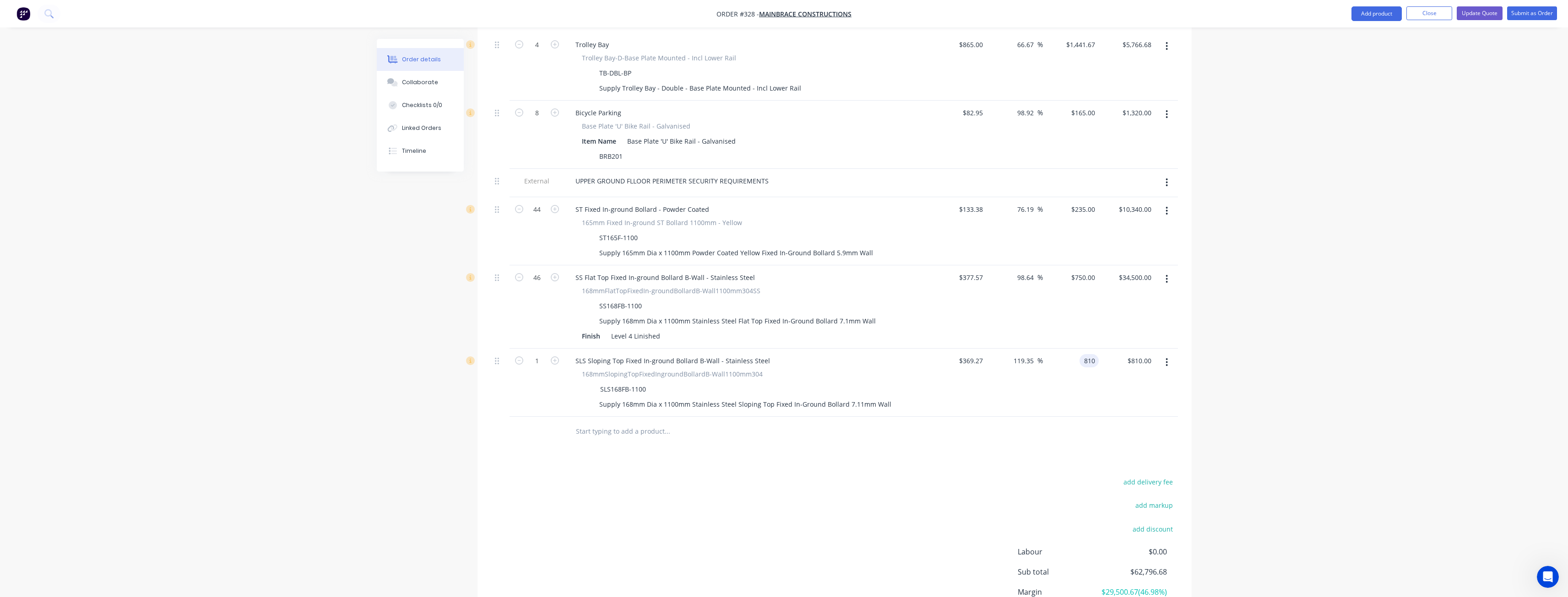
click at [1090, 354] on input "810" at bounding box center [1090, 361] width 15 height 14
type input "845"
type input "128.83"
type input "$845.00"
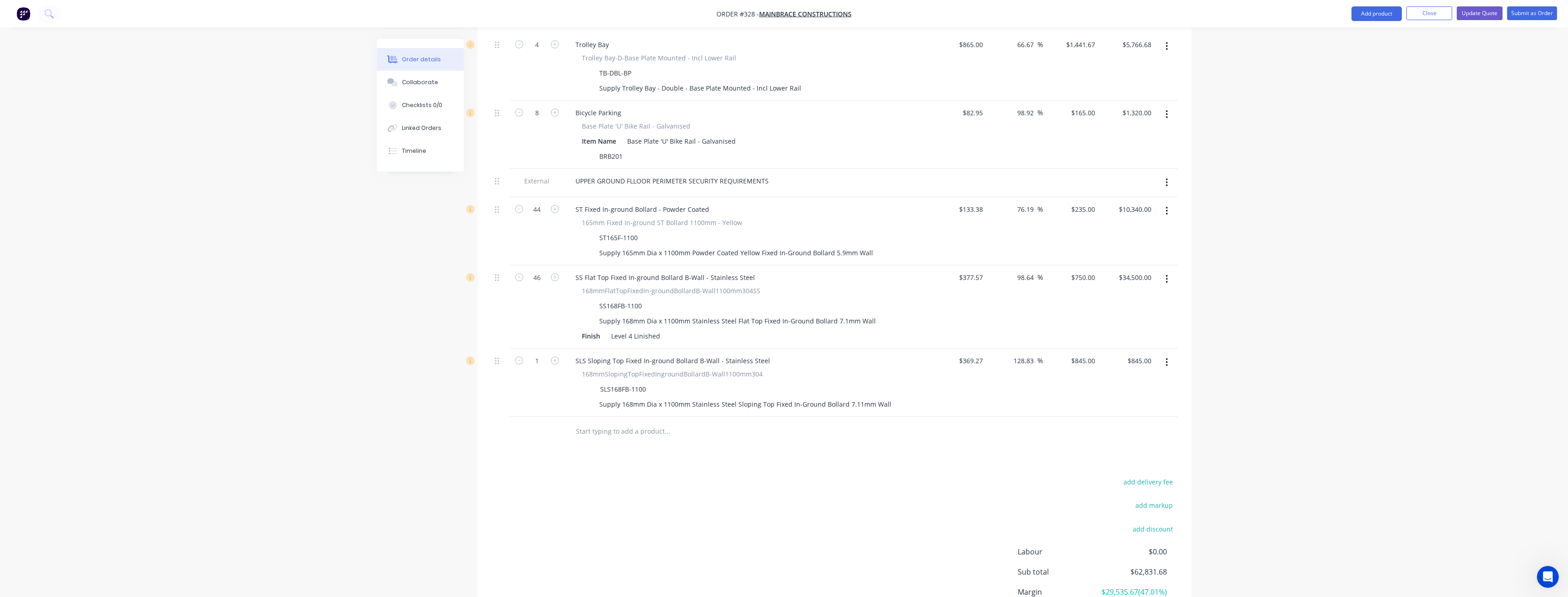
click at [874, 476] on div "add delivery fee add markup add discount Labour $0.00 Sub total $62,831.68 Marg…" at bounding box center [835, 564] width 687 height 177
click at [655, 423] on input "text" at bounding box center [667, 431] width 183 height 18
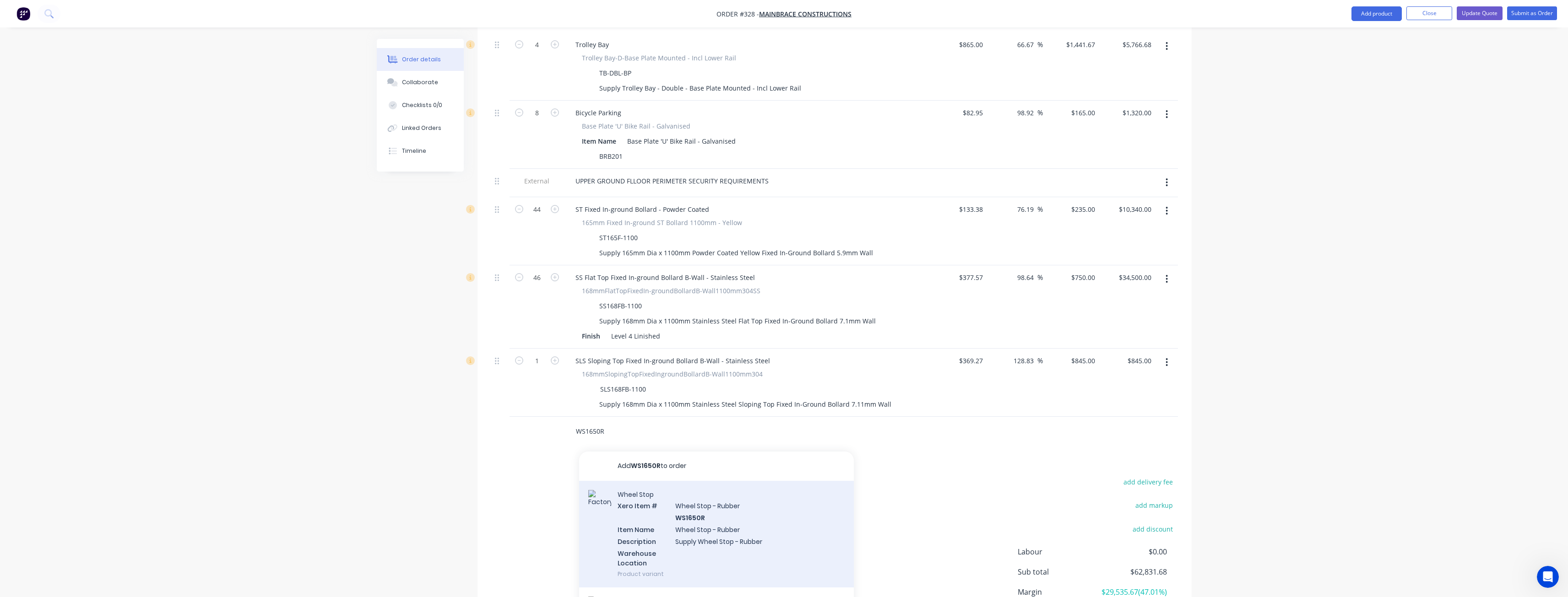
type input "WS1650R"
click at [707, 502] on div "Wheel Stop Xero Item # Wheel Stop - Rubber WS1650R Item Name Wheel Stop - Rubbe…" at bounding box center [716, 534] width 275 height 107
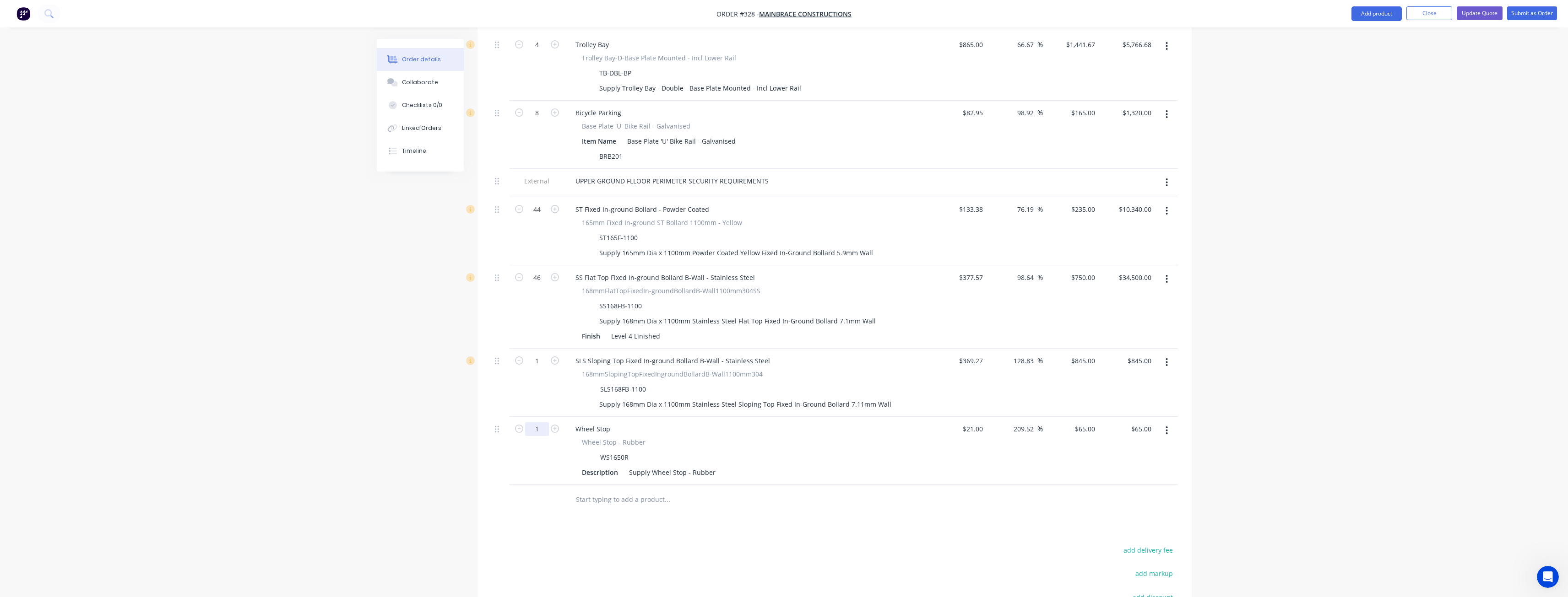
type input "30"
type input "$1,950.00"
type input "4"
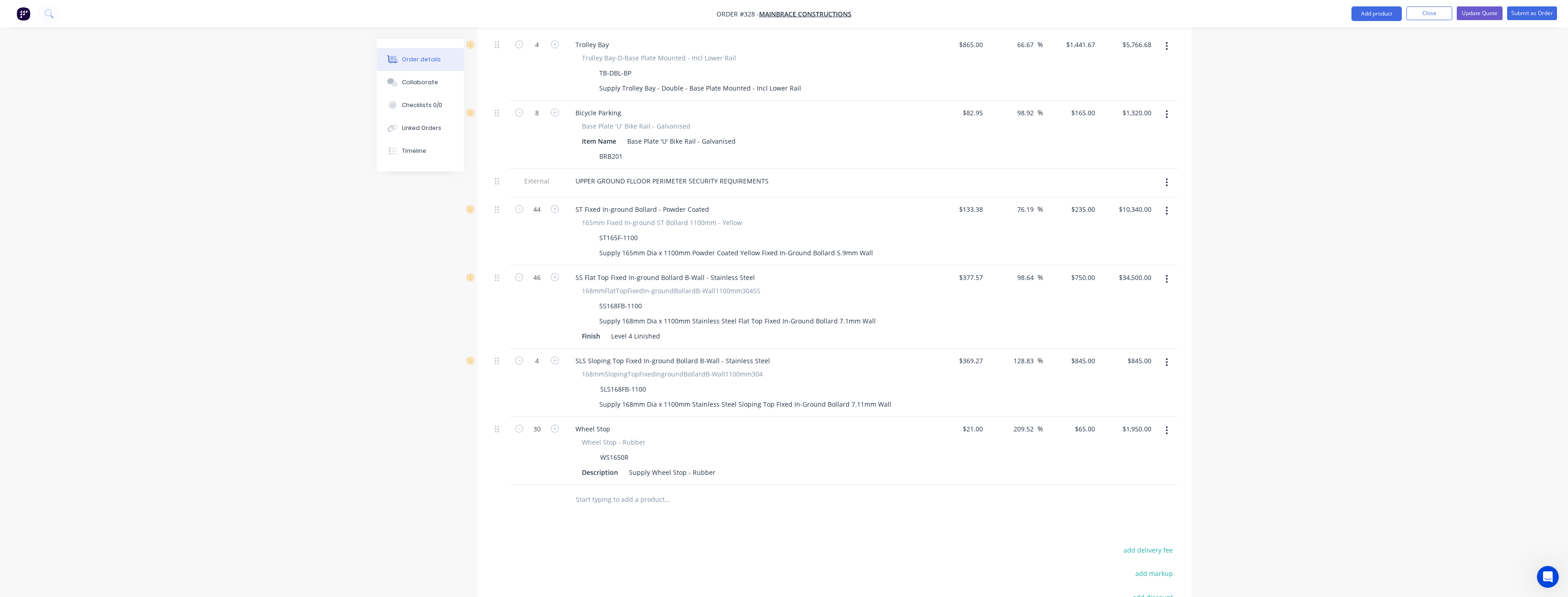
type input "$3,380.00"
click at [520, 485] on div at bounding box center [537, 500] width 55 height 30
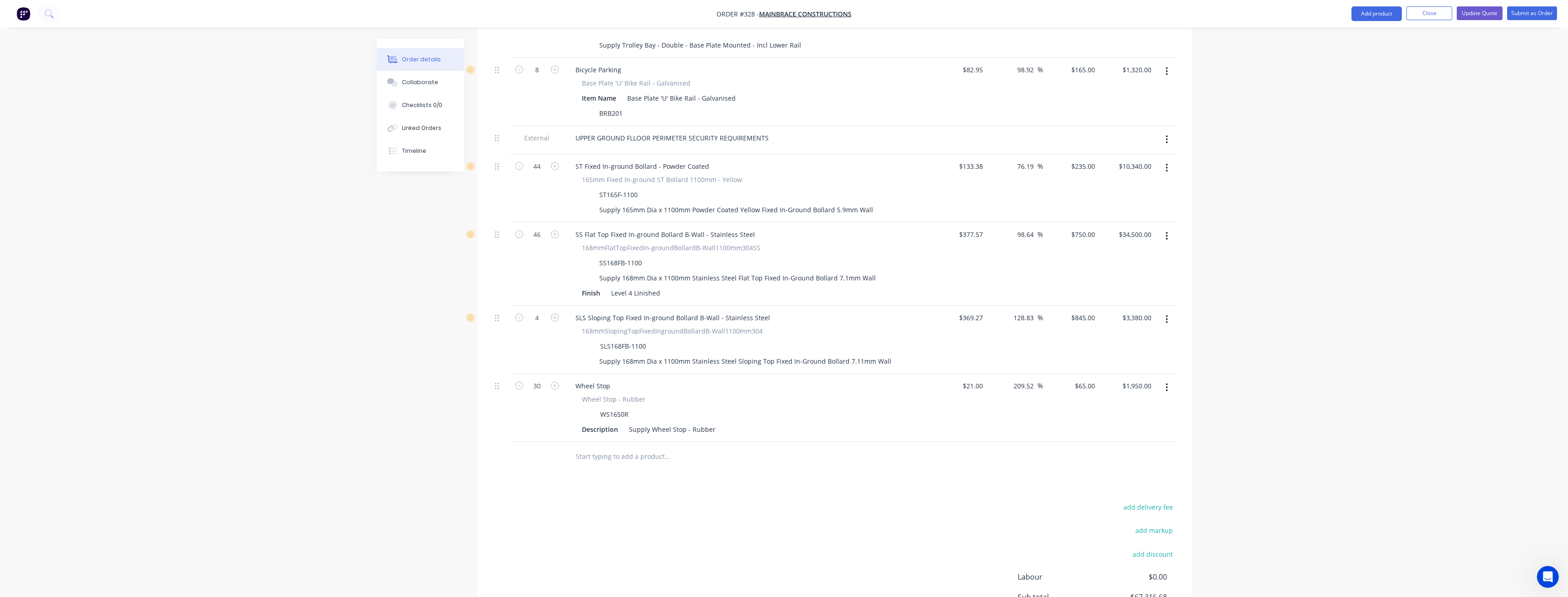
scroll to position [669, 0]
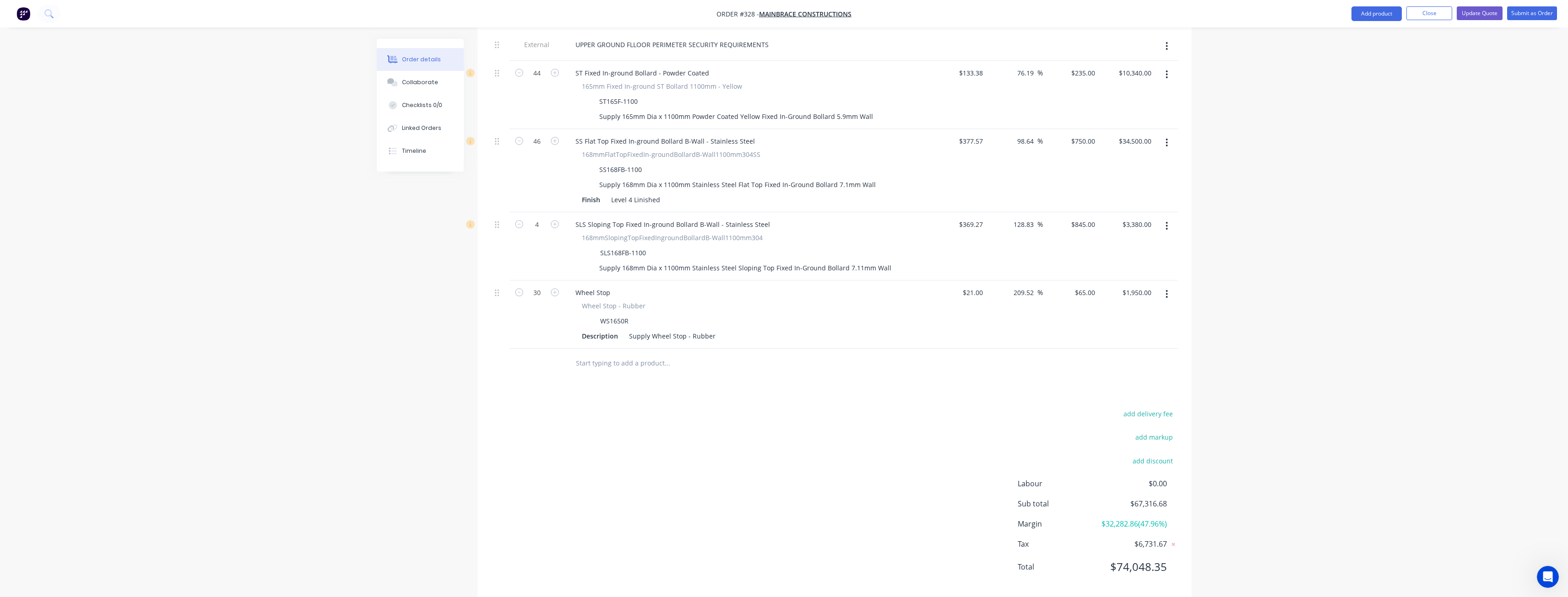
click at [637, 354] on input "text" at bounding box center [667, 363] width 183 height 18
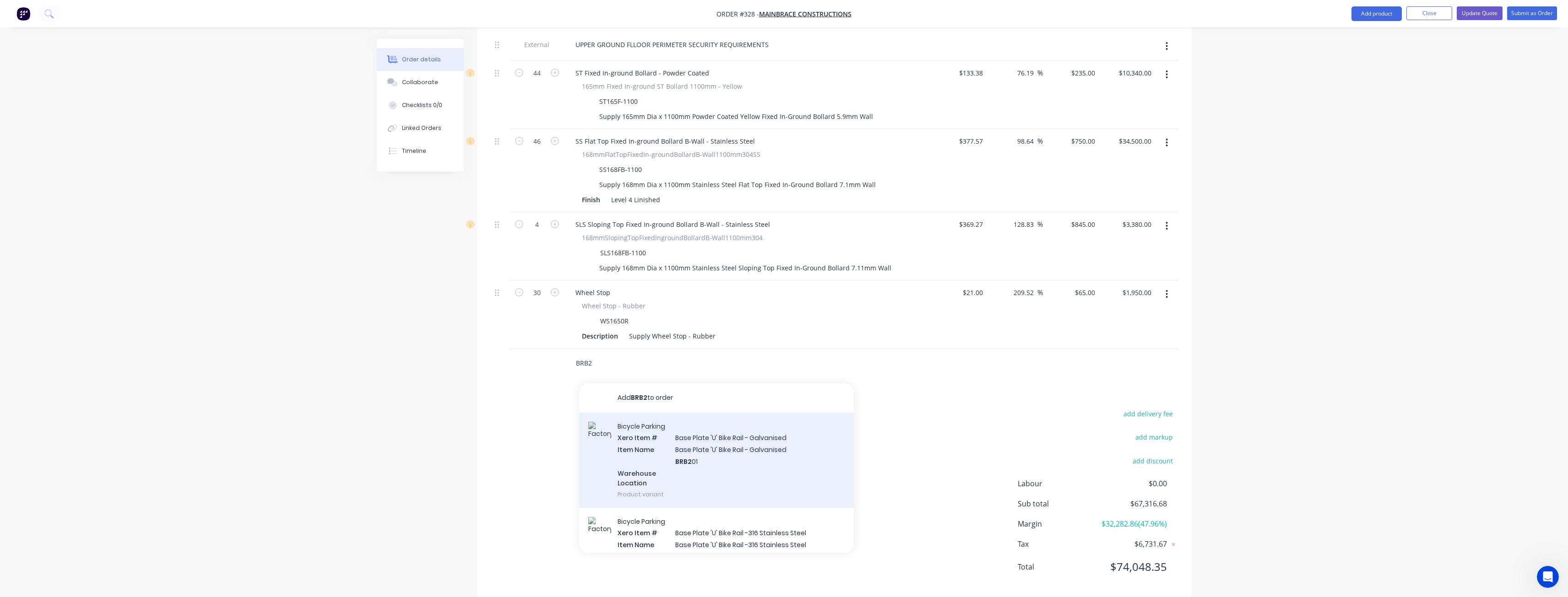
type input "BRB2"
click at [662, 414] on div "Bicycle Parking Xero Item # Base Plate 'U' Bike Rail - Galvanised Item Name Bas…" at bounding box center [716, 460] width 275 height 95
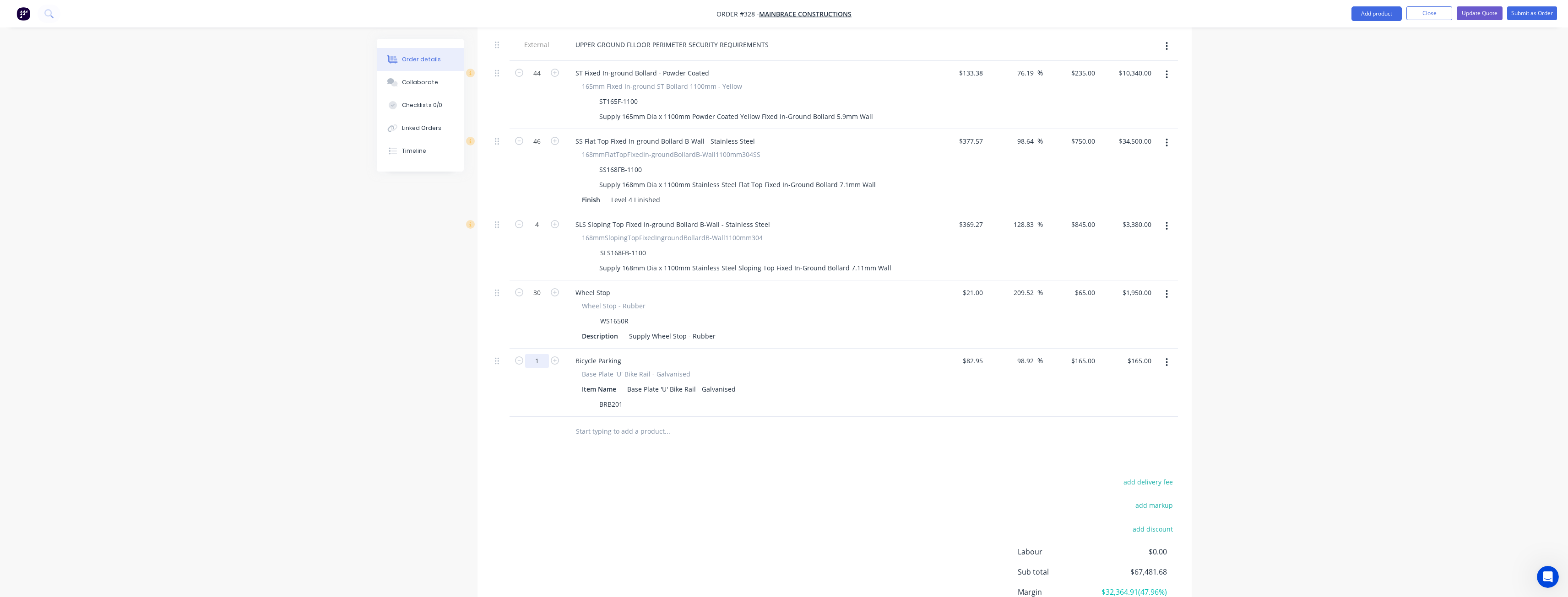
type input "8"
type input "$1,320.00"
click at [567, 442] on div "Products Show / Hide columns Add product Qty Cost Markup Price Total External L…" at bounding box center [835, 173] width 714 height 986
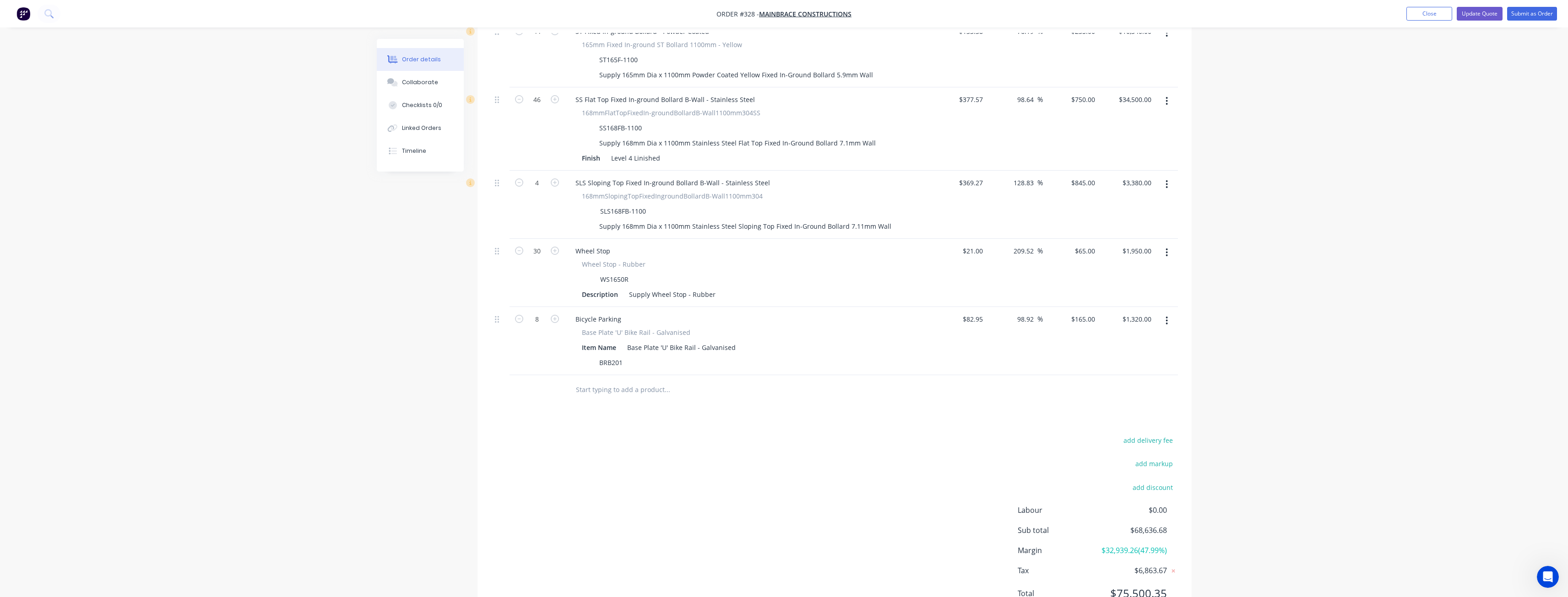
scroll to position [738, 0]
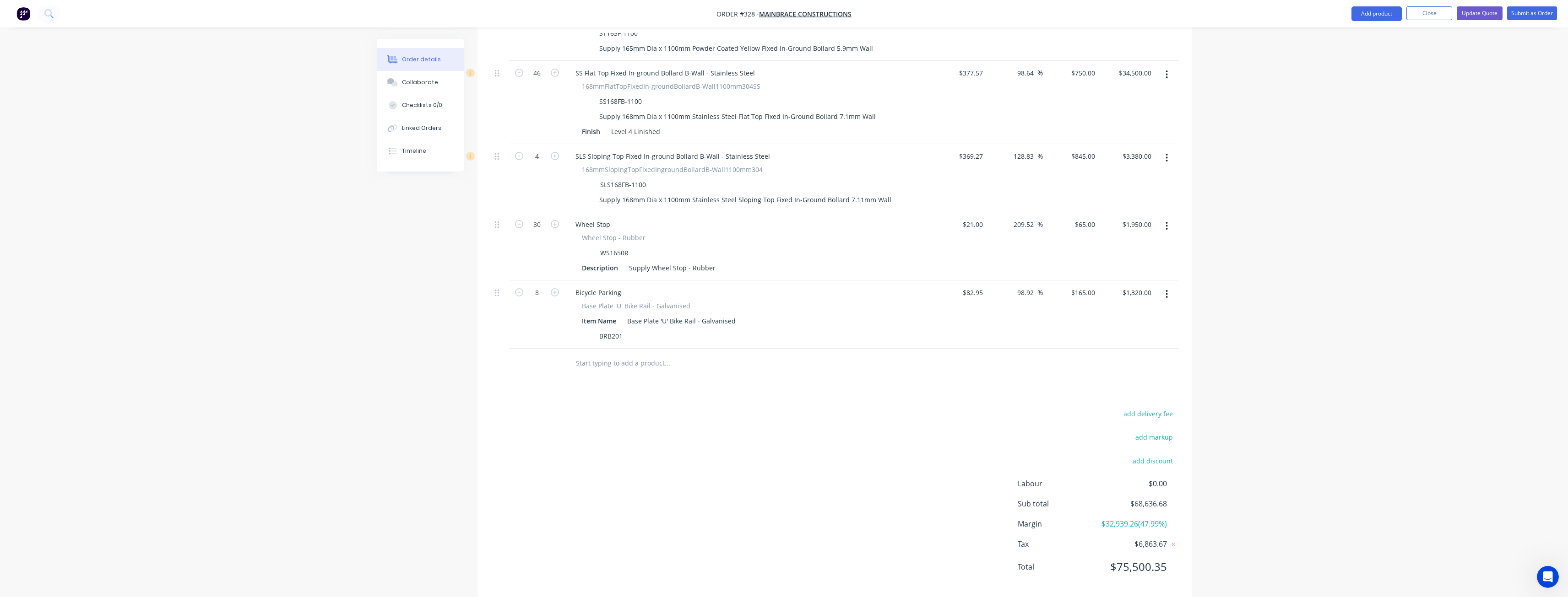
click at [634, 354] on input "text" at bounding box center [667, 363] width 183 height 18
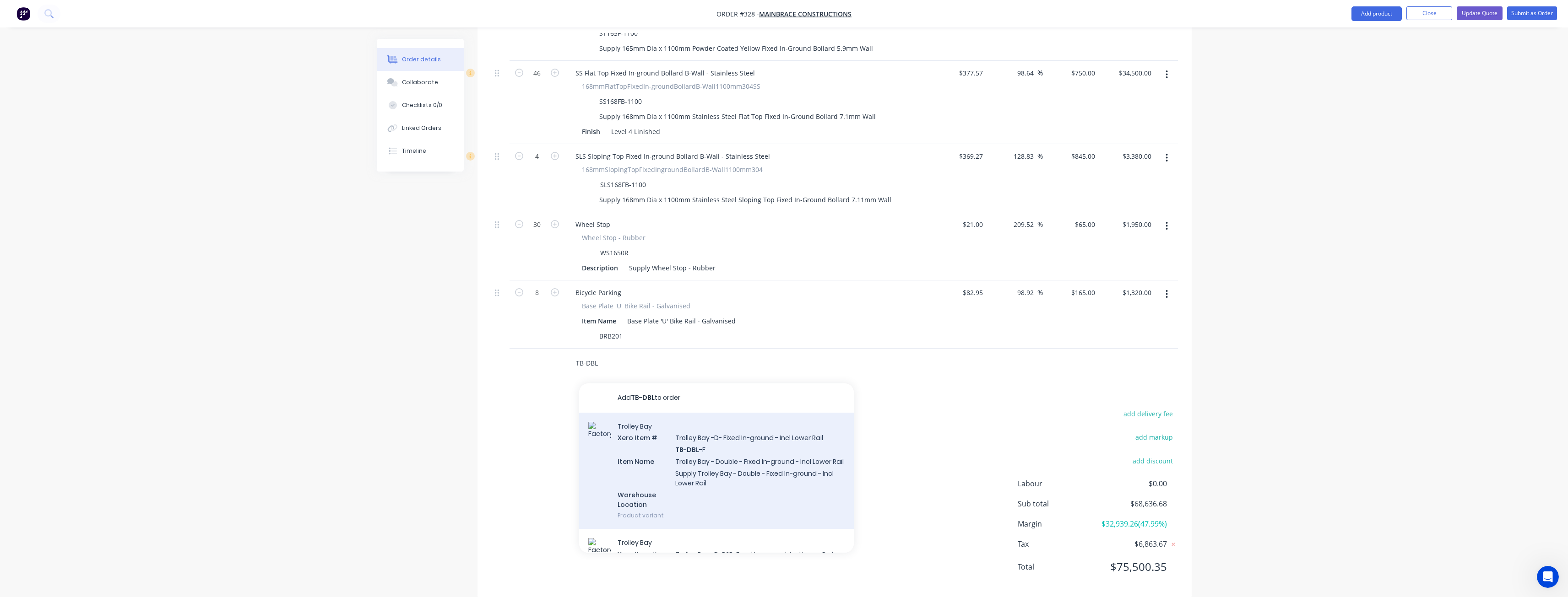
type input "TB-DBL"
click at [684, 428] on div "Trolley Bay Xero Item # Trolley Bay -D- Fixed In-ground - Incl Lower Rail TB-DB…" at bounding box center [716, 471] width 275 height 117
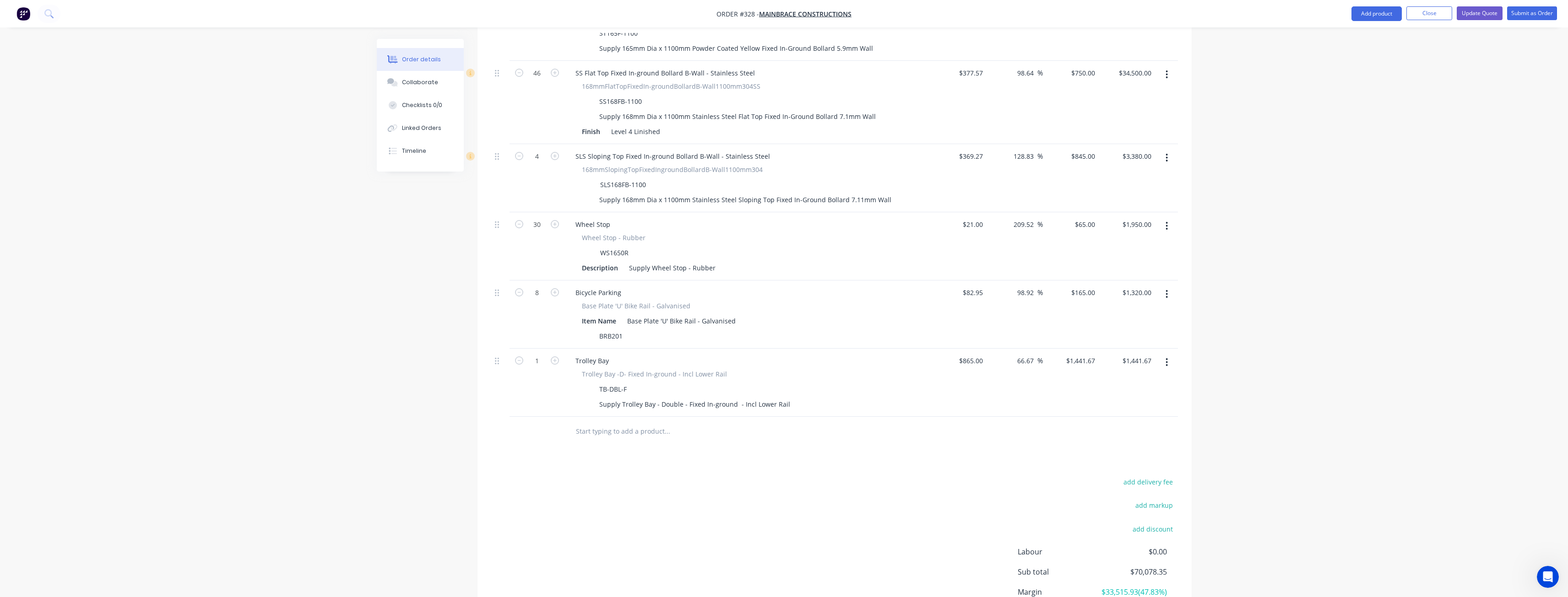
click at [1168, 358] on icon "button" at bounding box center [1167, 362] width 2 height 10
click at [1113, 435] on div "Delete" at bounding box center [1135, 441] width 71 height 14
click at [635, 354] on input "text" at bounding box center [667, 363] width 183 height 18
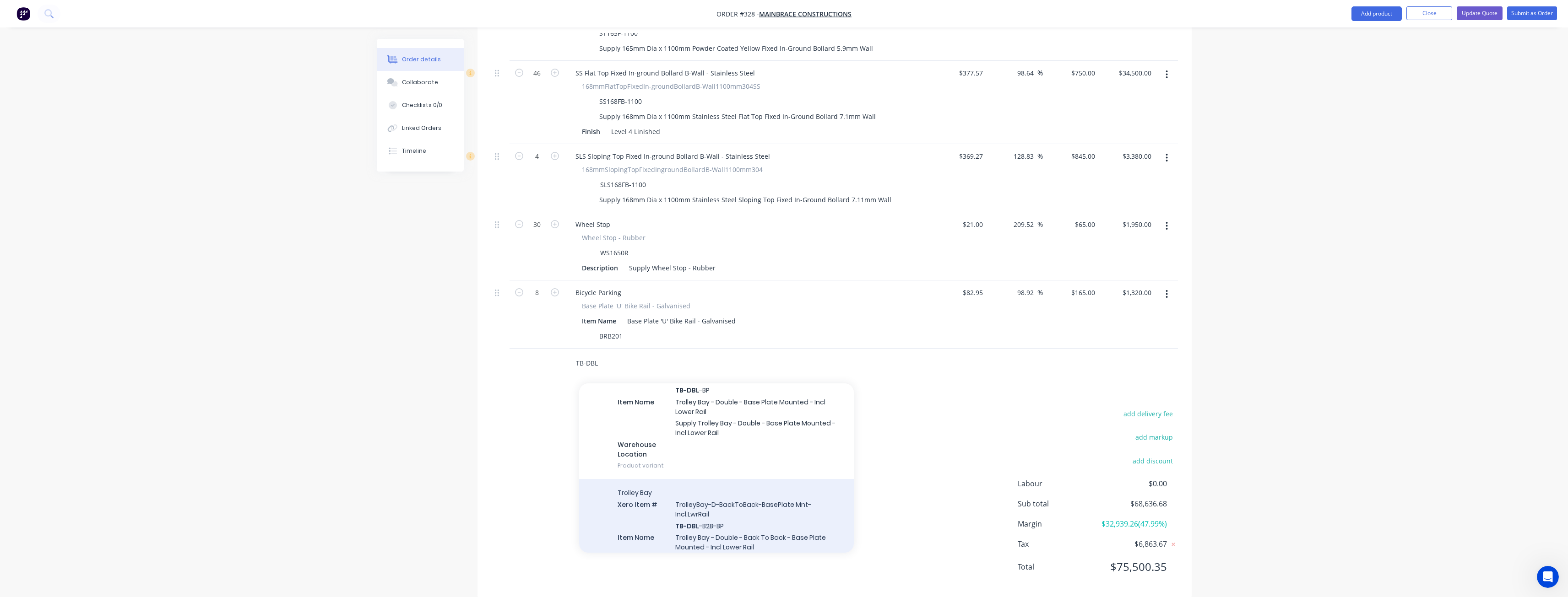
scroll to position [275, 0]
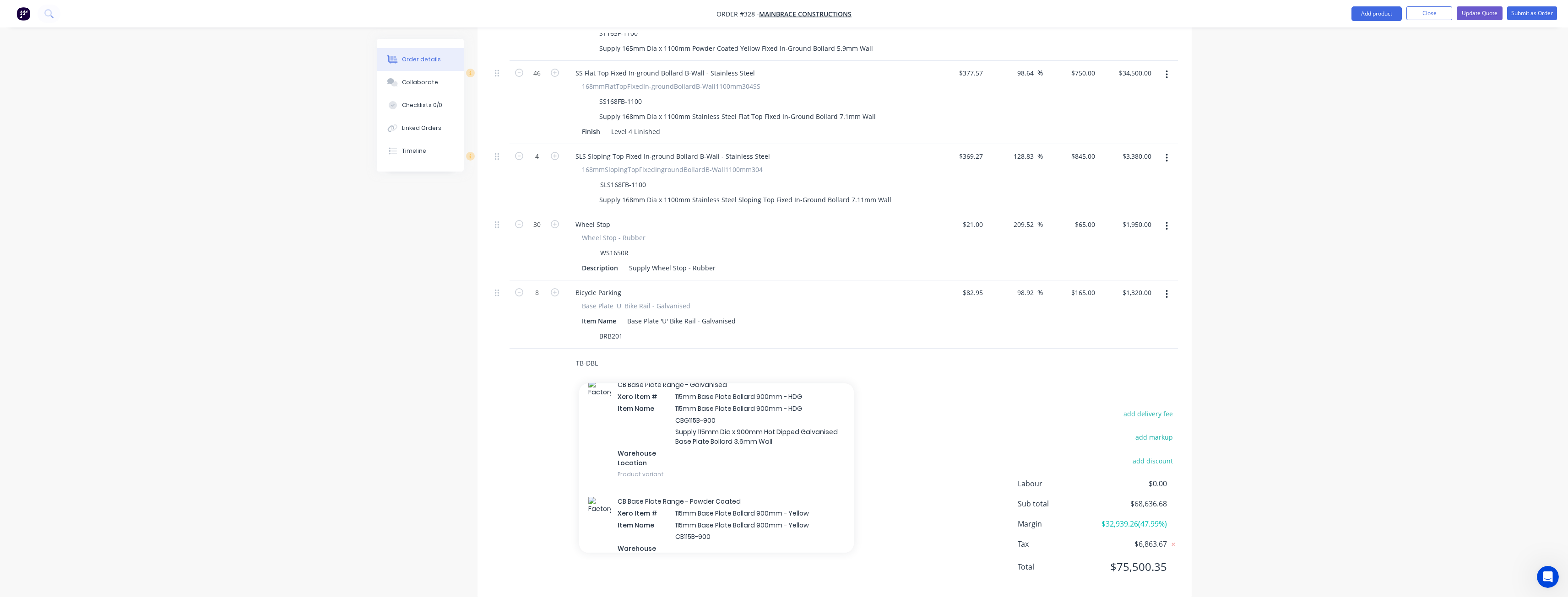
type input "TB-DBL"
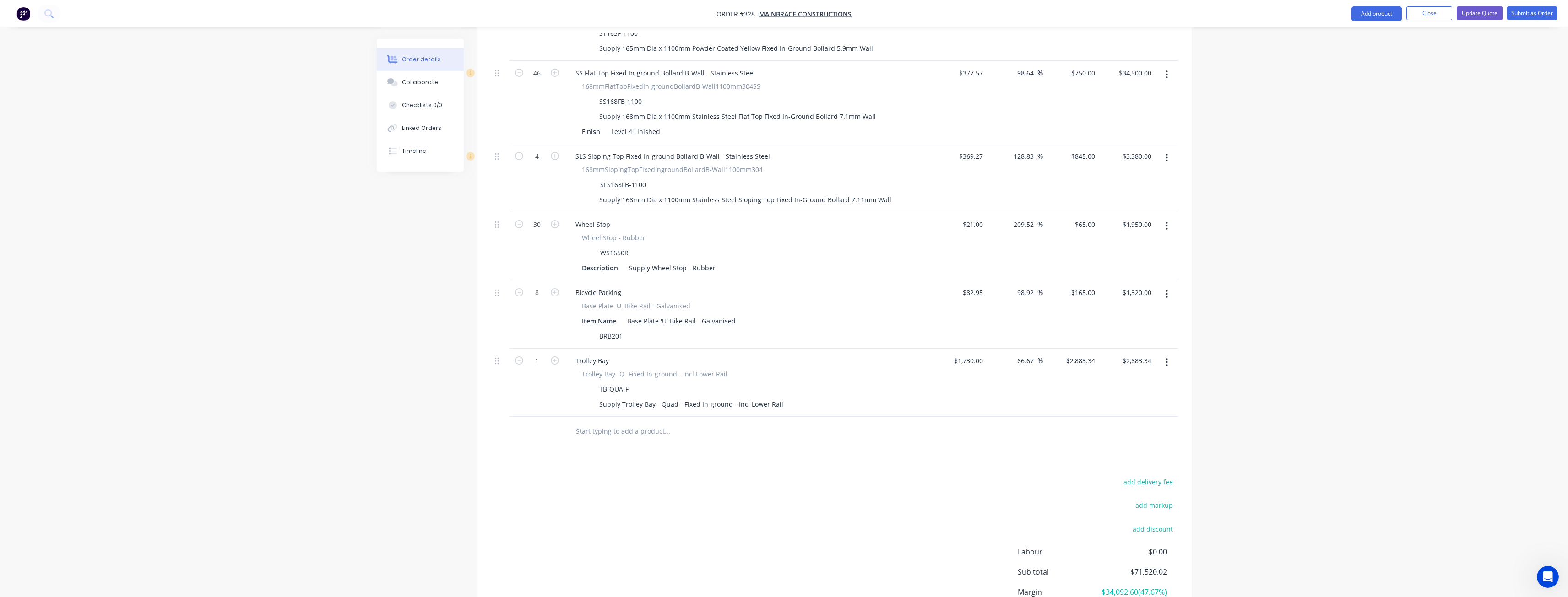
click at [1167, 358] on icon "button" at bounding box center [1167, 362] width 2 height 8
click at [1112, 435] on div "Delete" at bounding box center [1135, 441] width 71 height 14
click at [733, 408] on div "add delivery fee add markup add discount Labour $0.00 Sub total $68,636.68 Marg…" at bounding box center [835, 496] width 687 height 177
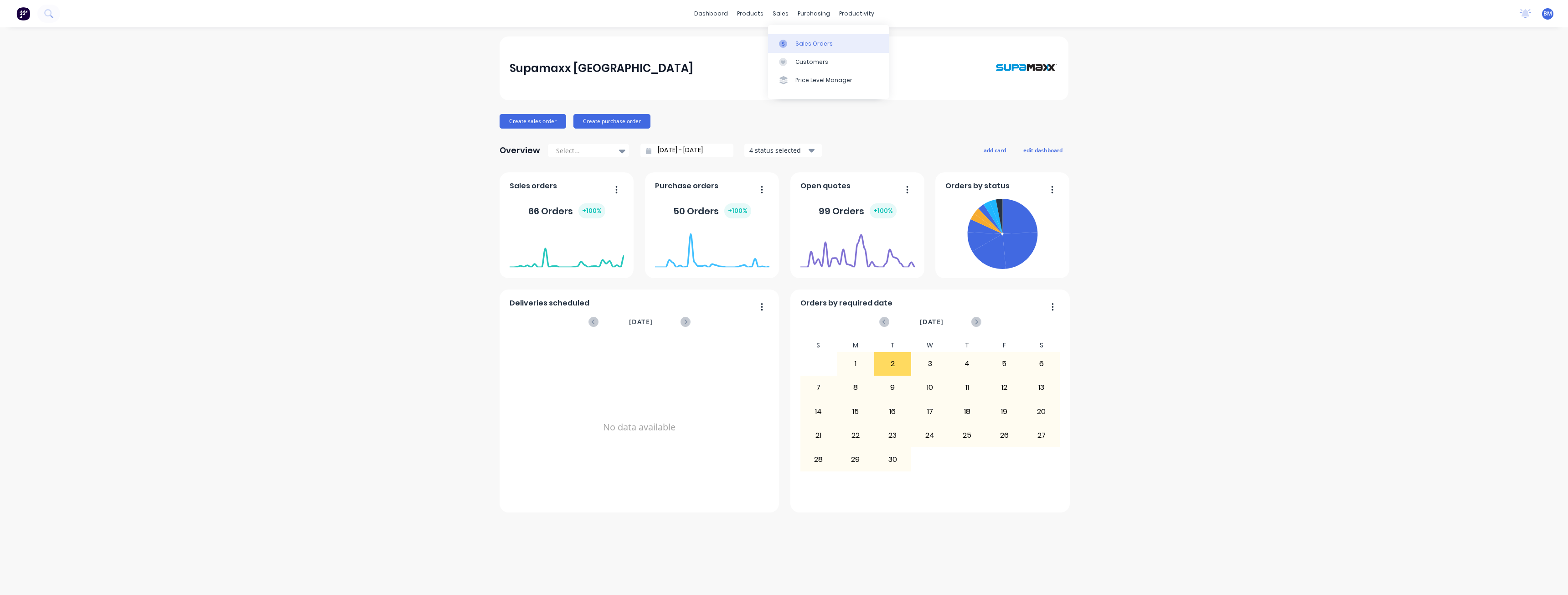
click at [805, 41] on div "Sales Orders" at bounding box center [814, 44] width 38 height 8
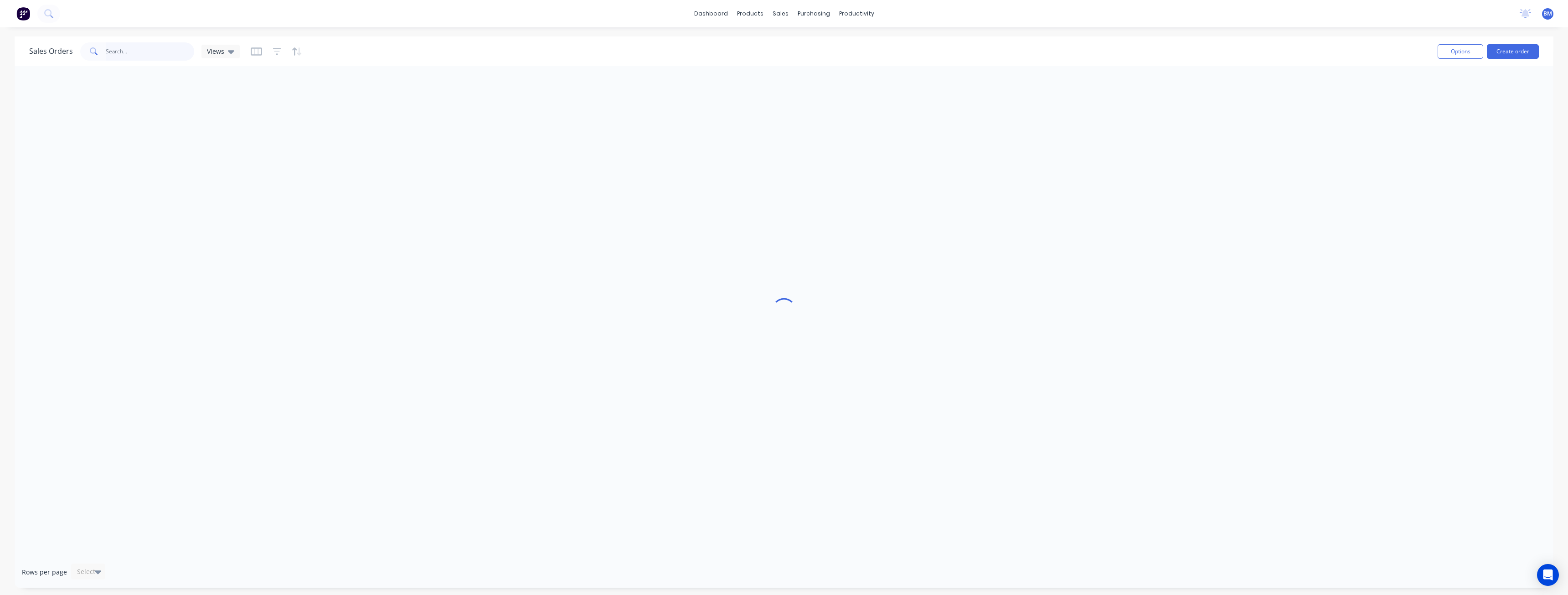
click at [135, 58] on input "text" at bounding box center [150, 51] width 89 height 18
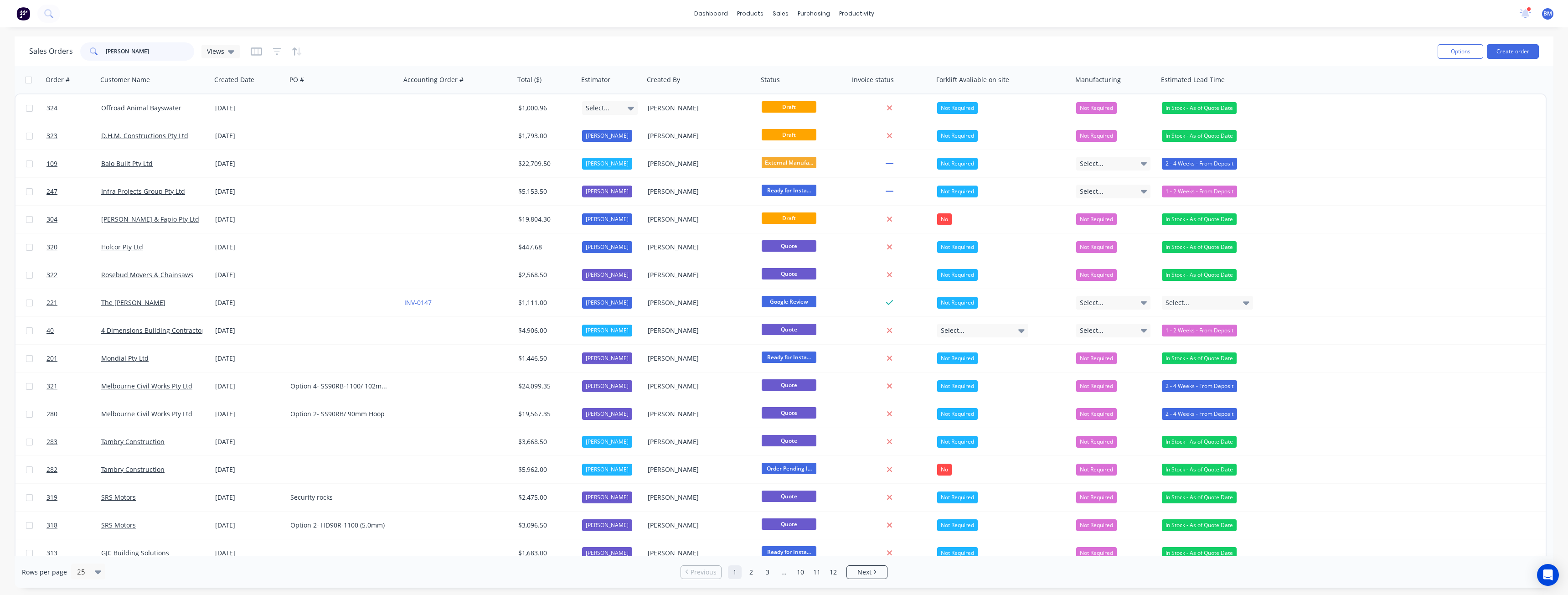
type input "george"
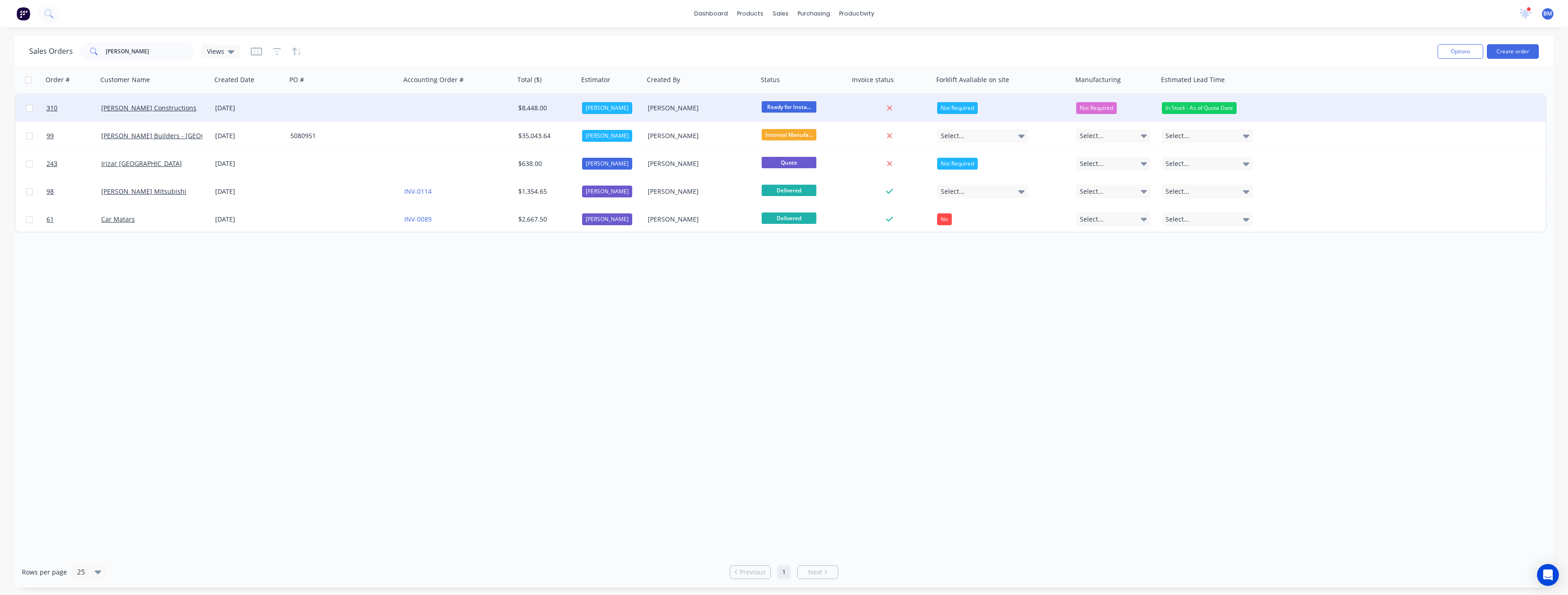
click at [300, 106] on div at bounding box center [343, 108] width 114 height 27
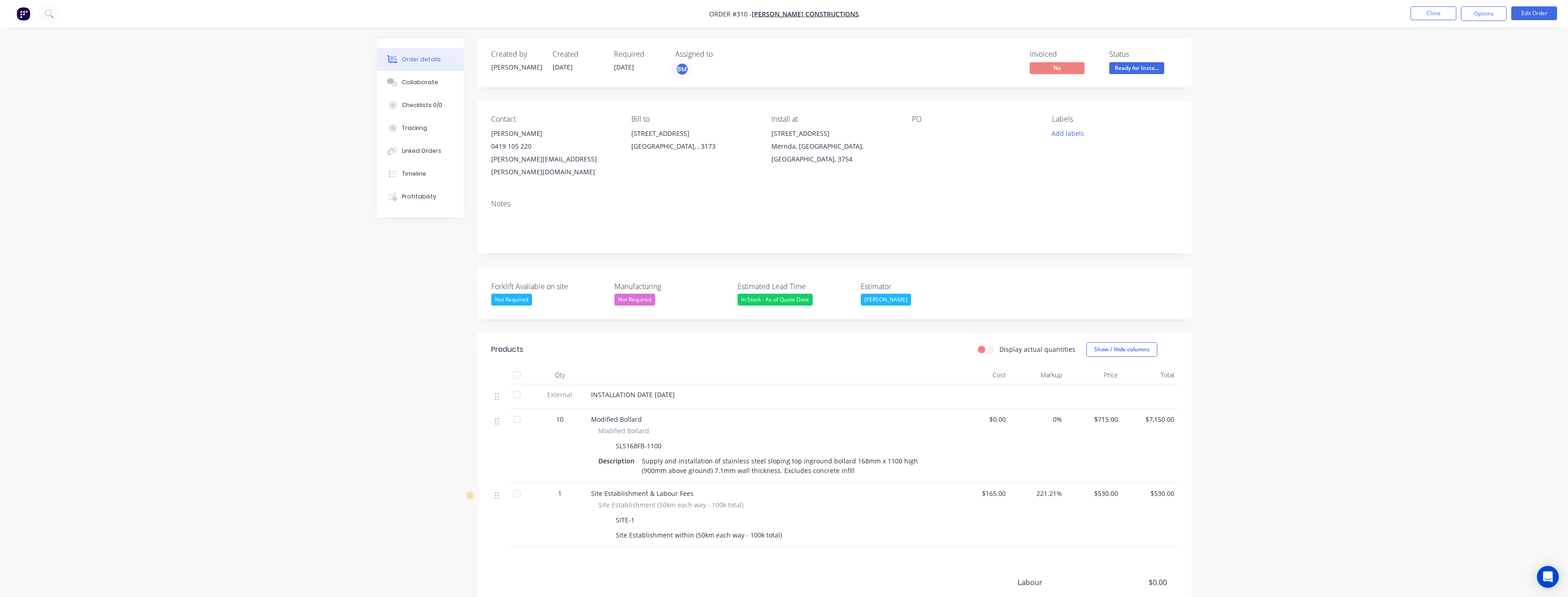
click at [21, 11] on img "button" at bounding box center [23, 14] width 14 height 14
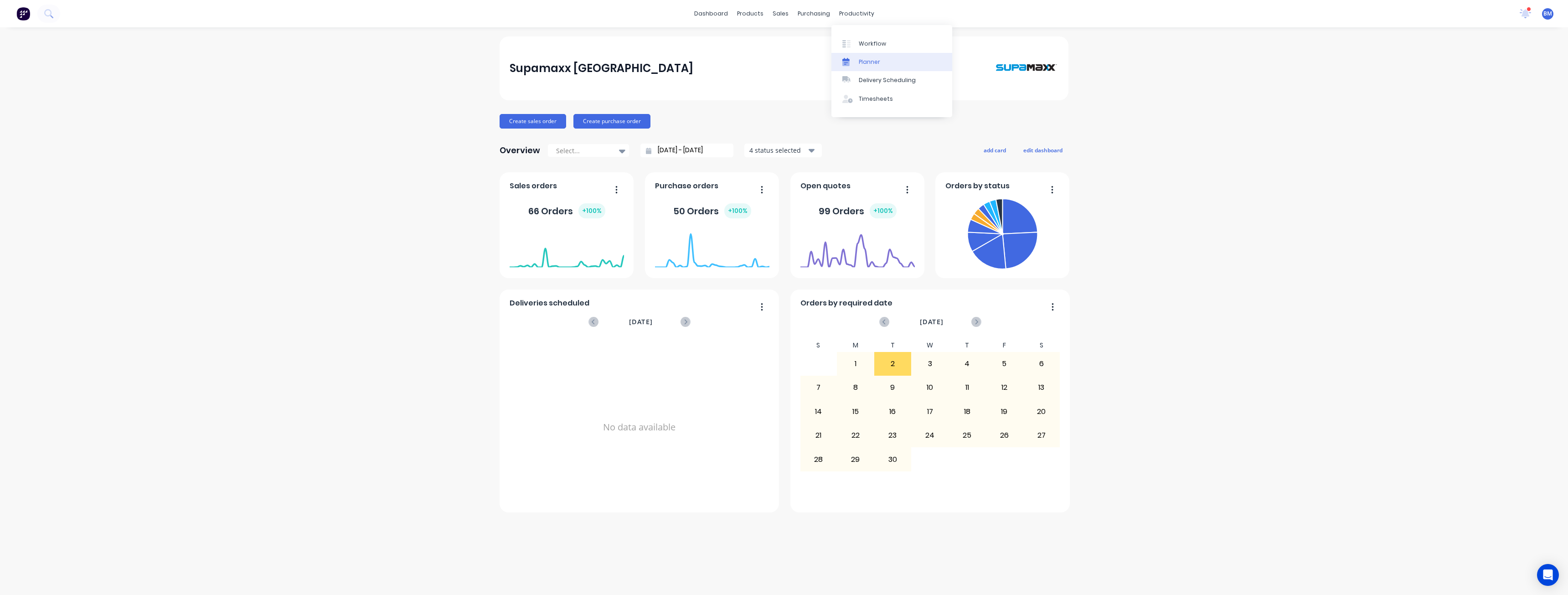
click at [868, 58] on div "Planner" at bounding box center [869, 62] width 22 height 8
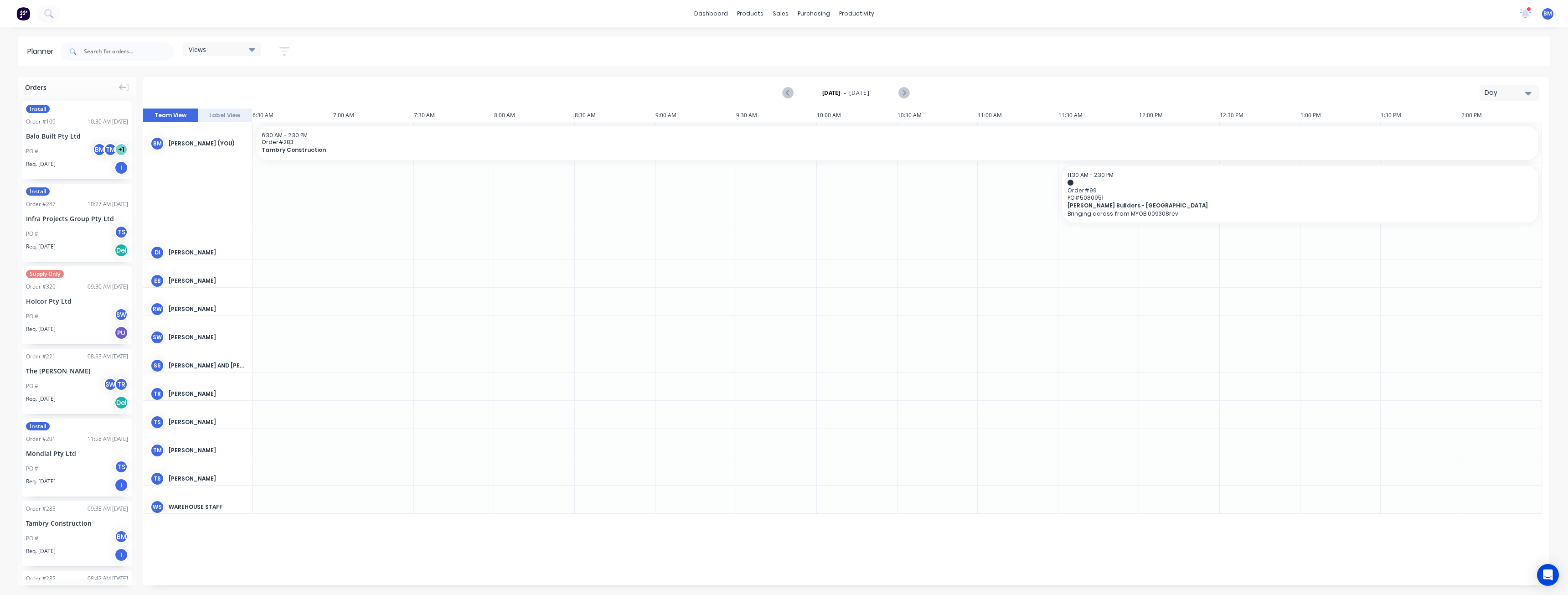
click at [1510, 93] on div "Day" at bounding box center [1506, 93] width 42 height 10
click at [1470, 151] on div "Month" at bounding box center [1493, 154] width 90 height 18
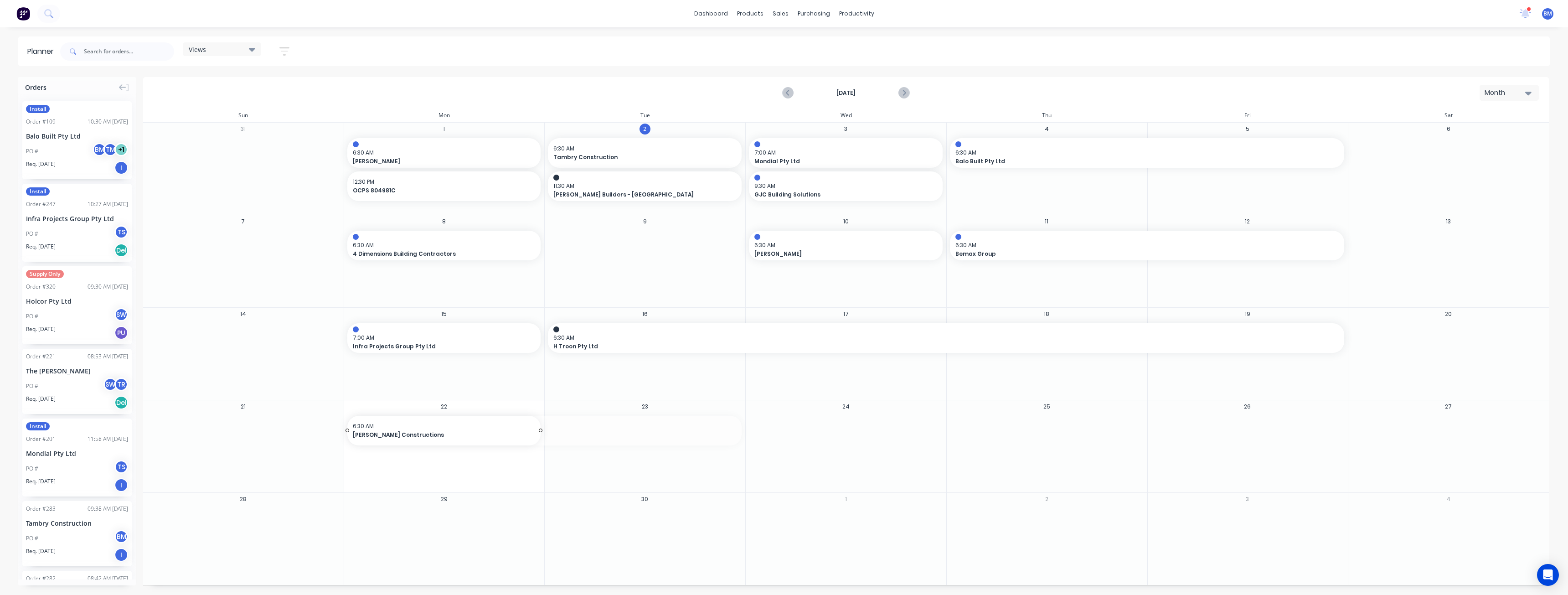
drag, startPoint x: 741, startPoint y: 431, endPoint x: 531, endPoint y: 437, distance: 210.1
click at [803, 38] on link "Sales Orders" at bounding box center [828, 43] width 121 height 18
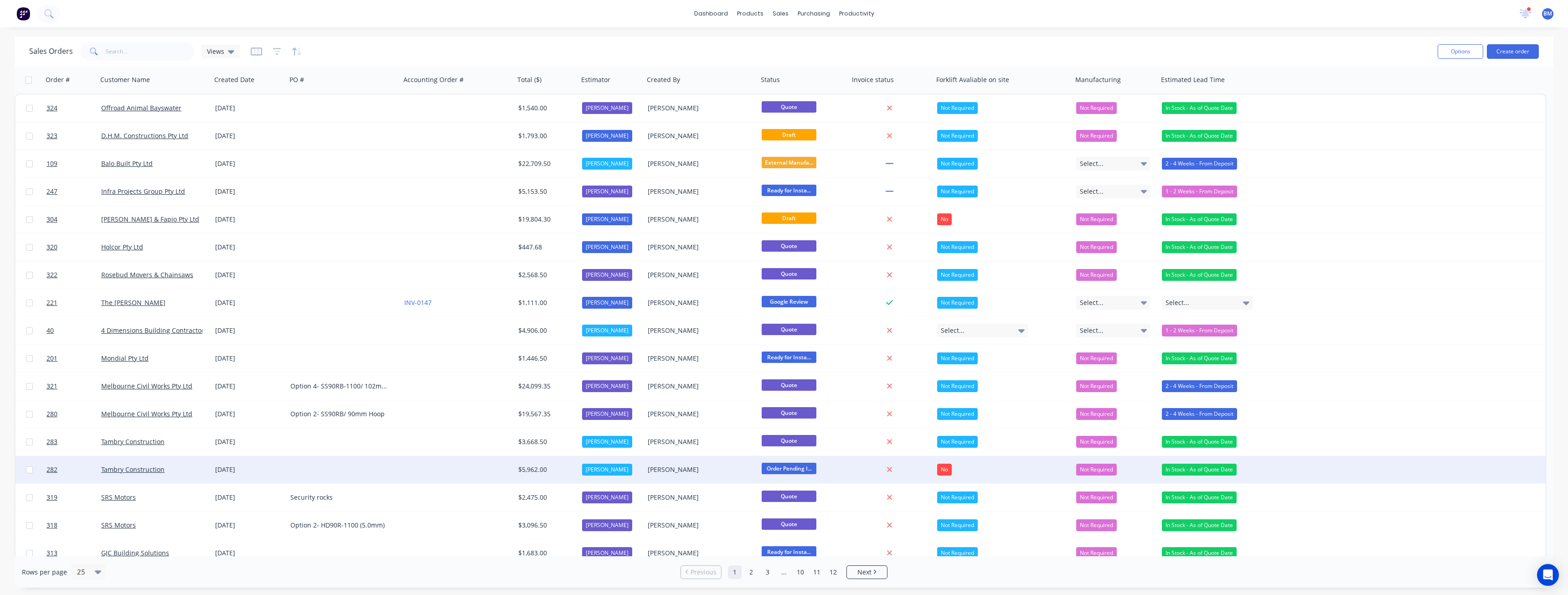
click at [399, 472] on div at bounding box center [343, 469] width 114 height 27
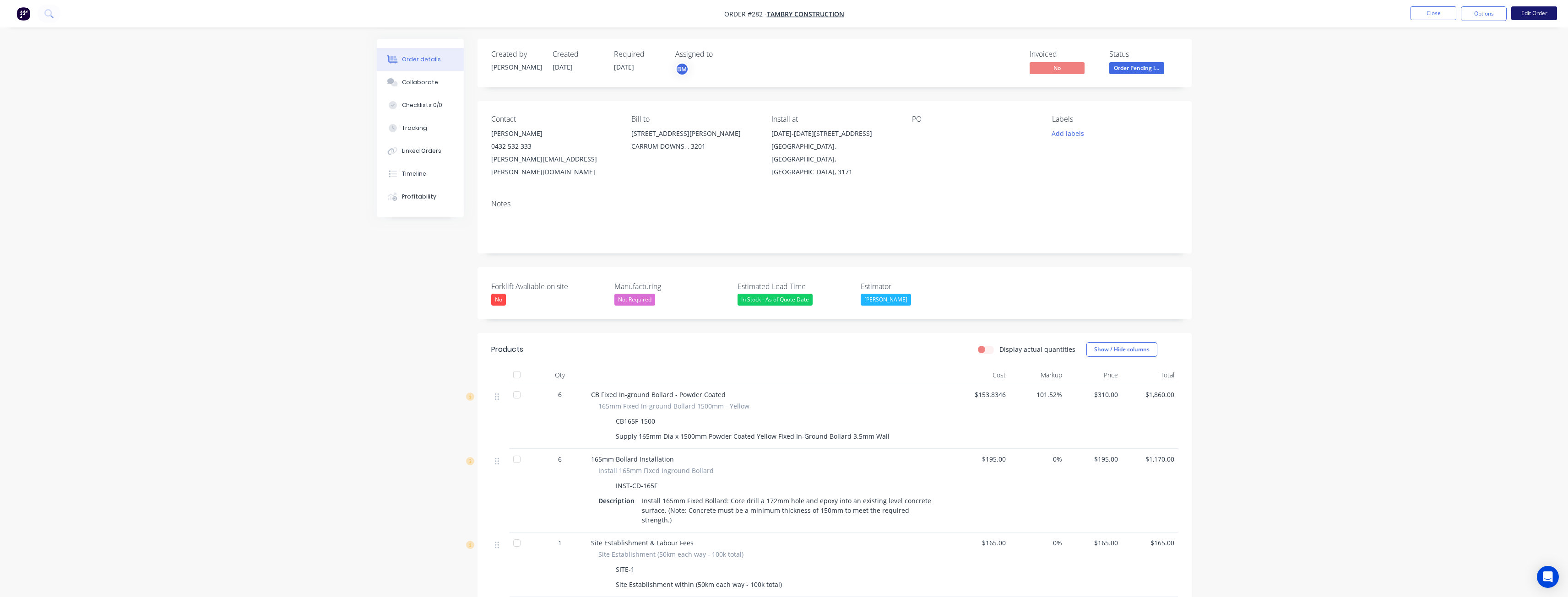
click at [1525, 15] on button "Edit Order" at bounding box center [1534, 13] width 46 height 14
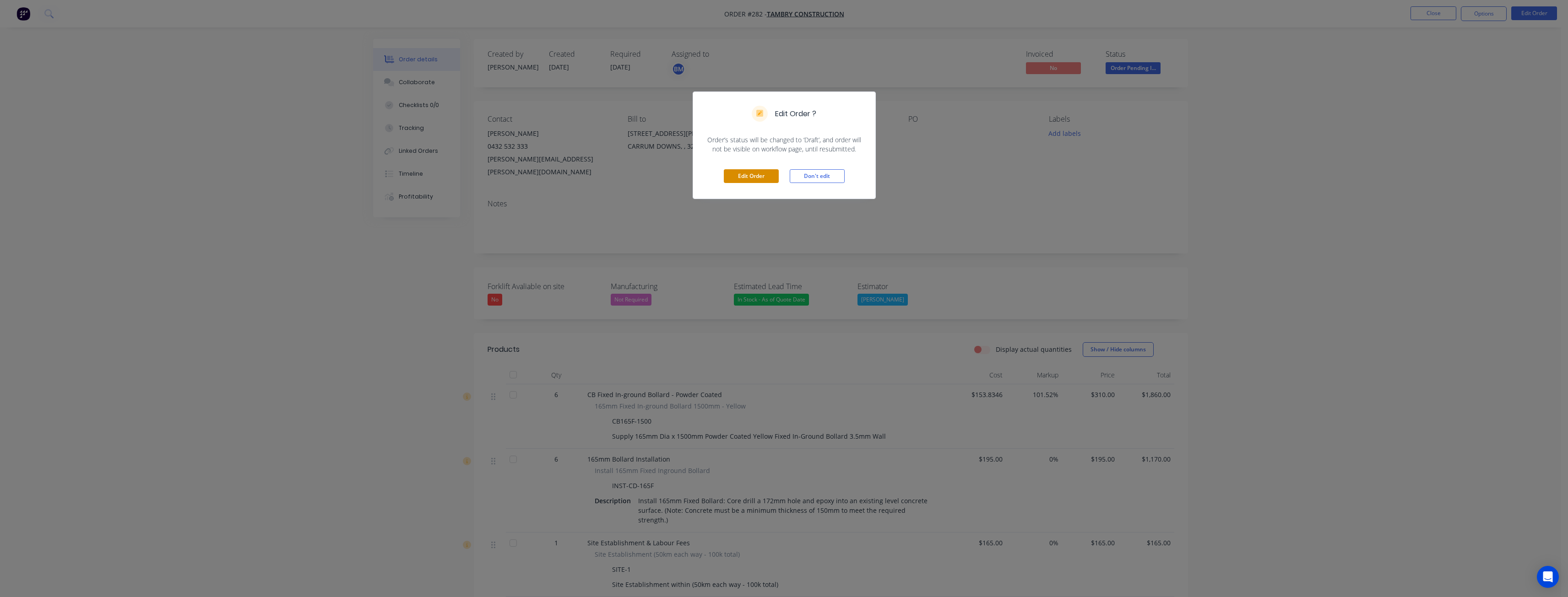
click at [751, 170] on button "Edit Order" at bounding box center [751, 176] width 55 height 14
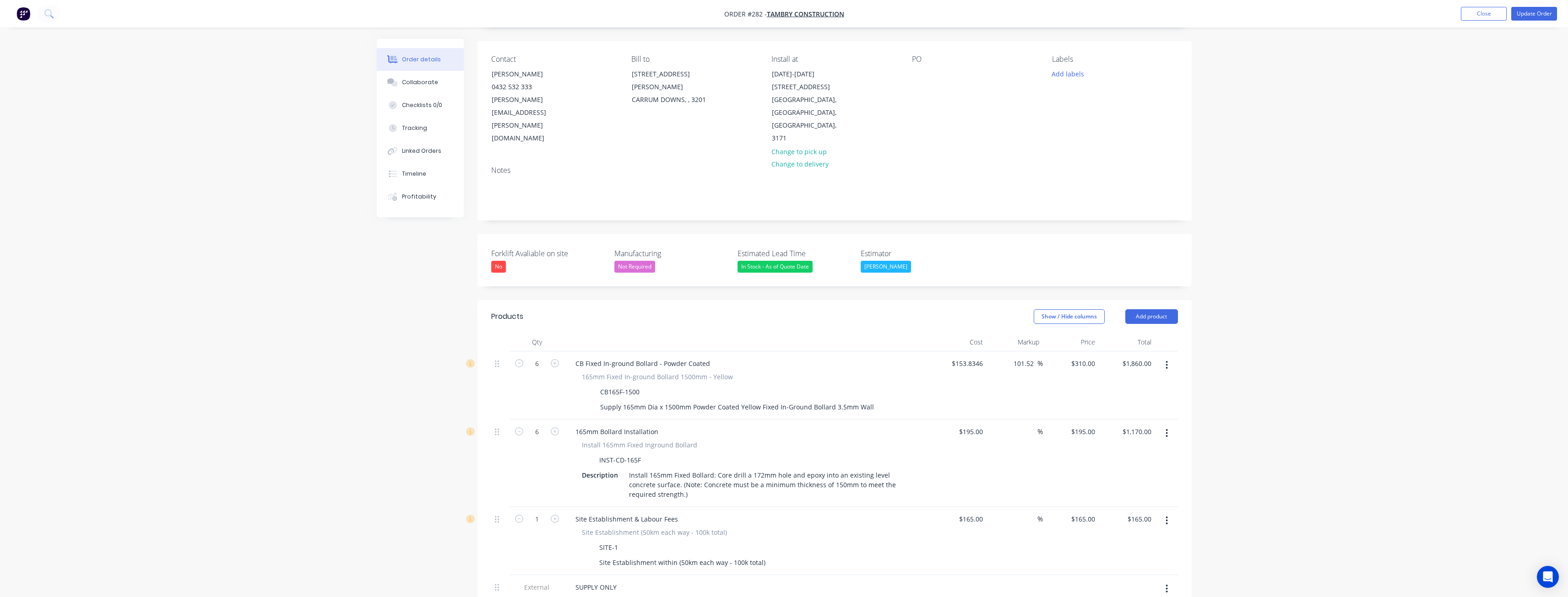
scroll to position [92, 0]
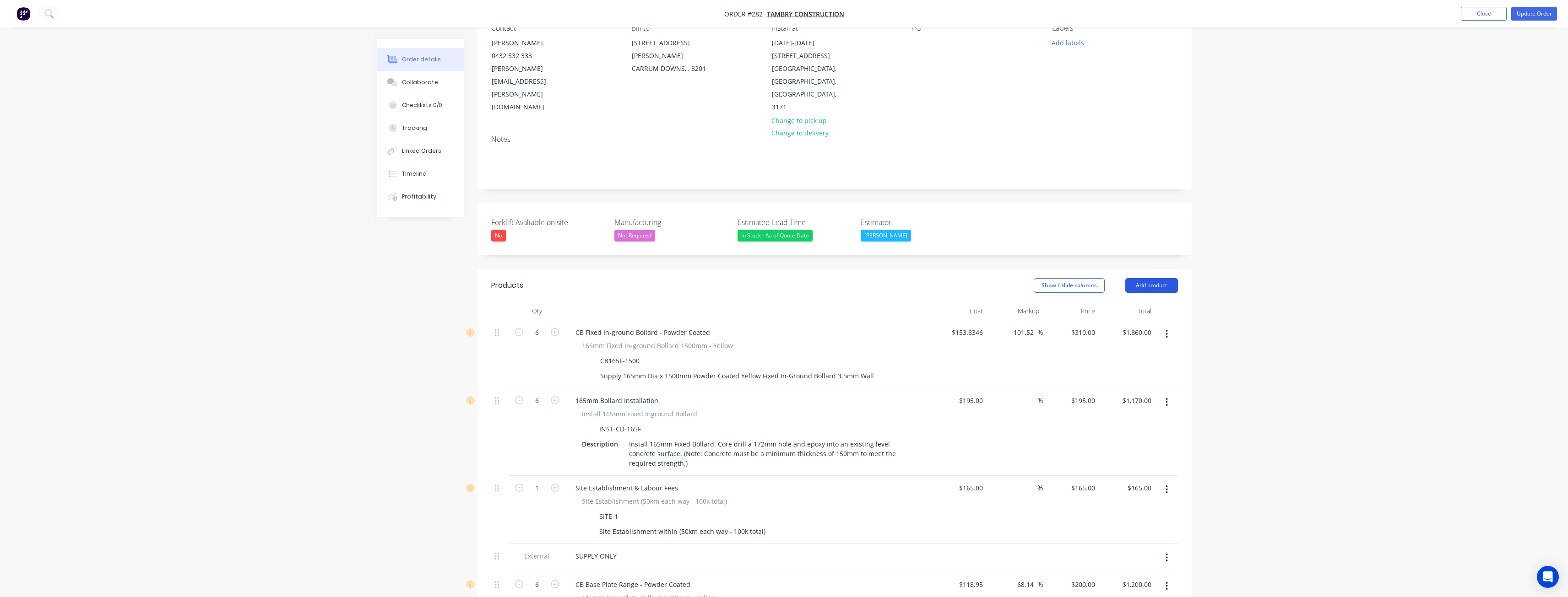
click at [1153, 278] on button "Add product" at bounding box center [1151, 285] width 52 height 14
click at [1129, 302] on div "Product catalogue" at bounding box center [1135, 309] width 71 height 14
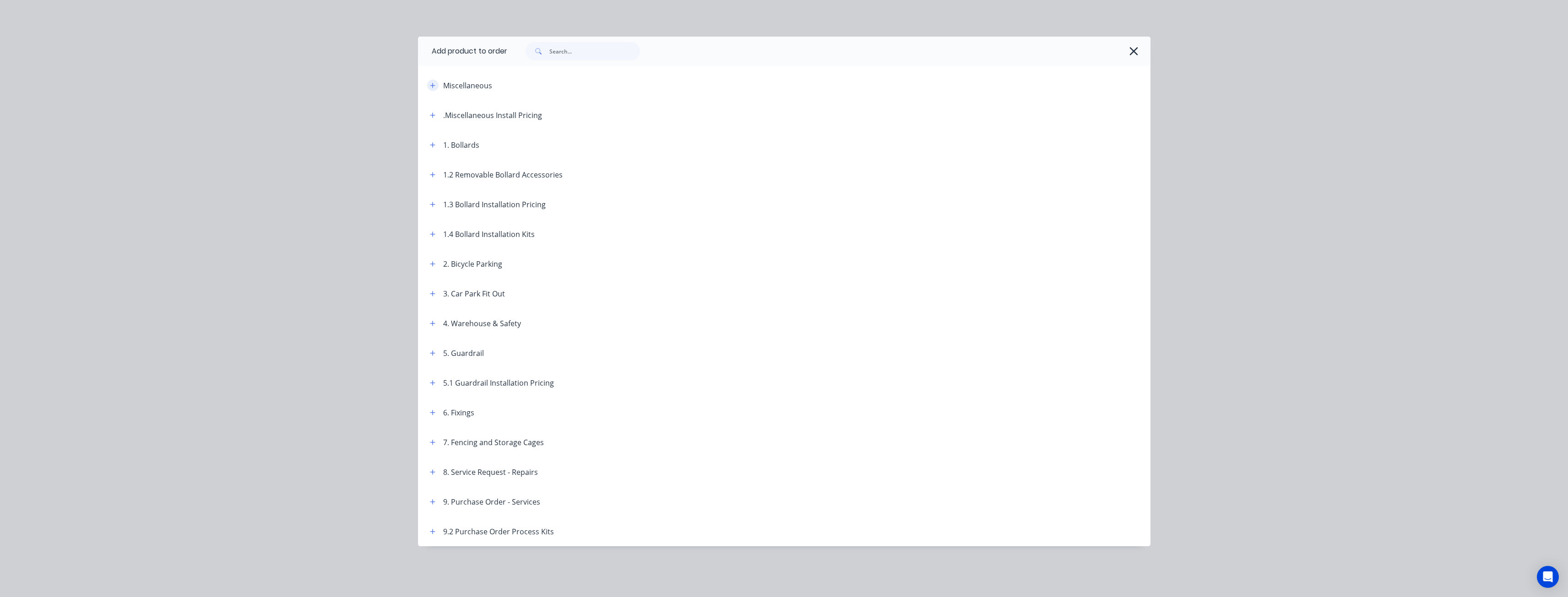
click at [433, 83] on icon "button" at bounding box center [433, 85] width 6 height 6
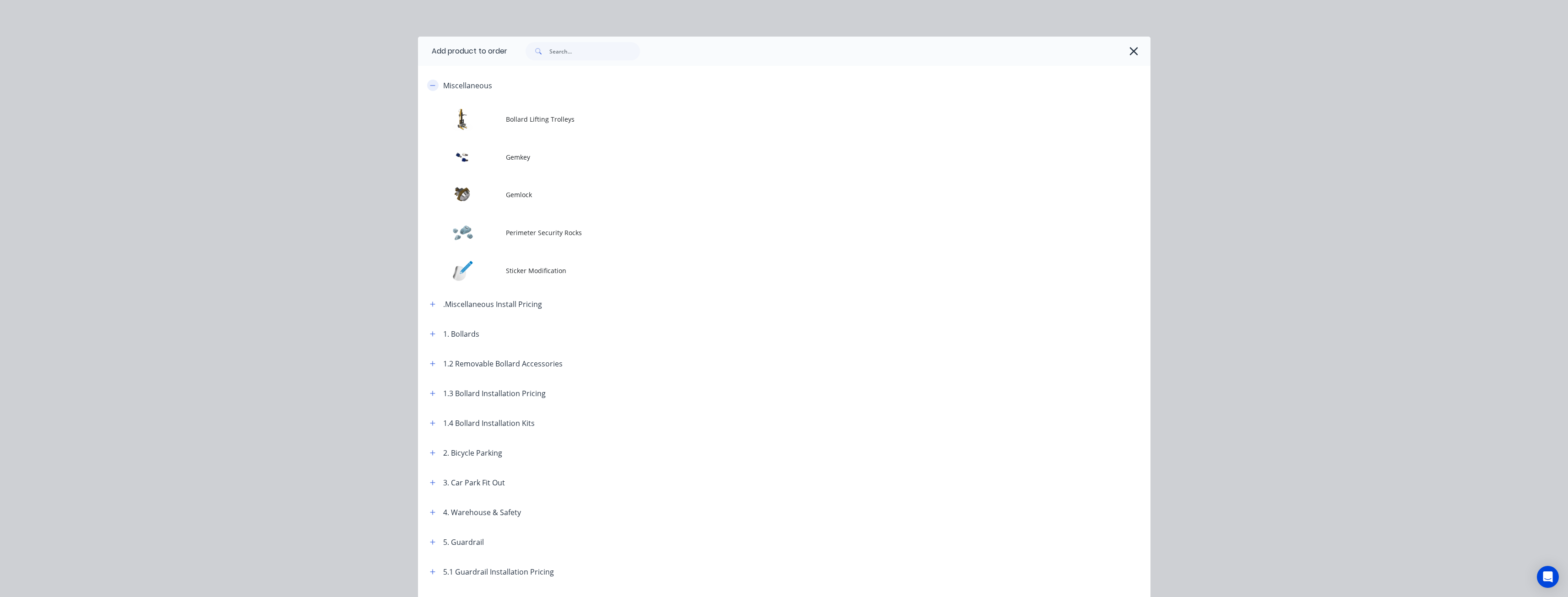
click at [433, 83] on button "button" at bounding box center [433, 85] width 11 height 11
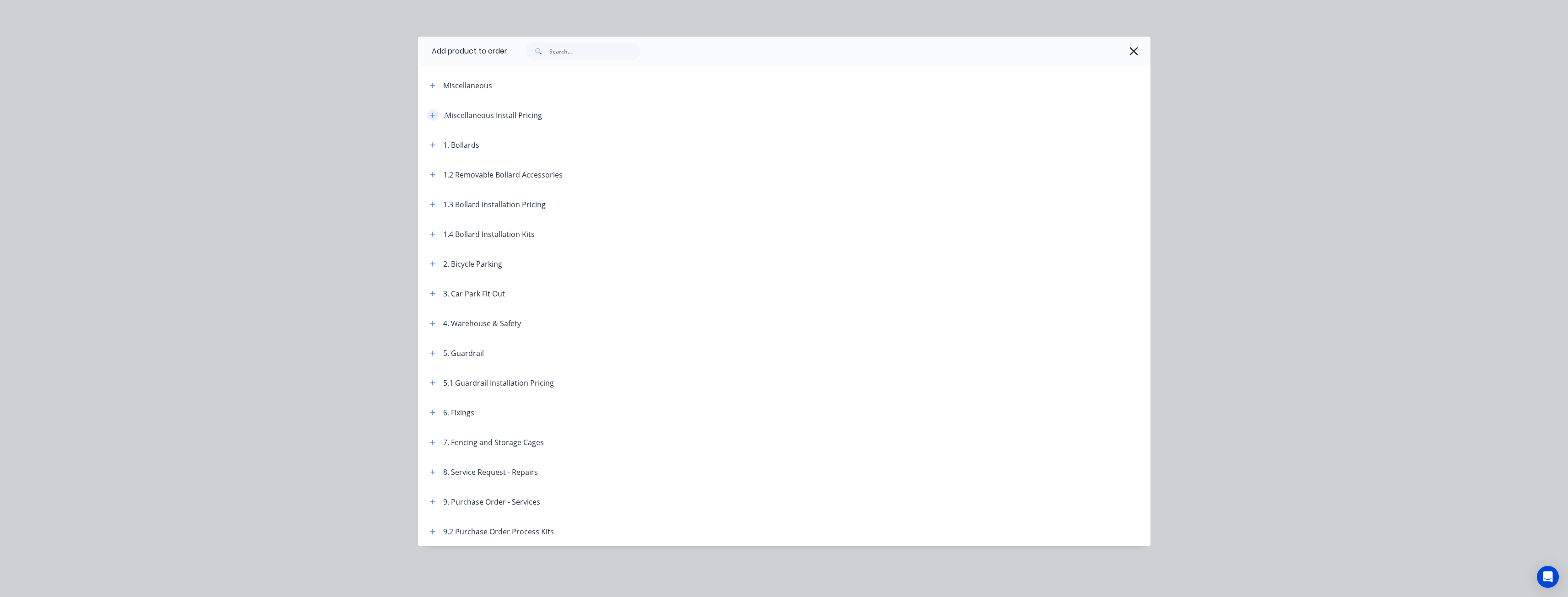
click at [433, 115] on icon "button" at bounding box center [433, 115] width 5 height 5
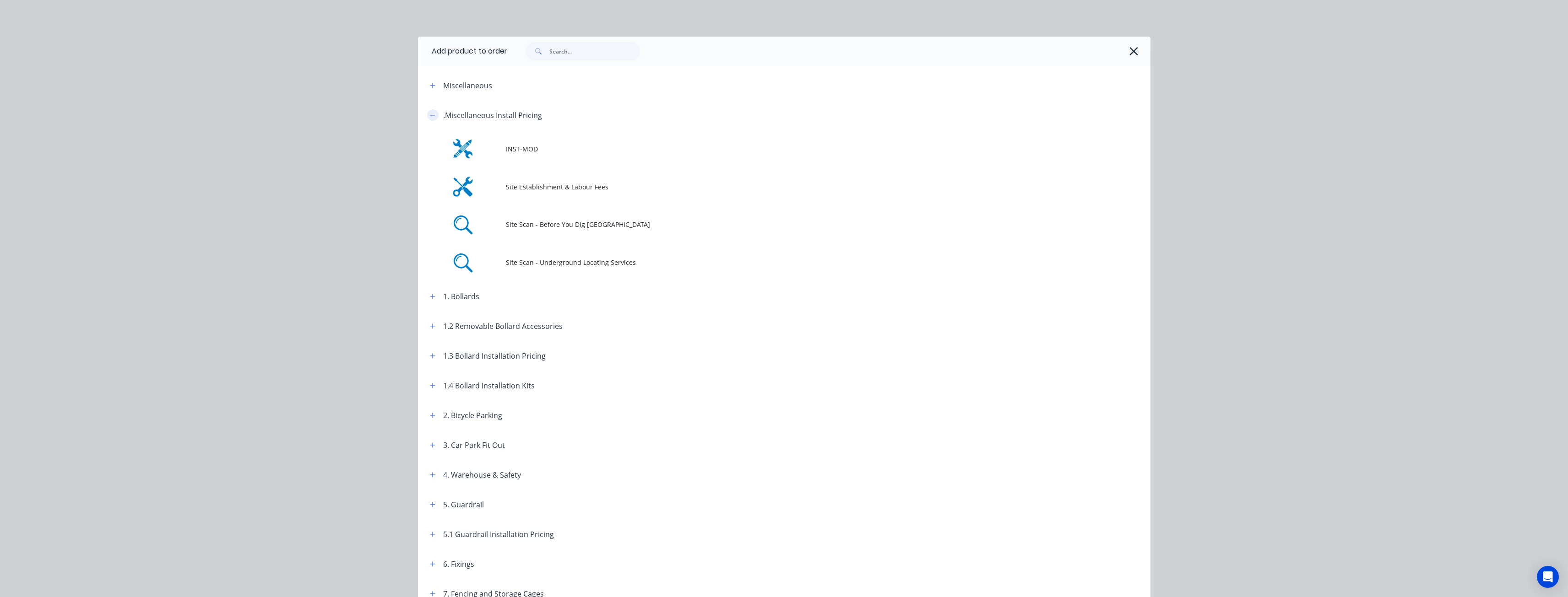
click at [433, 115] on button "button" at bounding box center [433, 115] width 11 height 11
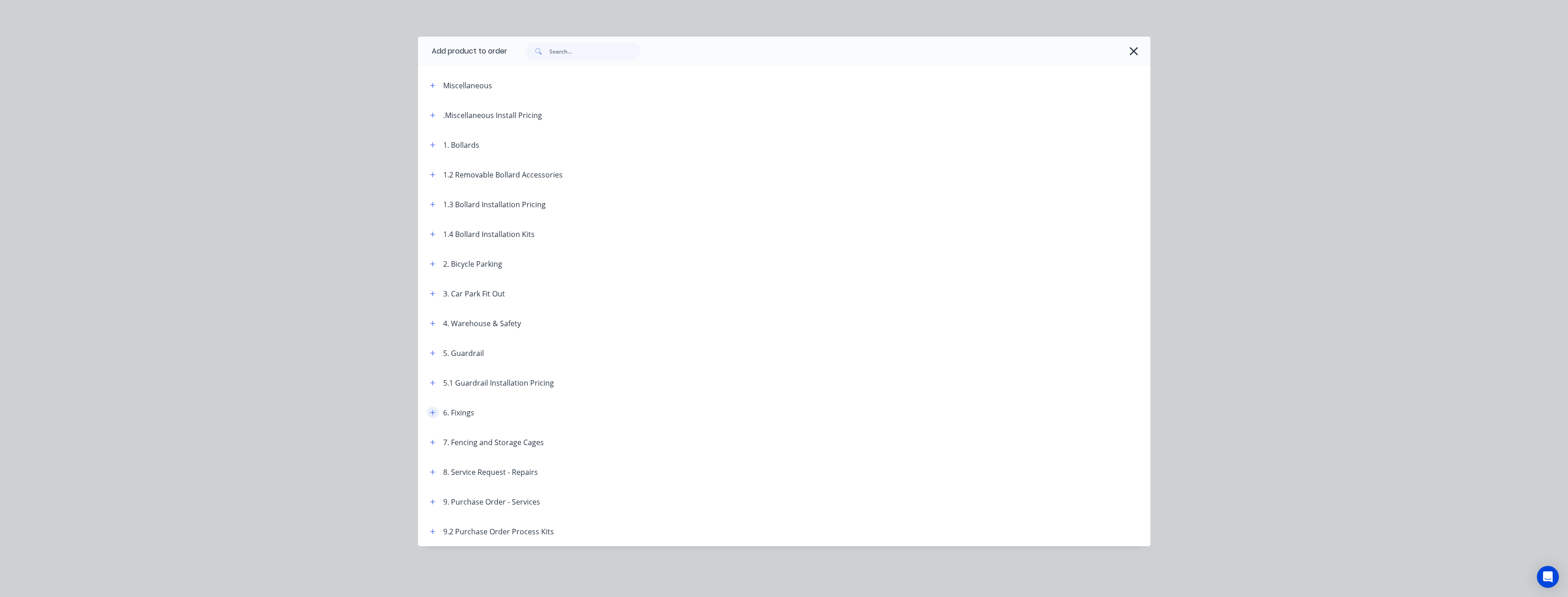
click at [433, 411] on icon "button" at bounding box center [433, 413] width 6 height 6
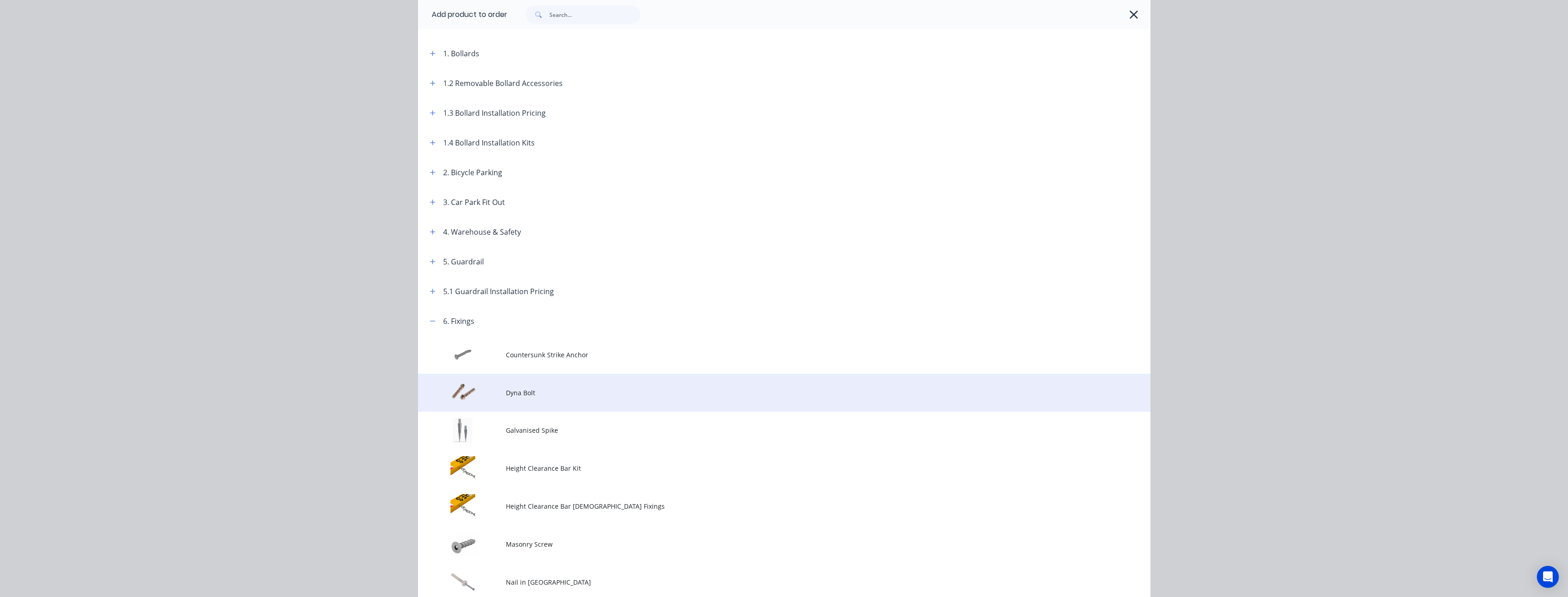
click at [514, 390] on span "Dyna Bolt" at bounding box center [763, 393] width 515 height 10
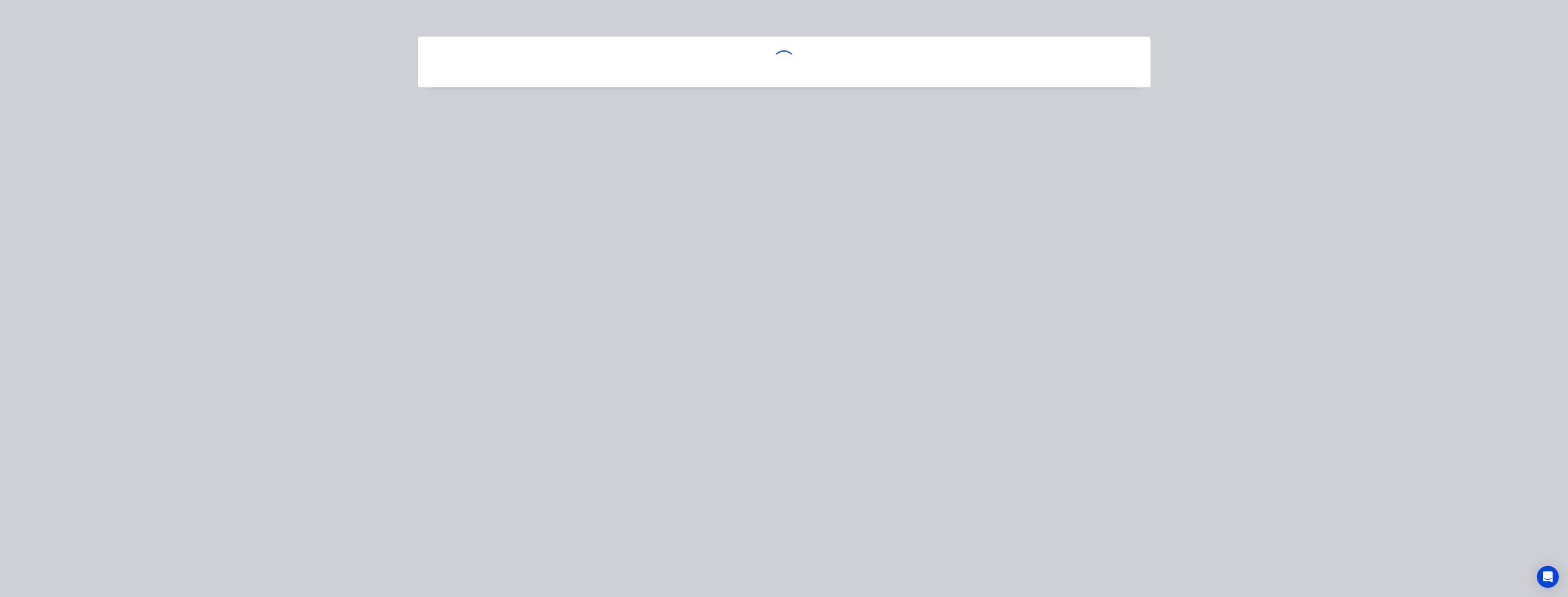
scroll to position [0, 0]
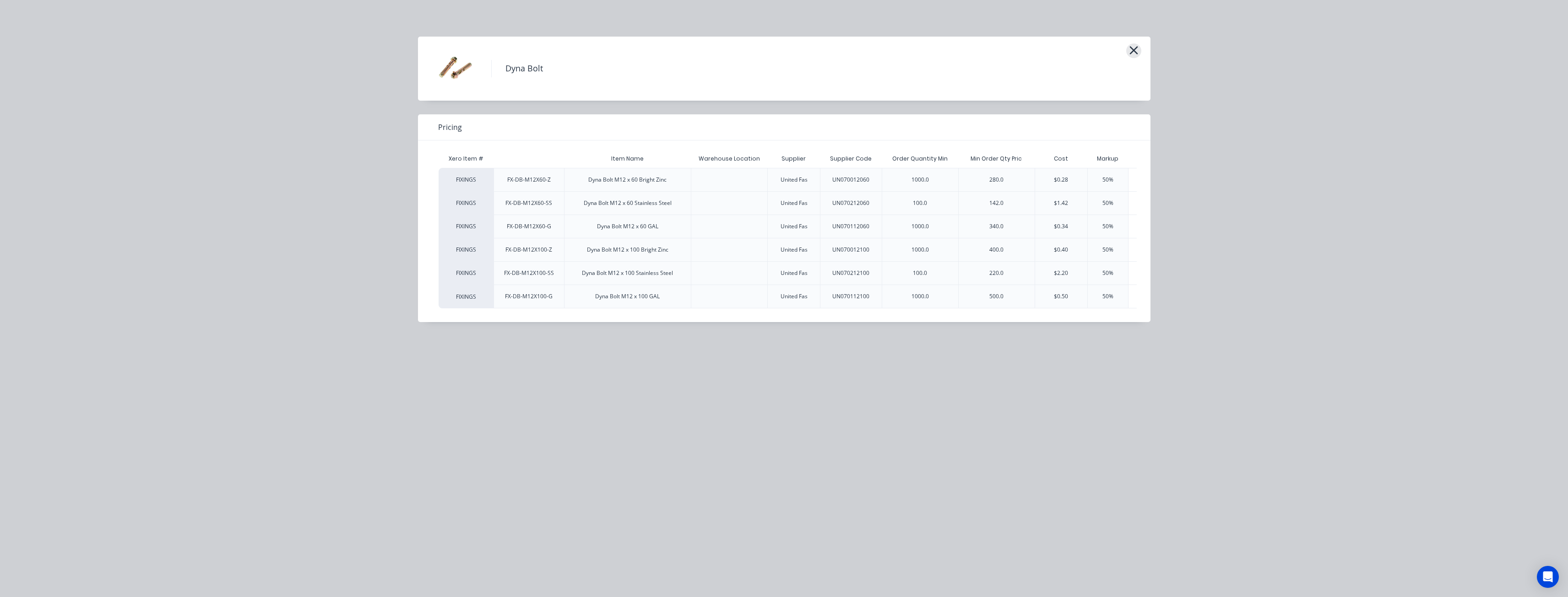
click at [1130, 50] on icon "button" at bounding box center [1134, 51] width 10 height 13
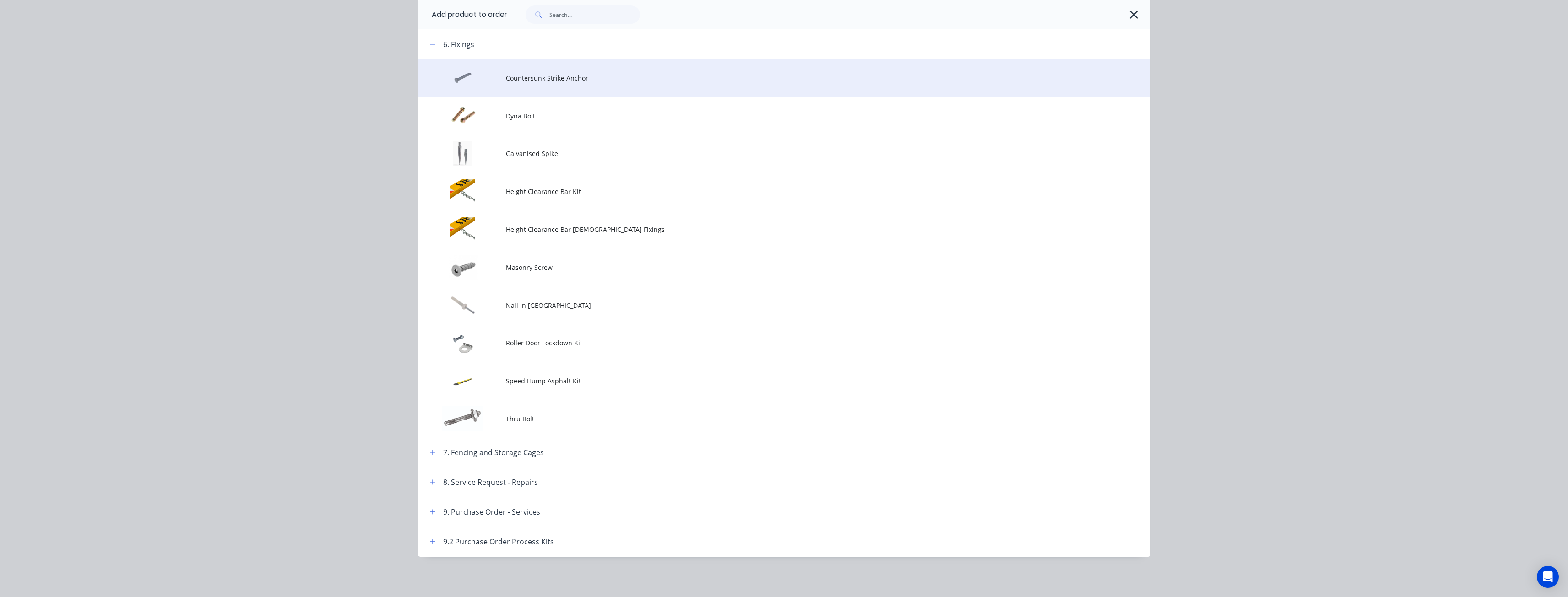
click at [523, 81] on span "Countersunk Strike Anchor" at bounding box center [763, 78] width 515 height 10
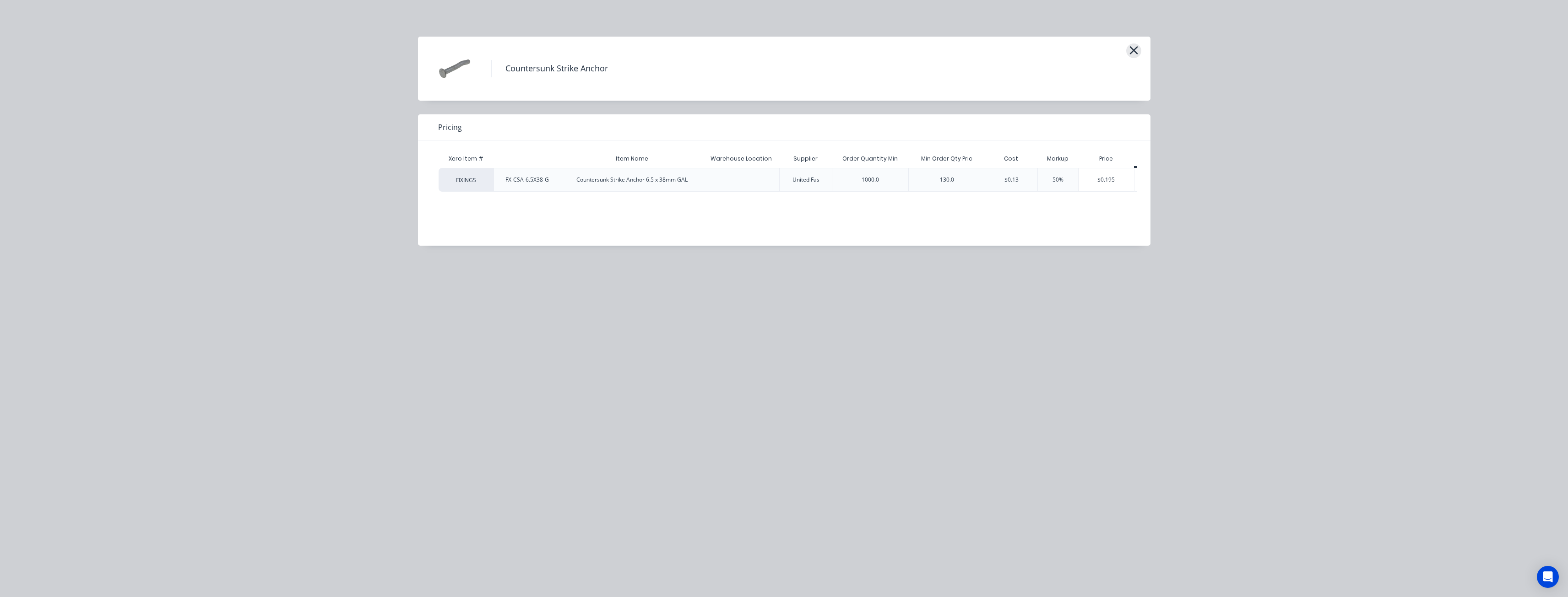
click at [1130, 49] on icon "button" at bounding box center [1134, 51] width 10 height 13
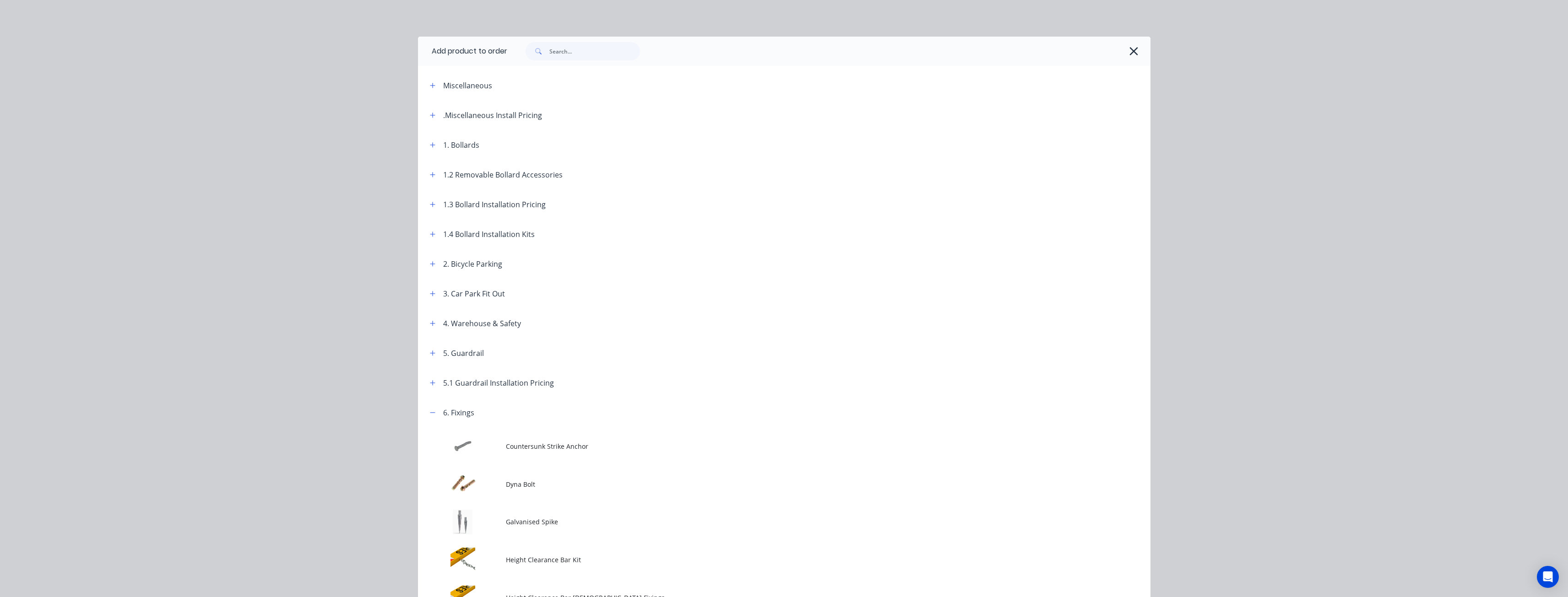
scroll to position [368, 0]
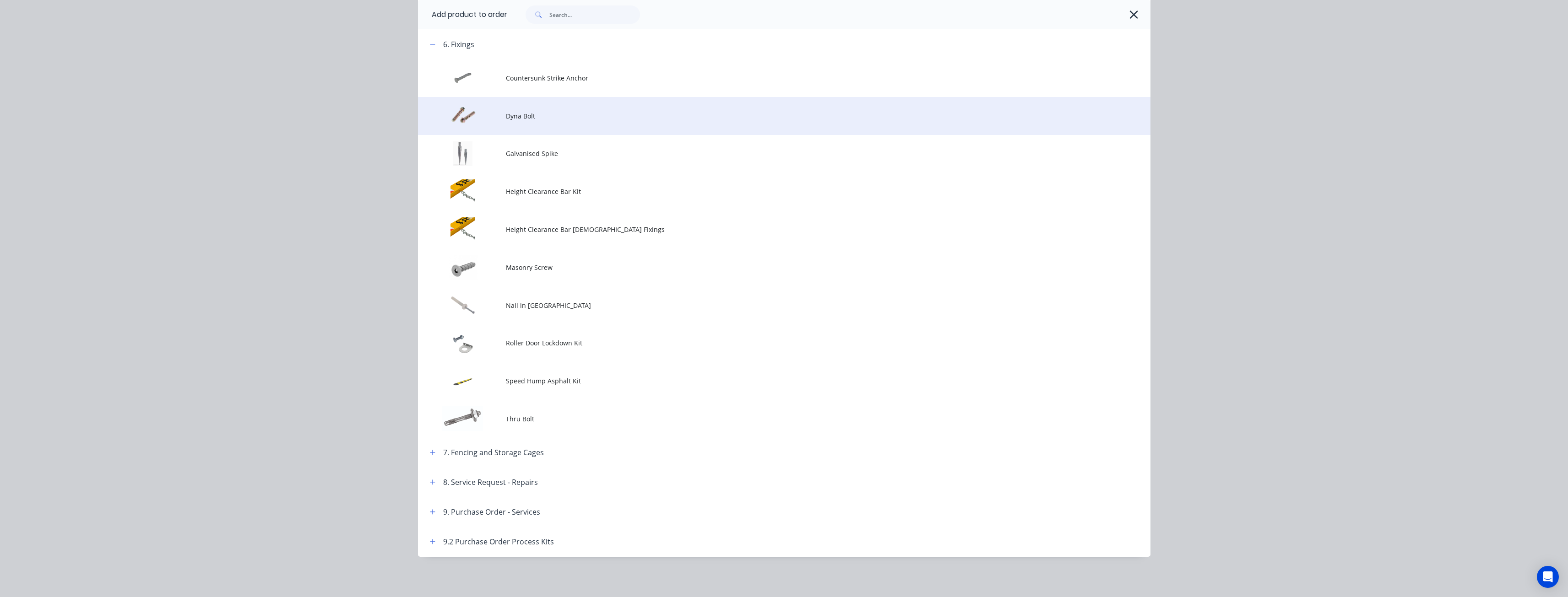
click at [522, 112] on span "Dyna Bolt" at bounding box center [763, 116] width 515 height 10
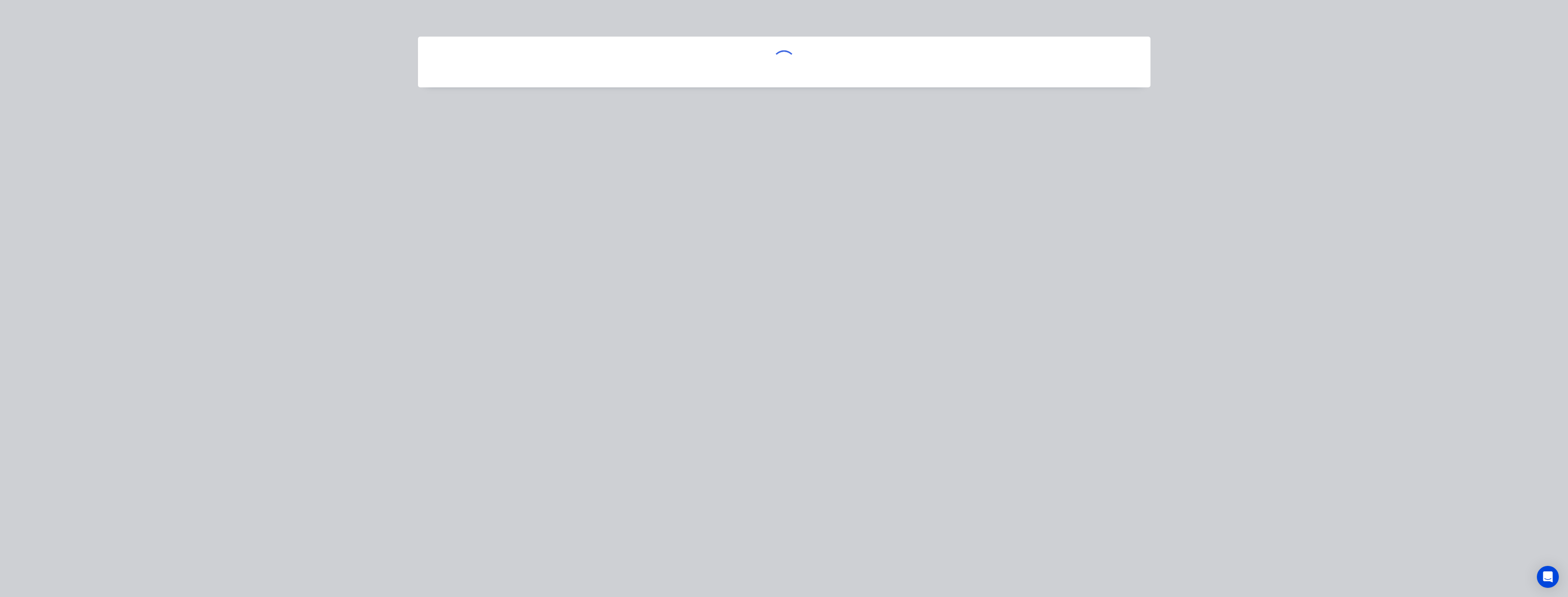
scroll to position [0, 0]
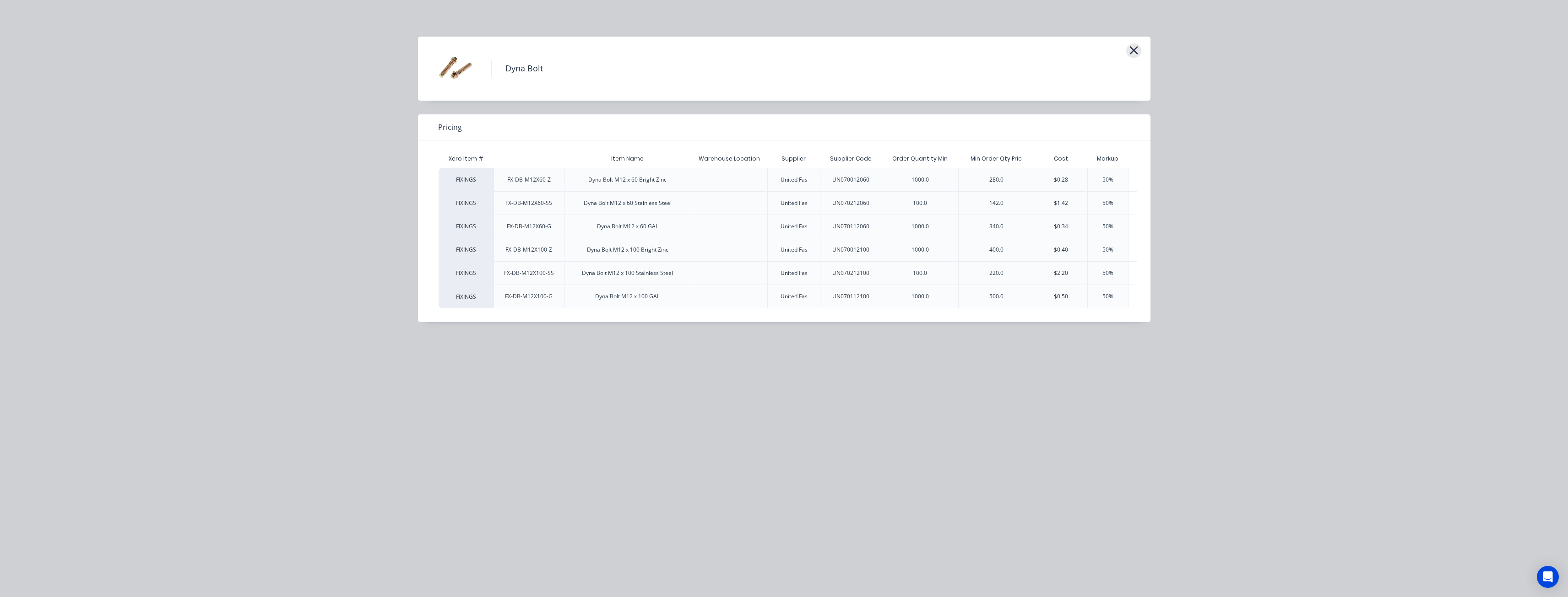
click at [1133, 51] on icon "button" at bounding box center [1134, 51] width 8 height 8
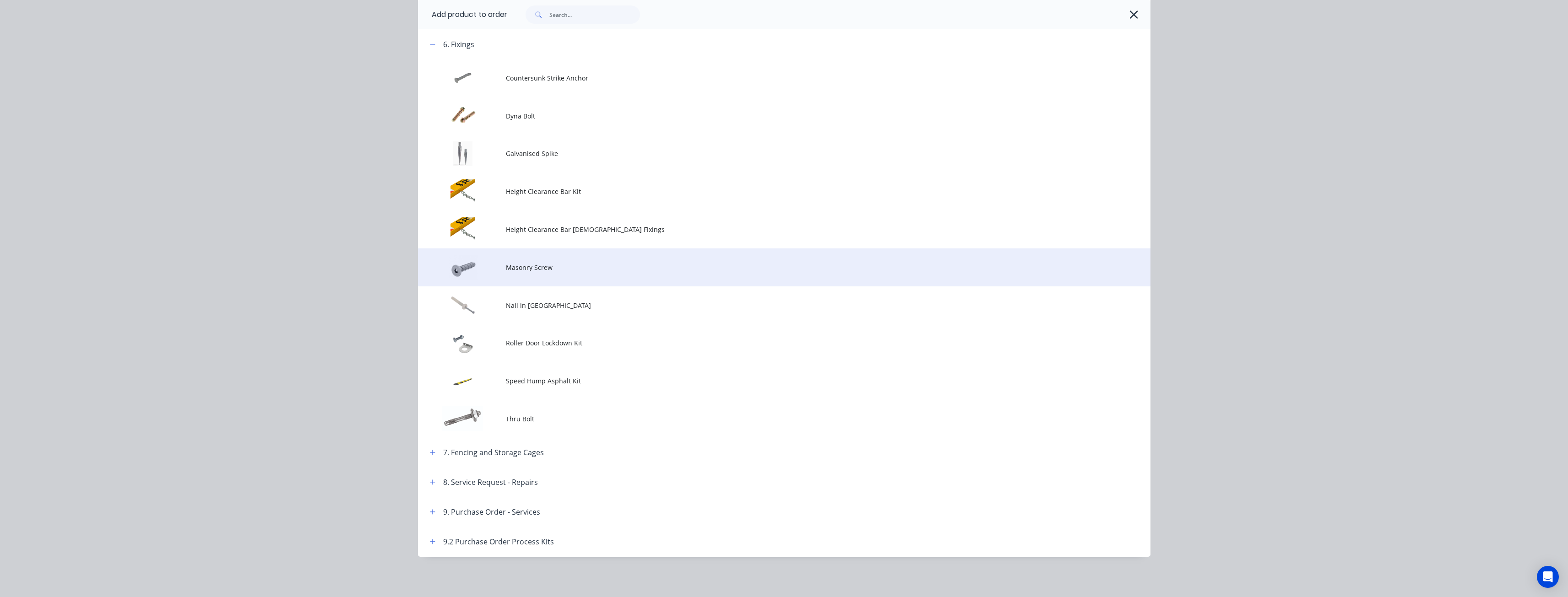
click at [513, 266] on span "Masonry Screw" at bounding box center [763, 268] width 515 height 10
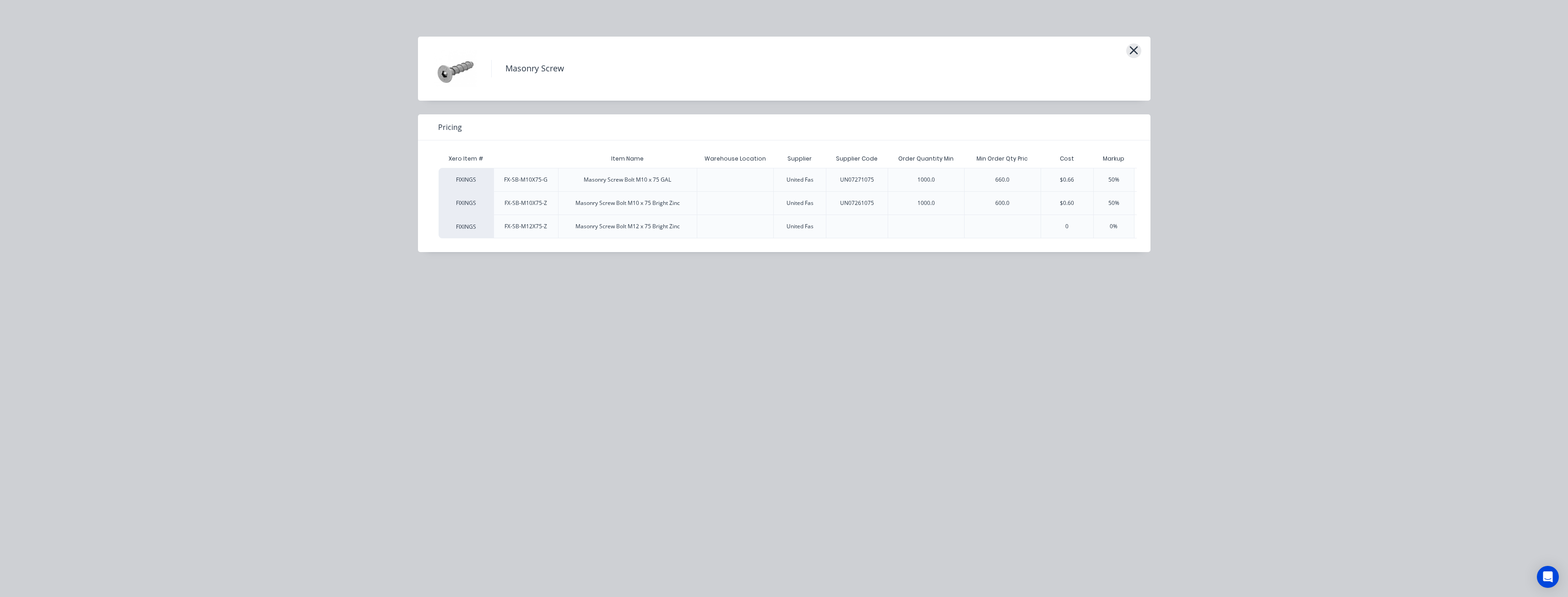
click at [1133, 50] on icon "button" at bounding box center [1134, 51] width 8 height 8
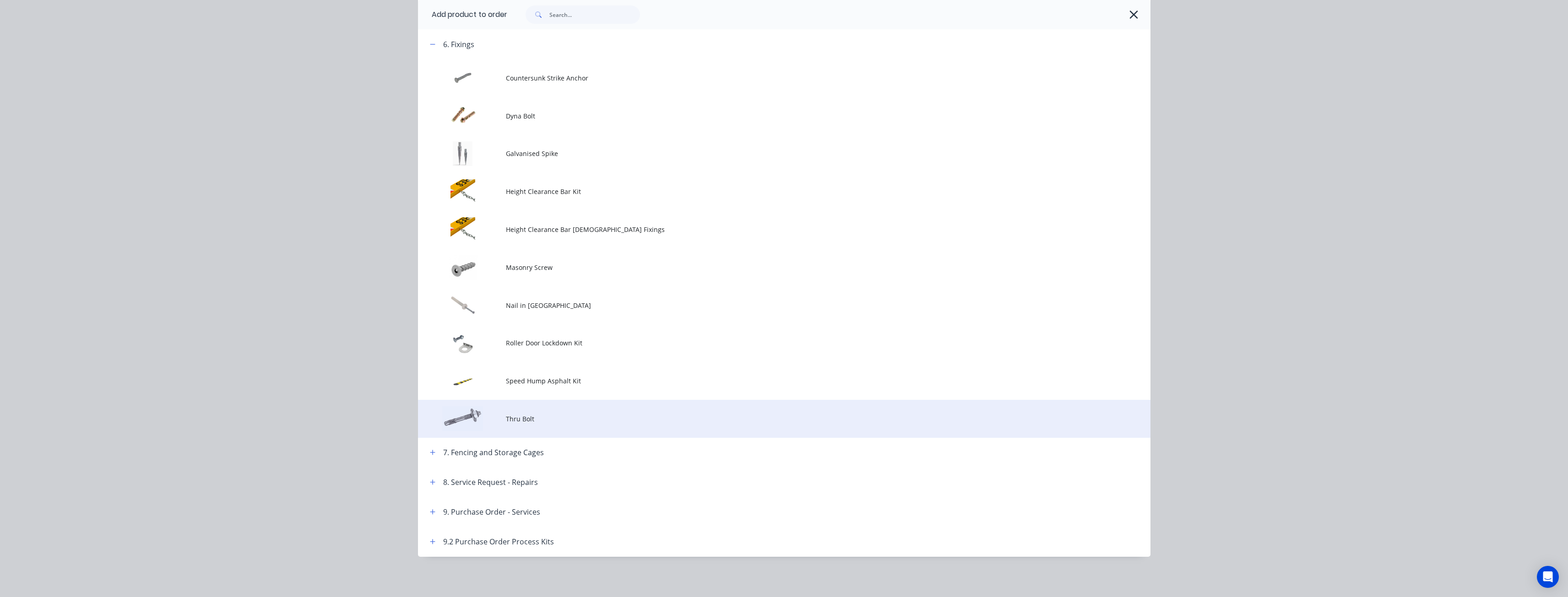
click at [523, 420] on span "Thru Bolt" at bounding box center [763, 419] width 515 height 10
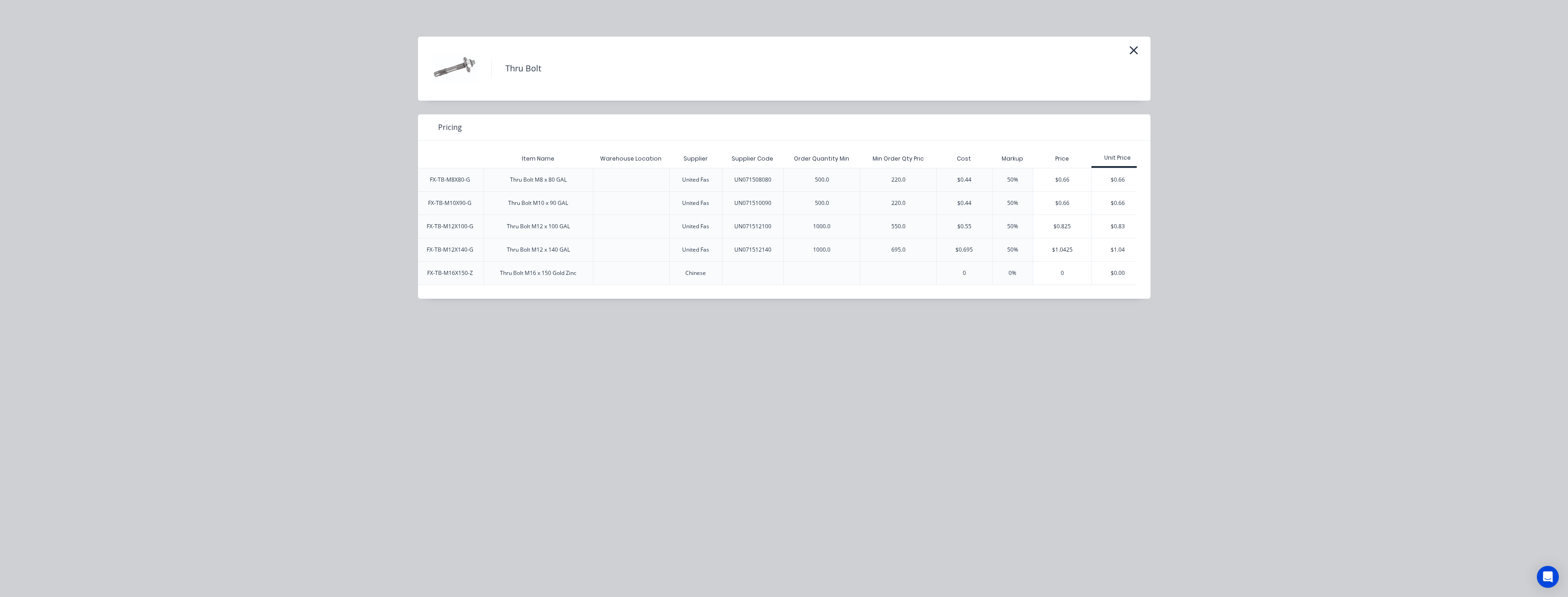
scroll to position [0, 84]
click at [1113, 219] on div "$0.83" at bounding box center [1110, 227] width 51 height 22
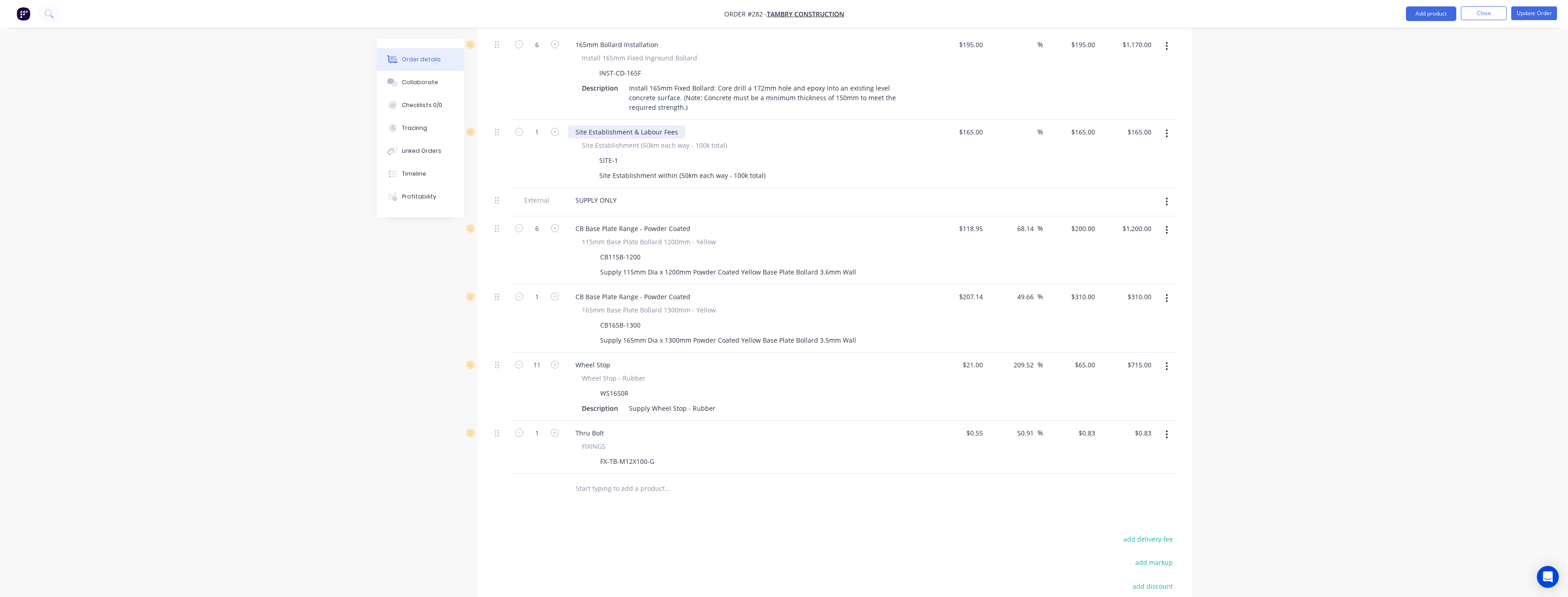
scroll to position [549, 0]
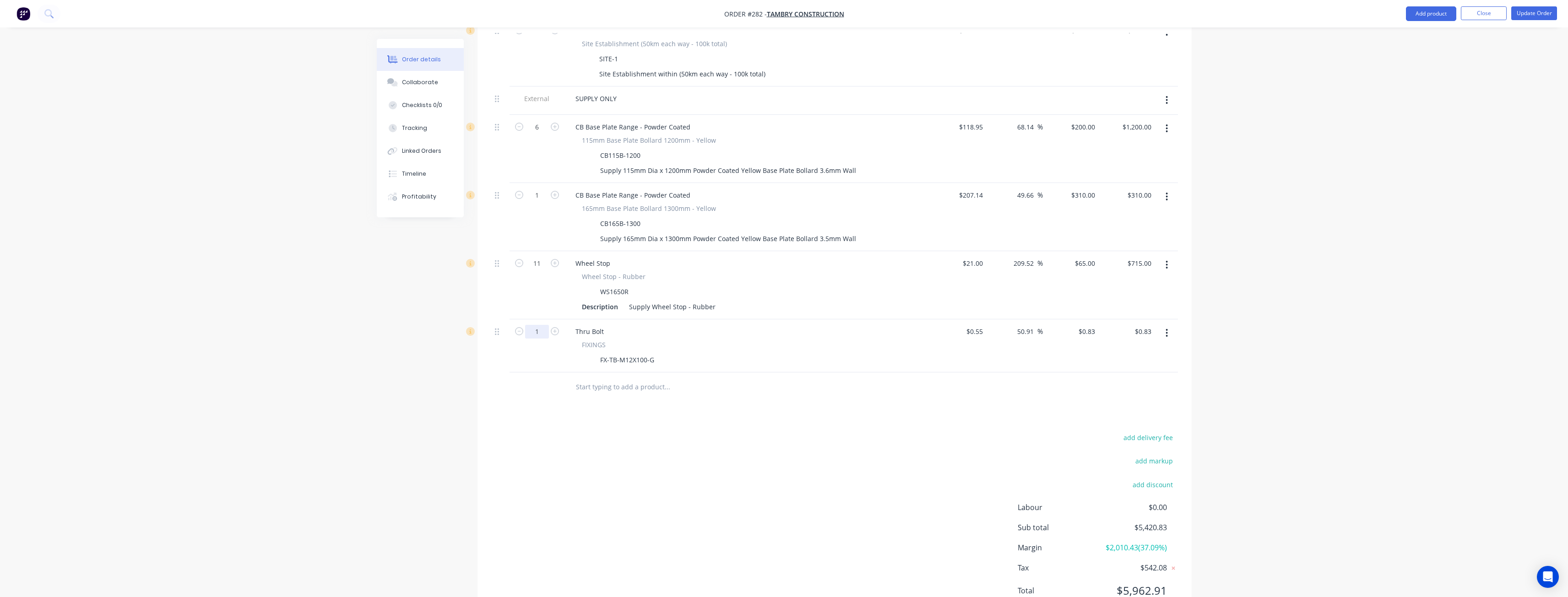
type input "28"
type input "$23.24"
click at [617, 431] on div "add delivery fee add markup add discount Labour $0.00 Sub total $5,420.83 Margi…" at bounding box center [835, 520] width 687 height 177
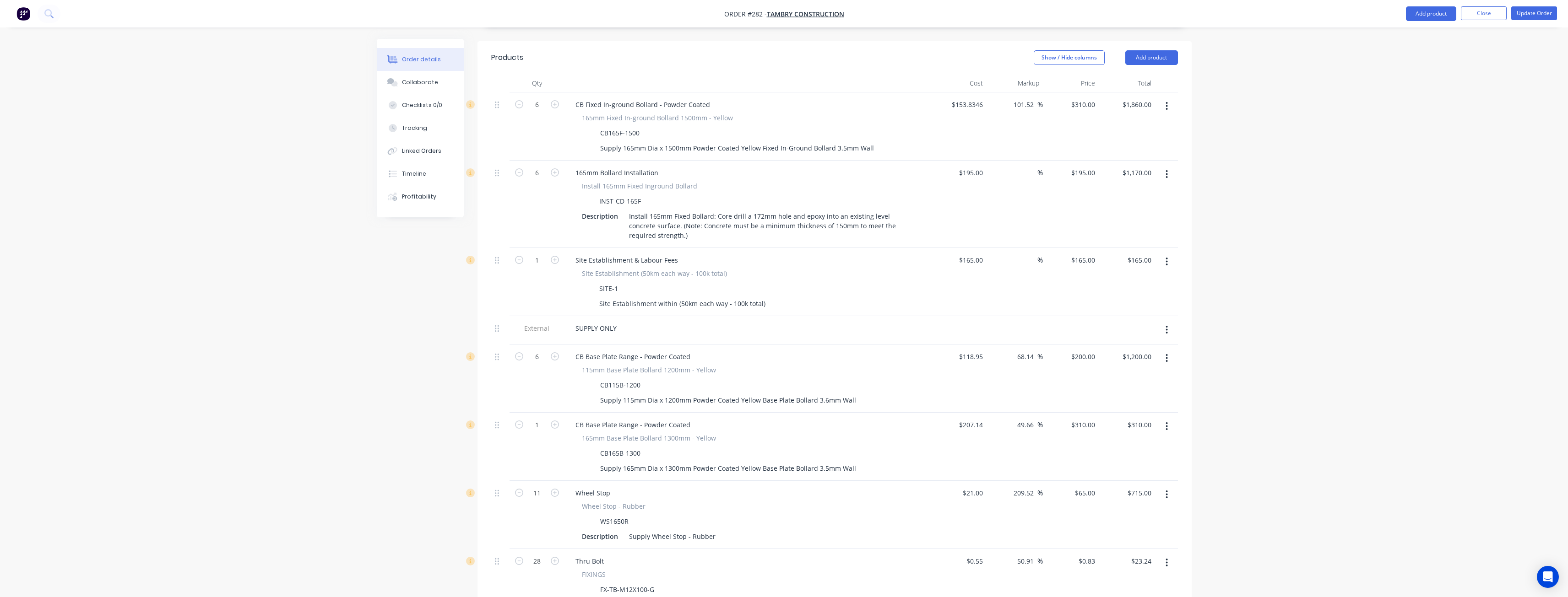
scroll to position [137, 0]
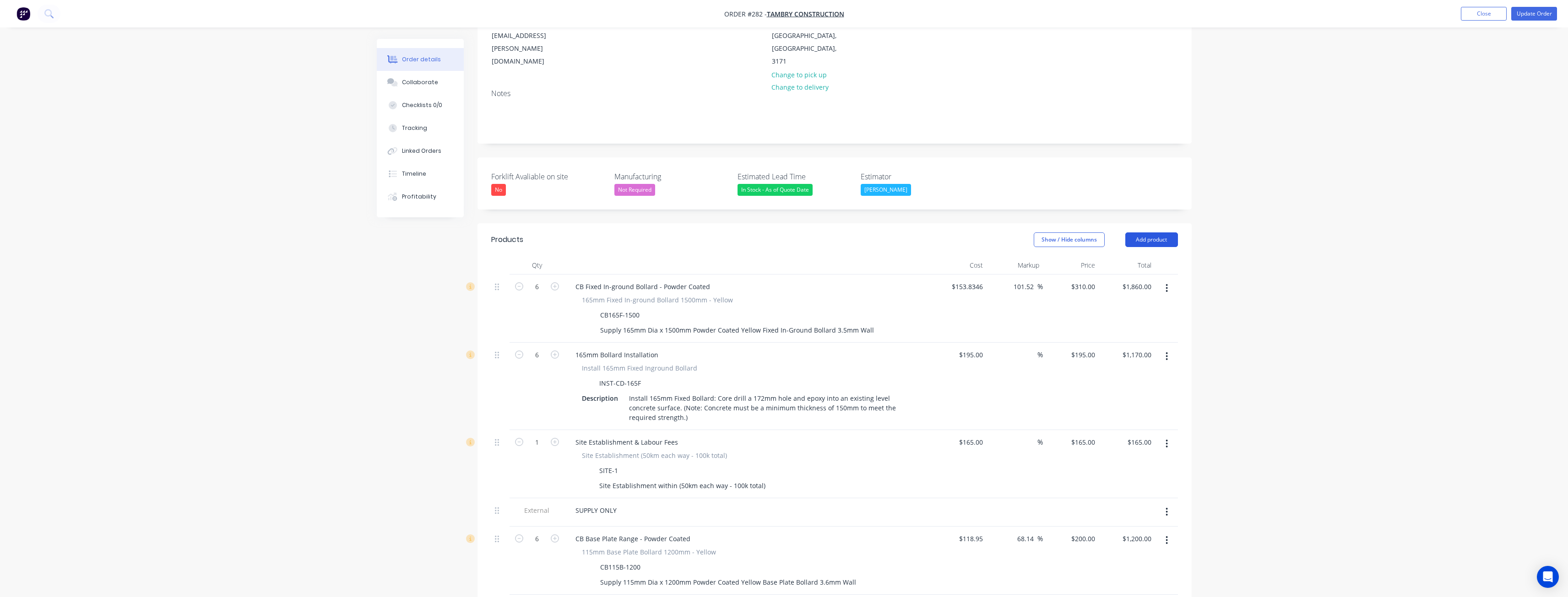
click at [1155, 232] on button "Add product" at bounding box center [1151, 239] width 52 height 14
click at [1131, 256] on div "Product catalogue" at bounding box center [1135, 263] width 71 height 14
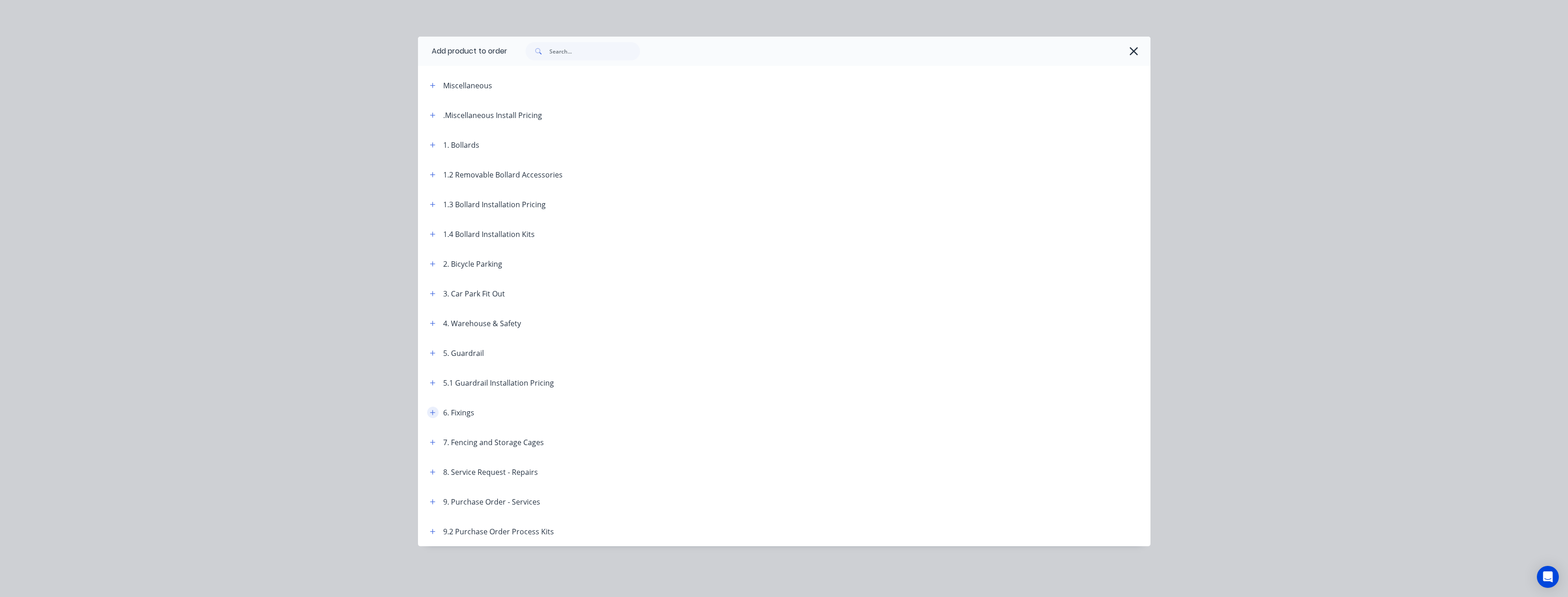
click at [433, 413] on icon "button" at bounding box center [433, 412] width 5 height 5
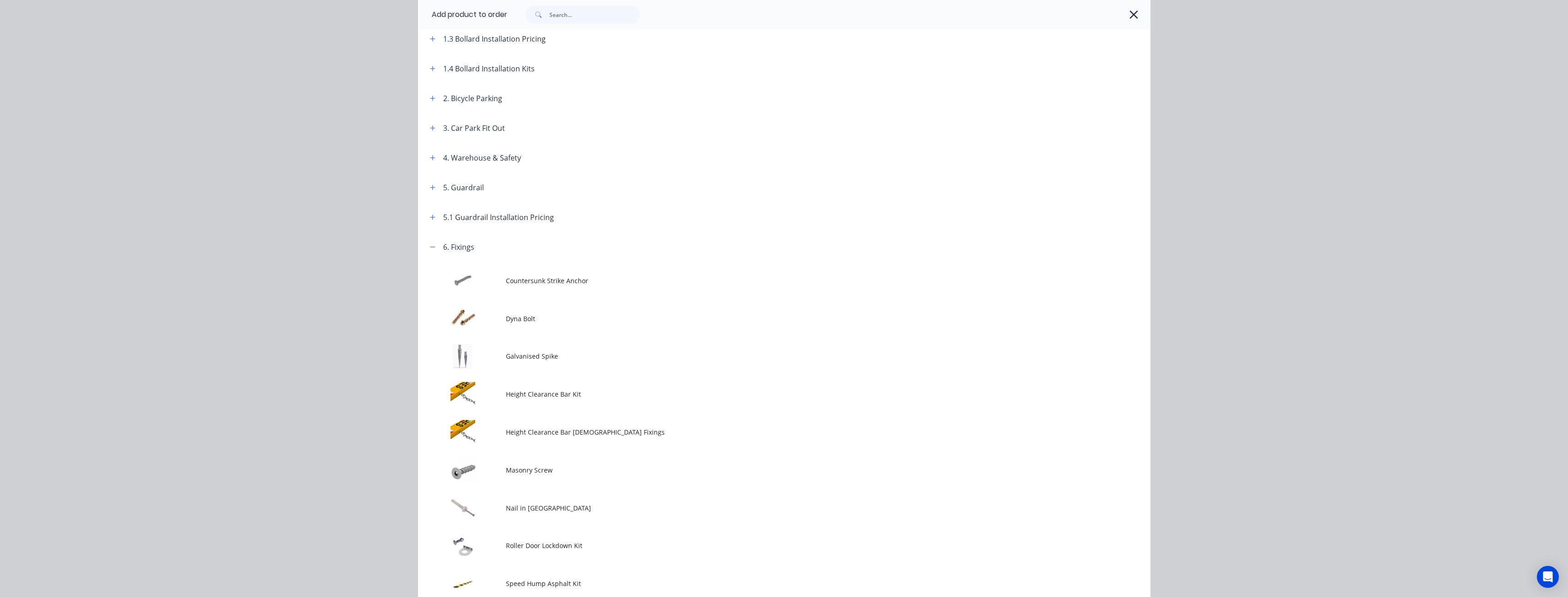
scroll to position [321, 0]
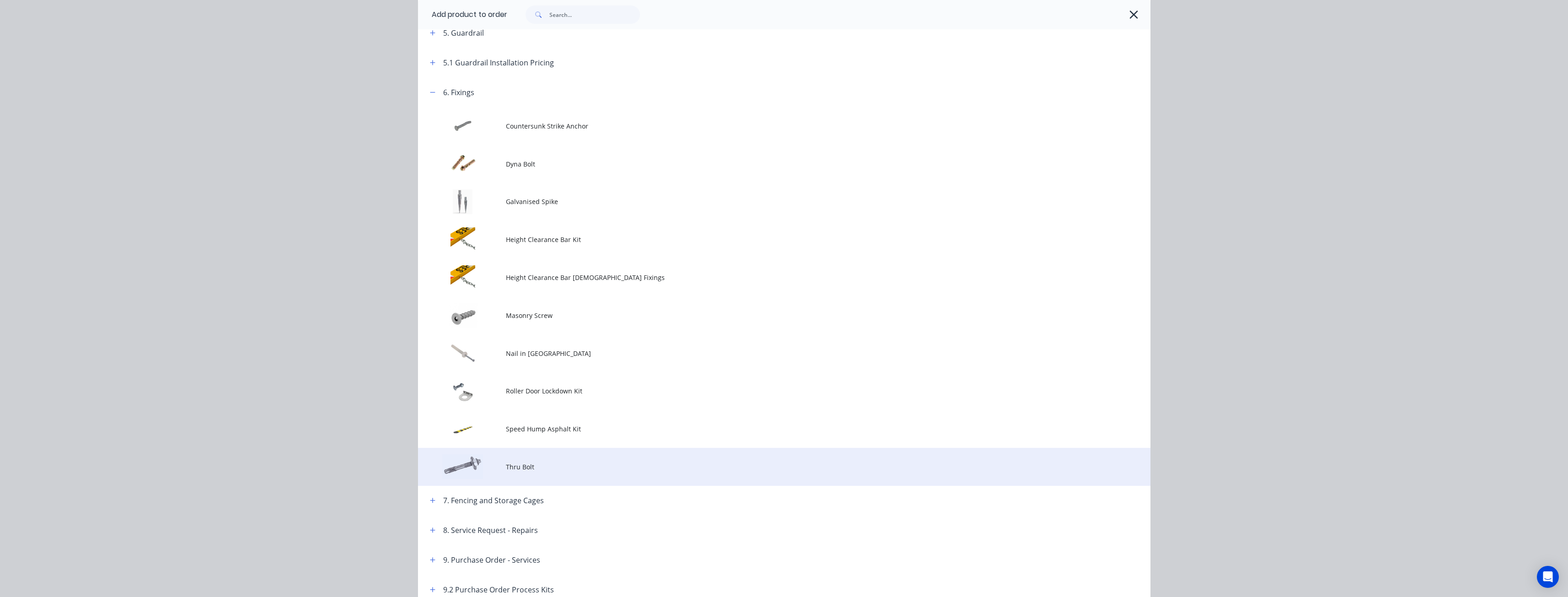
click at [512, 468] on span "Thru Bolt" at bounding box center [763, 467] width 515 height 10
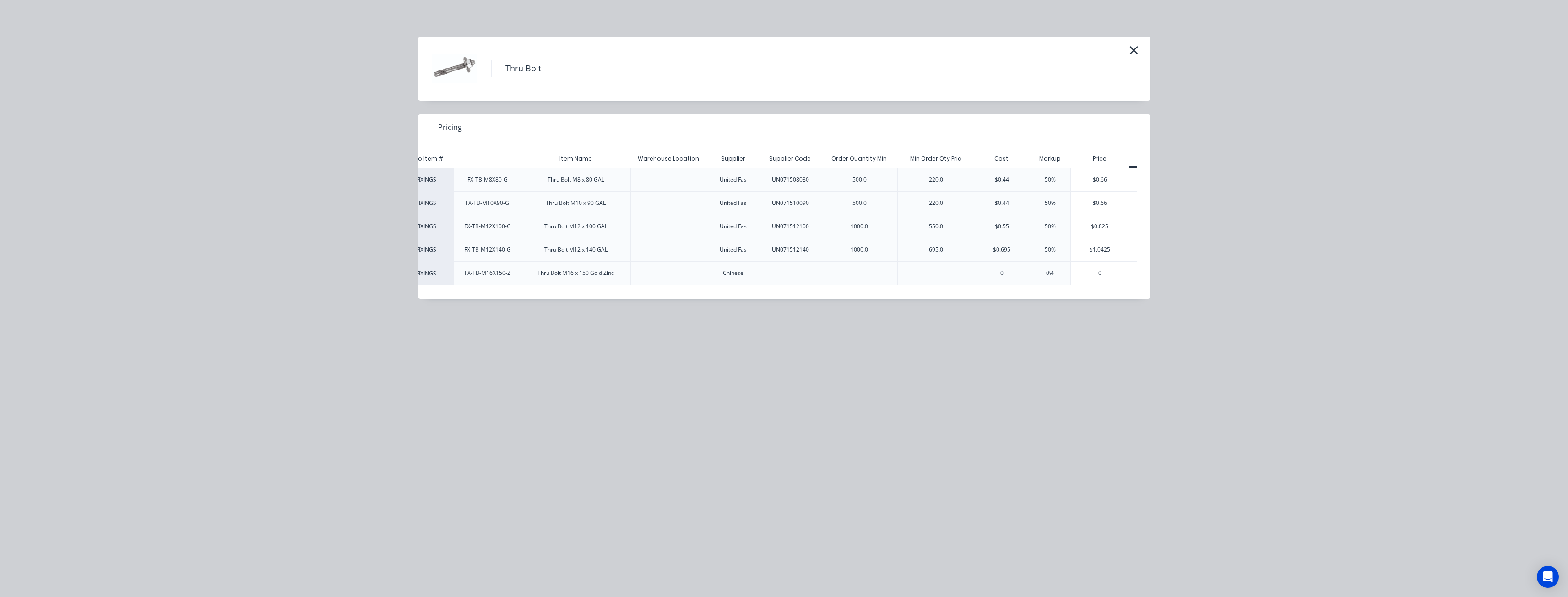
scroll to position [0, 84]
click at [1114, 243] on div "$1.04" at bounding box center [1110, 250] width 51 height 22
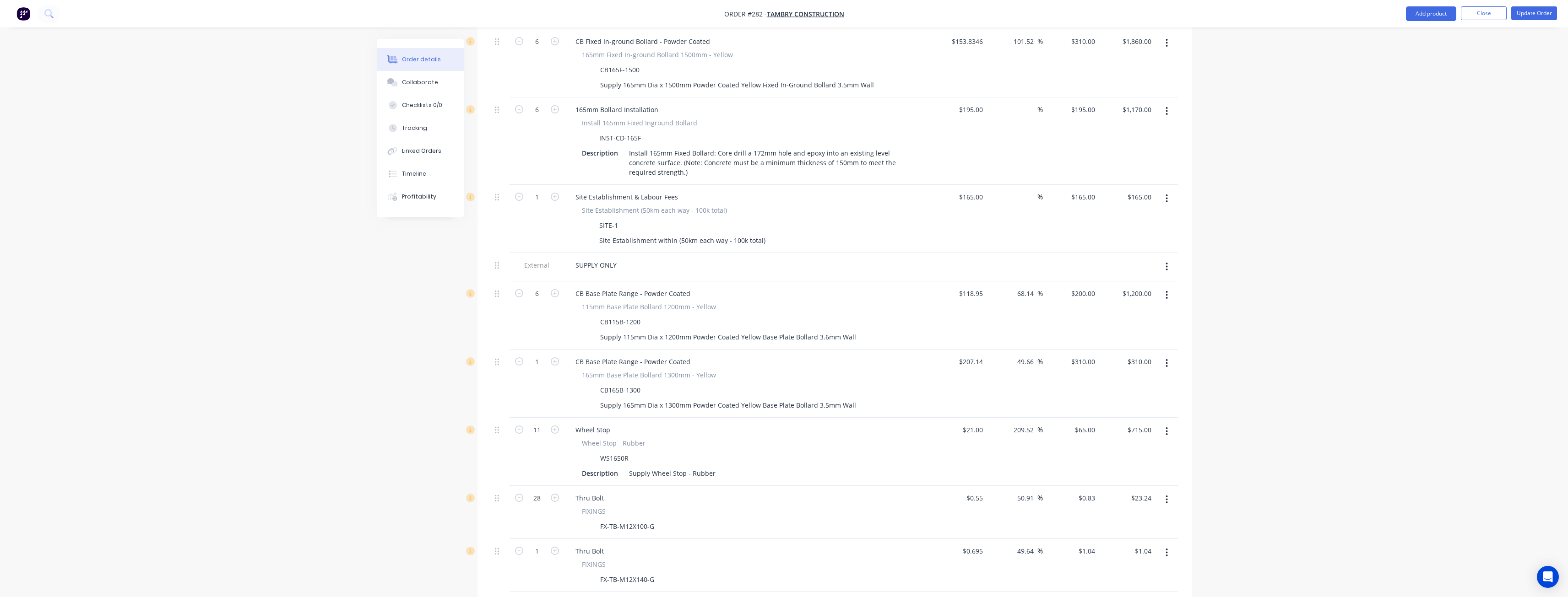
scroll to position [602, 0]
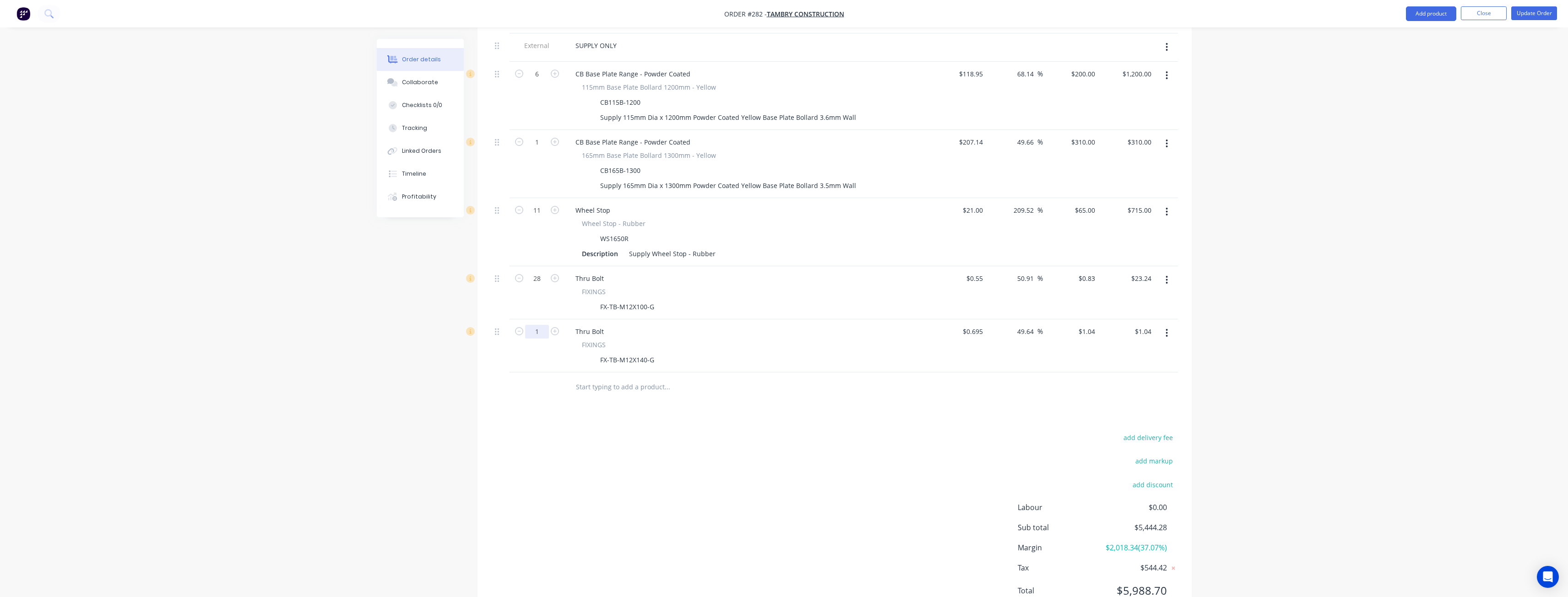
type input "33"
type input "$34.32"
click at [557, 385] on div "Products Show / Hide columns Add product Qty Cost Markup Price Total 6 CB Fixed…" at bounding box center [835, 190] width 714 height 864
click at [1531, 10] on button "Update Order" at bounding box center [1534, 13] width 46 height 14
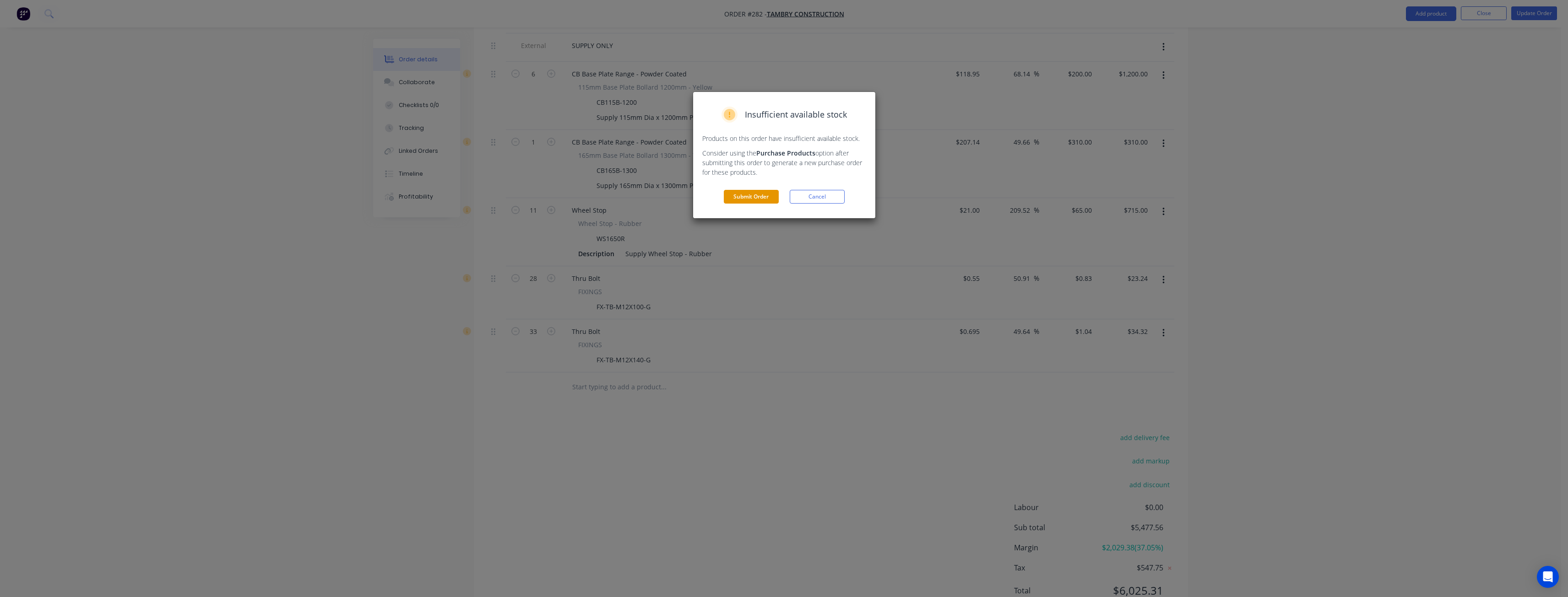
click at [766, 192] on button "Submit Order" at bounding box center [751, 196] width 55 height 14
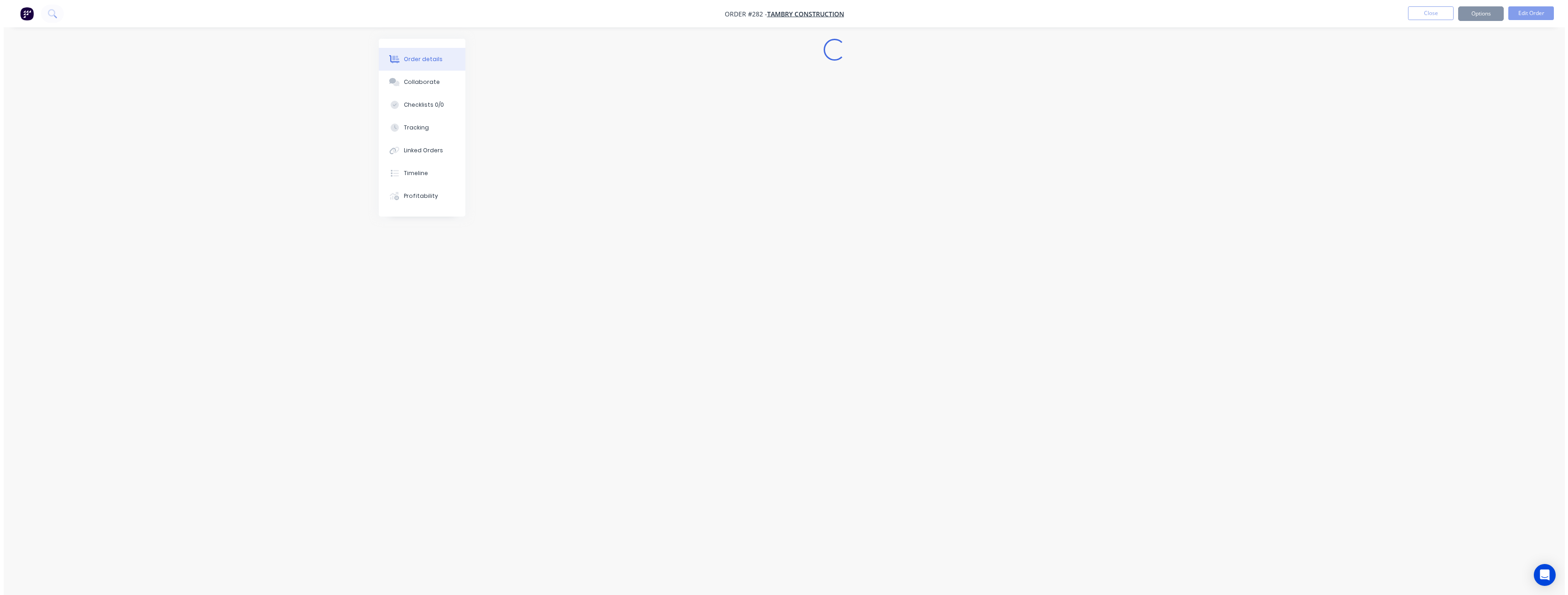
scroll to position [0, 0]
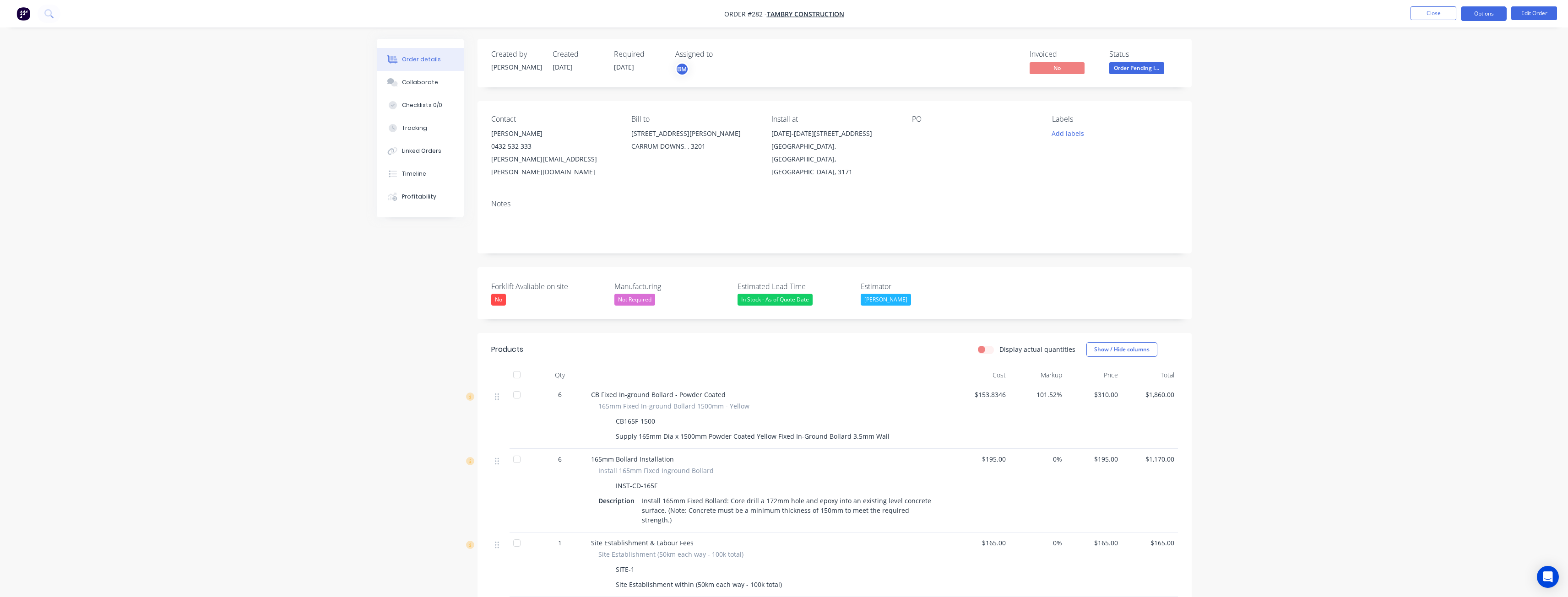
click at [1476, 16] on button "Options" at bounding box center [1484, 14] width 46 height 14
click at [1429, 52] on div "Invoice" at bounding box center [1456, 55] width 84 height 14
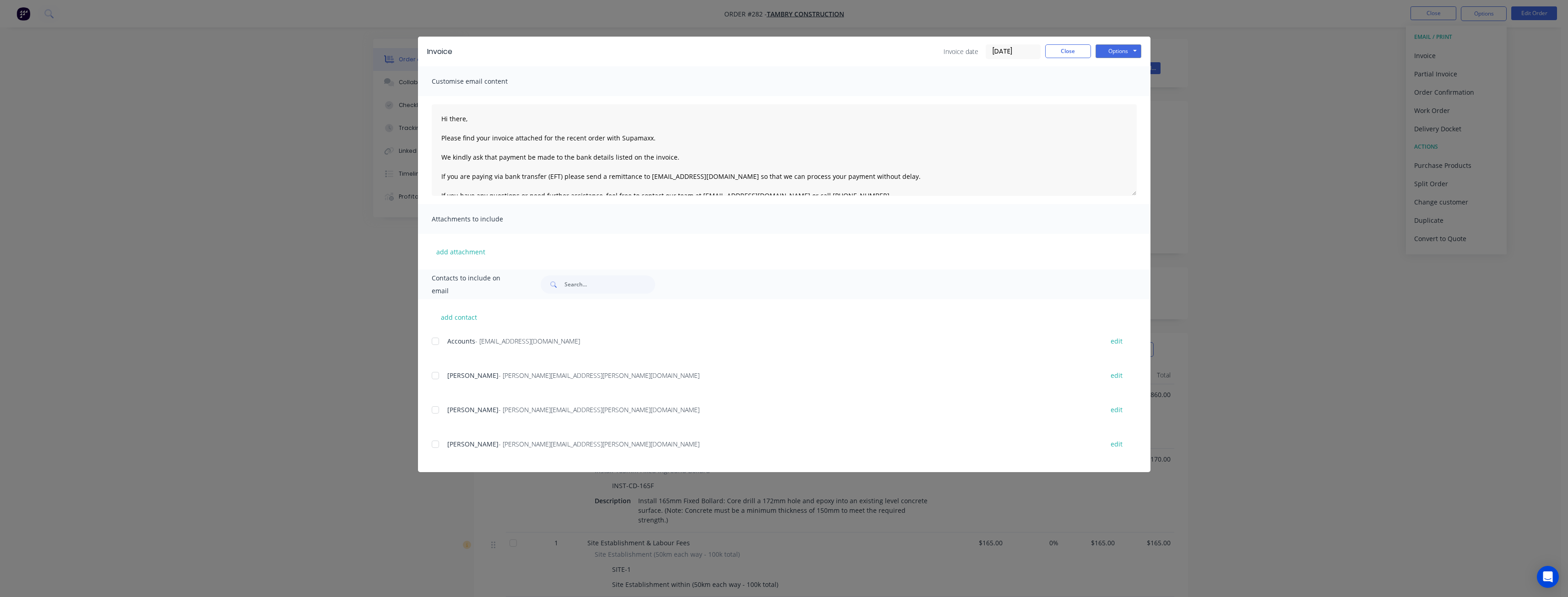
click at [437, 406] on div at bounding box center [435, 410] width 18 height 18
click at [437, 341] on div at bounding box center [435, 341] width 18 height 18
click at [1113, 50] on button "Options" at bounding box center [1119, 51] width 46 height 14
click at [1122, 103] on button "Email" at bounding box center [1125, 97] width 59 height 15
click at [1063, 49] on button "Close" at bounding box center [1068, 51] width 46 height 14
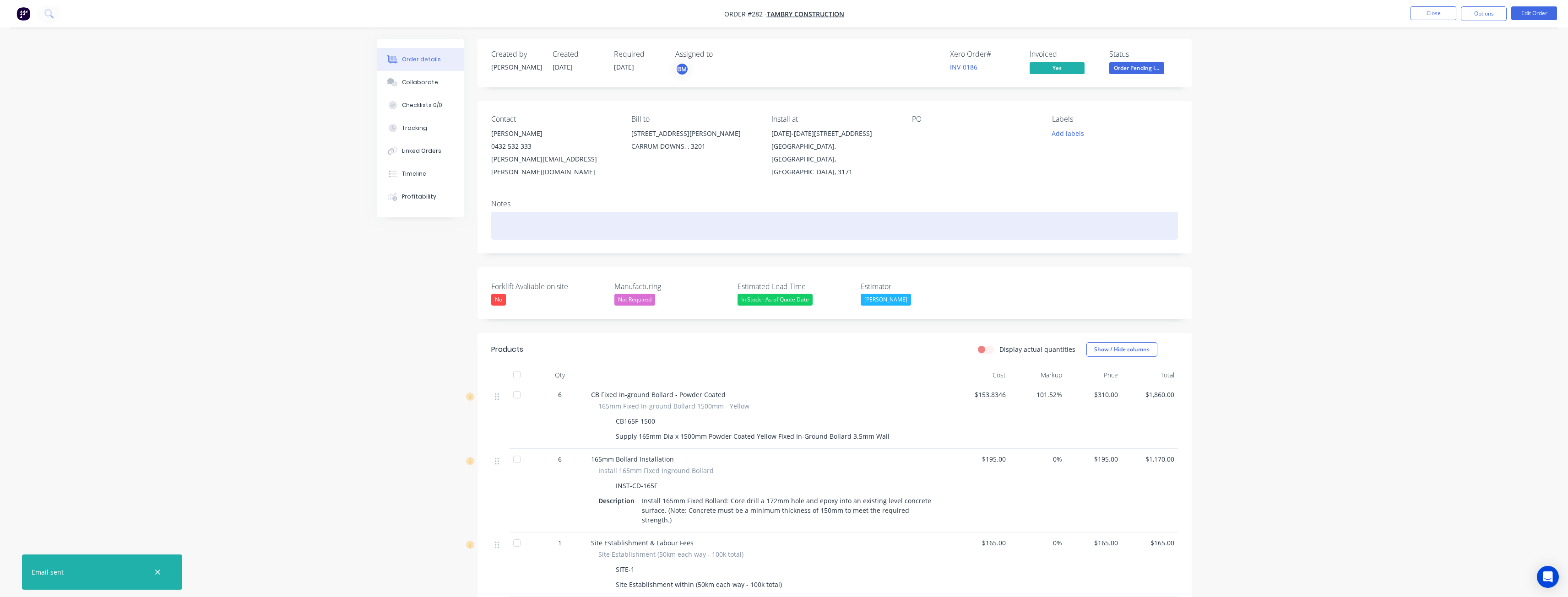
click at [813, 212] on div at bounding box center [835, 226] width 687 height 28
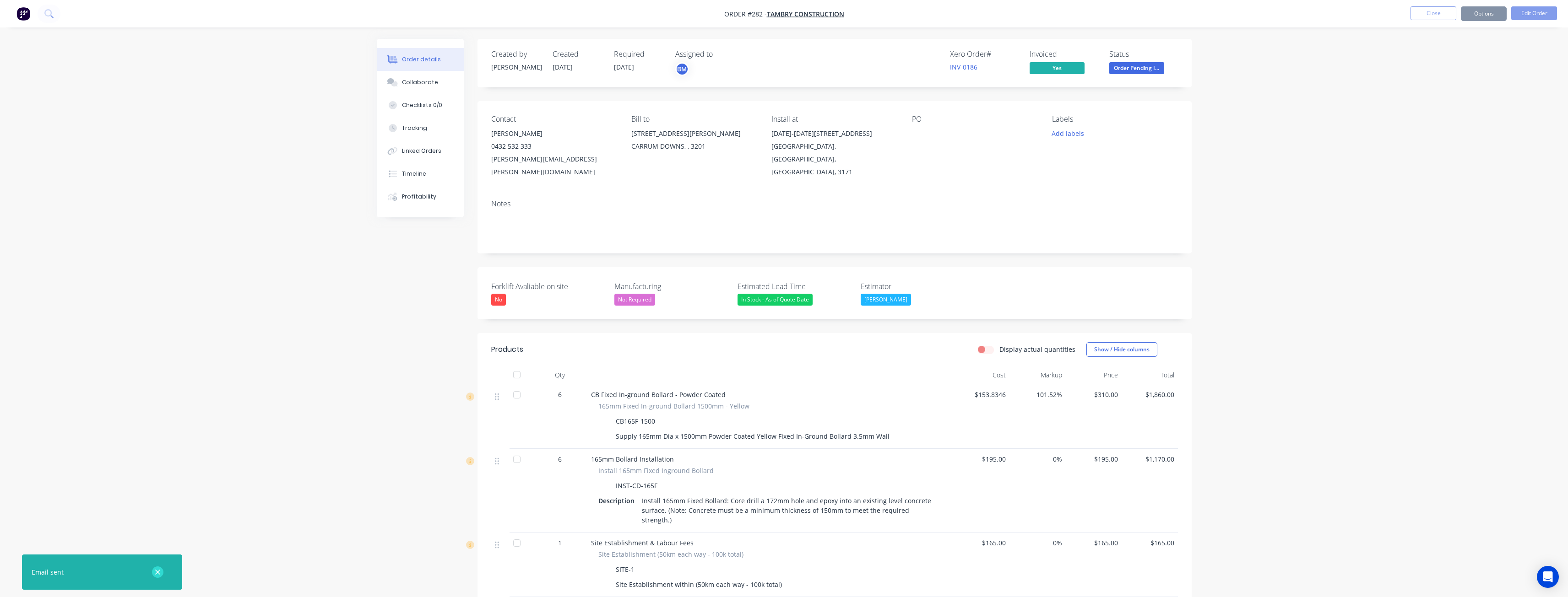
click at [158, 570] on icon "button" at bounding box center [157, 572] width 6 height 8
click at [388, 372] on div "Created by Budd Created 01/09/25 Required 25/08/25 Assigned to BM Xero Order # …" at bounding box center [785, 558] width 815 height 1038
click at [377, 347] on div "Created by Budd Created 01/09/25 Required 25/08/25 Assigned to BM Xero Order # …" at bounding box center [785, 558] width 815 height 1038
click at [1432, 12] on button "Close" at bounding box center [1433, 13] width 46 height 14
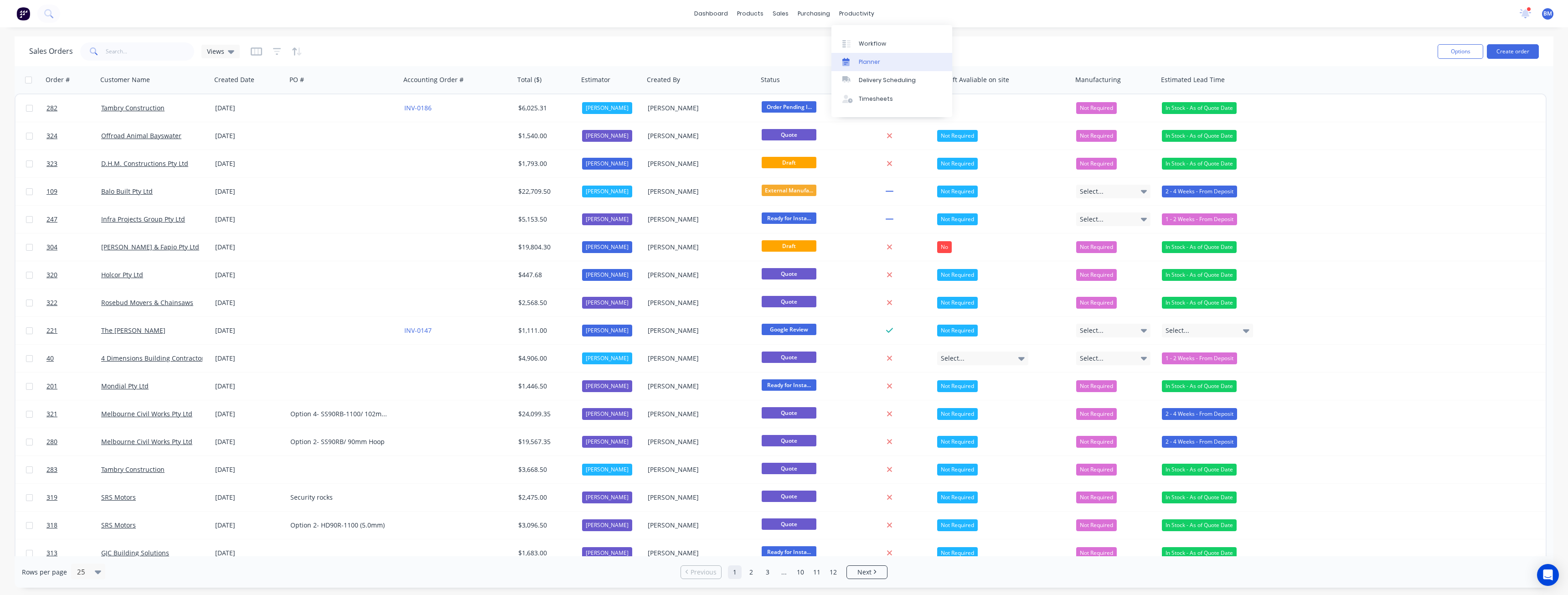
click at [869, 58] on div "Planner" at bounding box center [869, 62] width 22 height 8
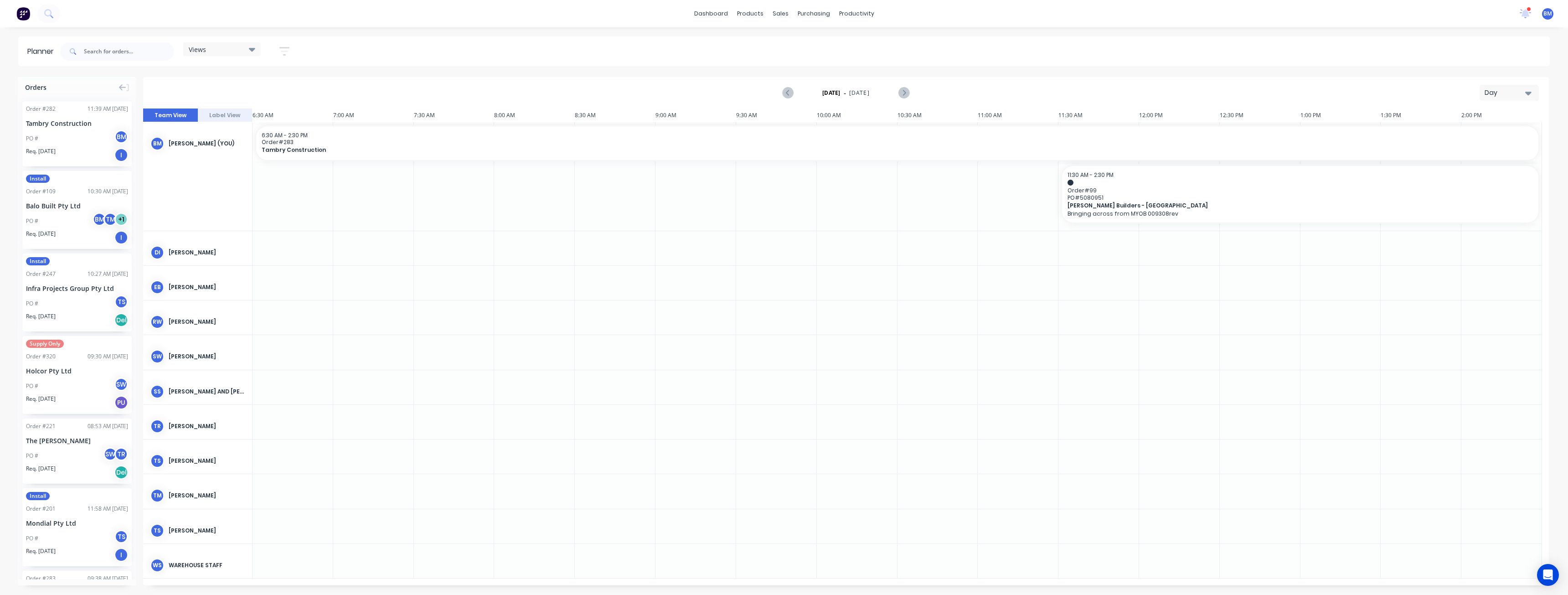
click at [1520, 88] on div "Day" at bounding box center [1506, 93] width 42 height 10
click at [1473, 155] on div "Month" at bounding box center [1493, 154] width 90 height 18
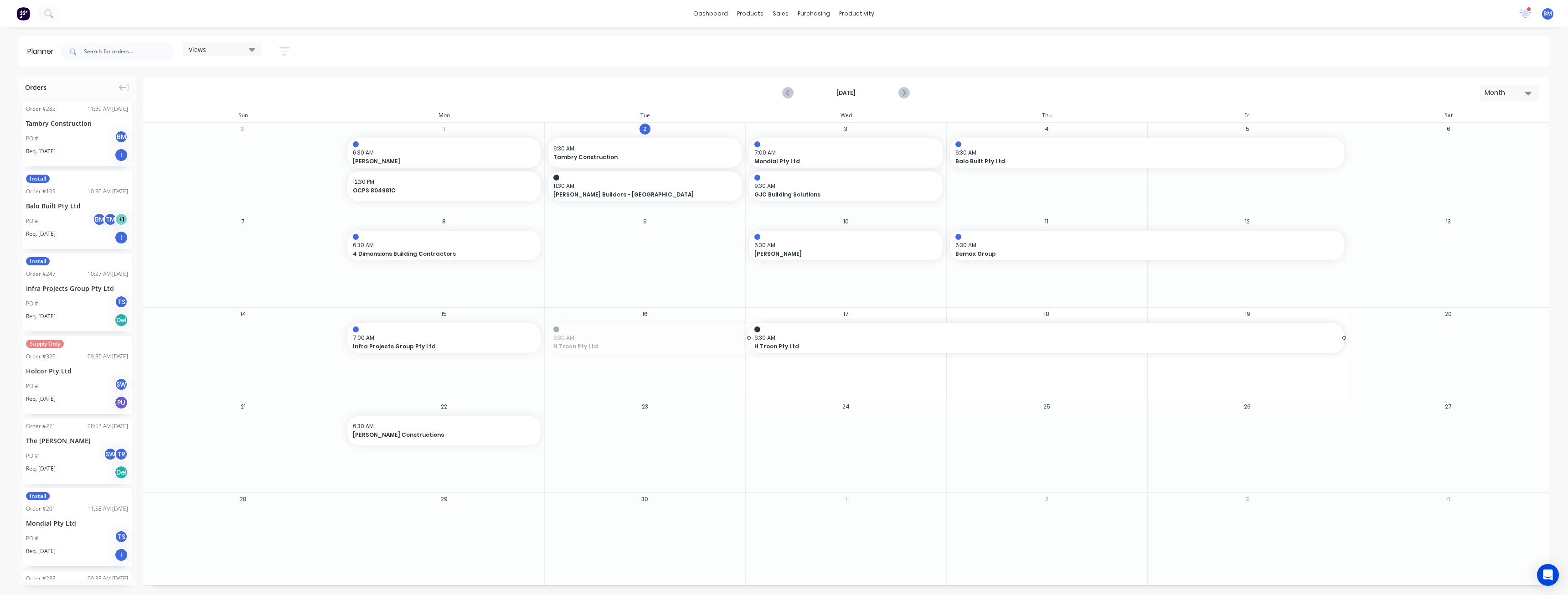
drag, startPoint x: 547, startPoint y: 337, endPoint x: 766, endPoint y: 343, distance: 219.1
drag, startPoint x: 435, startPoint y: 423, endPoint x: 612, endPoint y: 356, distance: 189.3
click at [802, 42] on div "Sales Orders" at bounding box center [814, 44] width 38 height 8
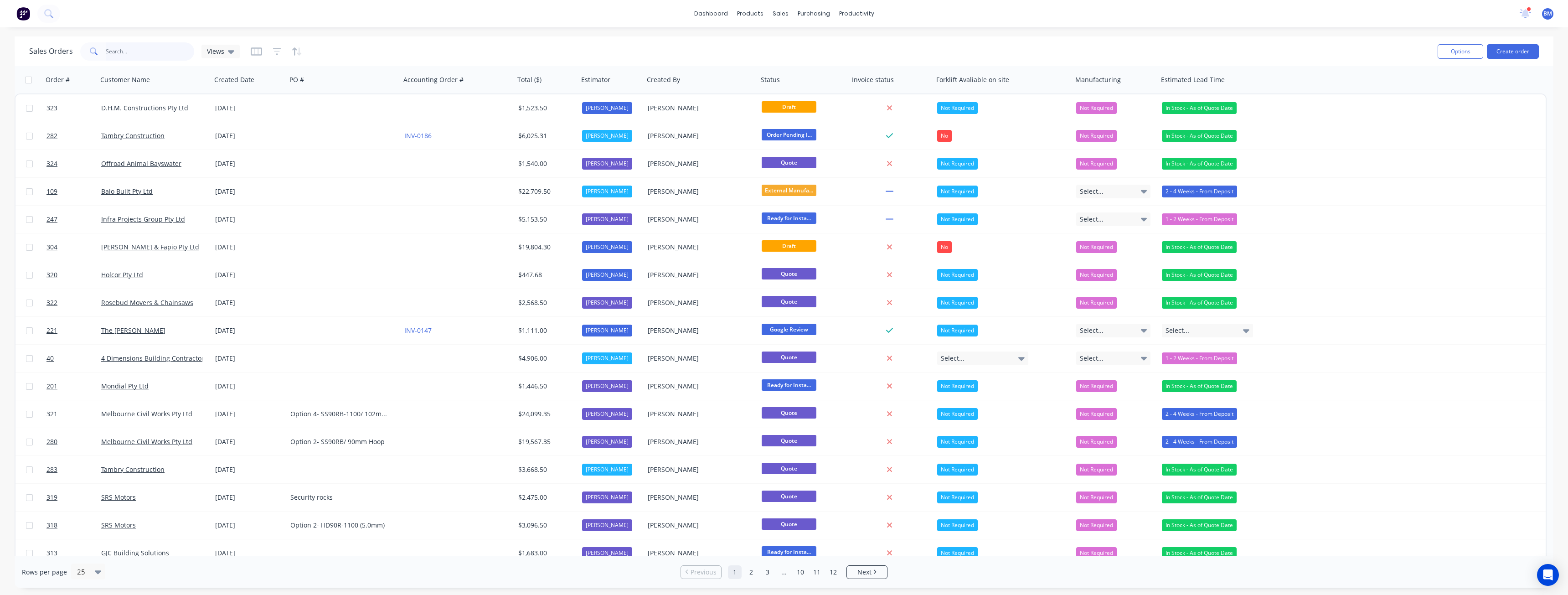
click at [138, 51] on input "text" at bounding box center [150, 51] width 89 height 18
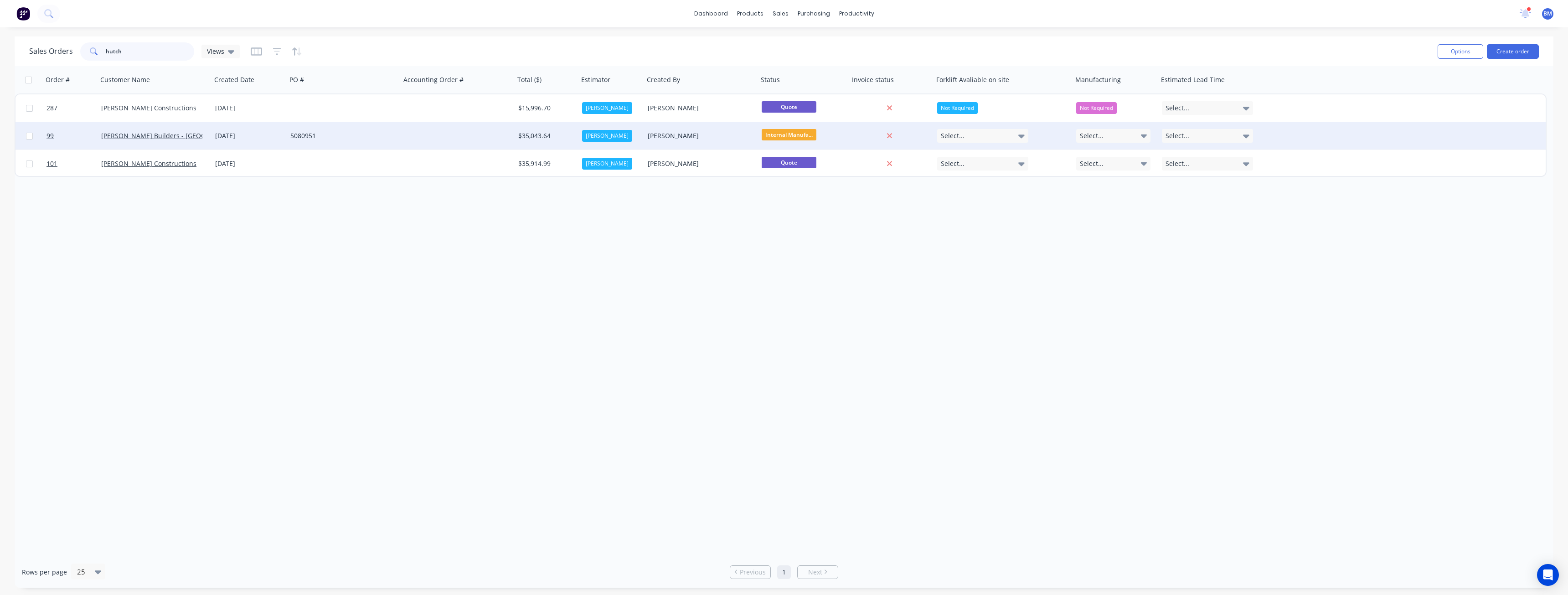
type input "hutch"
click at [347, 132] on div "5080951" at bounding box center [341, 135] width 101 height 9
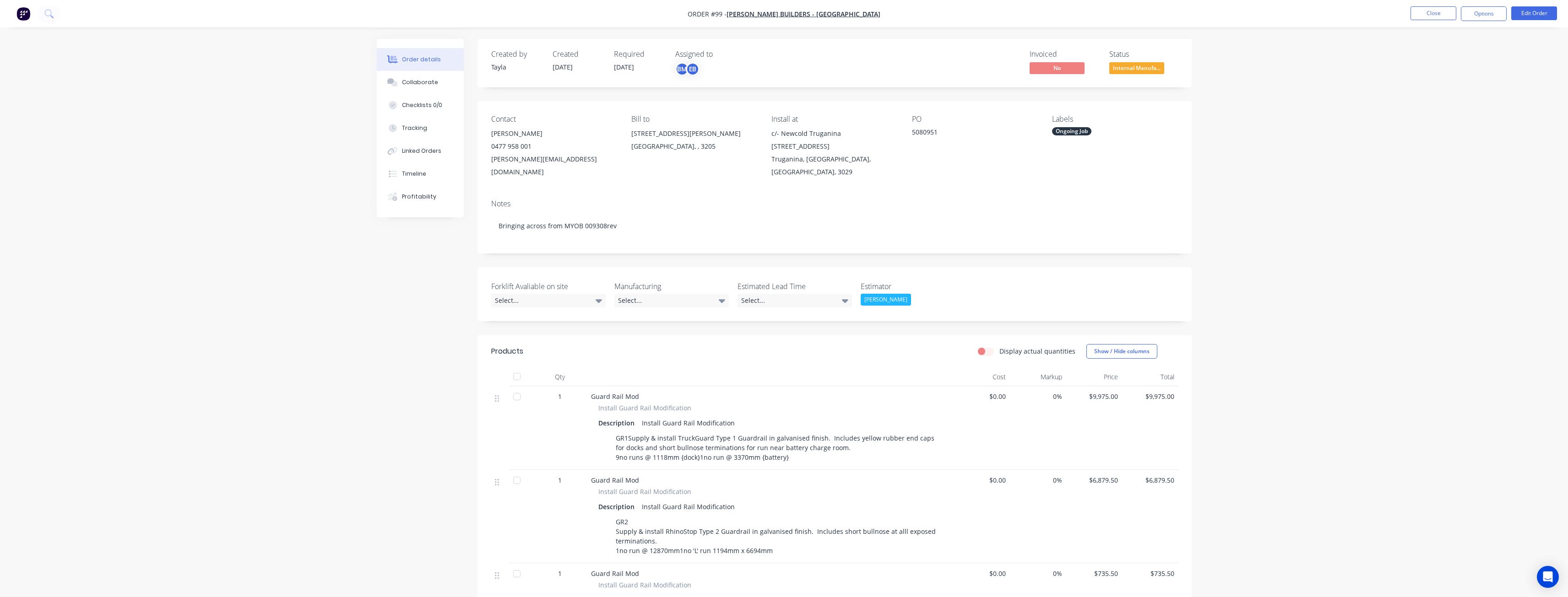
click at [21, 14] on img "button" at bounding box center [23, 14] width 14 height 14
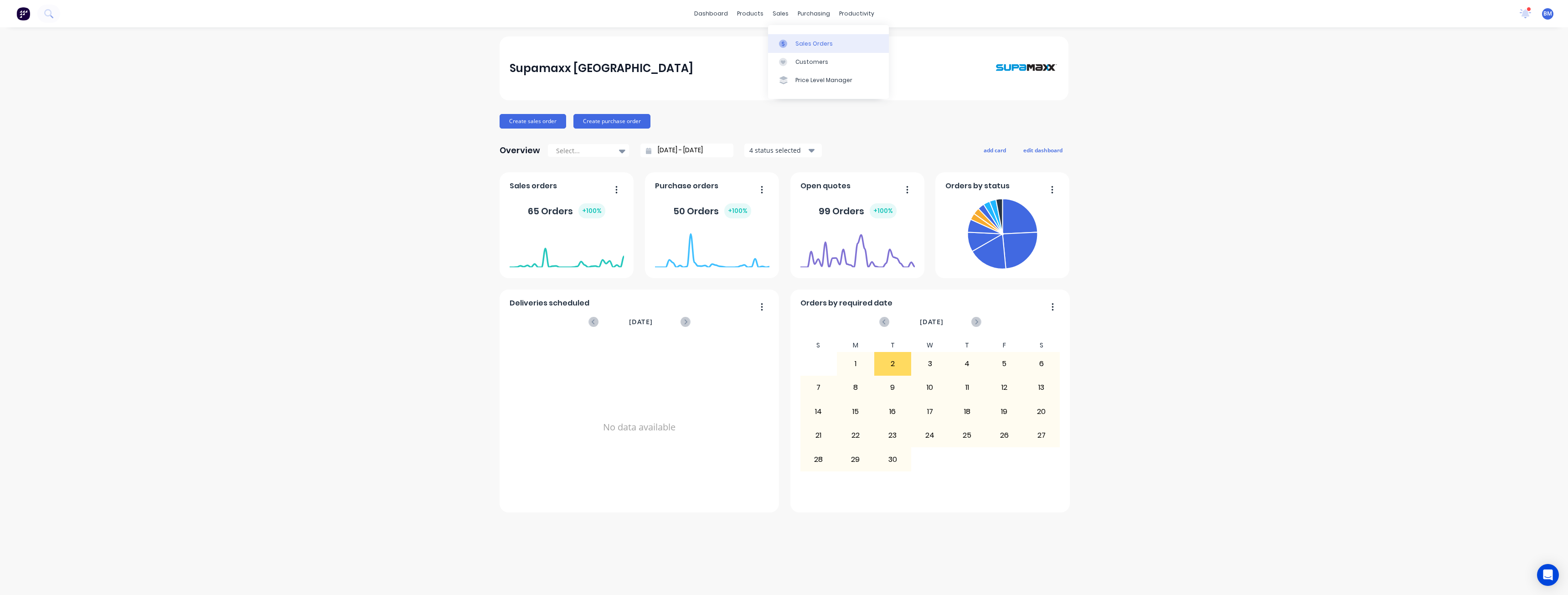
click at [805, 43] on div "Sales Orders" at bounding box center [814, 44] width 38 height 8
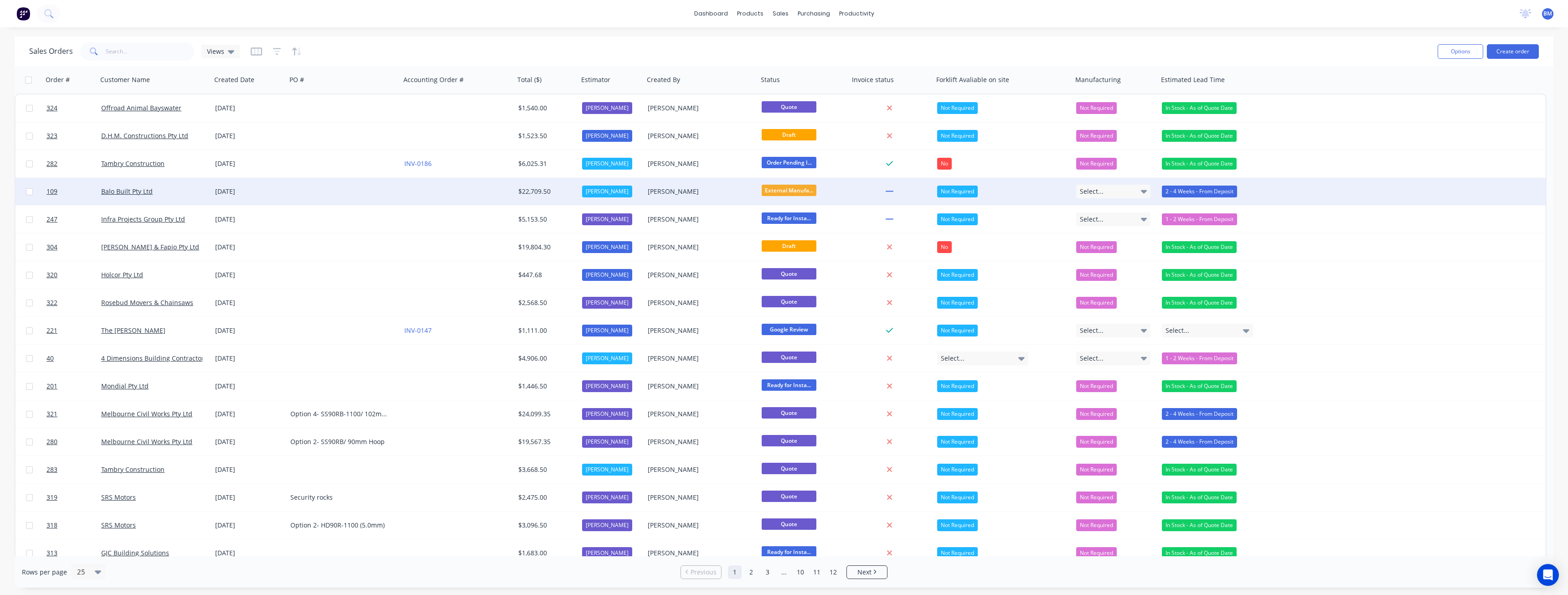
click at [275, 186] on div "02 Sep 2025" at bounding box center [249, 191] width 75 height 27
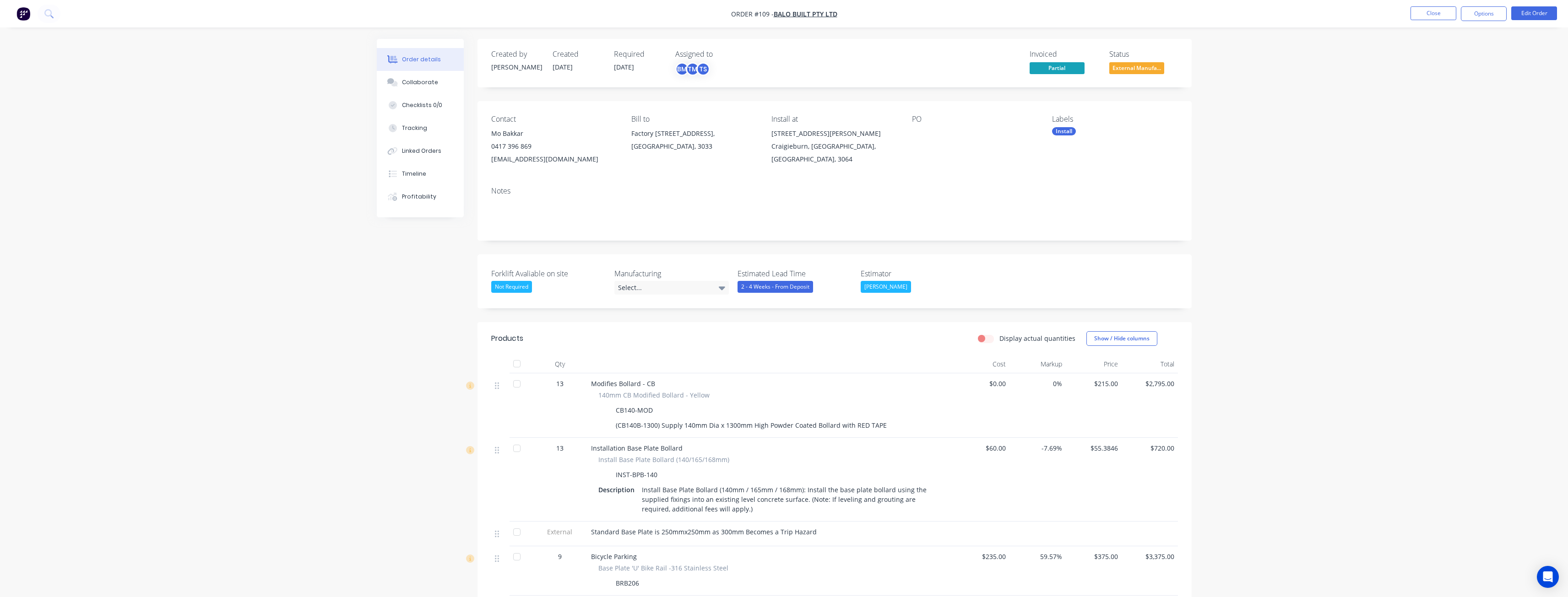
click at [343, 228] on div "Order details Collaborate Checklists 0/0 Tracking Linked Orders Timeline Profit…" at bounding box center [784, 567] width 1568 height 1135
click at [1430, 14] on button "Close" at bounding box center [1433, 13] width 46 height 14
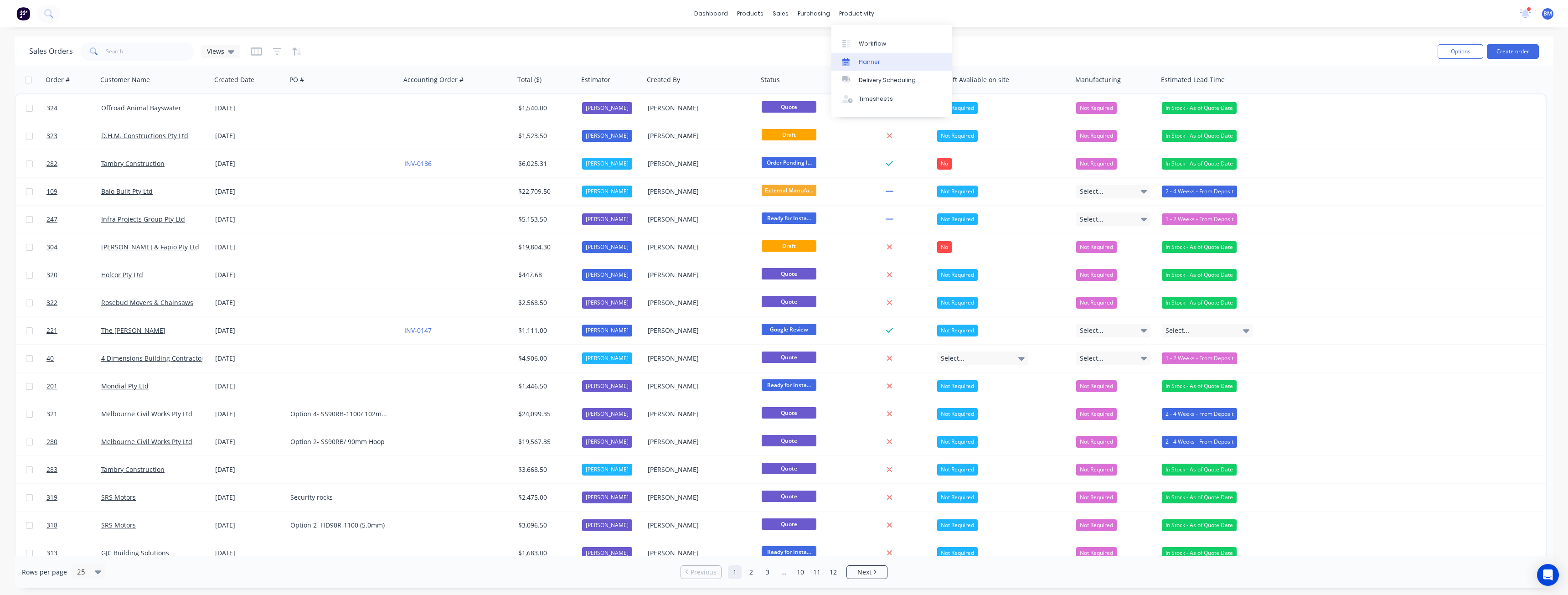
click at [871, 58] on div "Planner" at bounding box center [869, 62] width 22 height 8
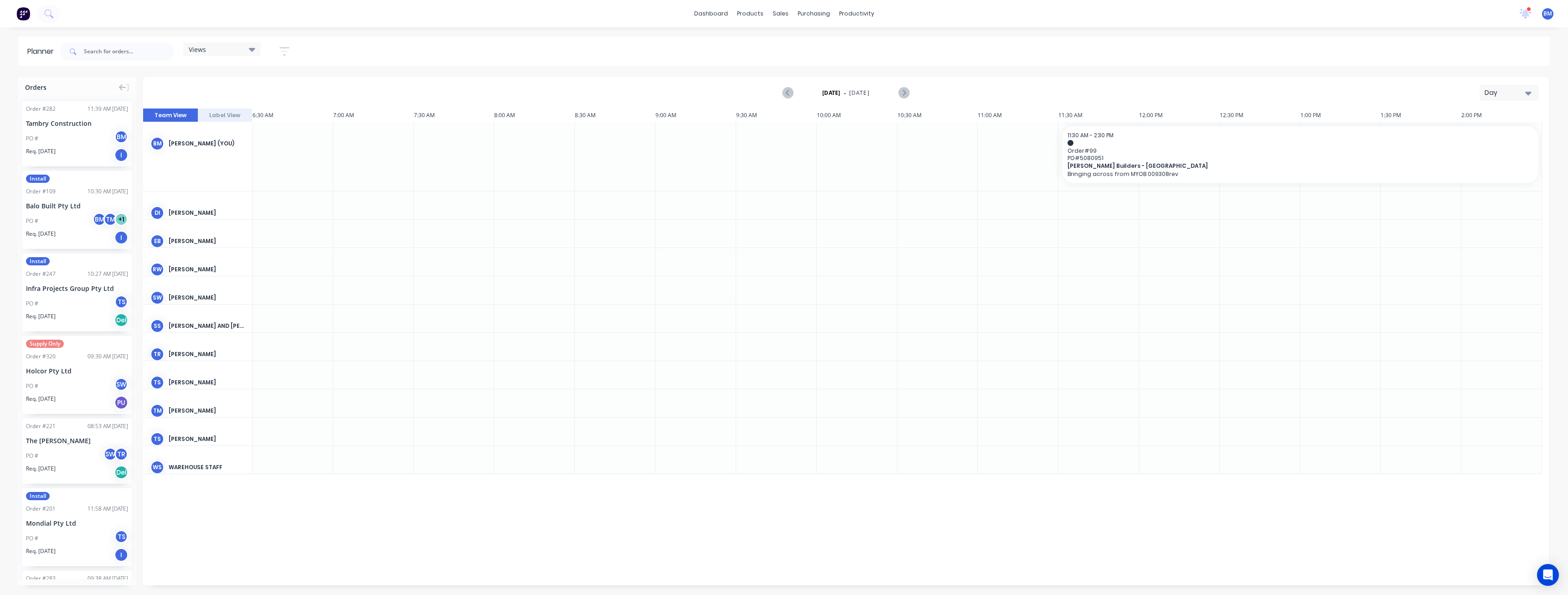
click at [1514, 88] on div "Day" at bounding box center [1506, 93] width 42 height 10
click at [1476, 154] on div "Month" at bounding box center [1493, 154] width 90 height 18
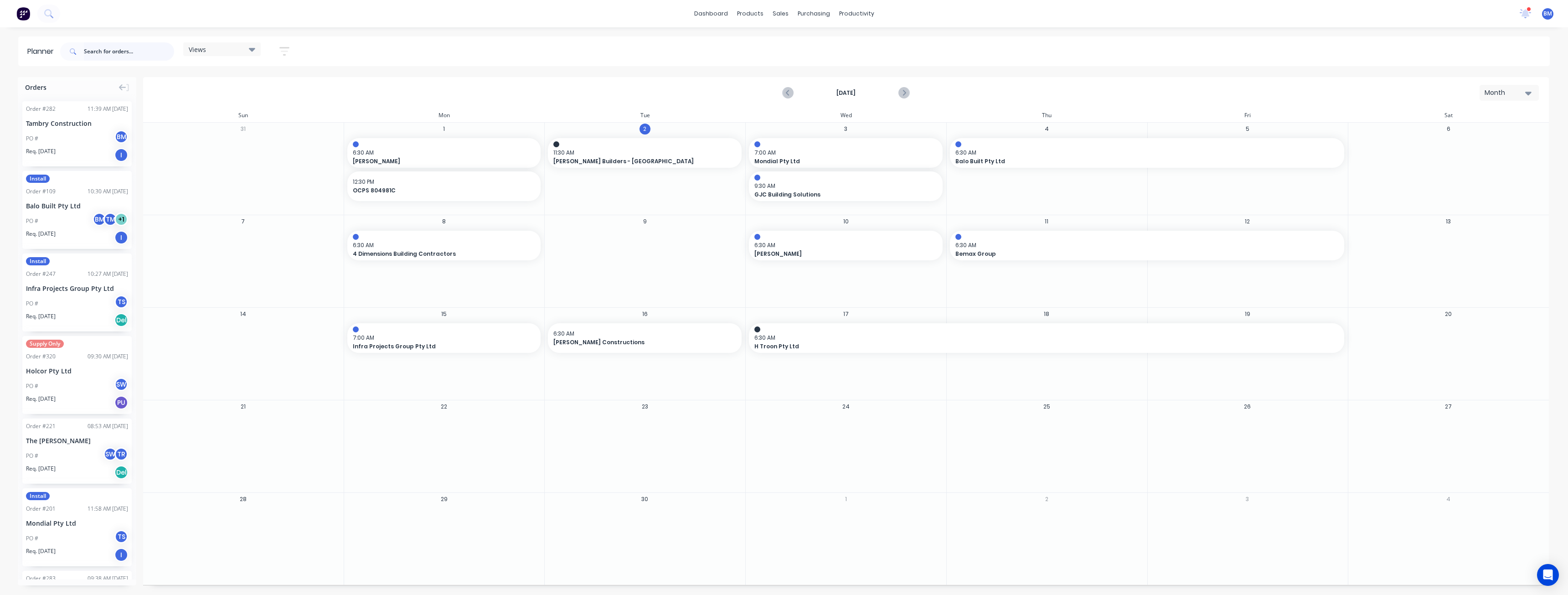
click at [102, 54] on input "text" at bounding box center [129, 51] width 90 height 18
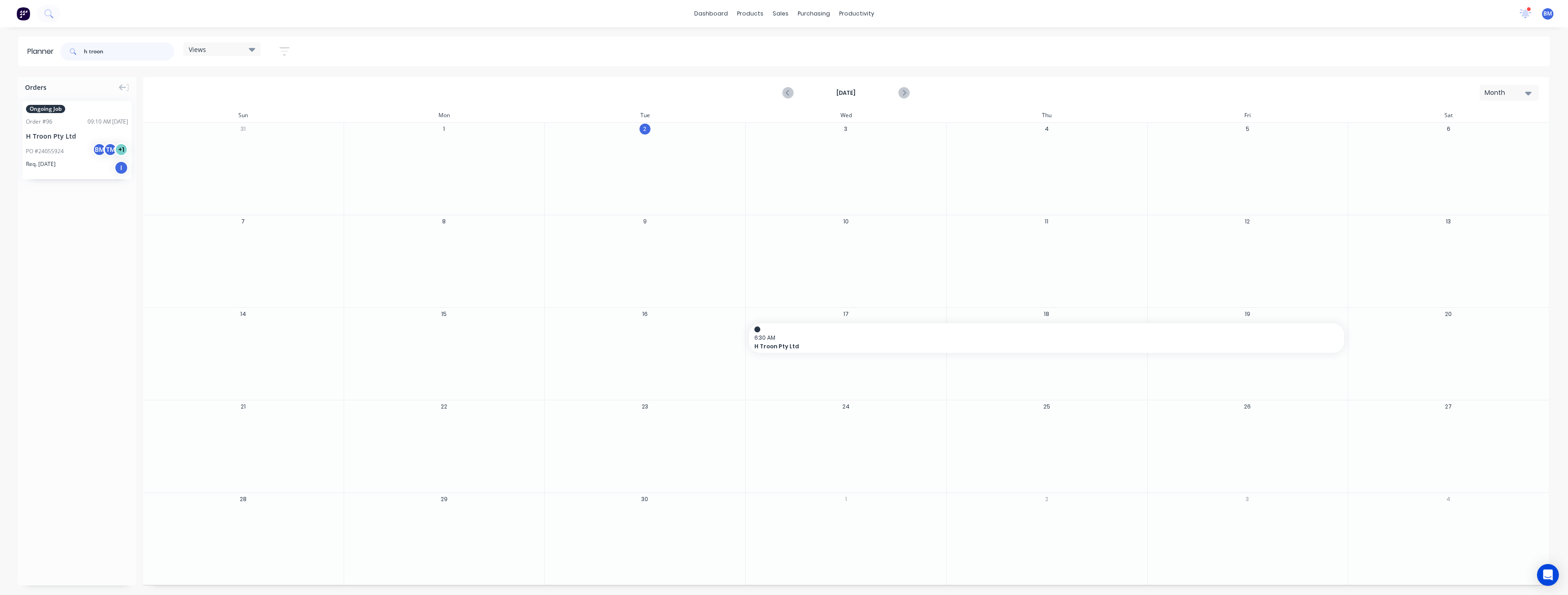
type input "h troon"
drag, startPoint x: 62, startPoint y: 147, endPoint x: 447, endPoint y: 424, distance: 474.3
drag, startPoint x: 540, startPoint y: 431, endPoint x: 653, endPoint y: 452, distance: 114.9
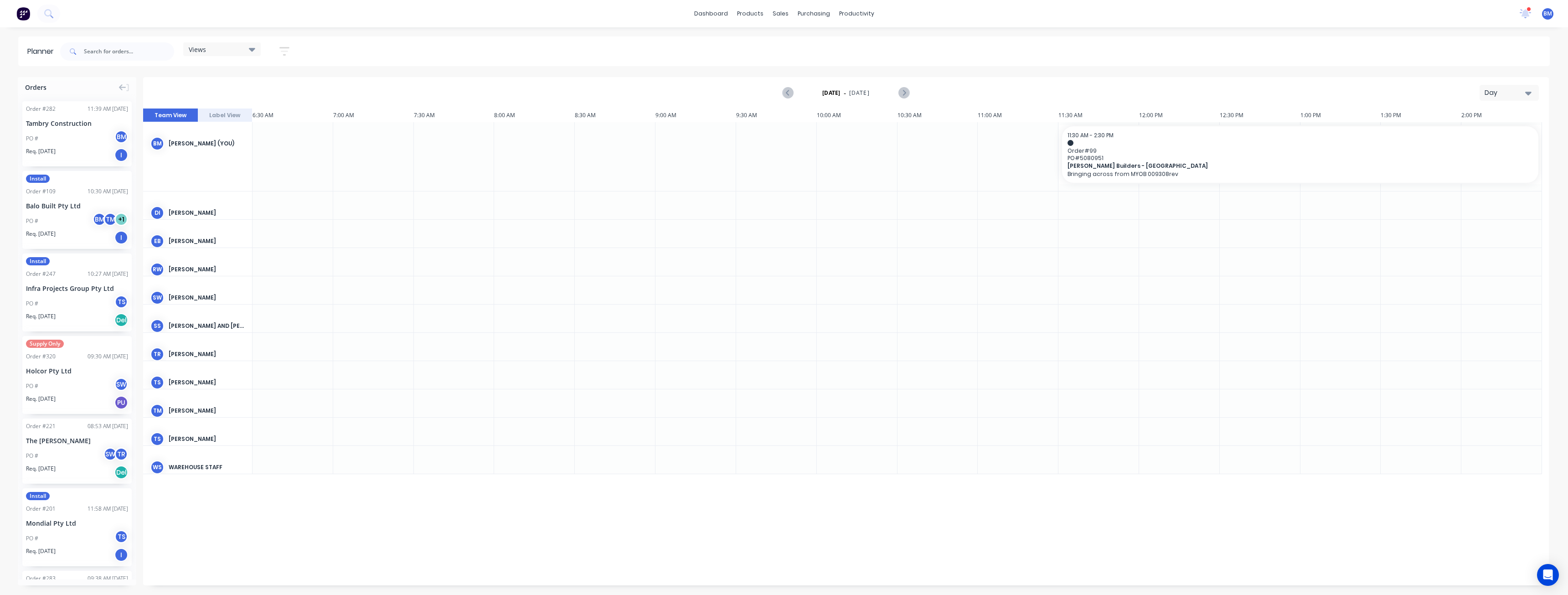
click at [1512, 94] on div "Day" at bounding box center [1506, 93] width 42 height 10
click at [1466, 156] on div "Month" at bounding box center [1493, 154] width 90 height 18
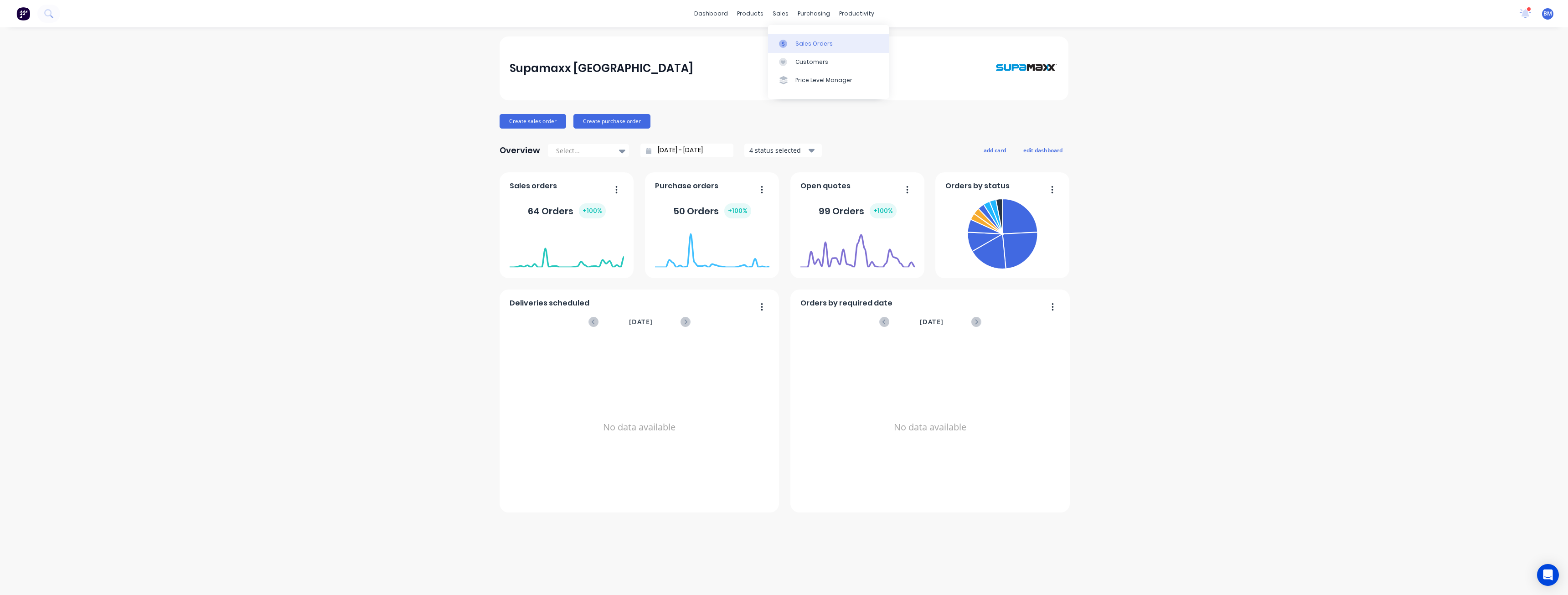
click at [802, 42] on div "Sales Orders" at bounding box center [814, 44] width 38 height 8
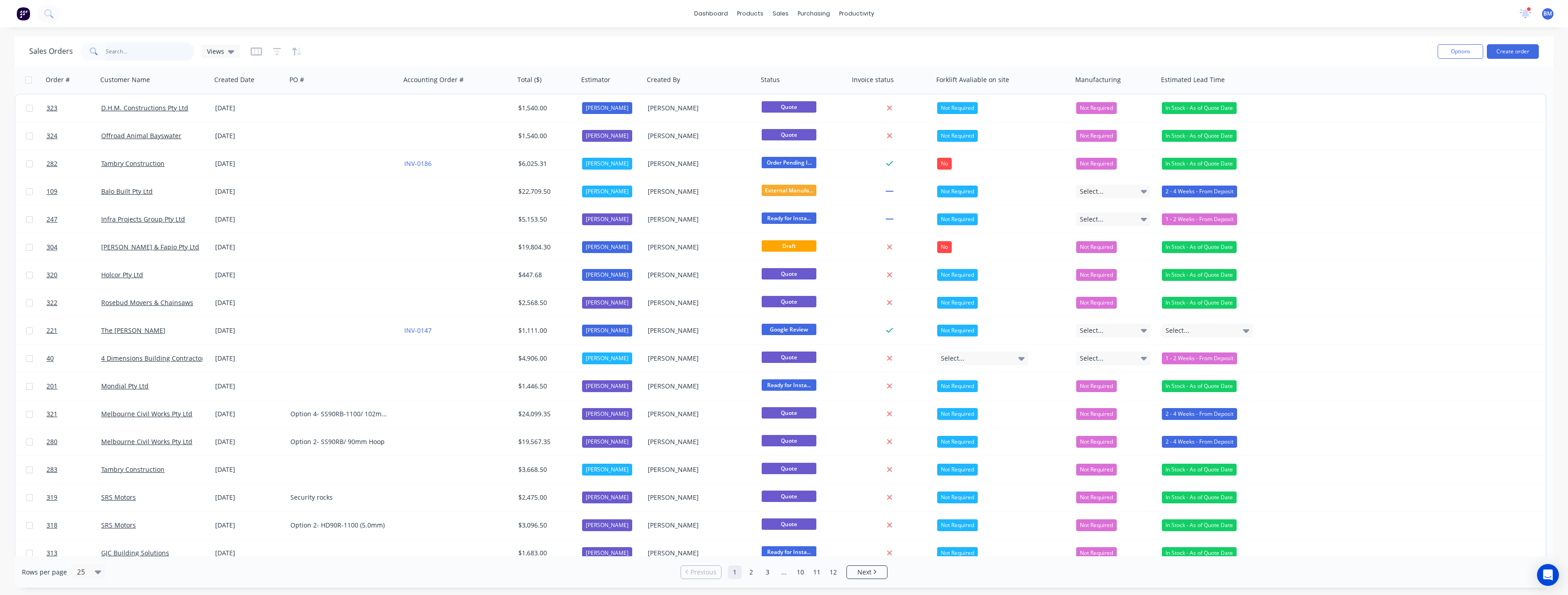
click at [144, 51] on input "text" at bounding box center [150, 51] width 89 height 18
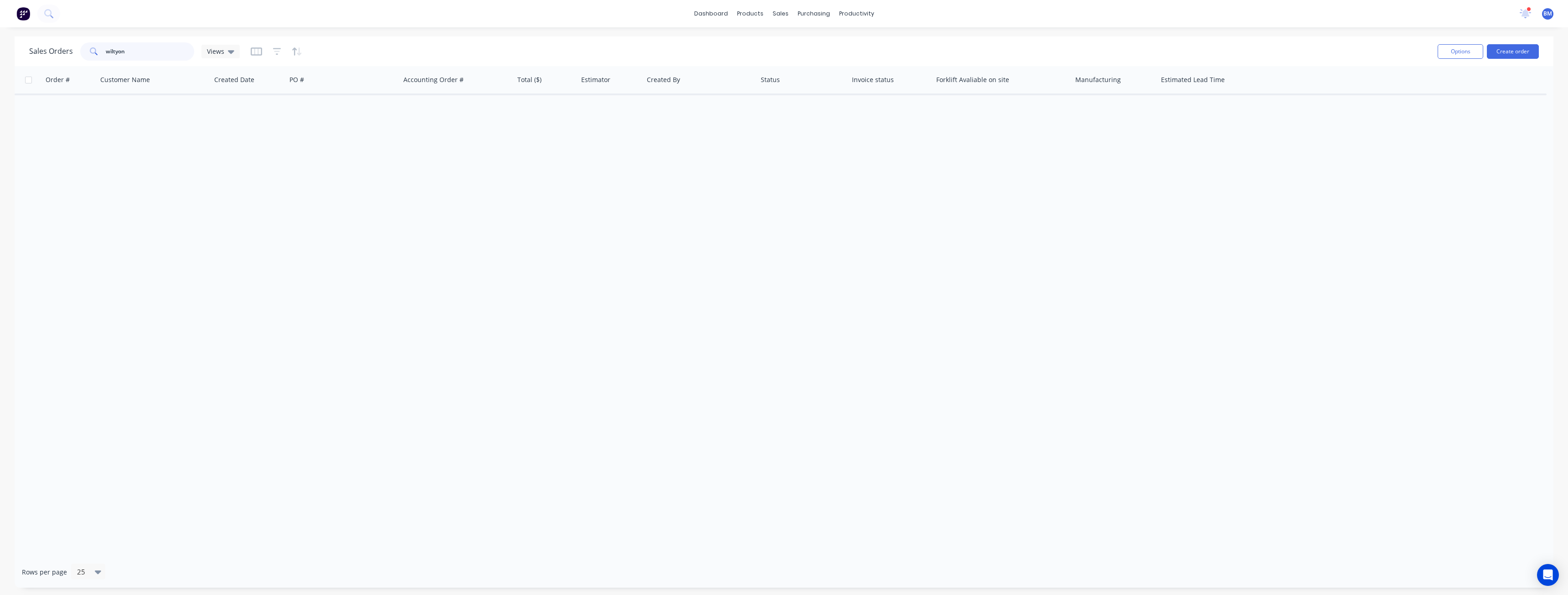
click at [119, 51] on input "wiltyon" at bounding box center [150, 51] width 89 height 18
type input "wilton"
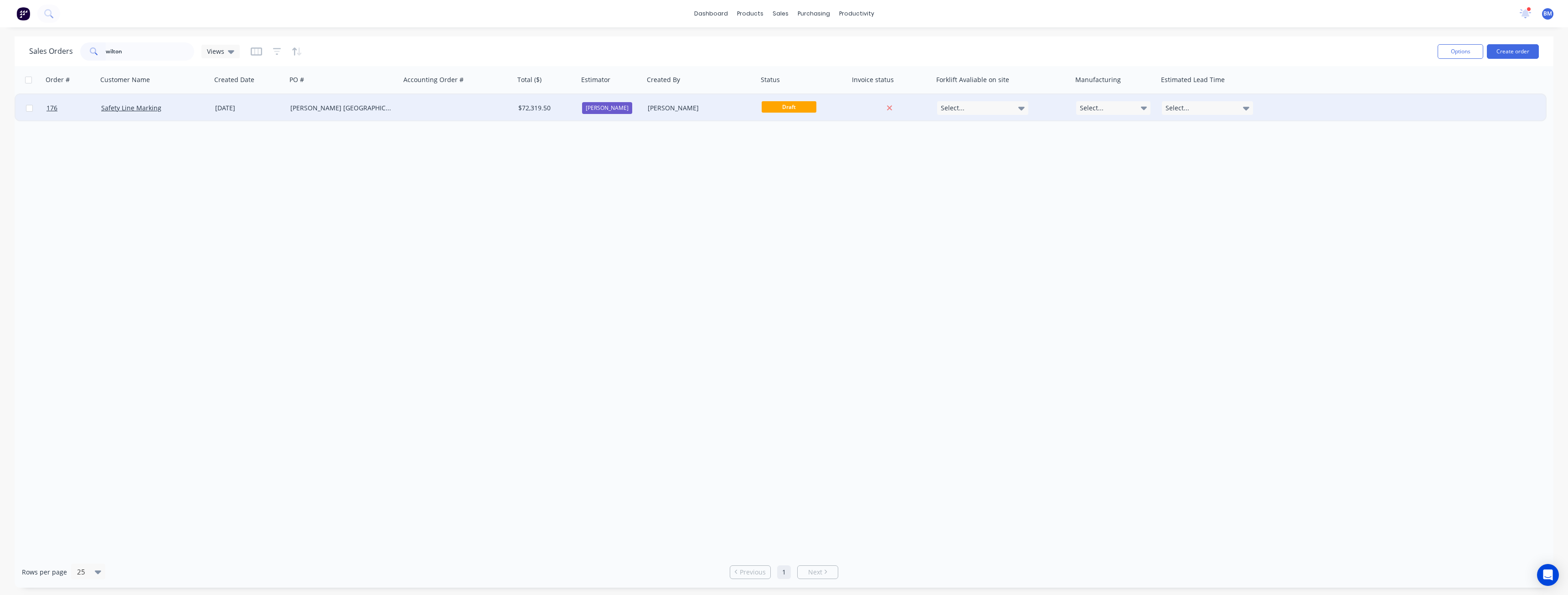
click at [429, 106] on div at bounding box center [458, 108] width 114 height 27
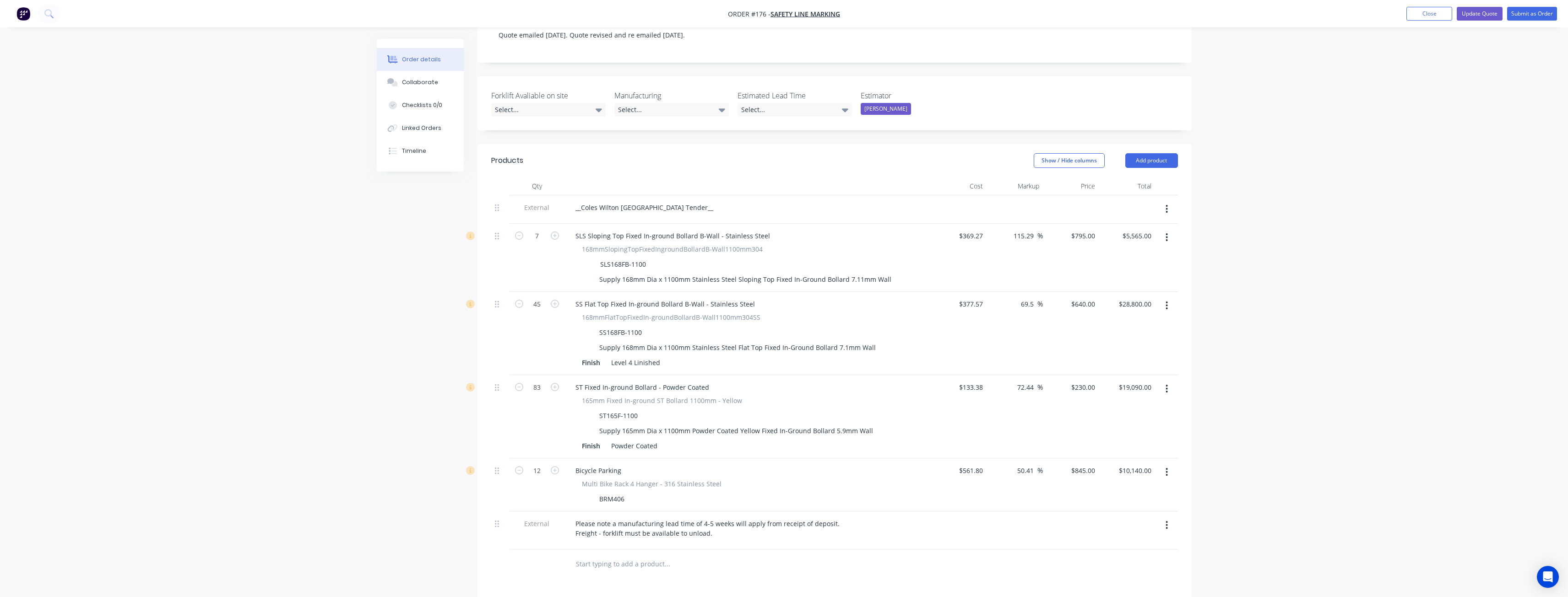
scroll to position [275, 0]
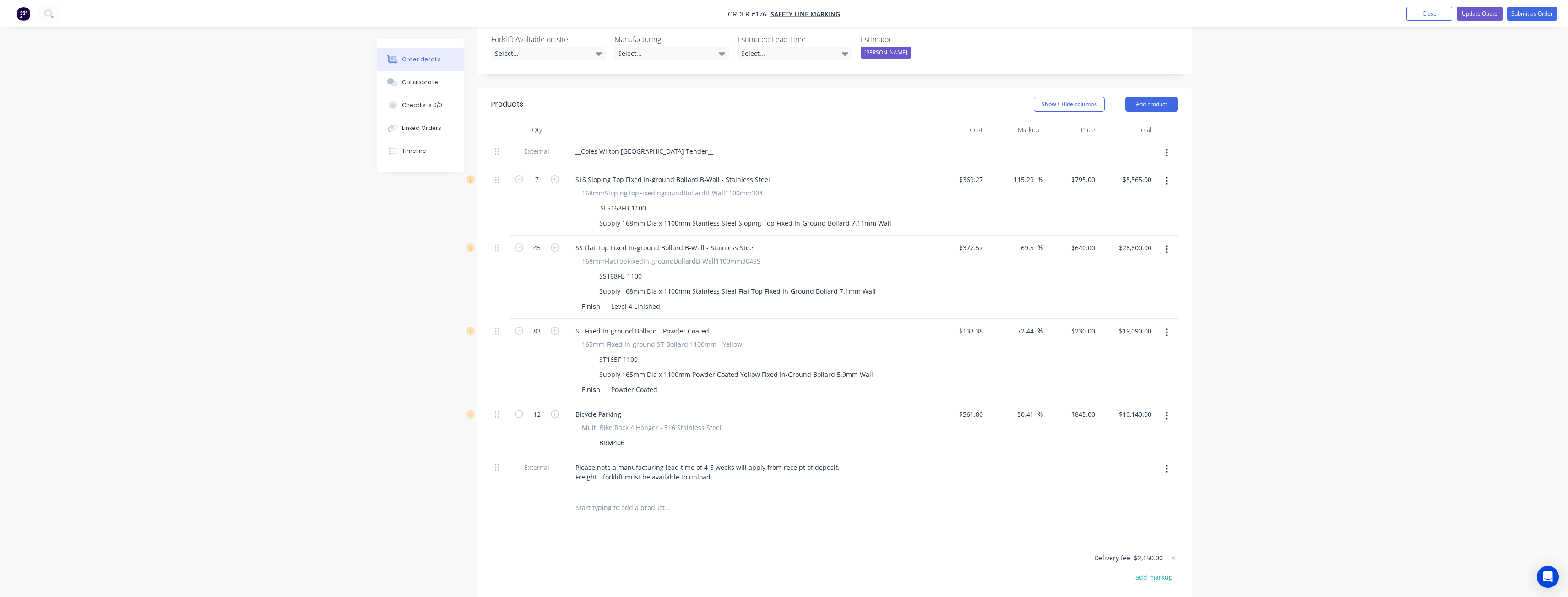
click at [358, 301] on div "Order details Collaborate Checklists 0/0 Linked Orders Timeline Order details C…" at bounding box center [784, 238] width 1568 height 1026
click at [26, 10] on img "button" at bounding box center [23, 14] width 14 height 14
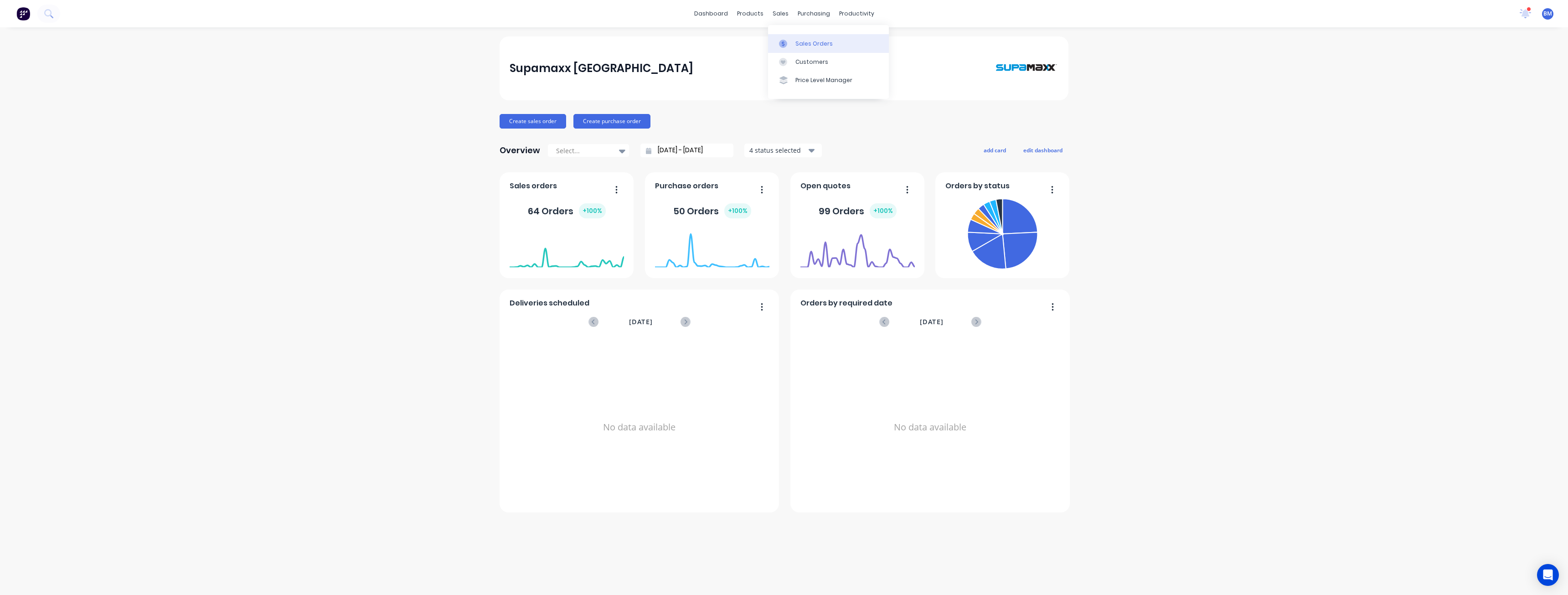
click at [804, 40] on div "Sales Orders" at bounding box center [814, 44] width 38 height 8
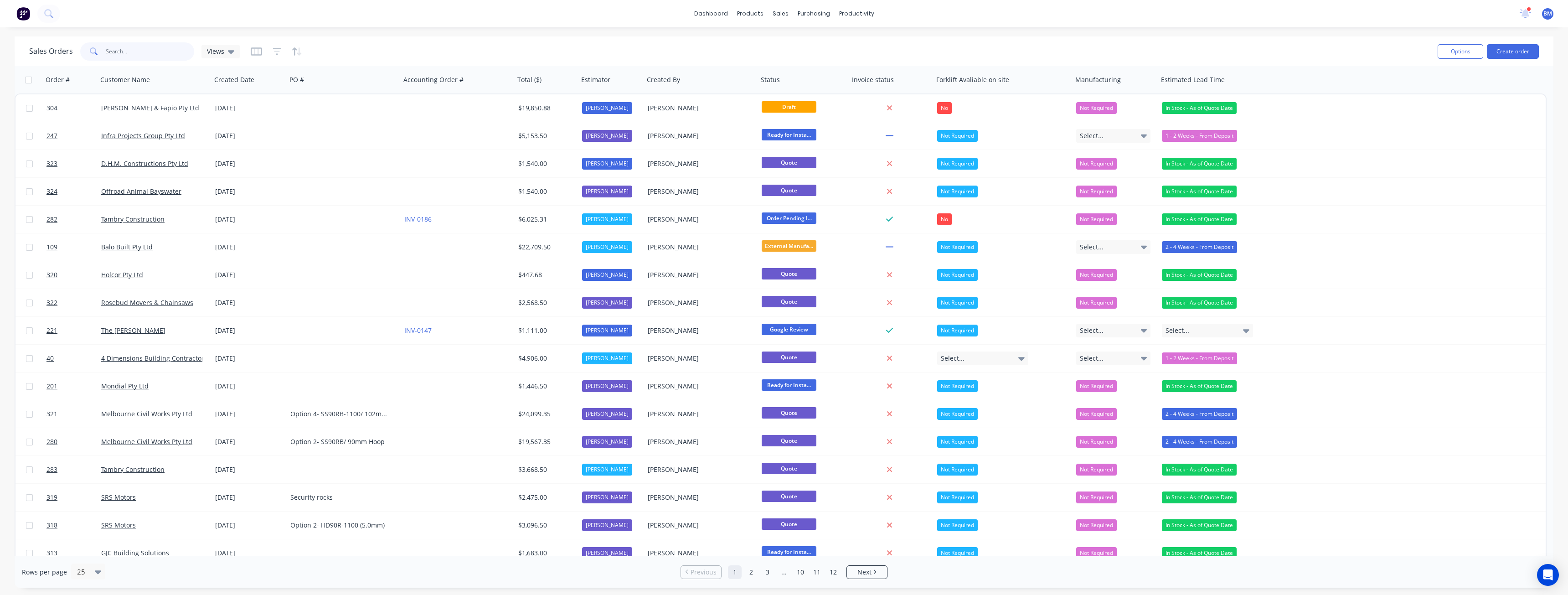
click at [133, 54] on input "text" at bounding box center [150, 51] width 89 height 18
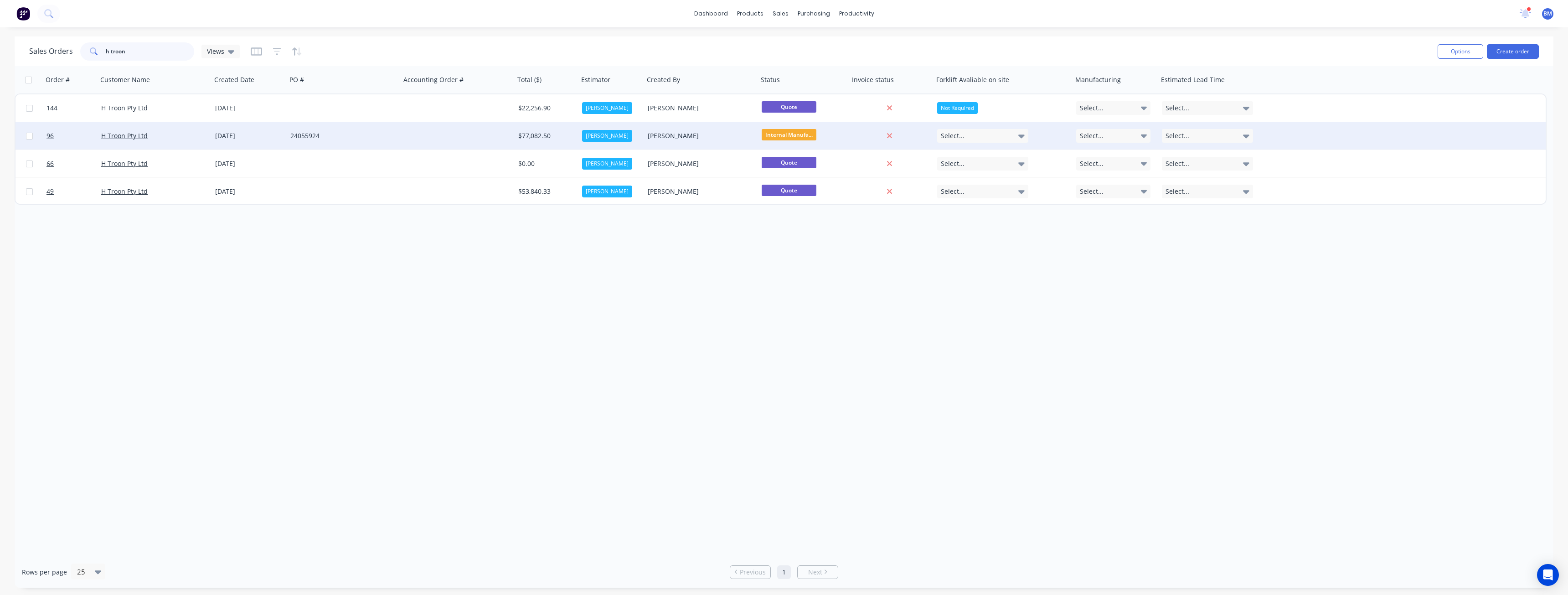
type input "h troon"
click at [403, 139] on div at bounding box center [458, 136] width 114 height 27
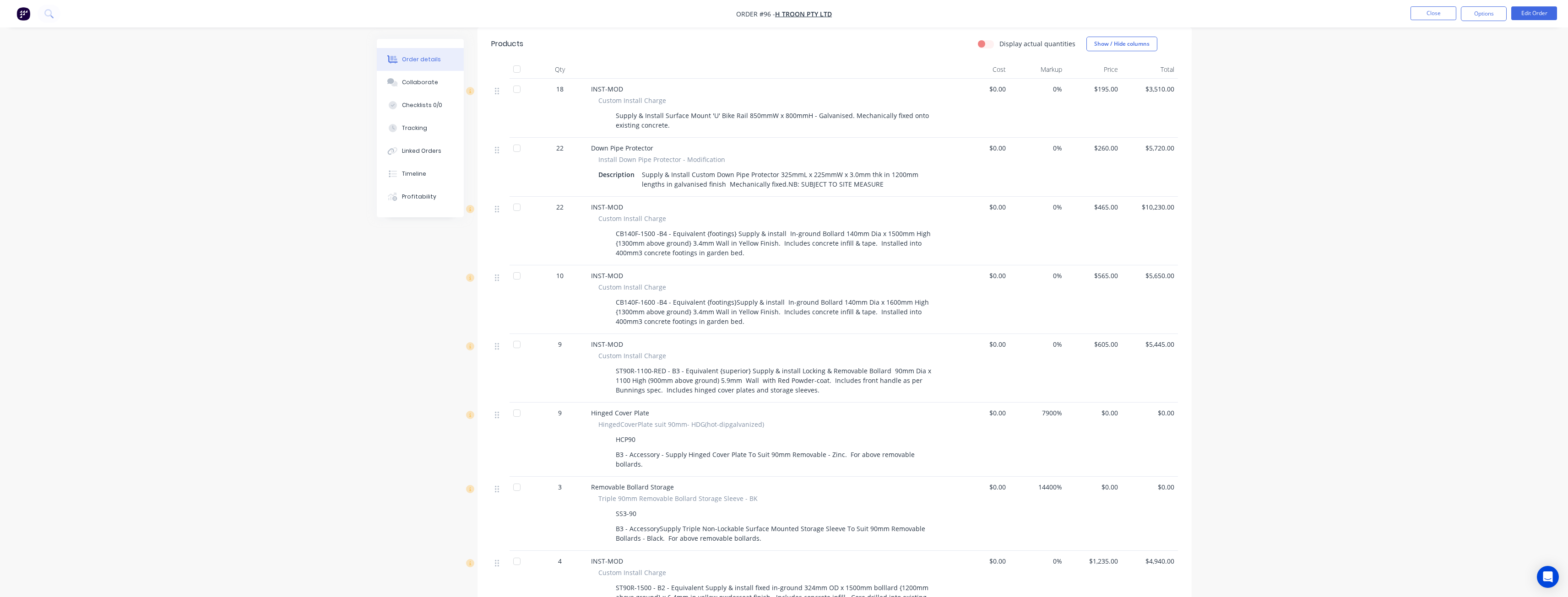
scroll to position [640, 0]
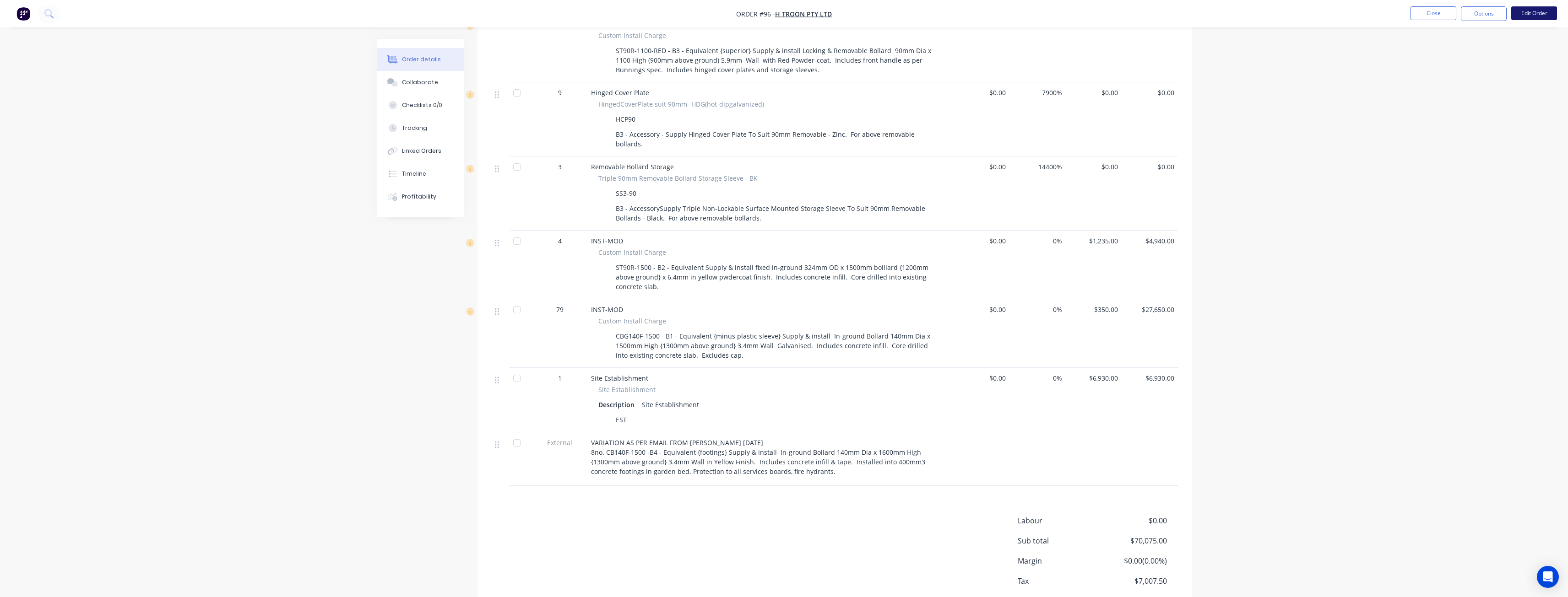
click at [1528, 9] on button "Edit Order" at bounding box center [1534, 13] width 46 height 14
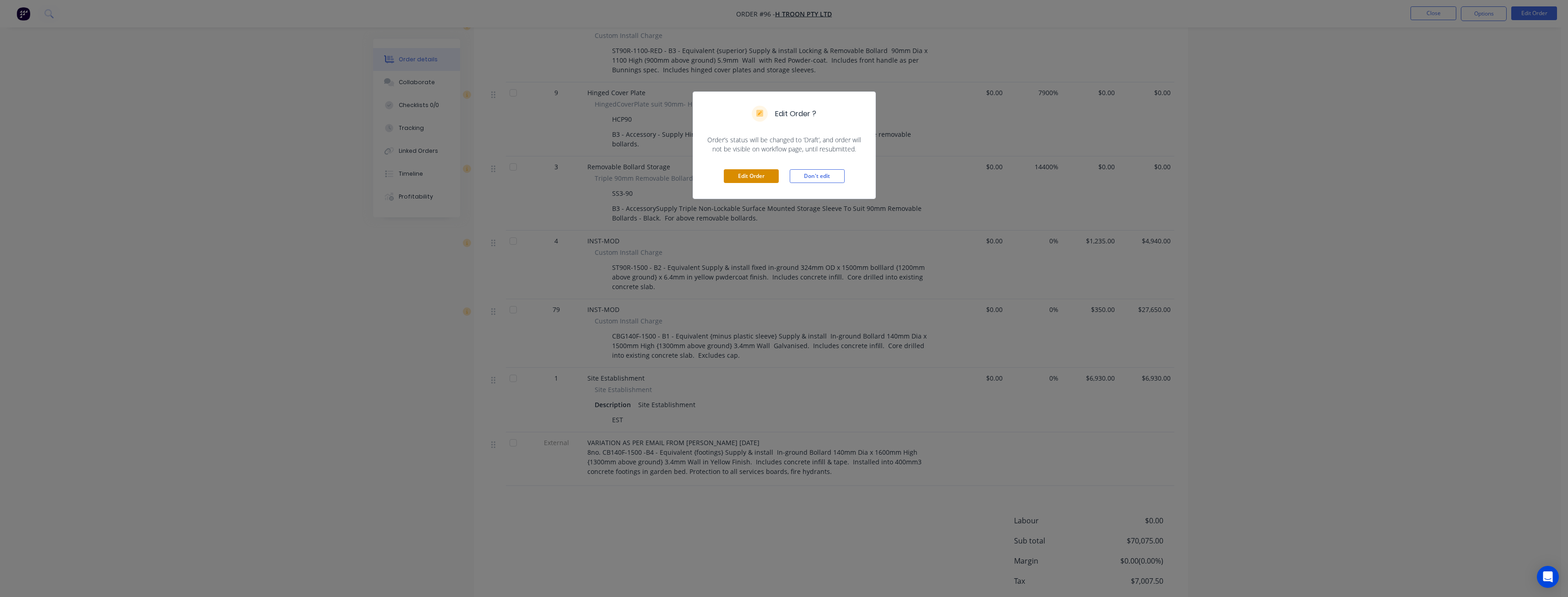
click at [747, 177] on button "Edit Order" at bounding box center [751, 176] width 55 height 14
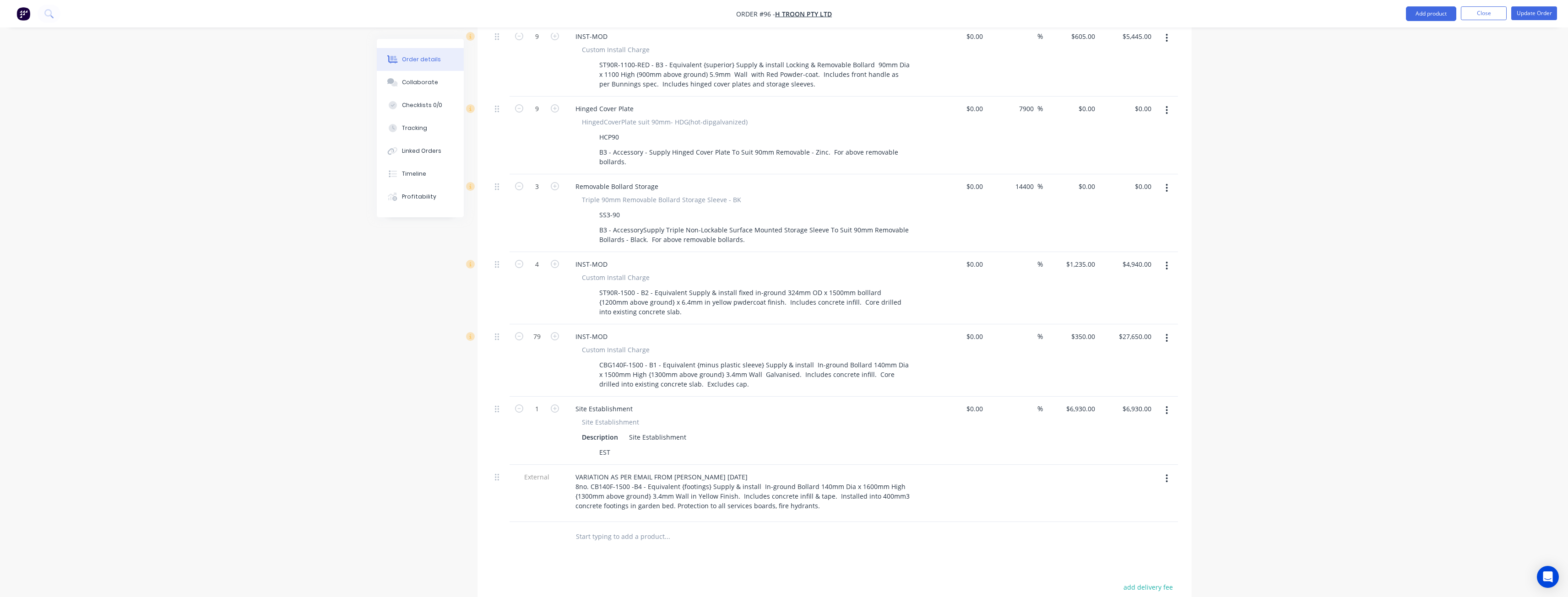
scroll to position [822, 0]
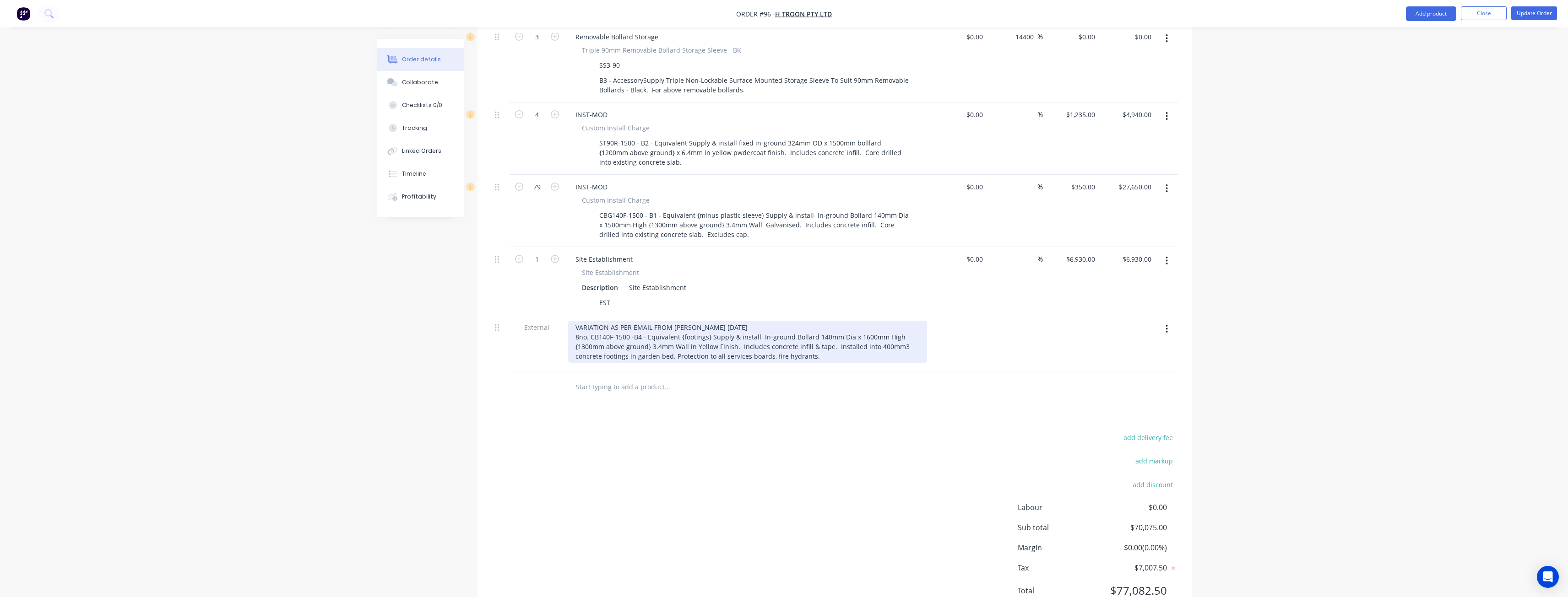
click at [592, 321] on div "VARIATION AS PER EMAIL FROM BAILEY H-TROON AUGUST 1ST, 2025 8no. CB140F-1500 -B…" at bounding box center [748, 341] width 359 height 42
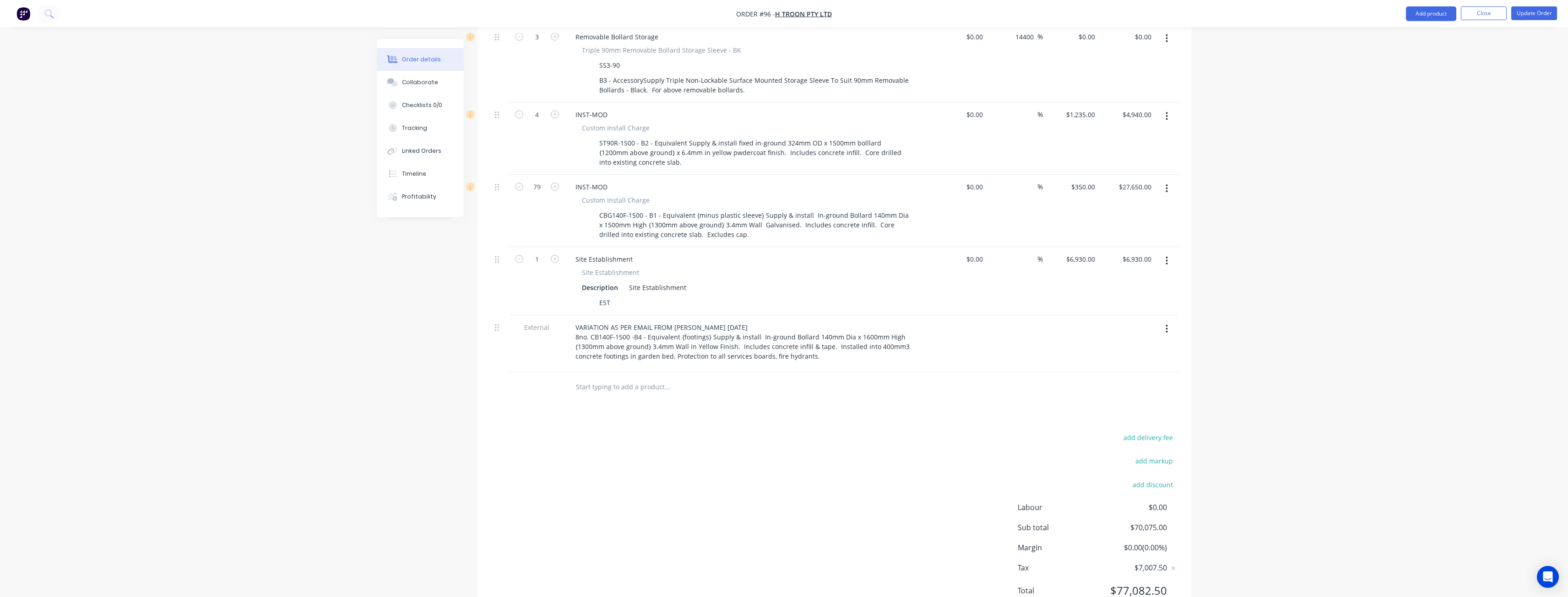
click at [593, 384] on div "Products Show / Hide columns Add product Qty Cost Markup Price Total 18 INST-MO…" at bounding box center [835, 88] width 714 height 1069
click at [619, 431] on div "add delivery fee add markup add discount Labour $0.00 Sub total $70,075.00 Marg…" at bounding box center [835, 520] width 687 height 177
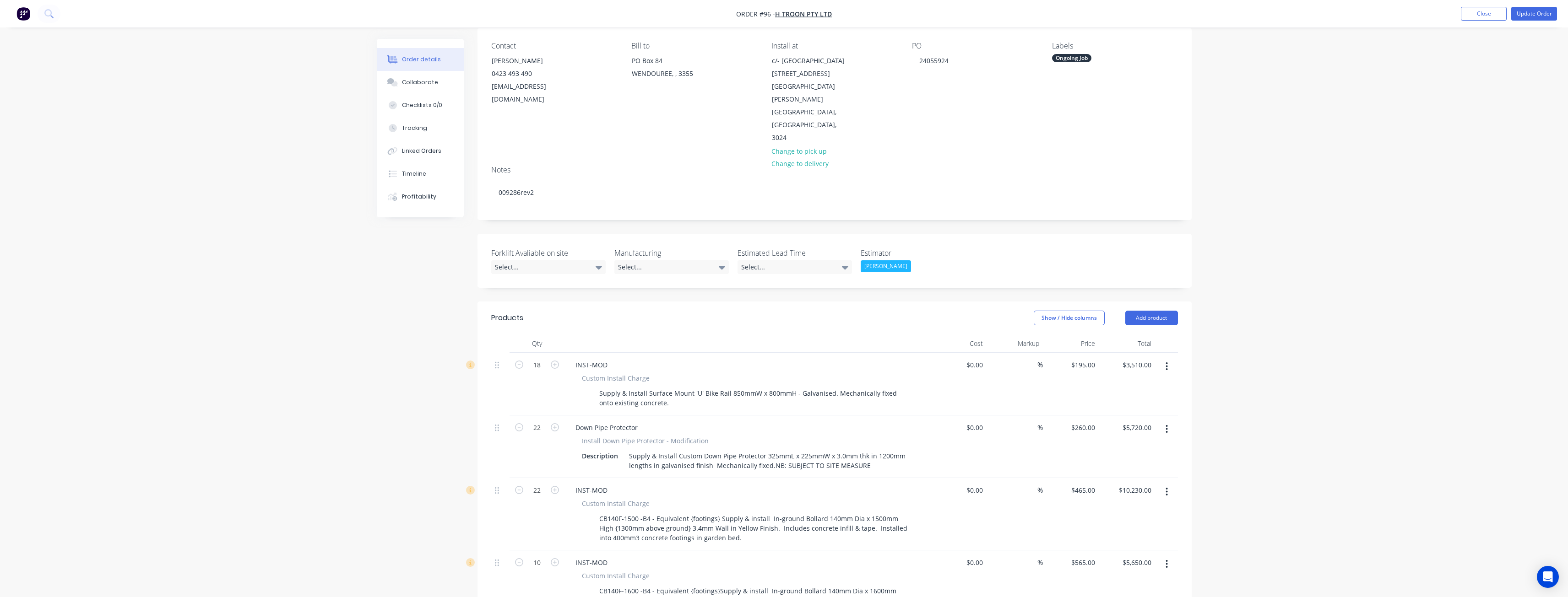
scroll to position [0, 0]
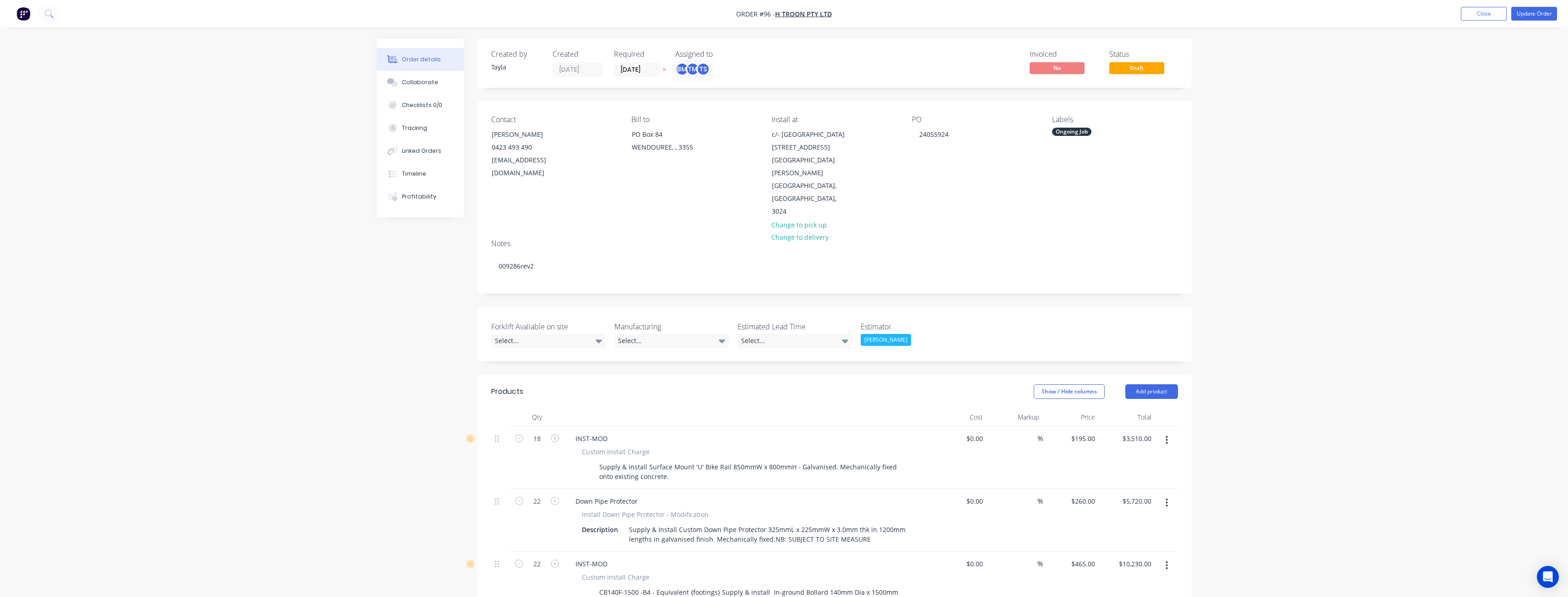
click at [660, 375] on header "Products Show / Hide columns Add product" at bounding box center [835, 391] width 714 height 33
click at [593, 334] on div "Select..." at bounding box center [548, 341] width 114 height 14
click at [503, 337] on div "Yes" at bounding box center [507, 340] width 16 height 12
click at [718, 334] on div "Select..." at bounding box center [671, 341] width 114 height 14
click at [790, 375] on header "Products Show / Hide columns Add product" at bounding box center [835, 391] width 714 height 33
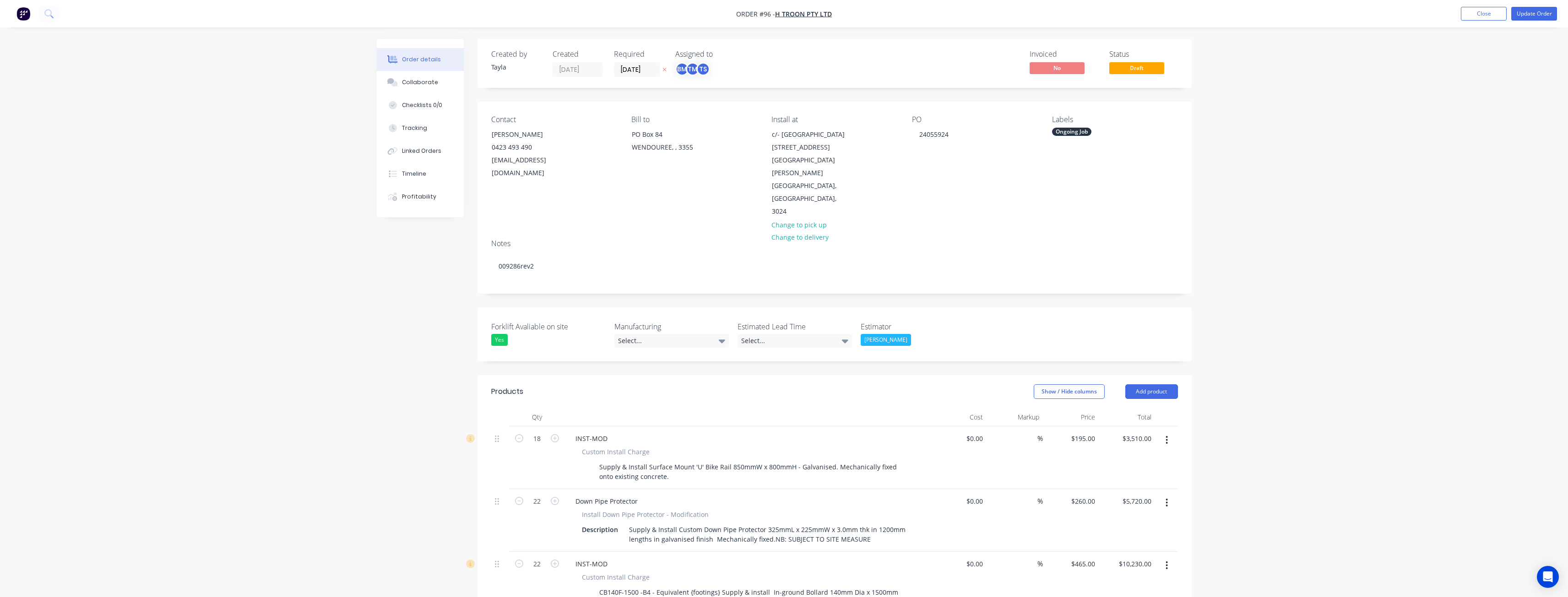
click at [1034, 308] on div "Forklift Avaliable on site Yes Manufacturing Select... Estimated Lead Time Sele…" at bounding box center [835, 334] width 714 height 54
click at [1534, 14] on button "Update Order" at bounding box center [1534, 14] width 46 height 14
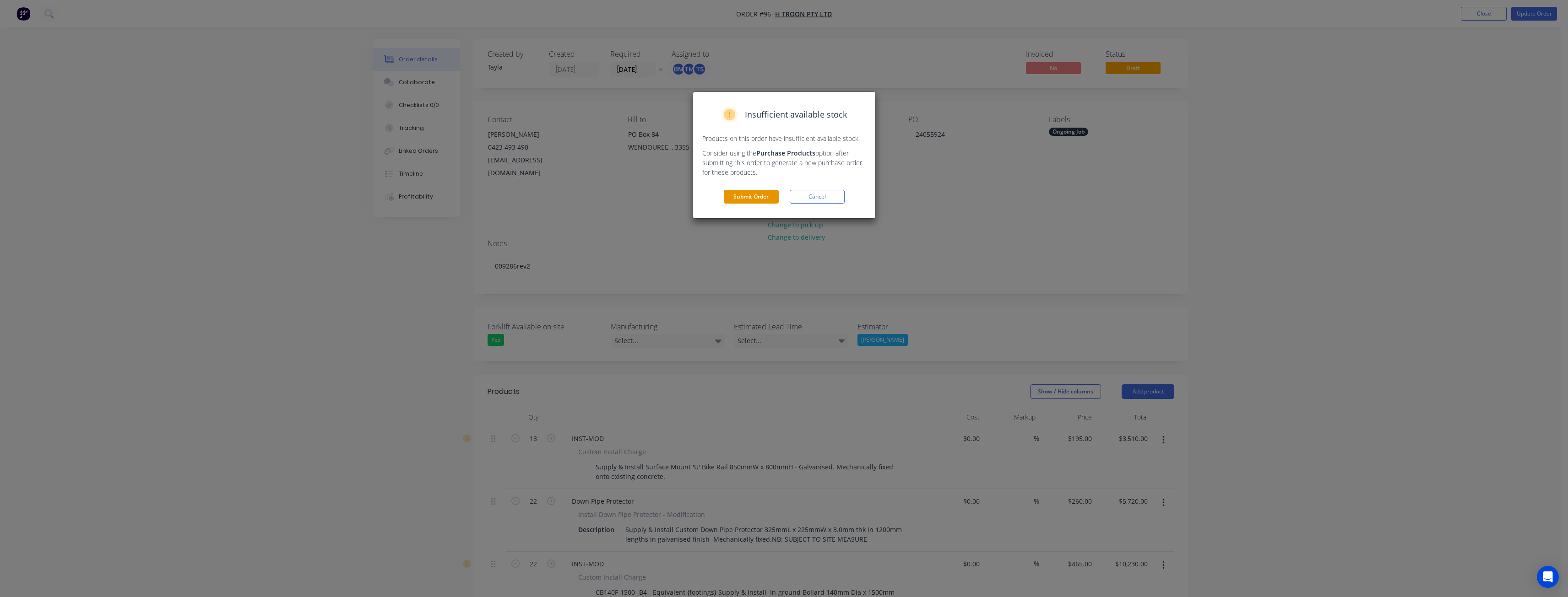
click at [746, 193] on button "Submit Order" at bounding box center [751, 196] width 55 height 14
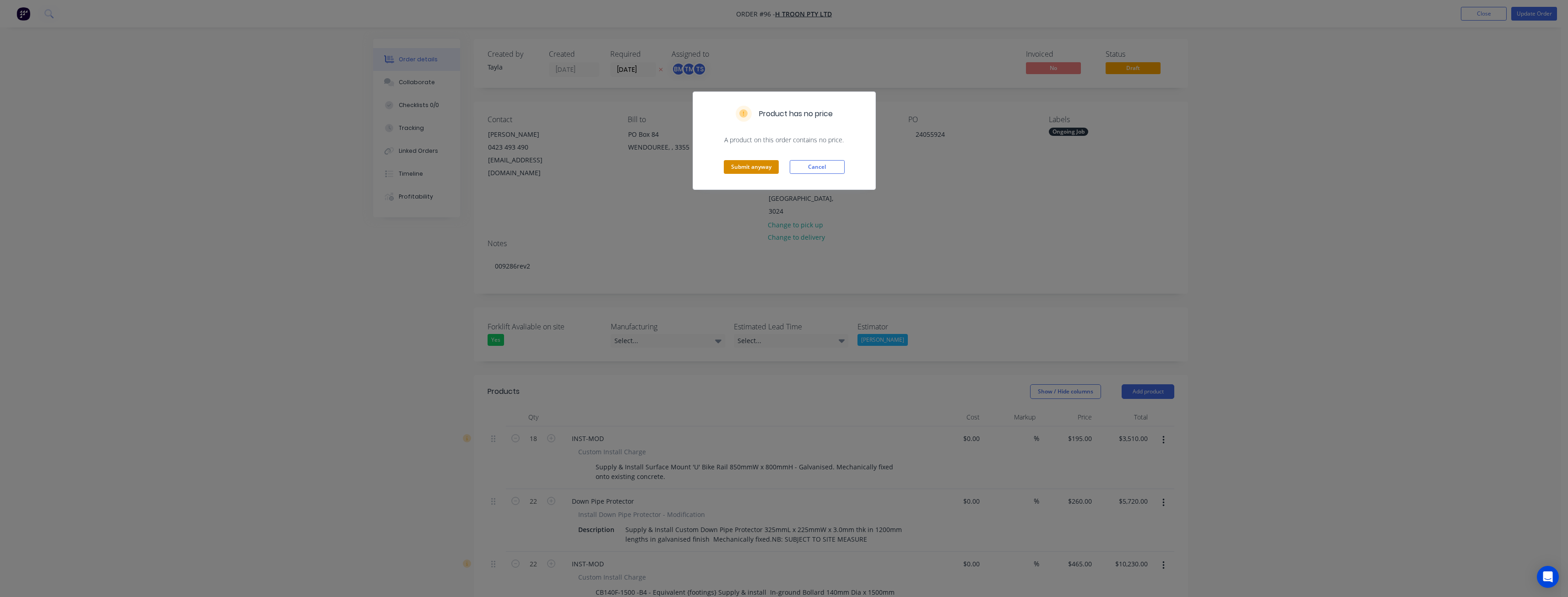
click at [745, 164] on button "Submit anyway" at bounding box center [751, 166] width 55 height 14
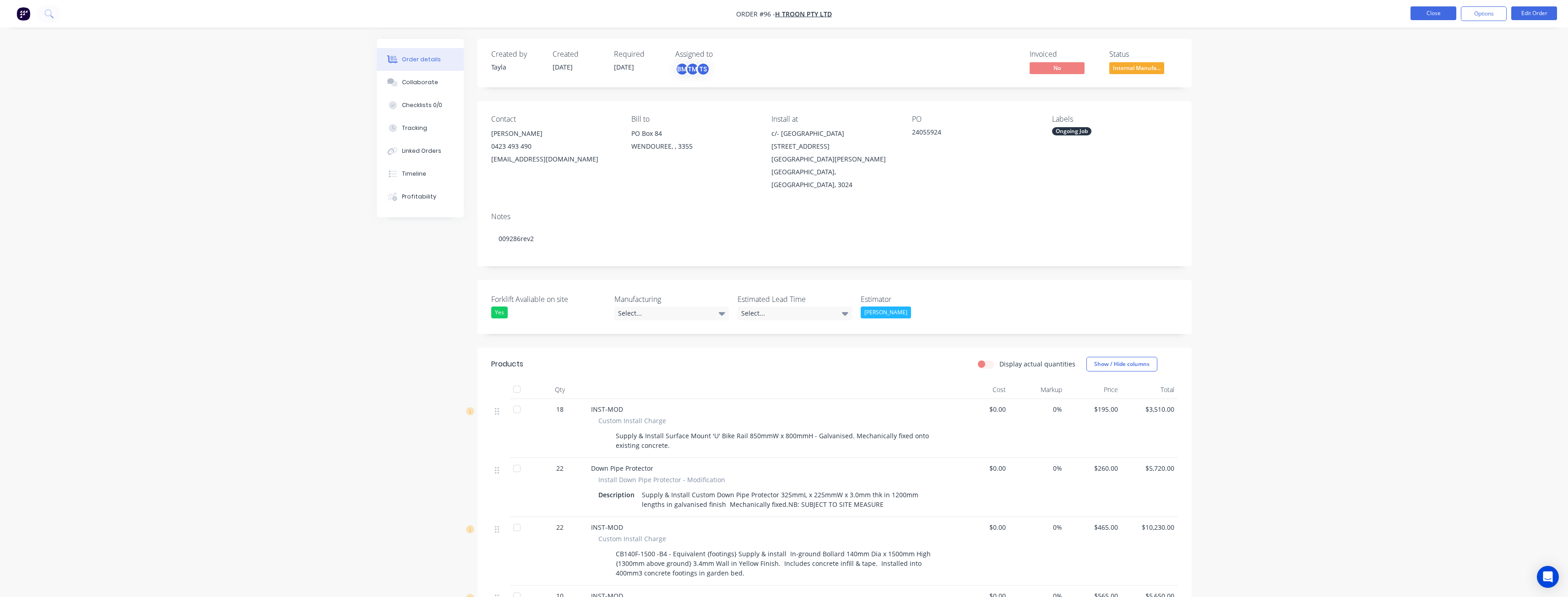
click at [1437, 12] on button "Close" at bounding box center [1433, 13] width 46 height 14
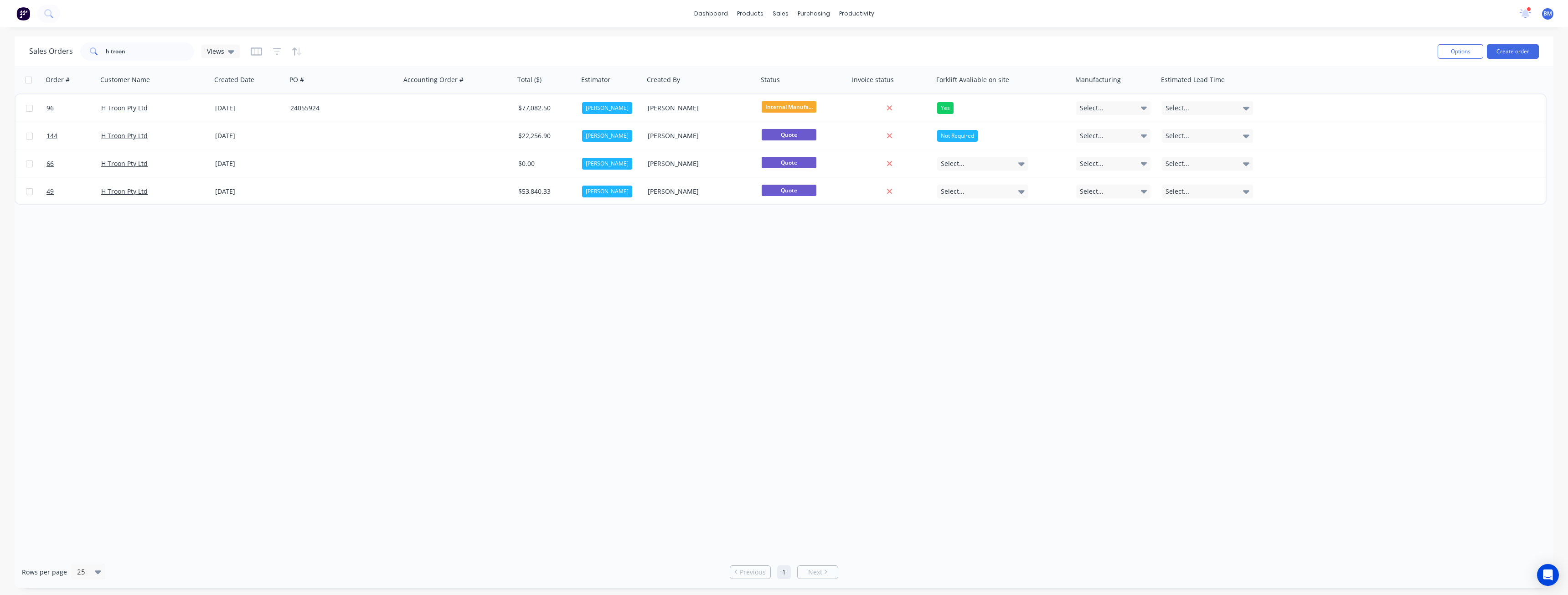
drag, startPoint x: 229, startPoint y: 258, endPoint x: 231, endPoint y: 243, distance: 15.1
click at [231, 243] on div "Order # Customer Name Created Date PO # Accounting Order # Total ($) Estimator …" at bounding box center [784, 312] width 1538 height 490
drag, startPoint x: 134, startPoint y: 51, endPoint x: 90, endPoint y: 53, distance: 44.0
click at [90, 53] on div "h troon" at bounding box center [137, 51] width 114 height 18
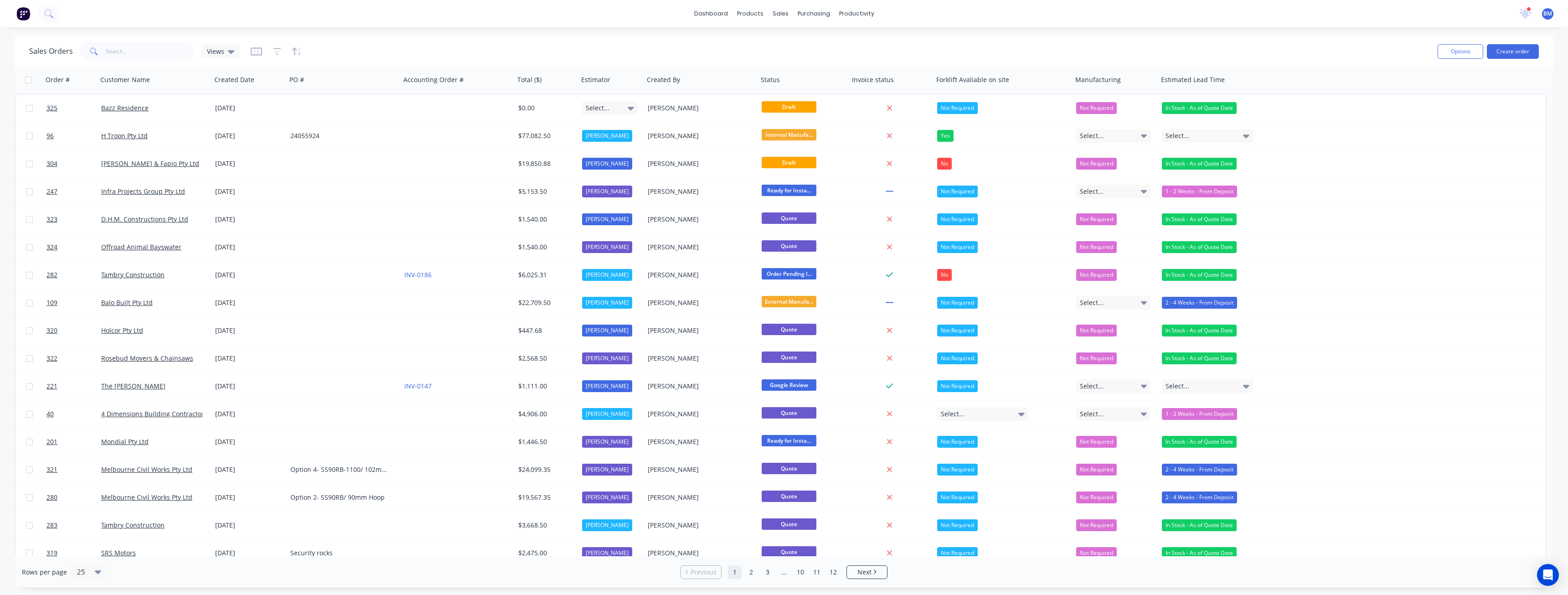
click at [342, 47] on div "Sales Orders Views" at bounding box center [729, 51] width 1401 height 22
click at [154, 54] on input "text" at bounding box center [150, 51] width 89 height 18
type input "wilton"
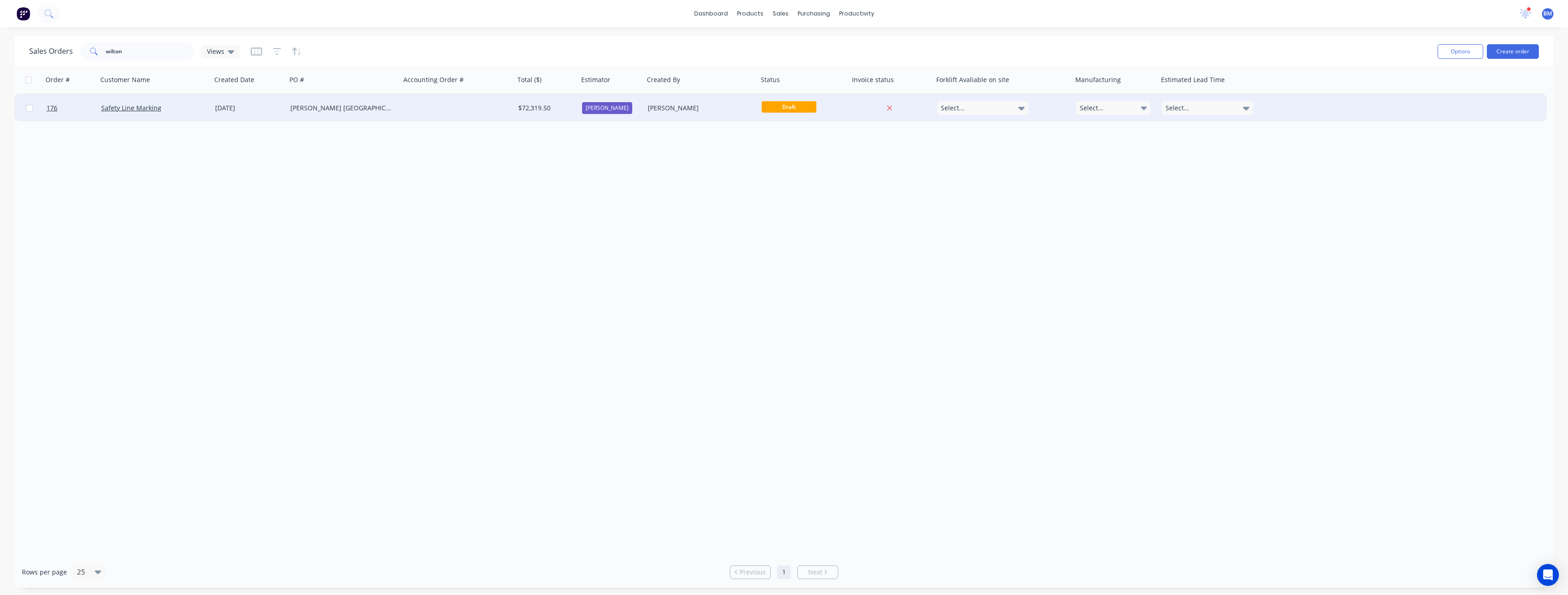
click at [437, 103] on div at bounding box center [458, 108] width 114 height 27
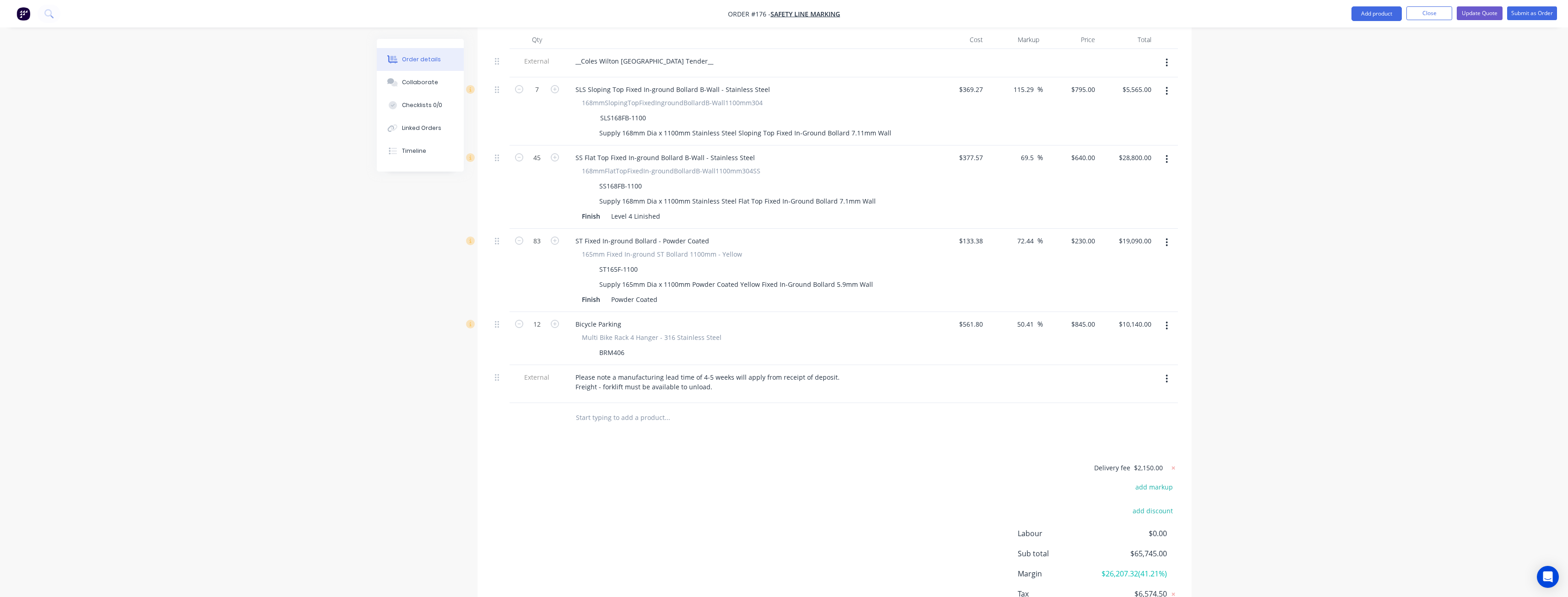
scroll to position [402, 0]
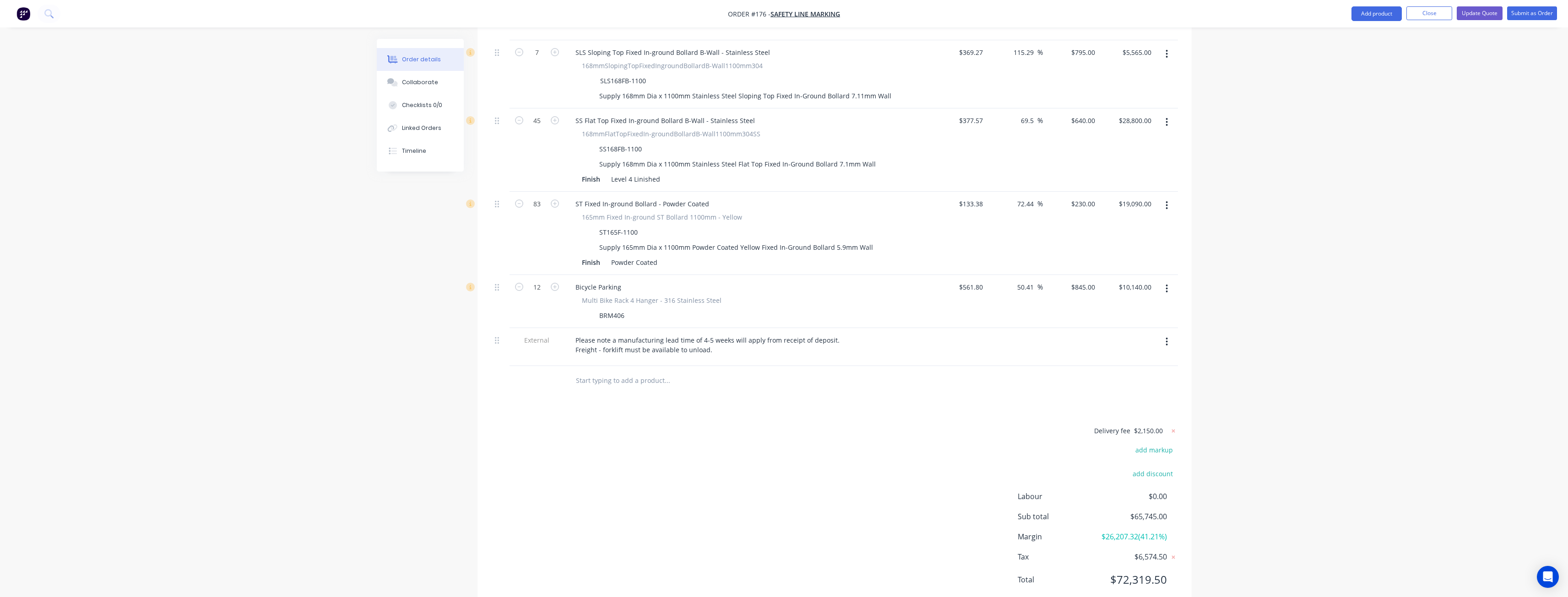
click at [320, 298] on div "Order details Collaborate Checklists 0/0 Linked Orders Timeline Order details C…" at bounding box center [784, 111] width 1568 height 1026
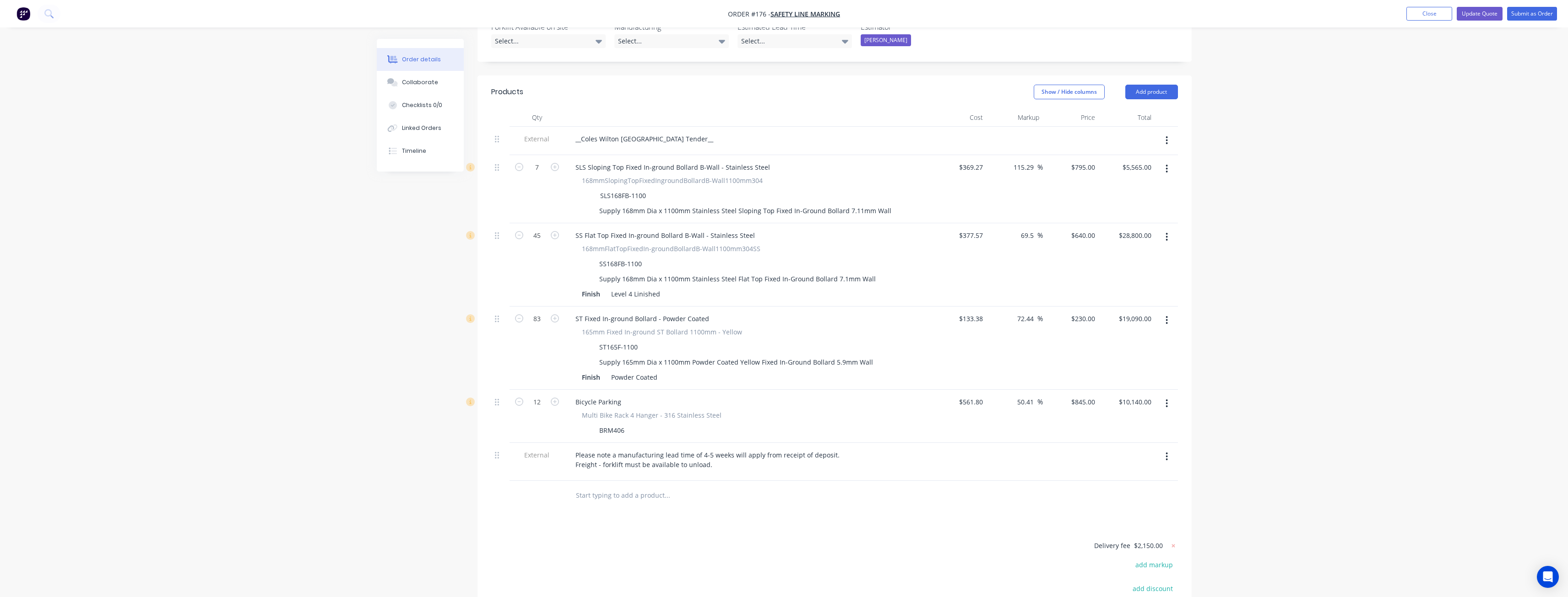
scroll to position [264, 0]
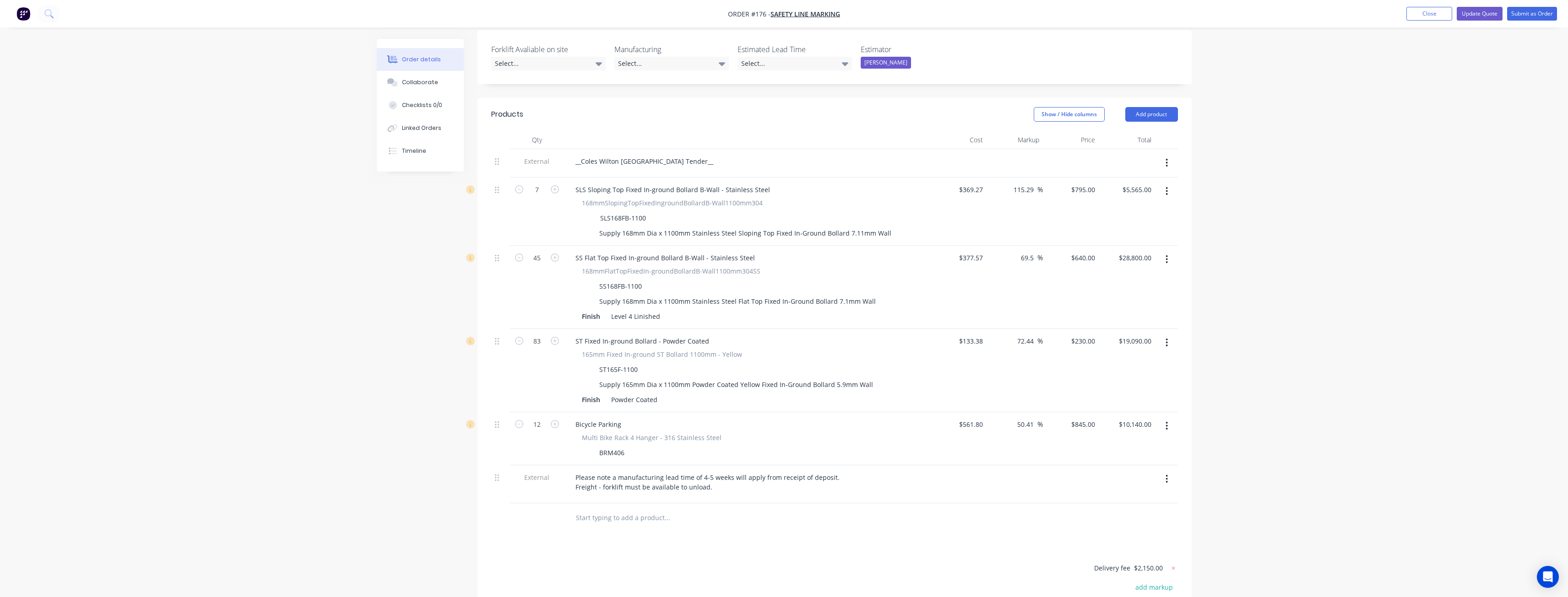
click at [184, 222] on div "Order details Collaborate Checklists 0/0 Linked Orders Timeline Order details C…" at bounding box center [784, 248] width 1568 height 1026
click at [342, 284] on div "Order details Collaborate Checklists 0/0 Linked Orders Timeline Order details C…" at bounding box center [784, 248] width 1568 height 1026
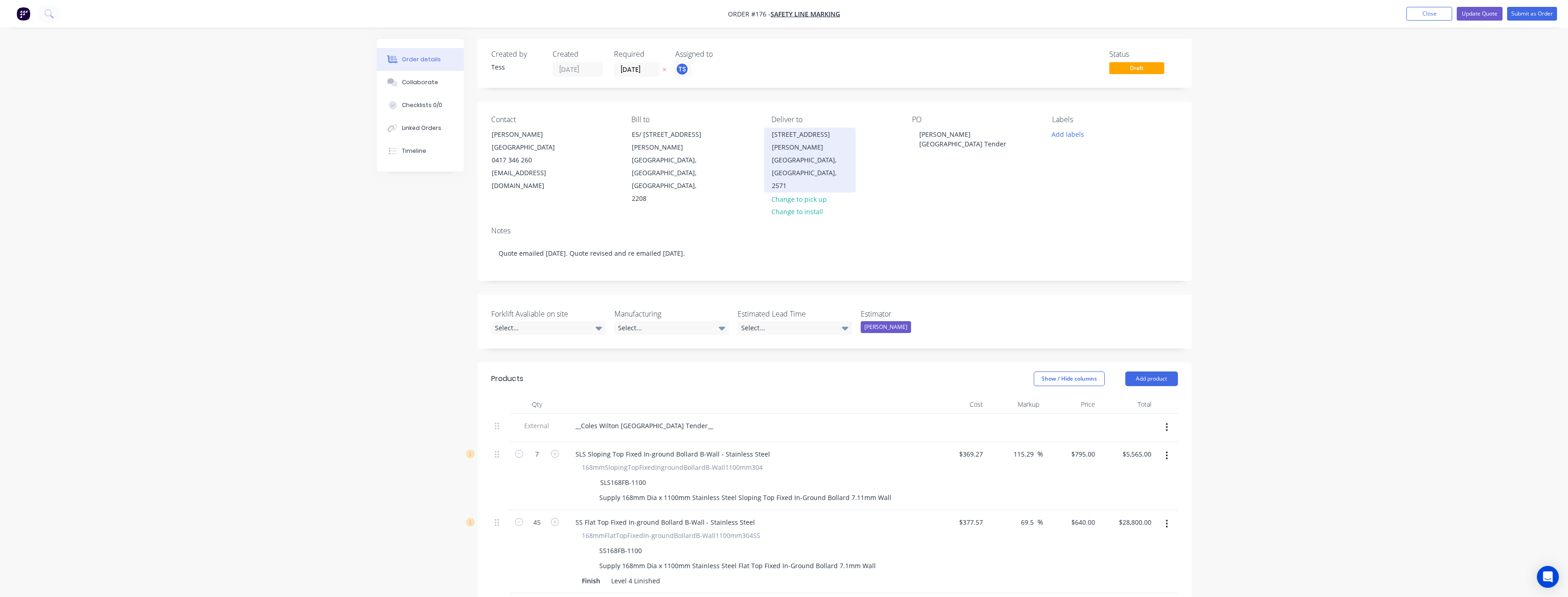
drag, startPoint x: 838, startPoint y: 133, endPoint x: 770, endPoint y: 136, distance: 68.1
click at [770, 136] on div "[STREET_ADDRESS][PERSON_NAME]" at bounding box center [810, 160] width 92 height 65
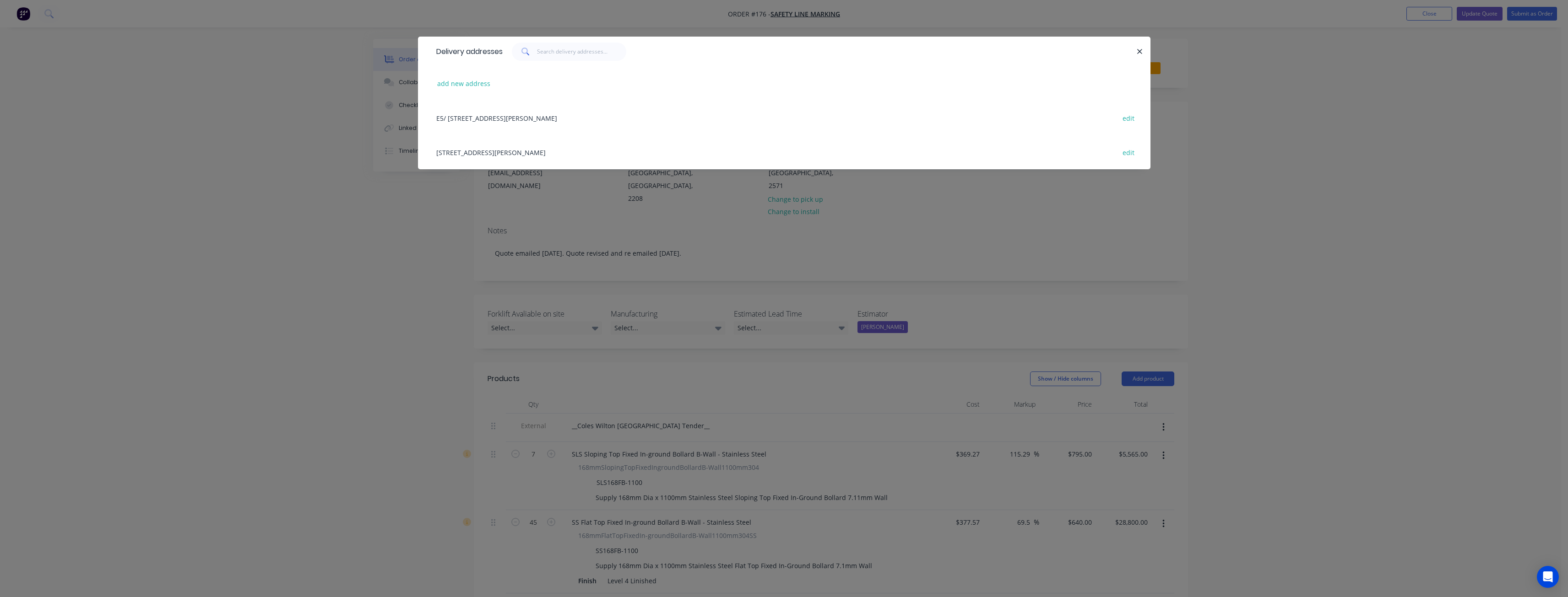
click at [404, 224] on div "Delivery addresses add new address E5/ [STREET_ADDRESS][PERSON_NAME] edit [STRE…" at bounding box center [784, 298] width 1568 height 597
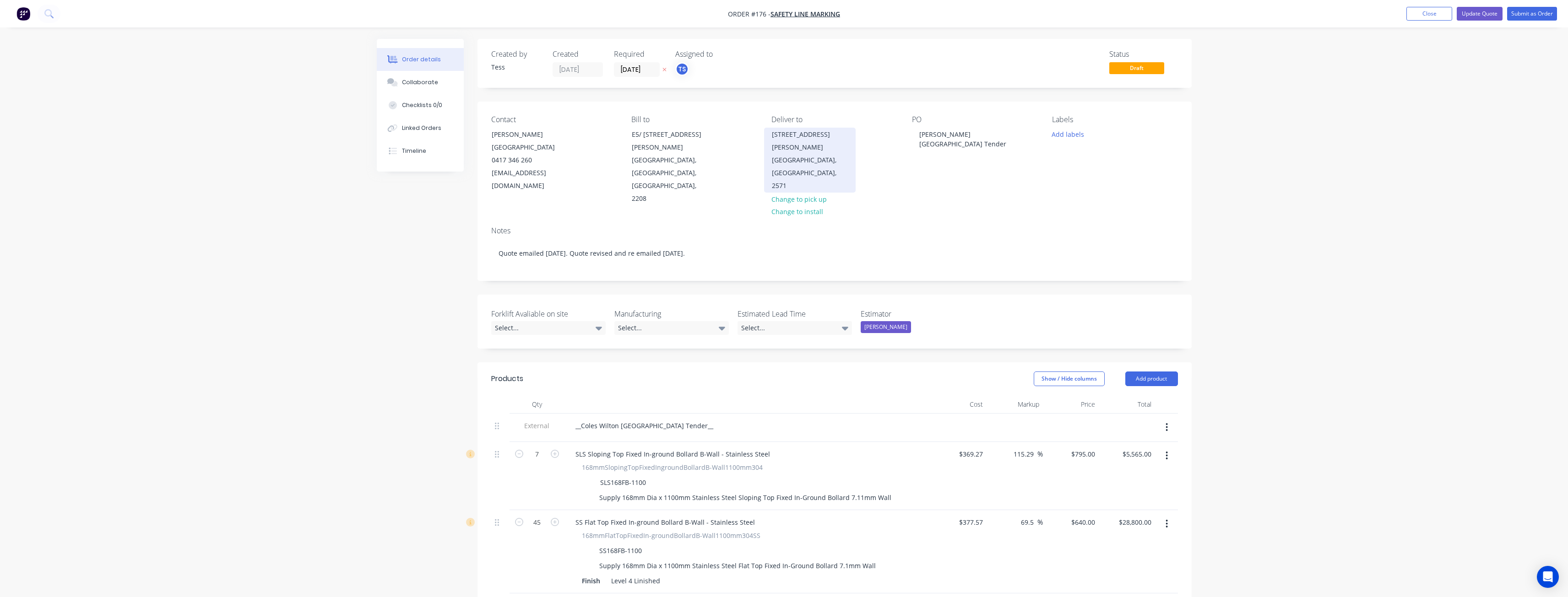
drag, startPoint x: 836, startPoint y: 135, endPoint x: 769, endPoint y: 137, distance: 67.0
click at [769, 137] on div "[STREET_ADDRESS][PERSON_NAME]" at bounding box center [810, 160] width 92 height 65
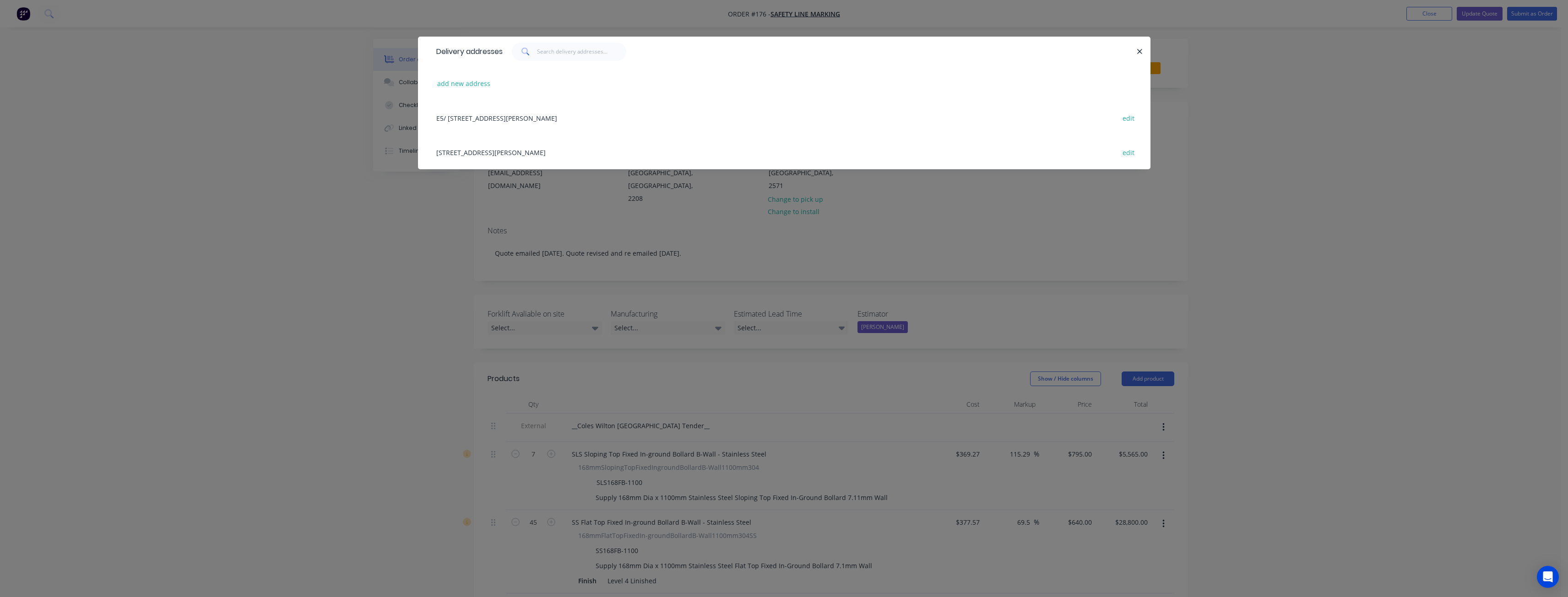
drag, startPoint x: 495, startPoint y: 149, endPoint x: 344, endPoint y: 256, distance: 185.1
click at [344, 256] on div "Delivery addresses add new address E5/ [STREET_ADDRESS][PERSON_NAME] edit [STRE…" at bounding box center [784, 298] width 1568 height 597
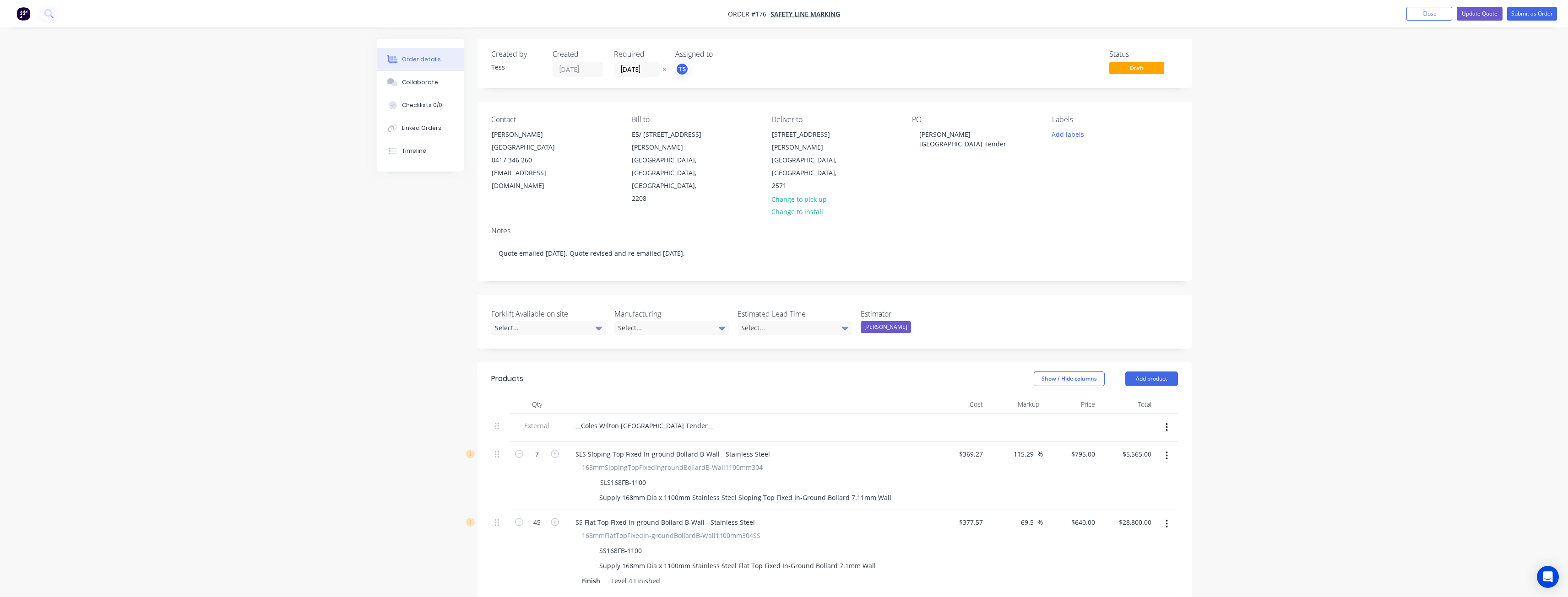
scroll to position [46, 0]
